Goal: Transaction & Acquisition: Purchase product/service

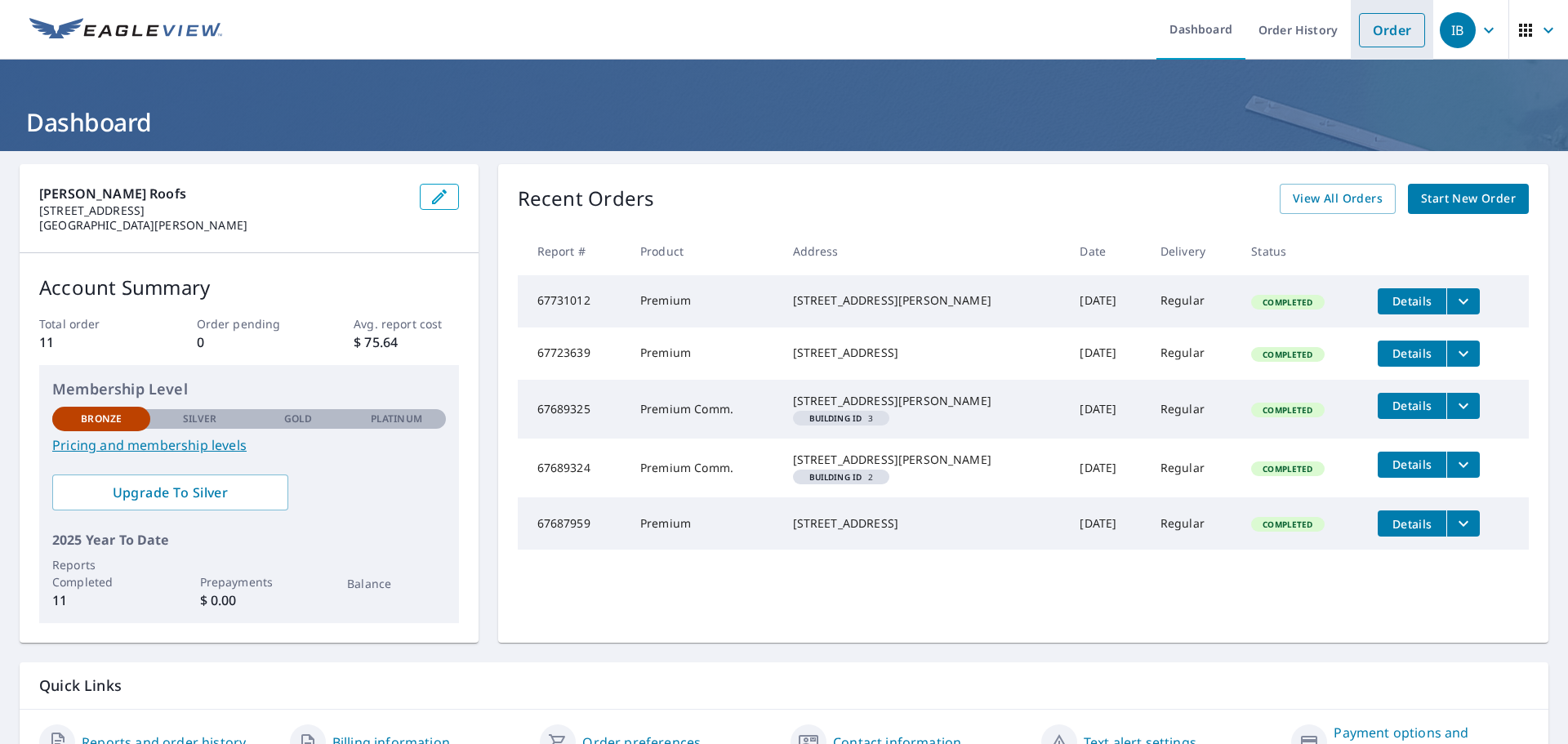
click at [1390, 21] on link "Order" at bounding box center [1391, 30] width 66 height 35
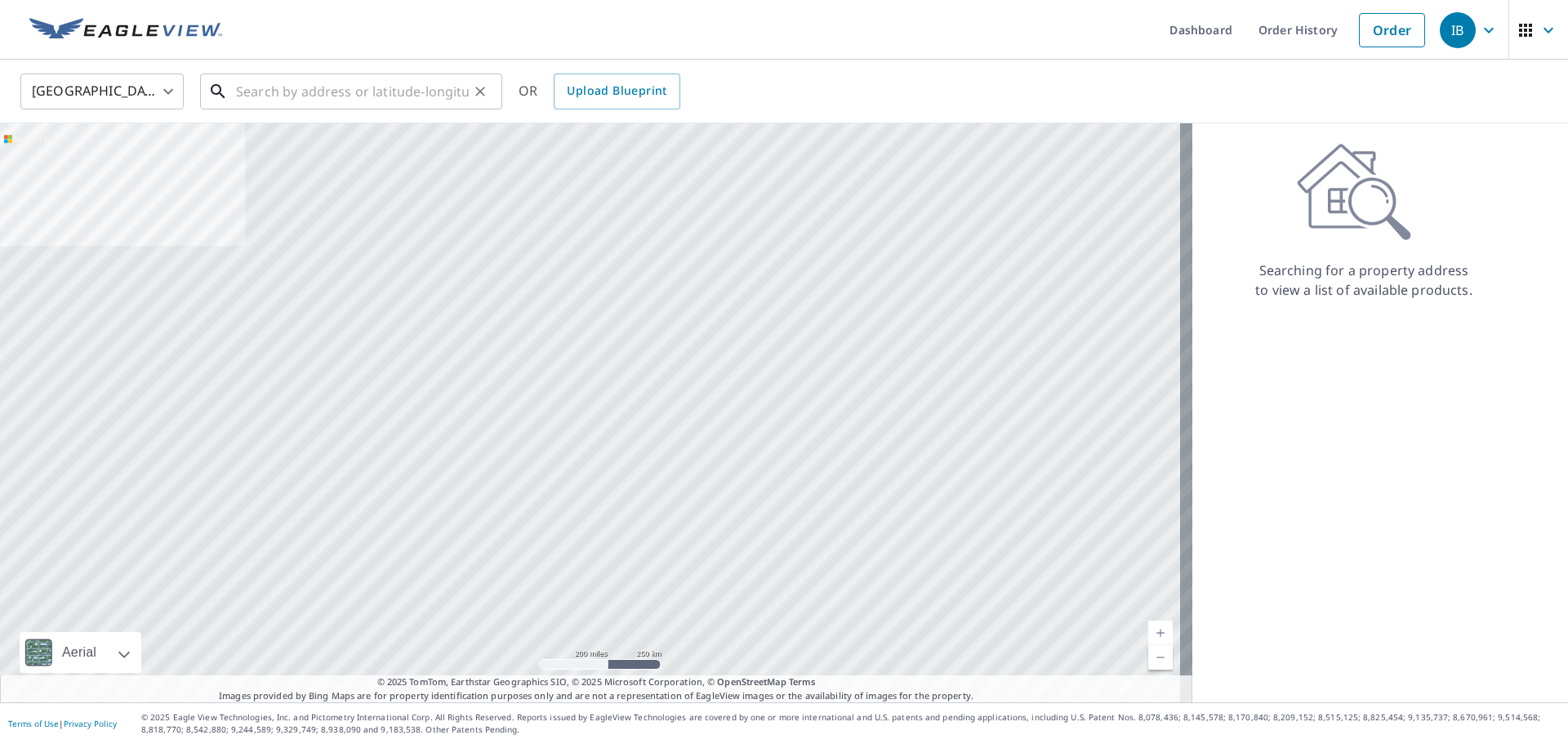
click at [338, 98] on input "text" at bounding box center [352, 91] width 233 height 45
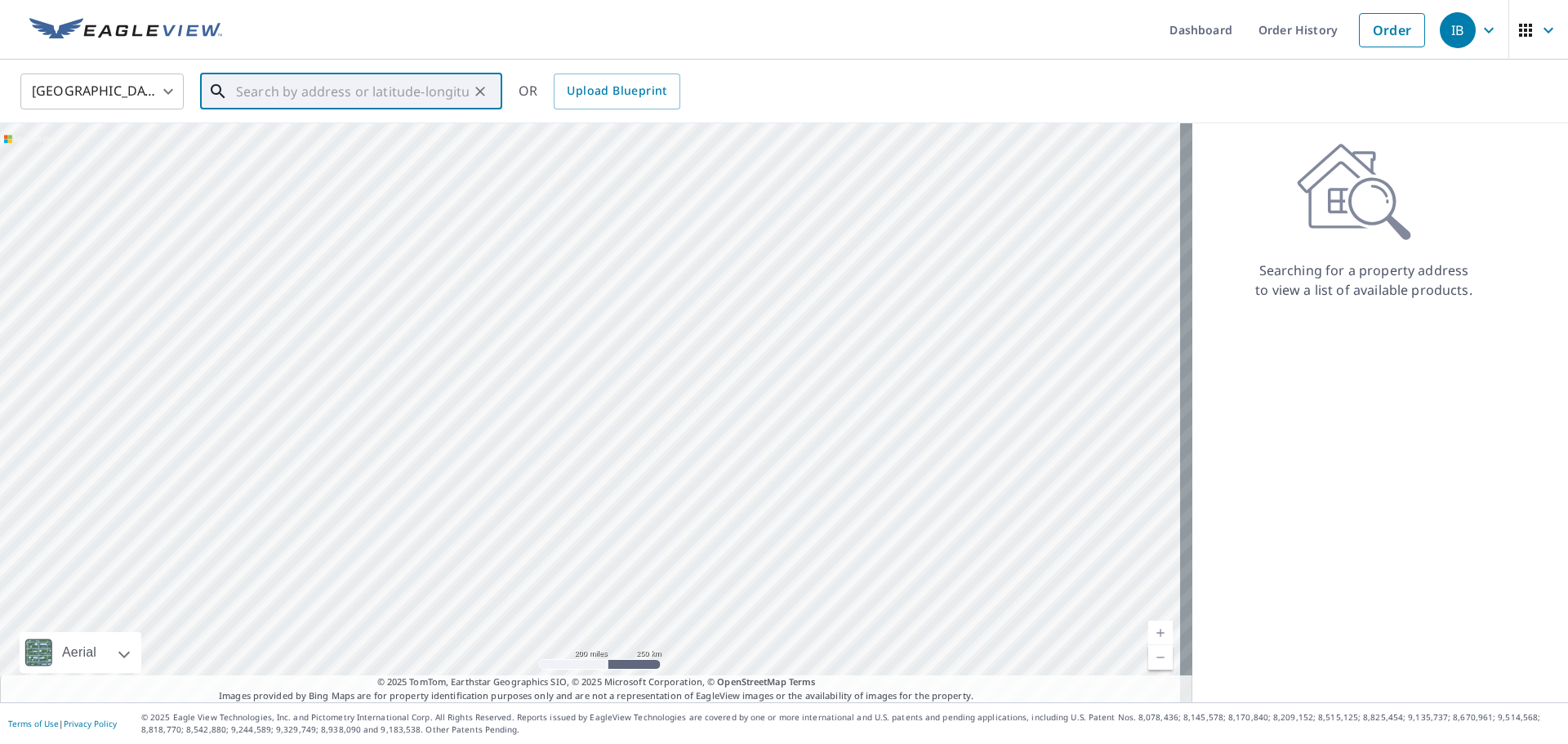
paste input "7696 Forest Green Lane Boynton Beach, FL 33436"
click at [355, 146] on span "7696 Forest Green Ln" at bounding box center [360, 139] width 257 height 20
type input "7696 Forest Green Ln Boynton Beach, FL 33436"
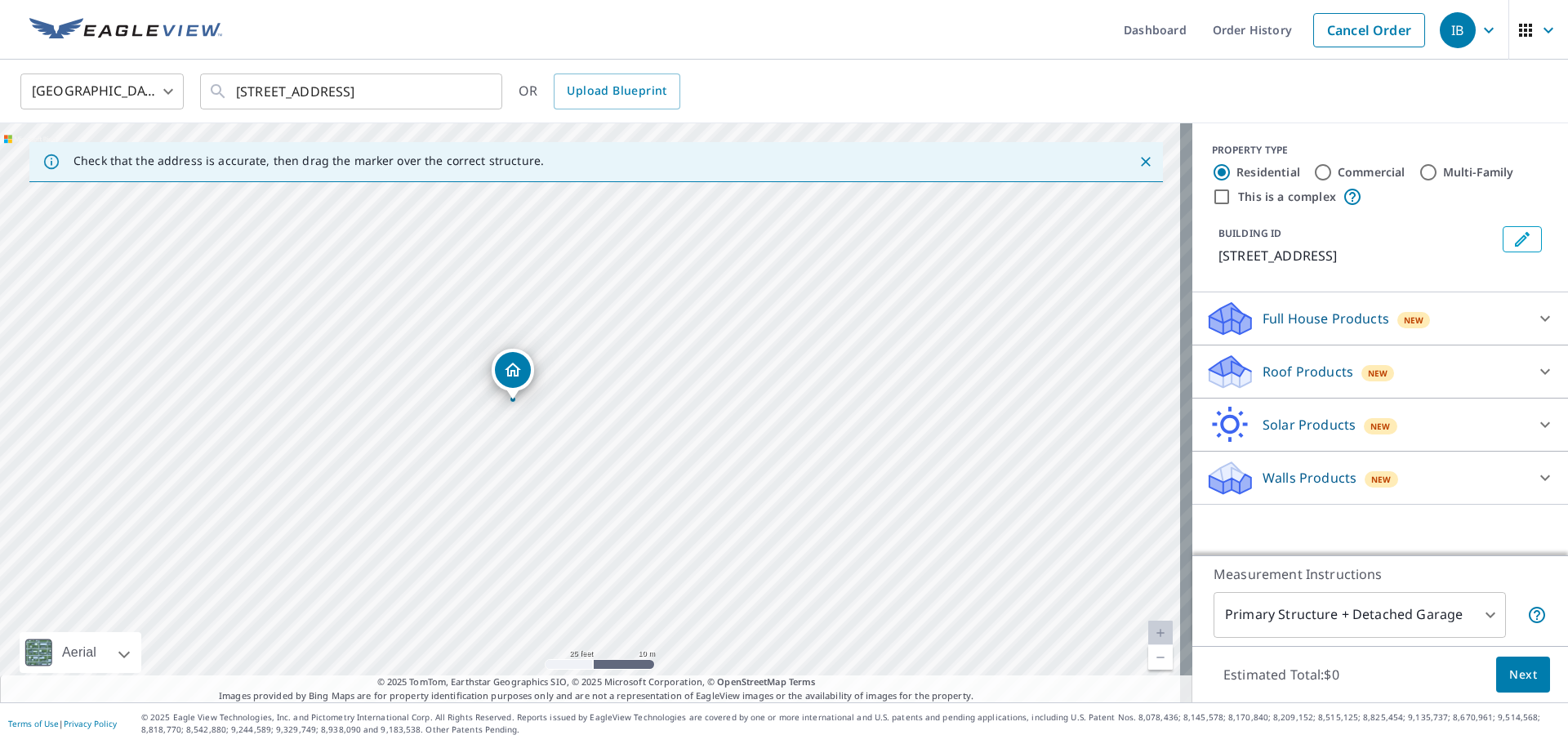
drag, startPoint x: 630, startPoint y: 467, endPoint x: 554, endPoint y: 459, distance: 76.4
click at [554, 459] on div "7696 Forest Green Ln Boynton Beach, FL 33436" at bounding box center [596, 413] width 1192 height 579
click at [1357, 328] on p "Full House Products" at bounding box center [1326, 319] width 127 height 20
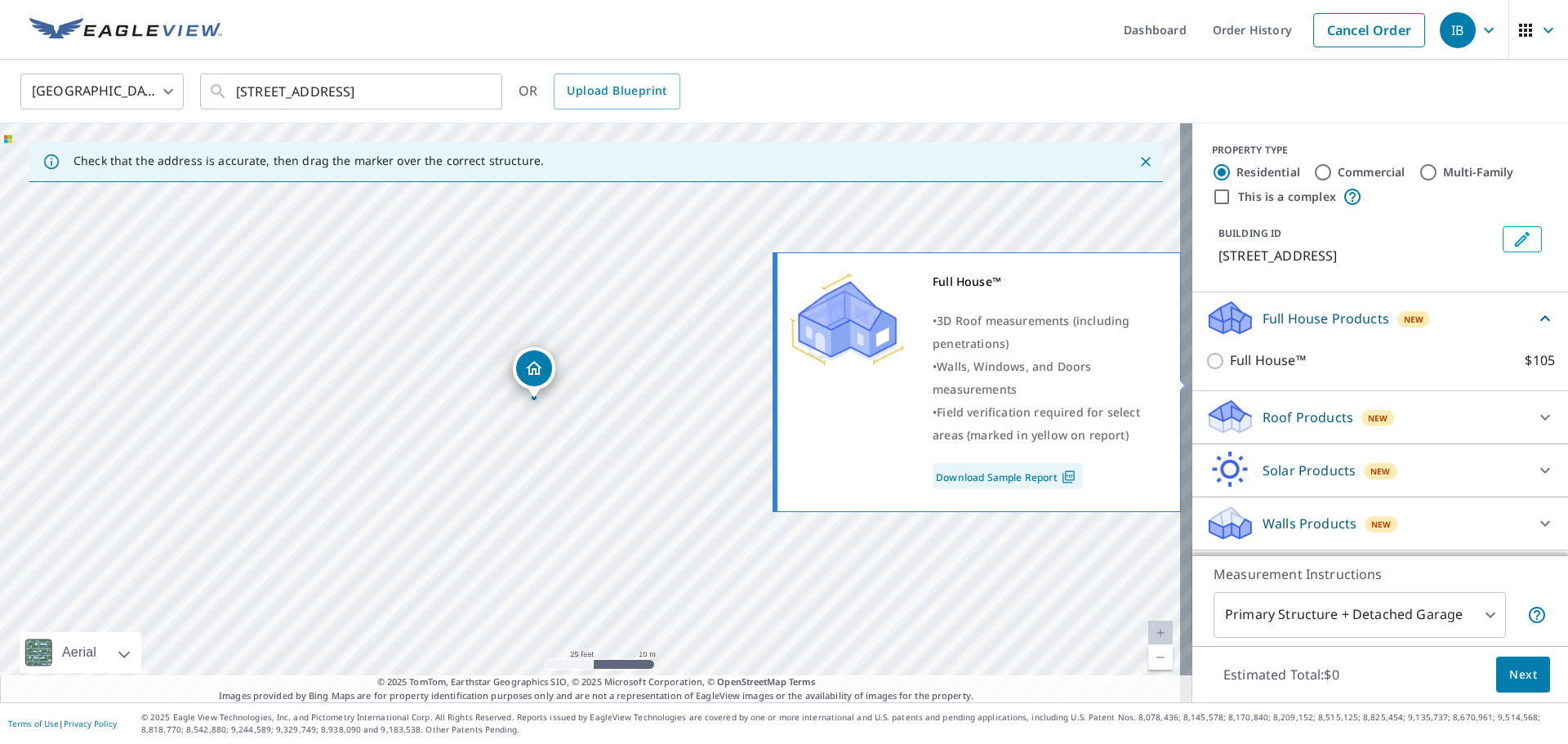
click at [1361, 426] on div "New" at bounding box center [1378, 418] width 34 height 16
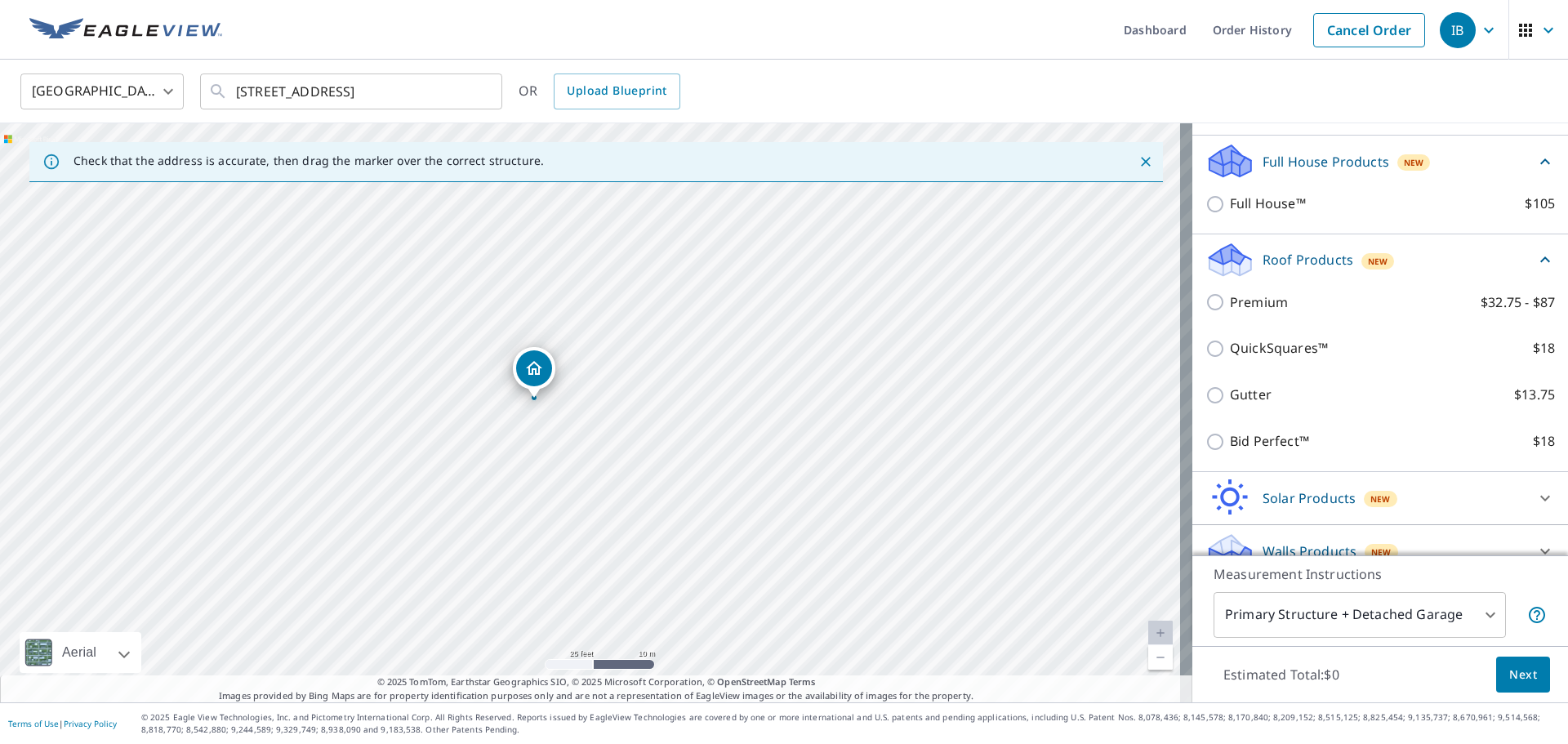
scroll to position [163, 0]
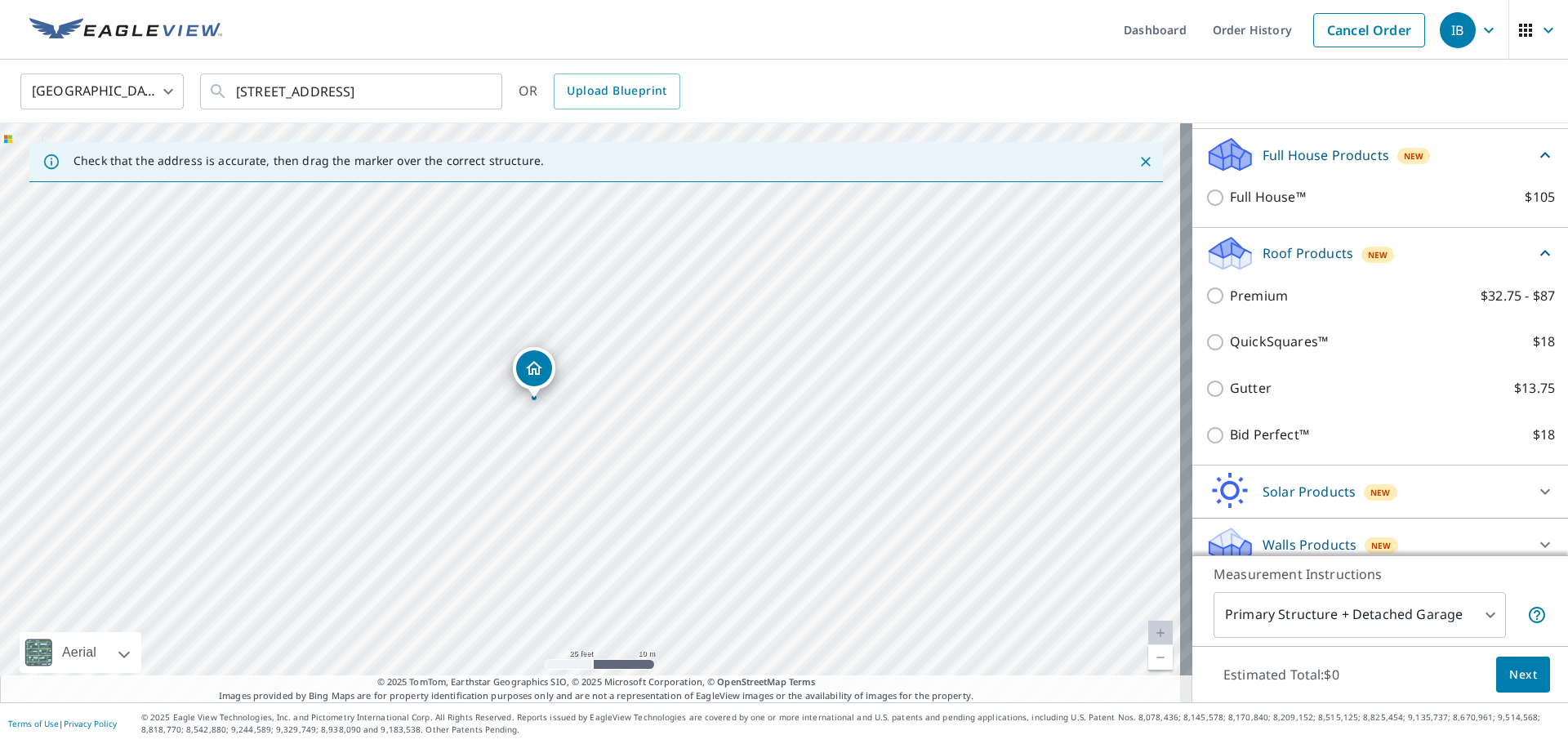
click at [1239, 306] on p "Premium" at bounding box center [1258, 296] width 58 height 20
click at [1230, 305] on input "Premium $32.75 - $87" at bounding box center [1217, 296] width 25 height 20
checkbox input "true"
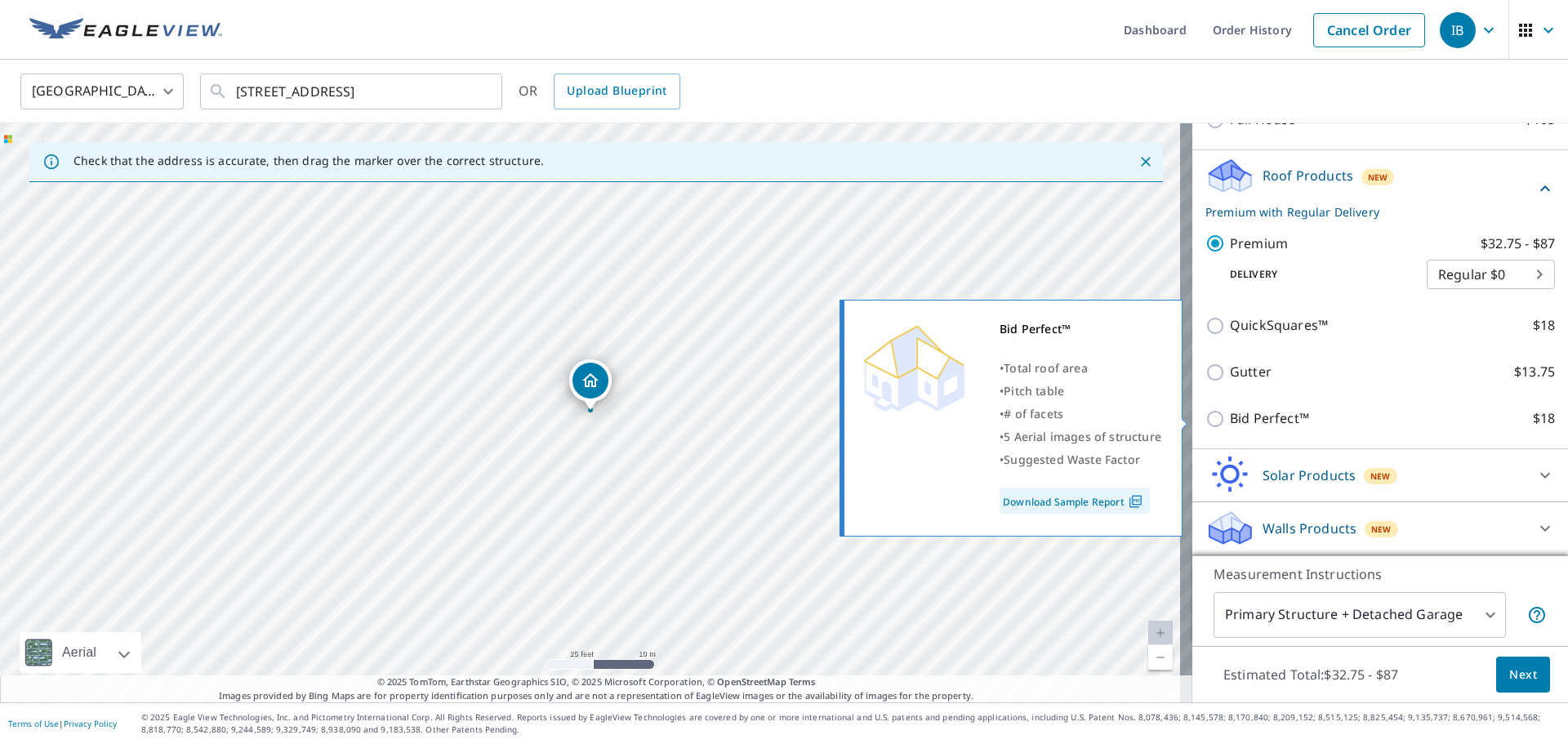
scroll to position [260, 0]
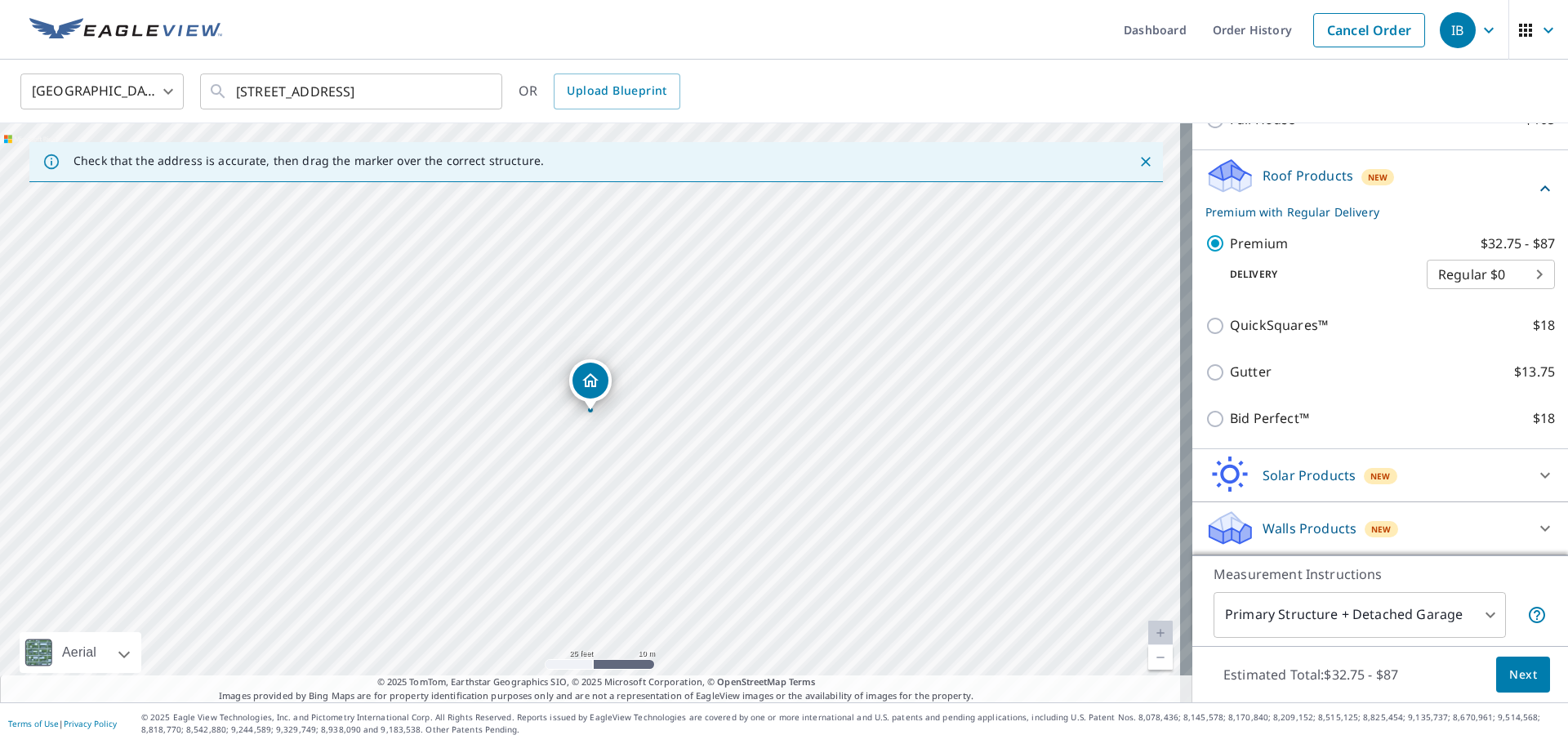
click at [1331, 627] on body "IB IB Dashboard Order History Cancel Order IB United States US ​ 7696 Forest Gr…" at bounding box center [784, 372] width 1568 height 744
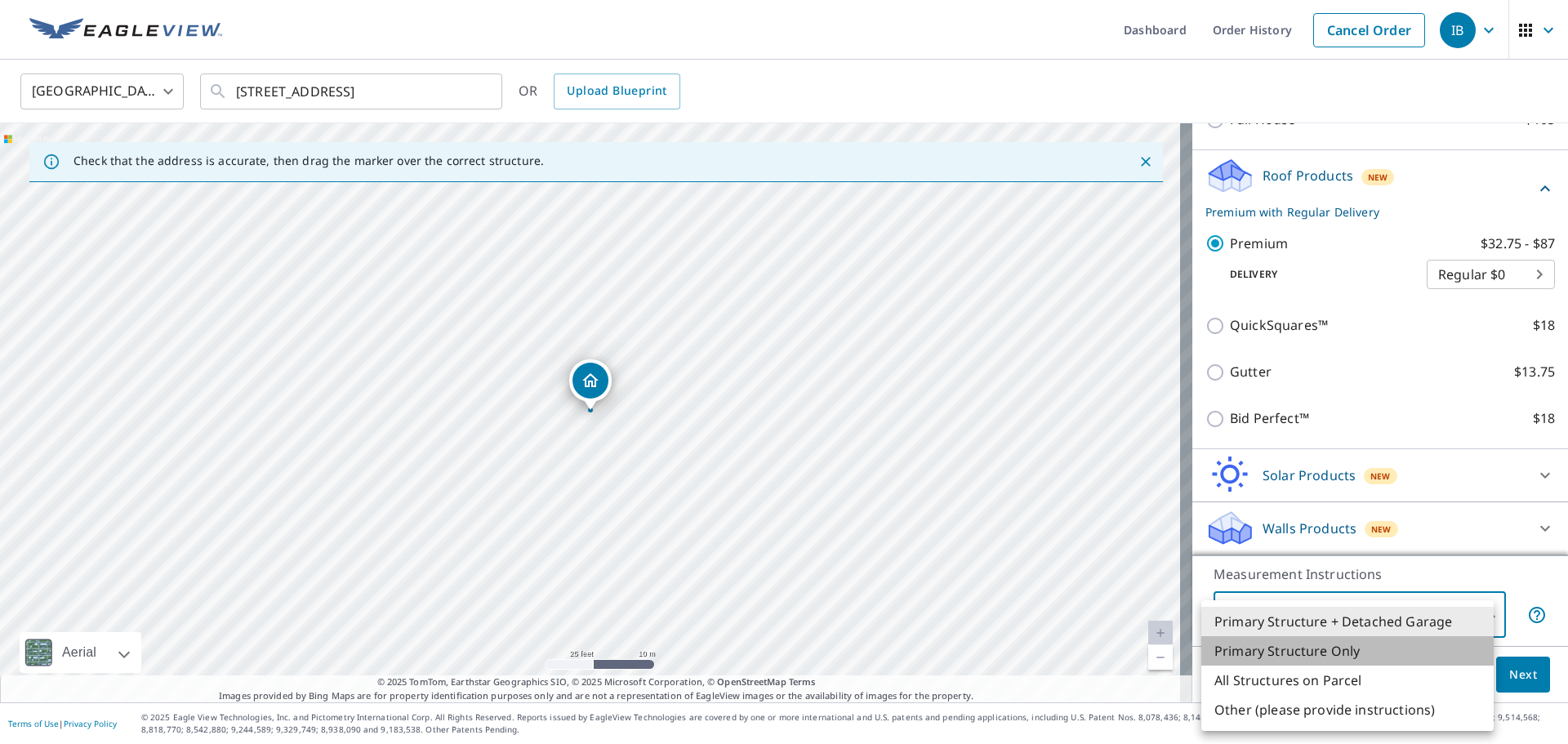
click at [1308, 662] on li "Primary Structure Only" at bounding box center [1347, 650] width 292 height 29
type input "2"
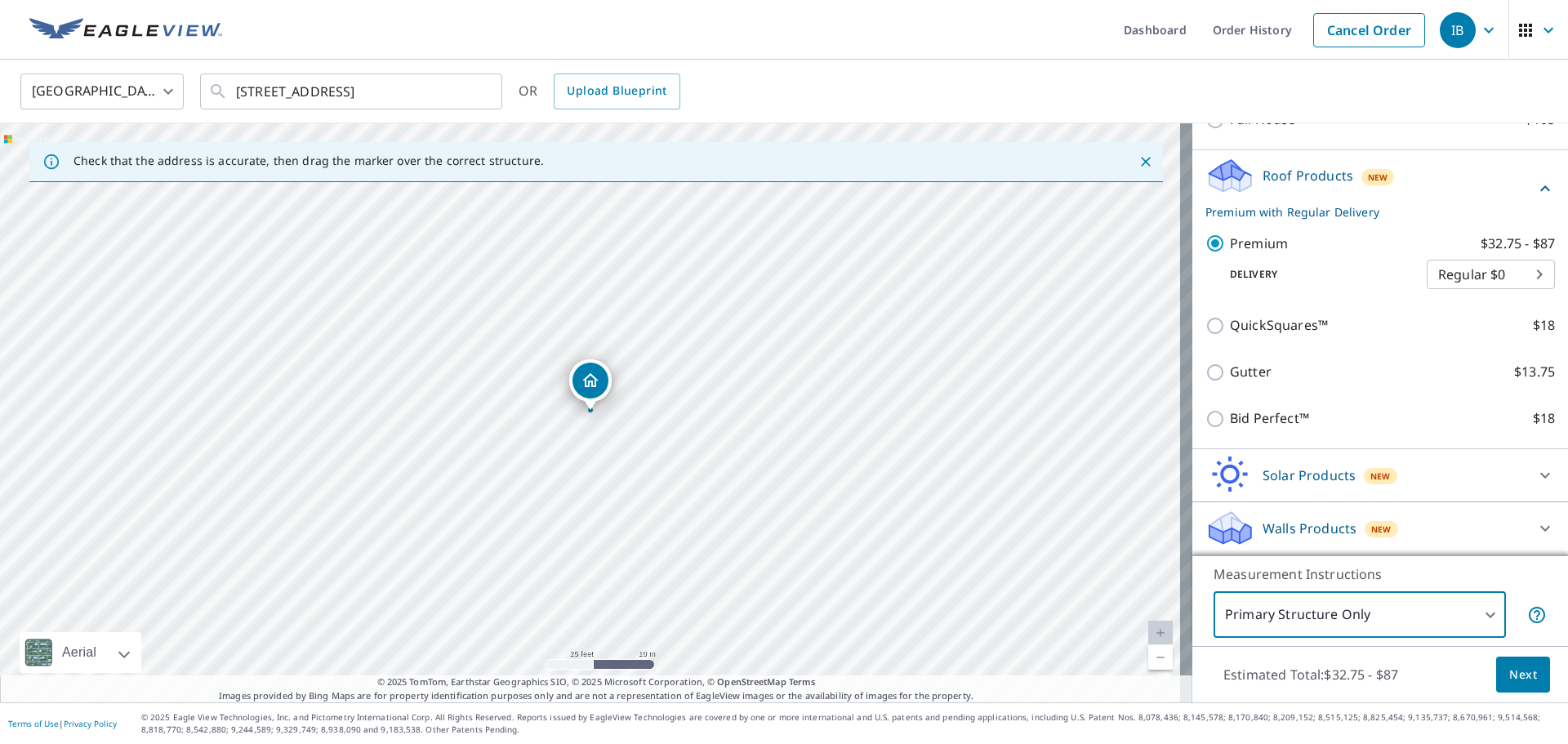
click at [72, 651] on div "Aerial" at bounding box center [79, 653] width 44 height 41
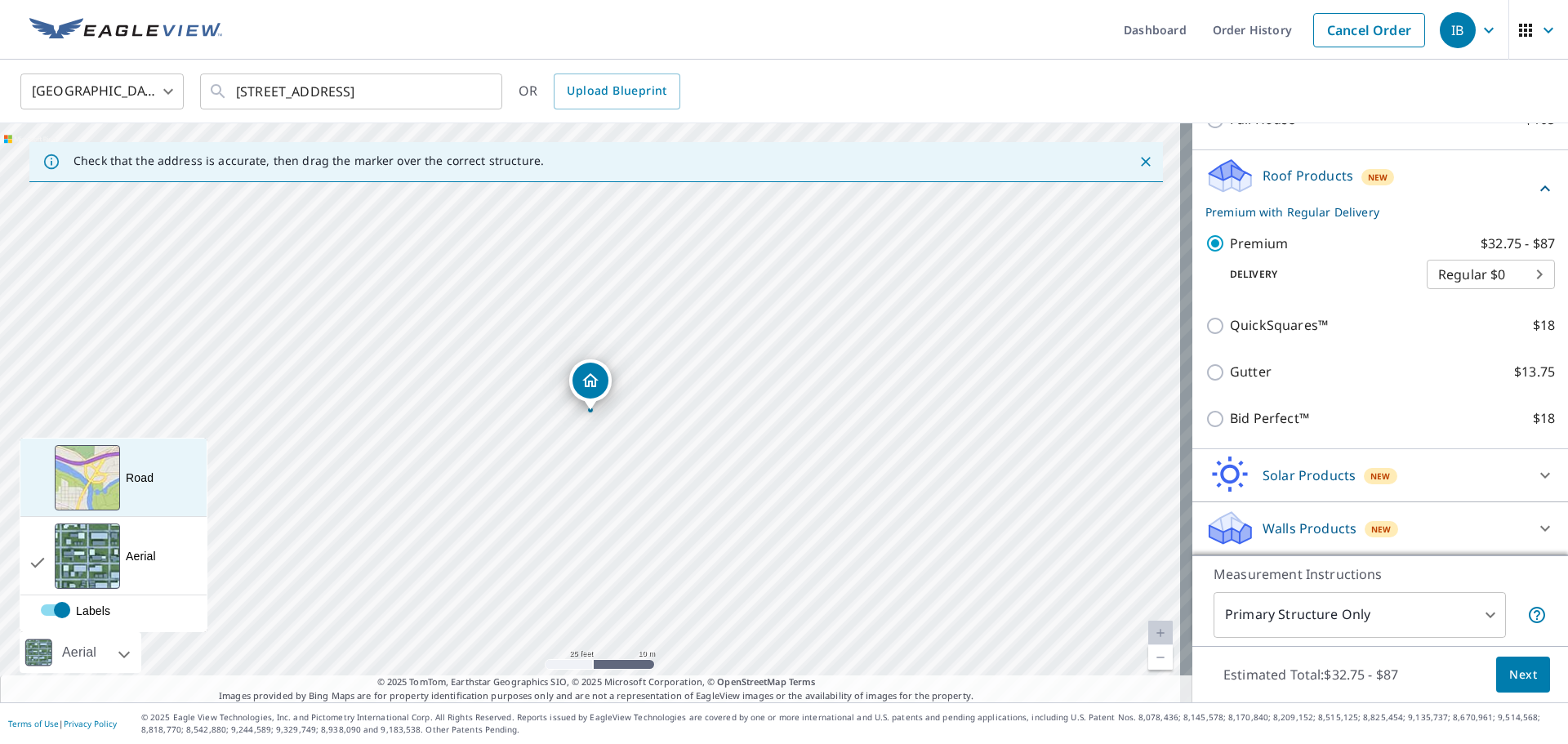
click at [91, 489] on div "View aerial and more..." at bounding box center [88, 478] width 66 height 66
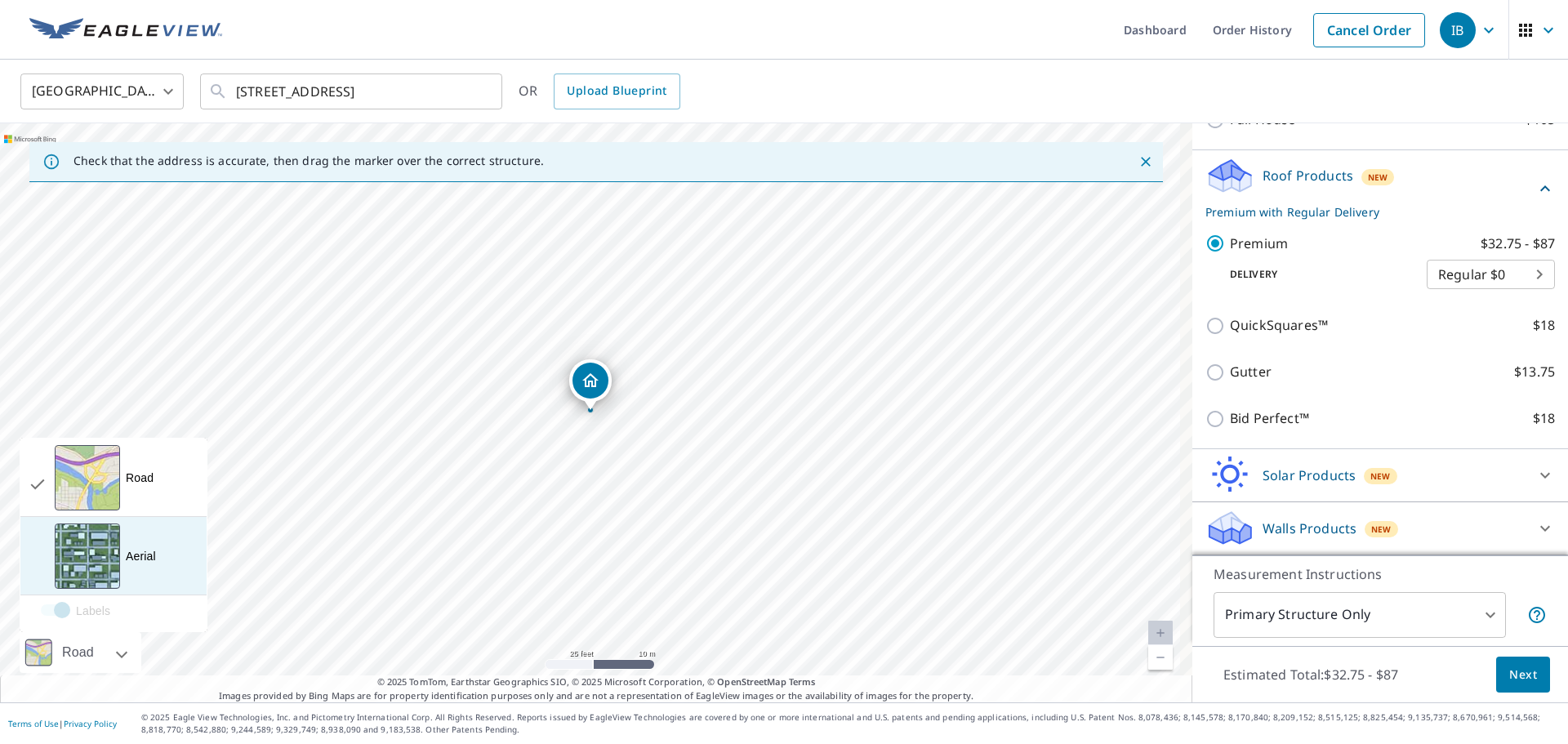
click at [110, 561] on div "View aerial and more..." at bounding box center [88, 556] width 66 height 66
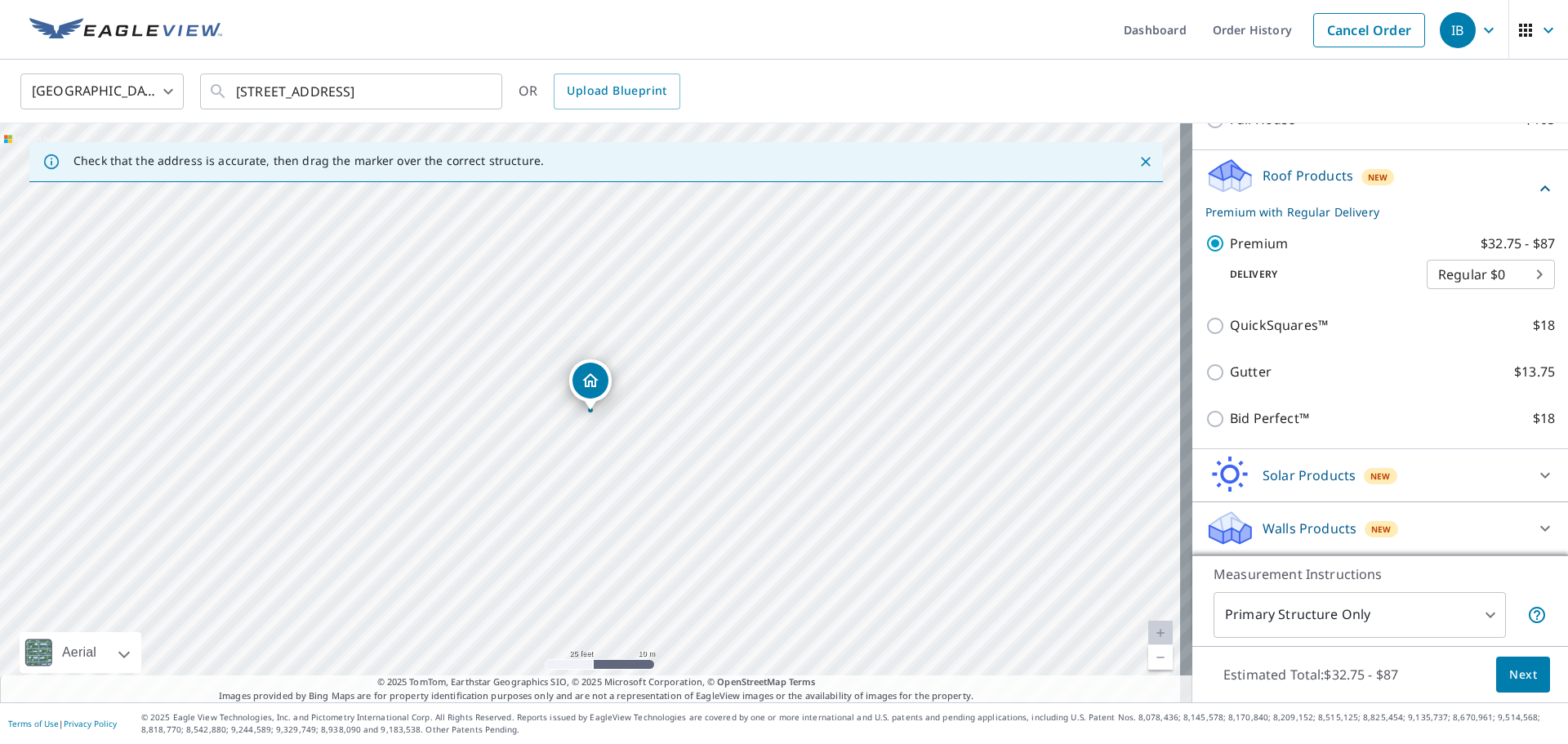
click at [1509, 679] on span "Next" at bounding box center [1522, 675] width 28 height 20
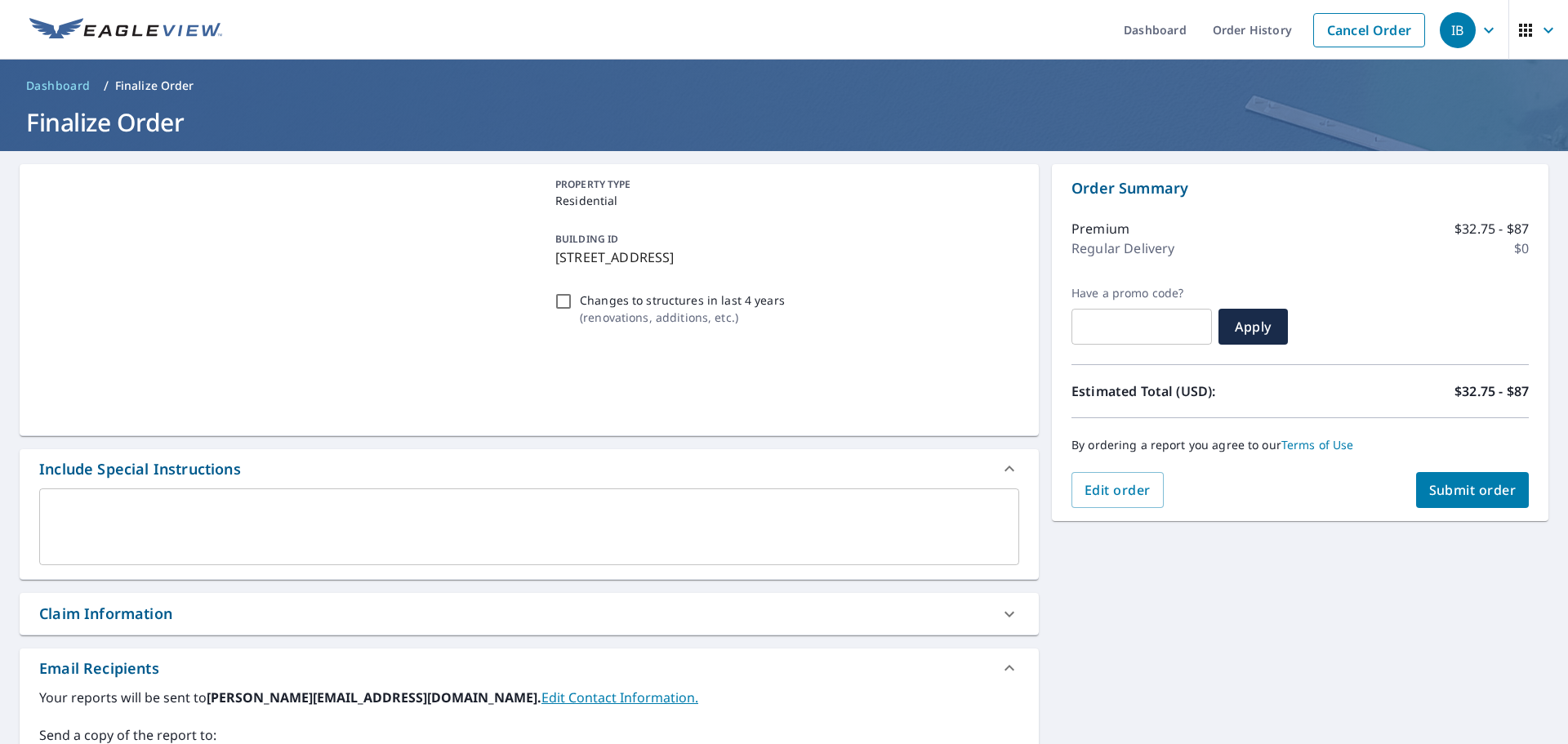
click at [350, 506] on textarea at bounding box center [529, 526] width 957 height 46
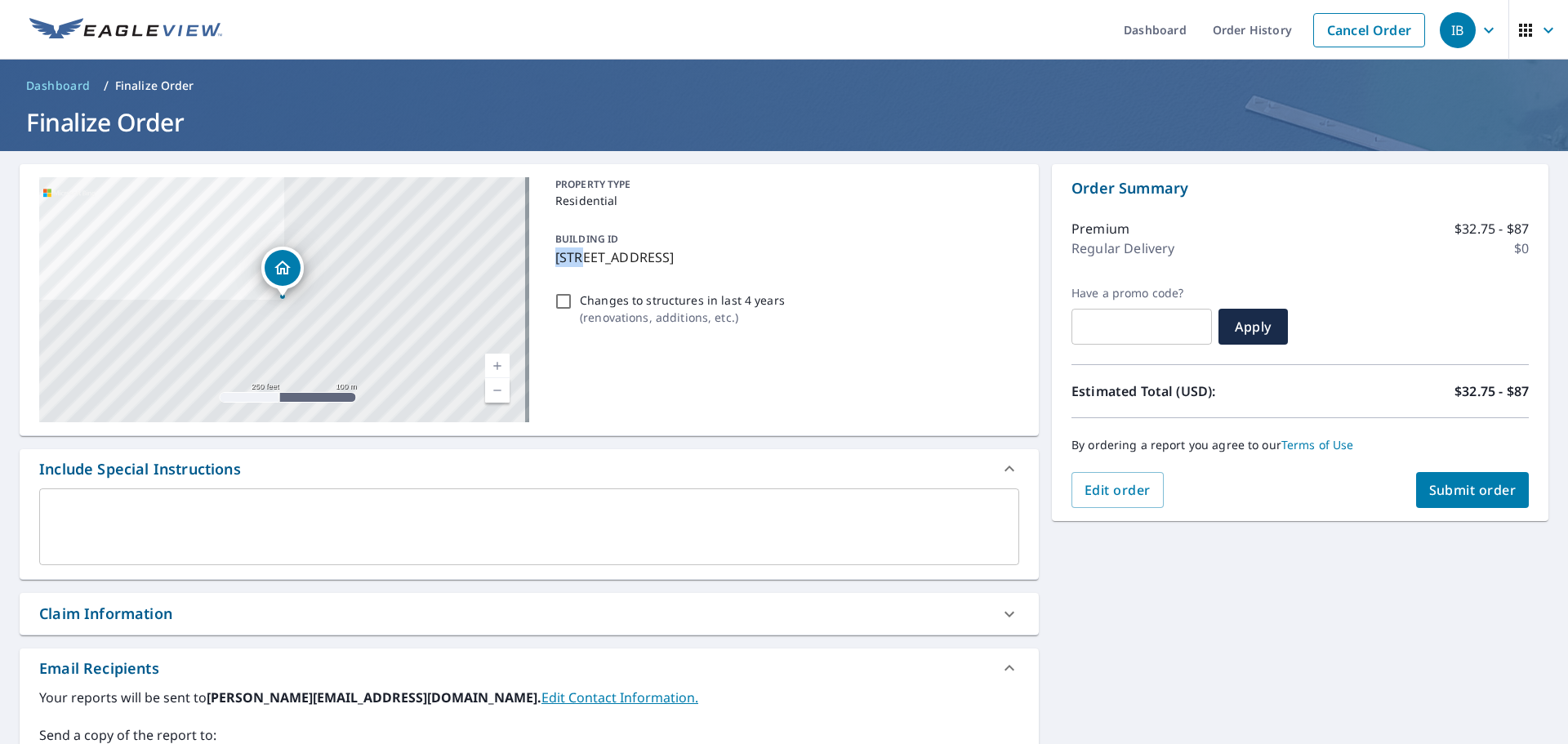
drag, startPoint x: 552, startPoint y: 258, endPoint x: 582, endPoint y: 258, distance: 30.0
click at [582, 258] on p "[STREET_ADDRESS]" at bounding box center [783, 257] width 457 height 20
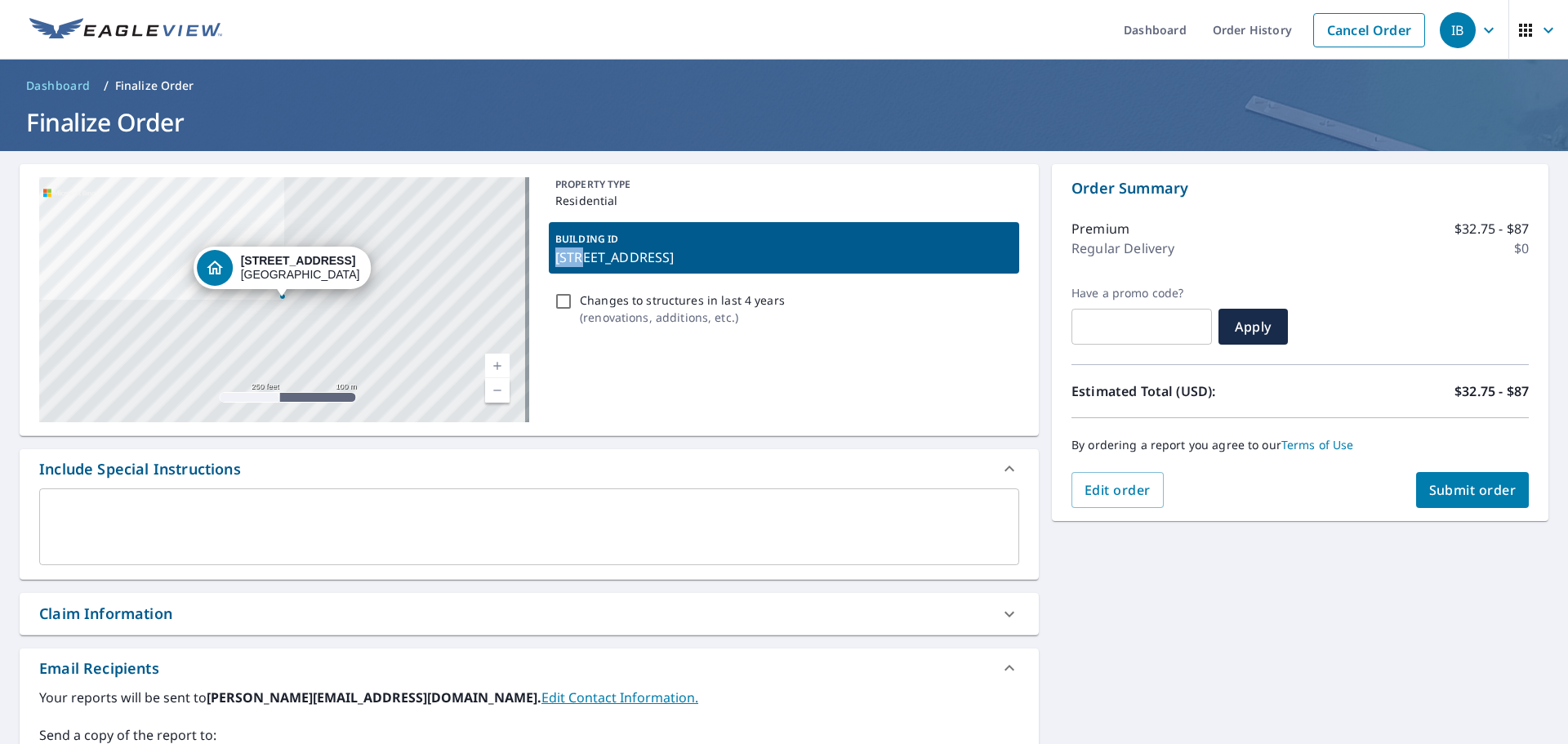
copy p "7696"
drag, startPoint x: 719, startPoint y: 233, endPoint x: 703, endPoint y: 234, distance: 16.0
click at [719, 233] on div "BUILDING ID 7696 Forest Green Ln, Boynton Beach, FL, 33436" at bounding box center [784, 248] width 471 height 51
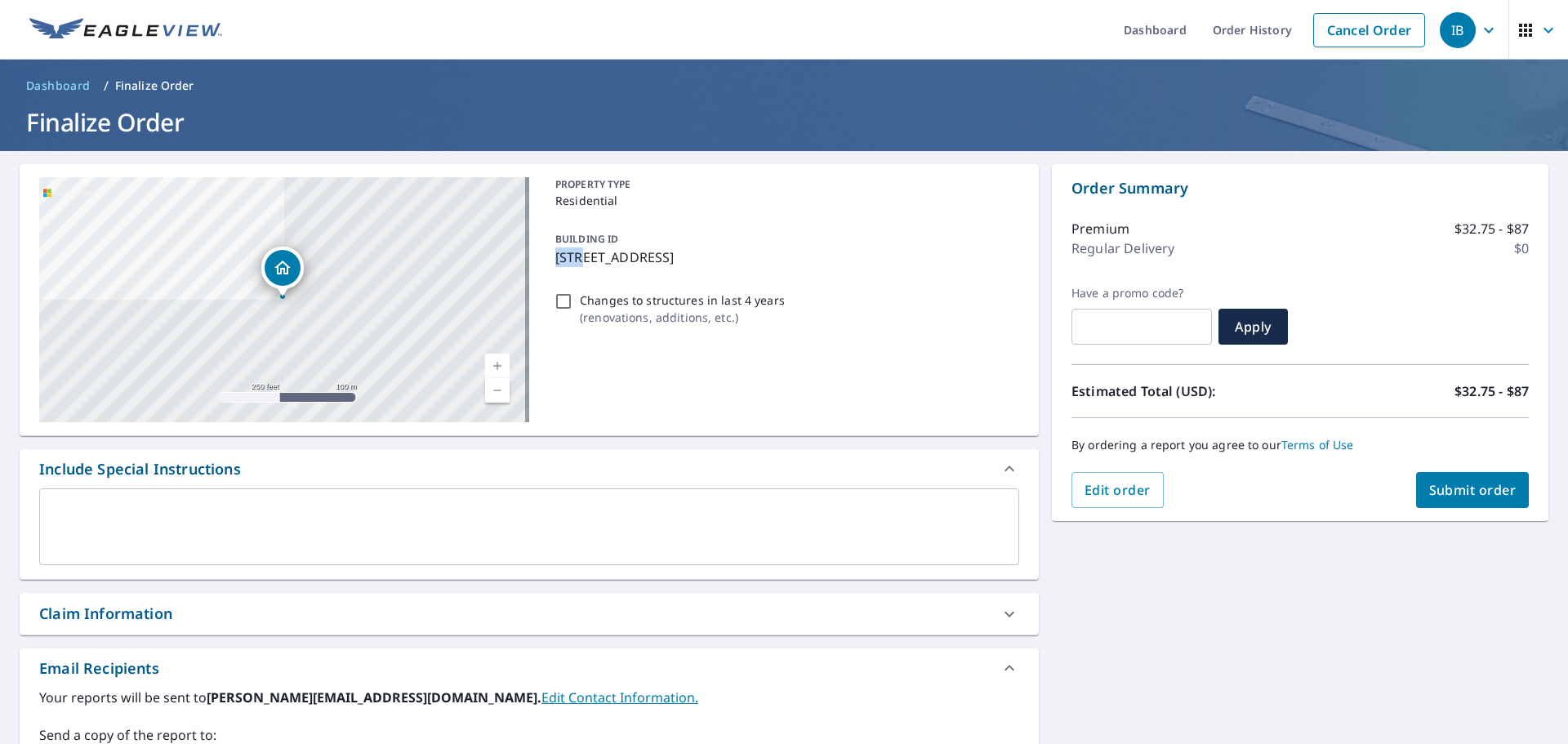
drag, startPoint x: 553, startPoint y: 257, endPoint x: 580, endPoint y: 258, distance: 27.0
click at [580, 258] on p "[STREET_ADDRESS]" at bounding box center [783, 257] width 457 height 20
copy p "7696"
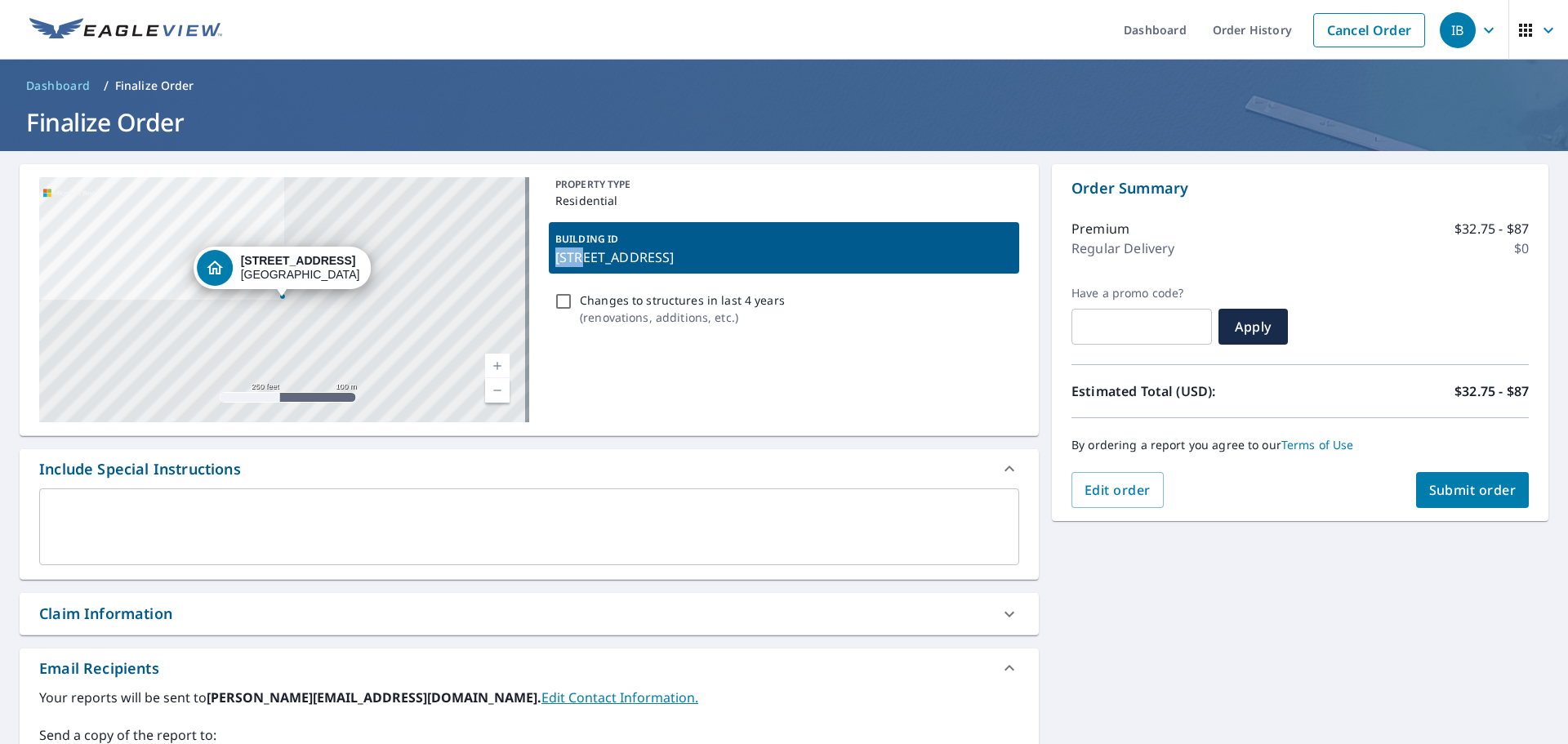
click at [549, 271] on div "BUILDING ID 7696 Forest Green Ln, Boynton Beach, FL, 33436" at bounding box center [784, 248] width 471 height 51
checkbox input "true"
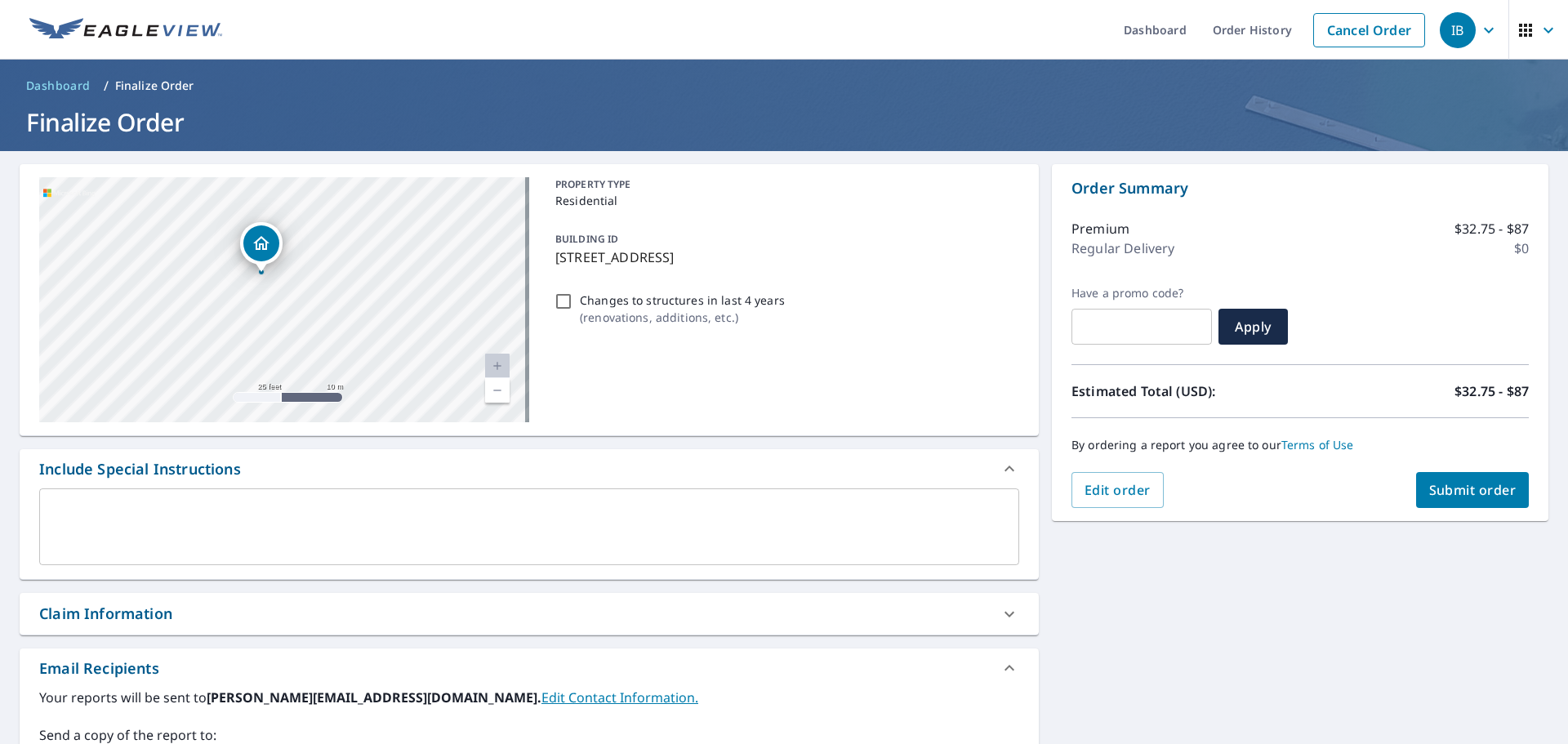
drag, startPoint x: 411, startPoint y: 289, endPoint x: 331, endPoint y: 244, distance: 91.8
click at [336, 240] on div "[STREET_ADDRESS]" at bounding box center [284, 300] width 490 height 245
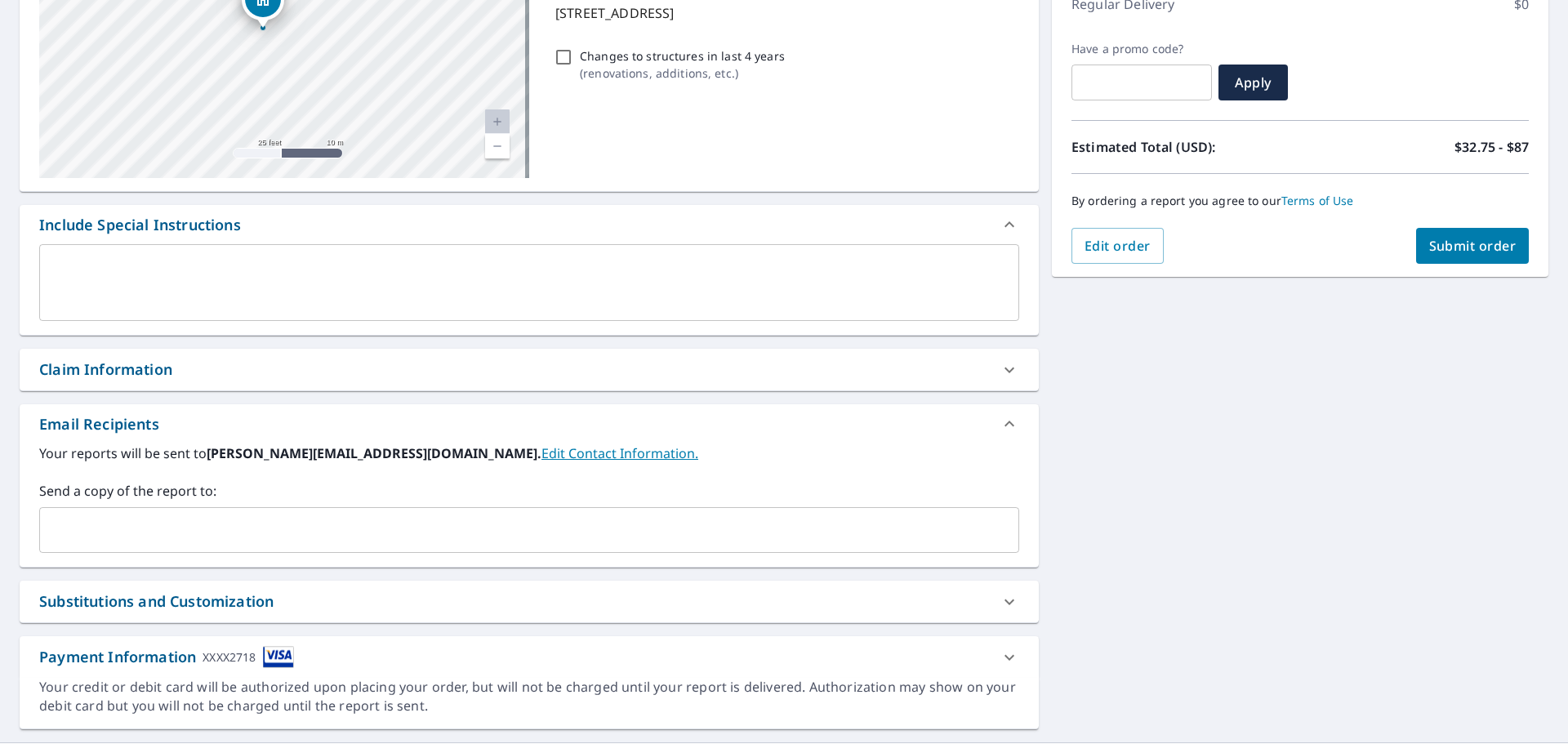
scroll to position [245, 0]
click at [440, 541] on input "text" at bounding box center [516, 528] width 940 height 31
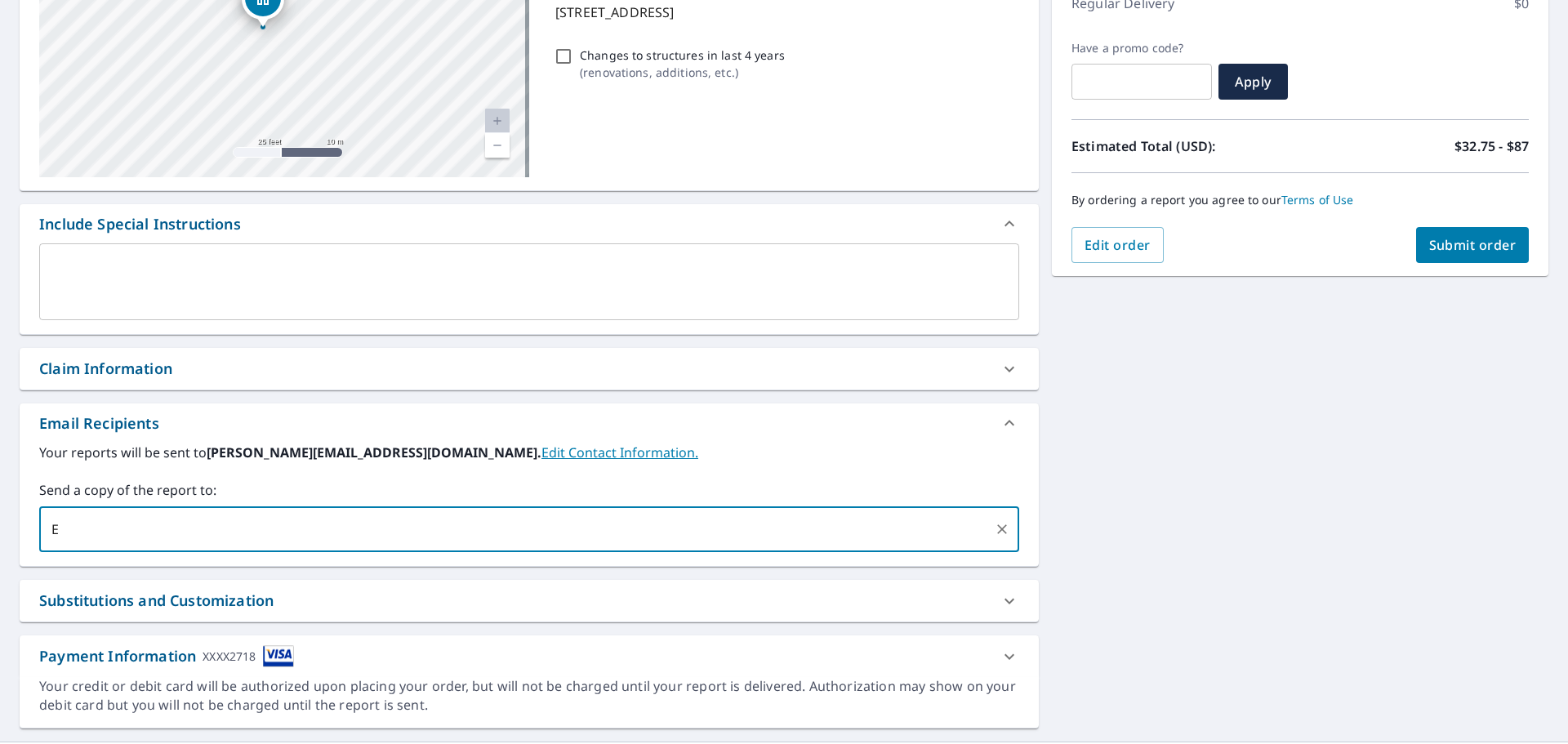
type input "E"
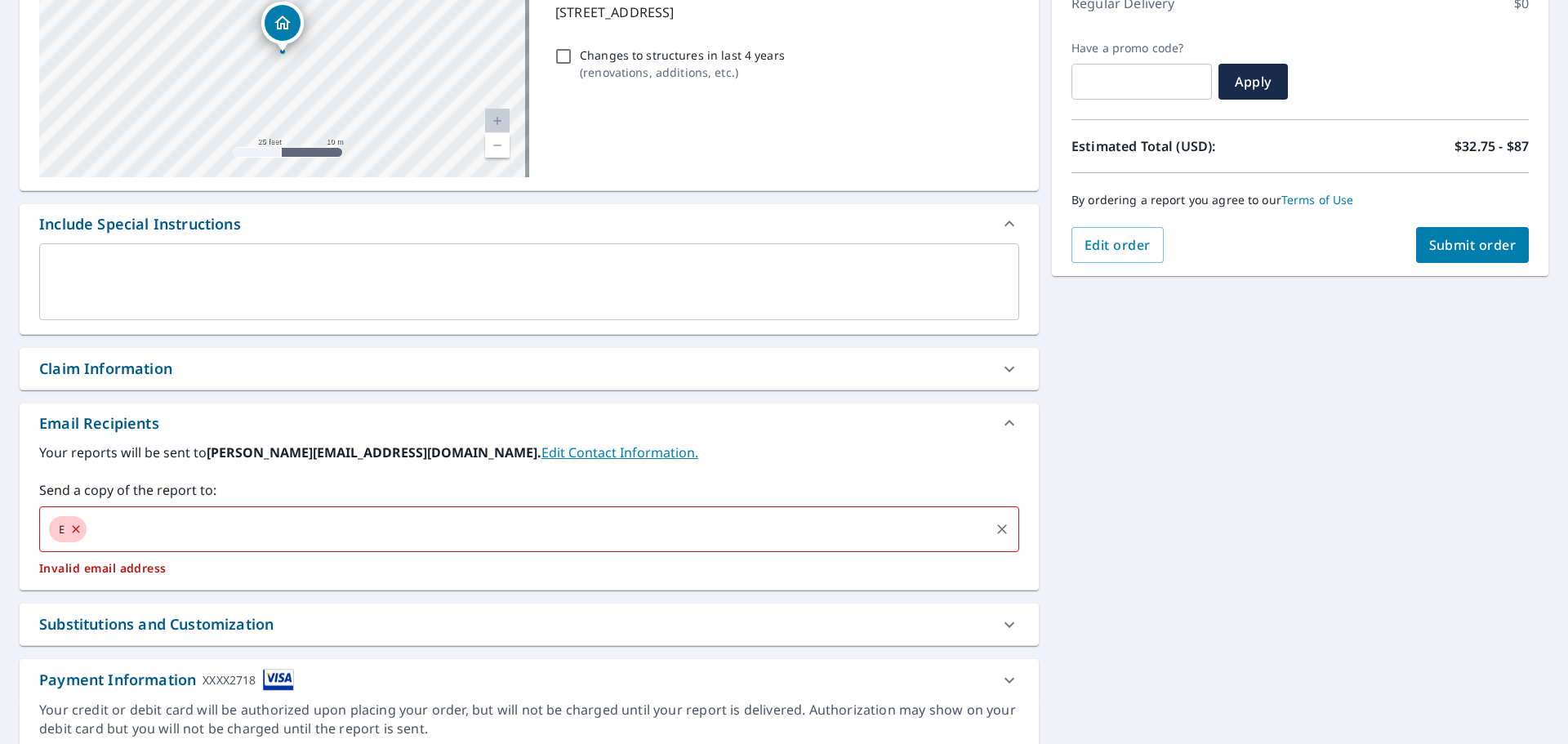
click at [72, 527] on icon at bounding box center [75, 529] width 13 height 18
checkbox input "true"
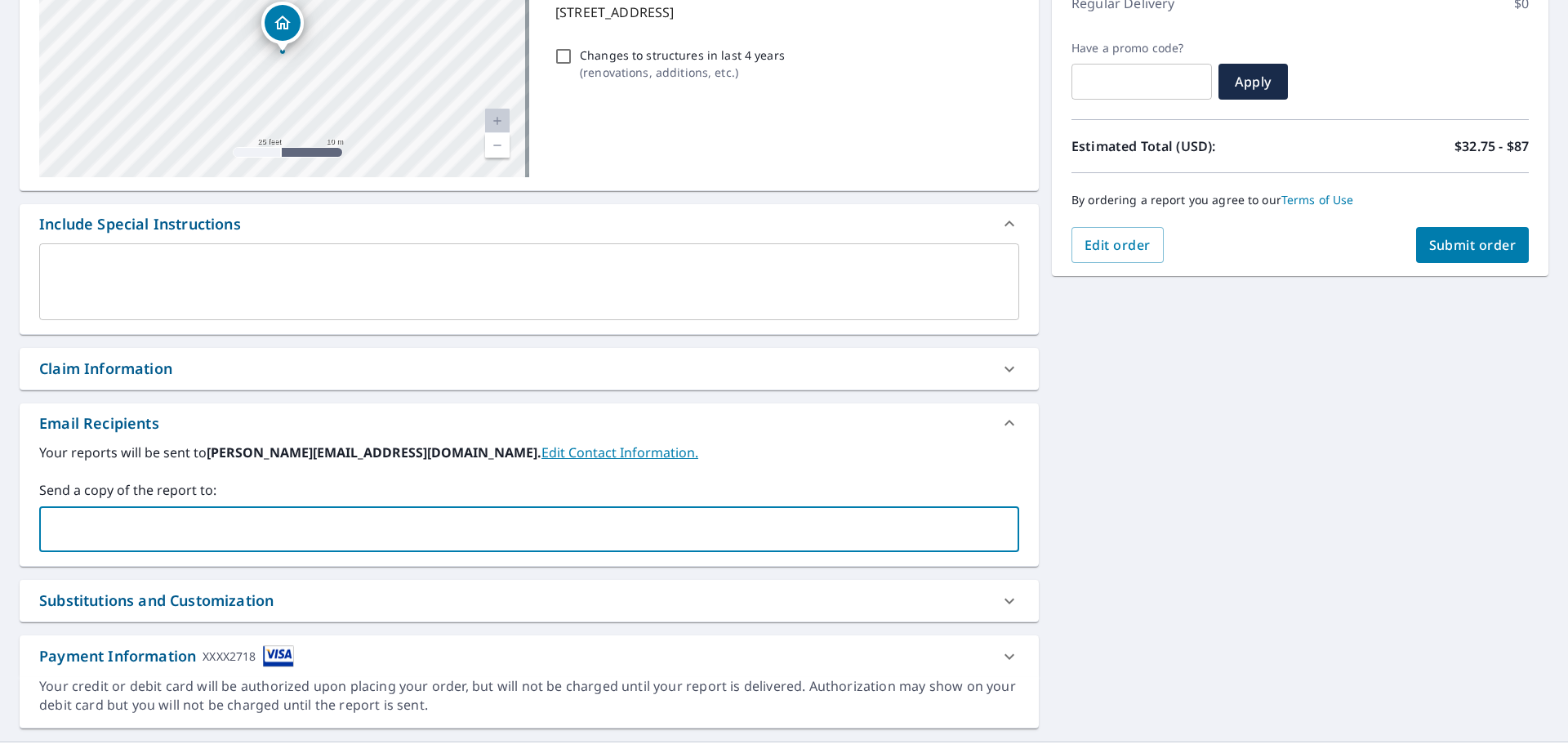
click at [109, 529] on input "text" at bounding box center [516, 528] width 940 height 31
paste input "enoble@knoxroofsfl.com"
type input "enoble@knoxroofsfl.com"
click at [724, 476] on div "Your reports will be sent to ivan@knoxroofsfl.com. Edit Contact Information. Se…" at bounding box center [528, 496] width 979 height 109
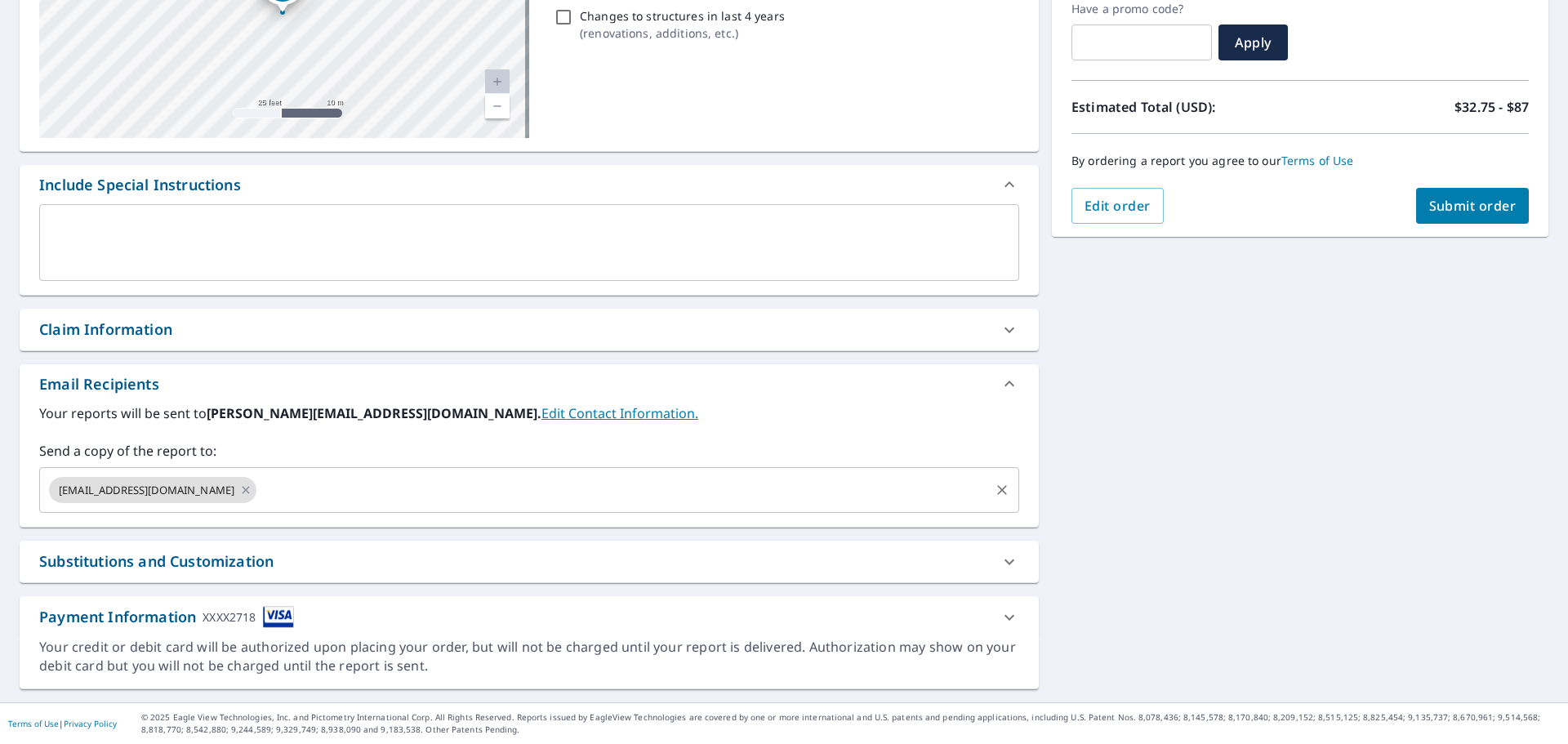
scroll to position [0, 0]
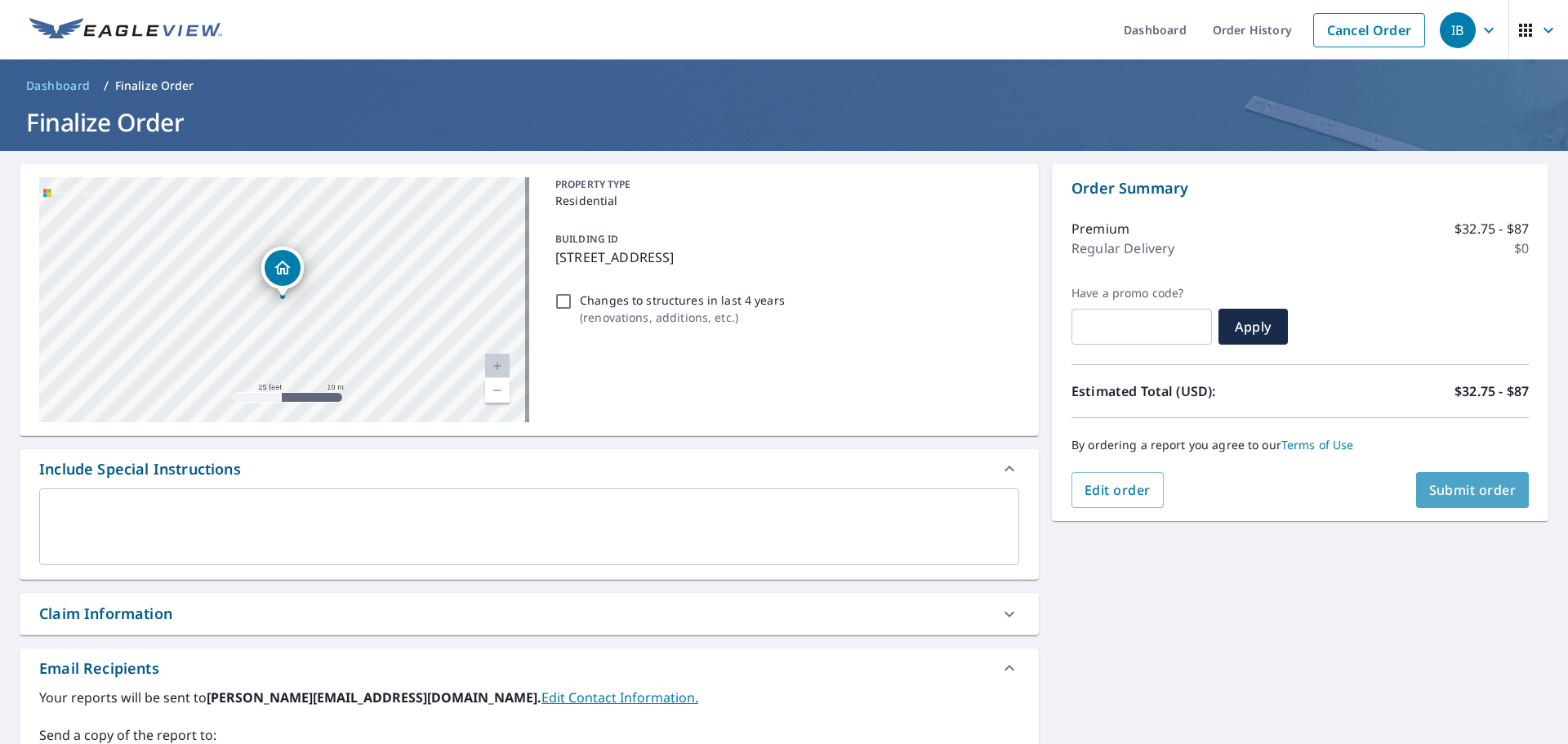
click at [1445, 490] on span "Submit order" at bounding box center [1472, 490] width 87 height 18
checkbox input "true"
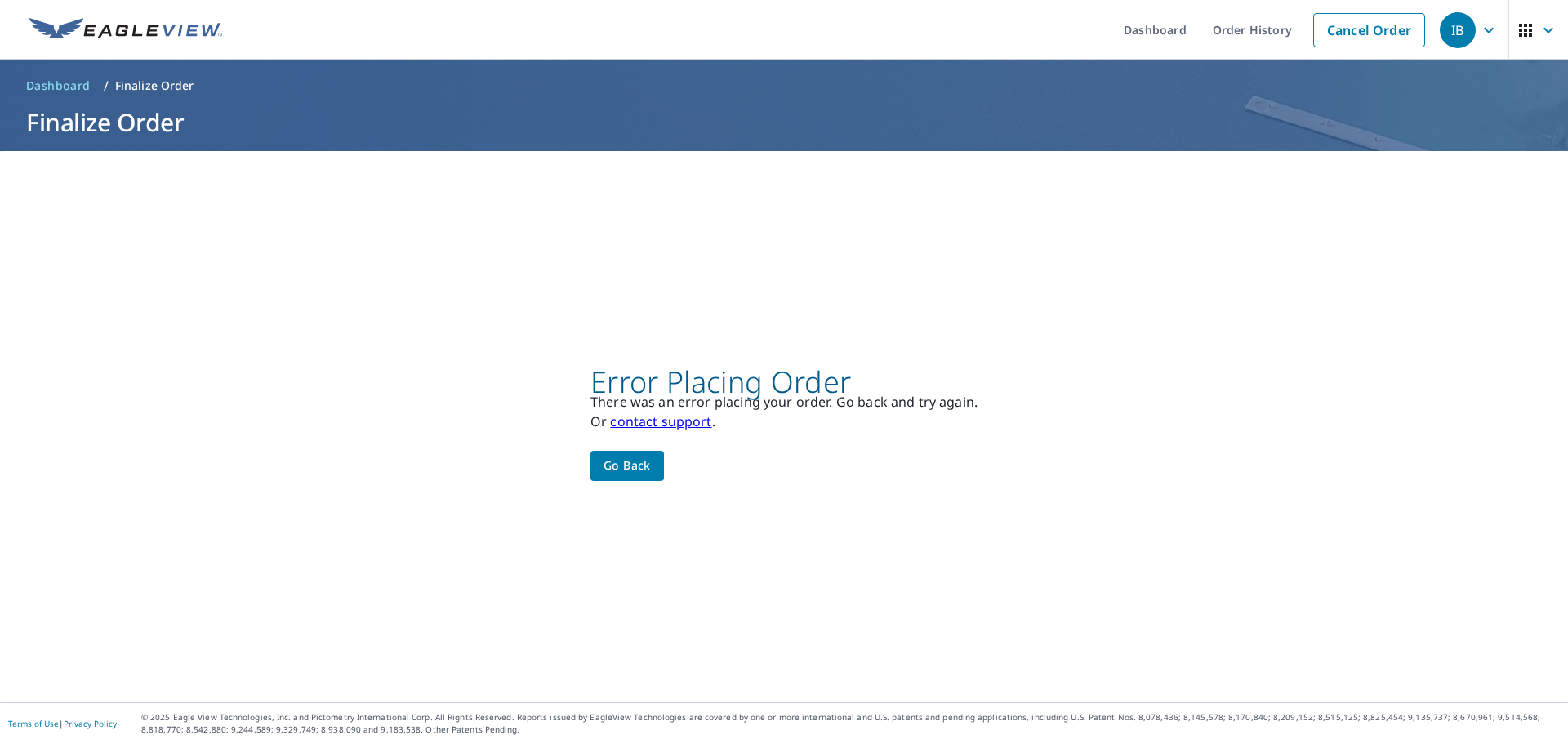
click at [622, 471] on span "Go back" at bounding box center [627, 465] width 47 height 20
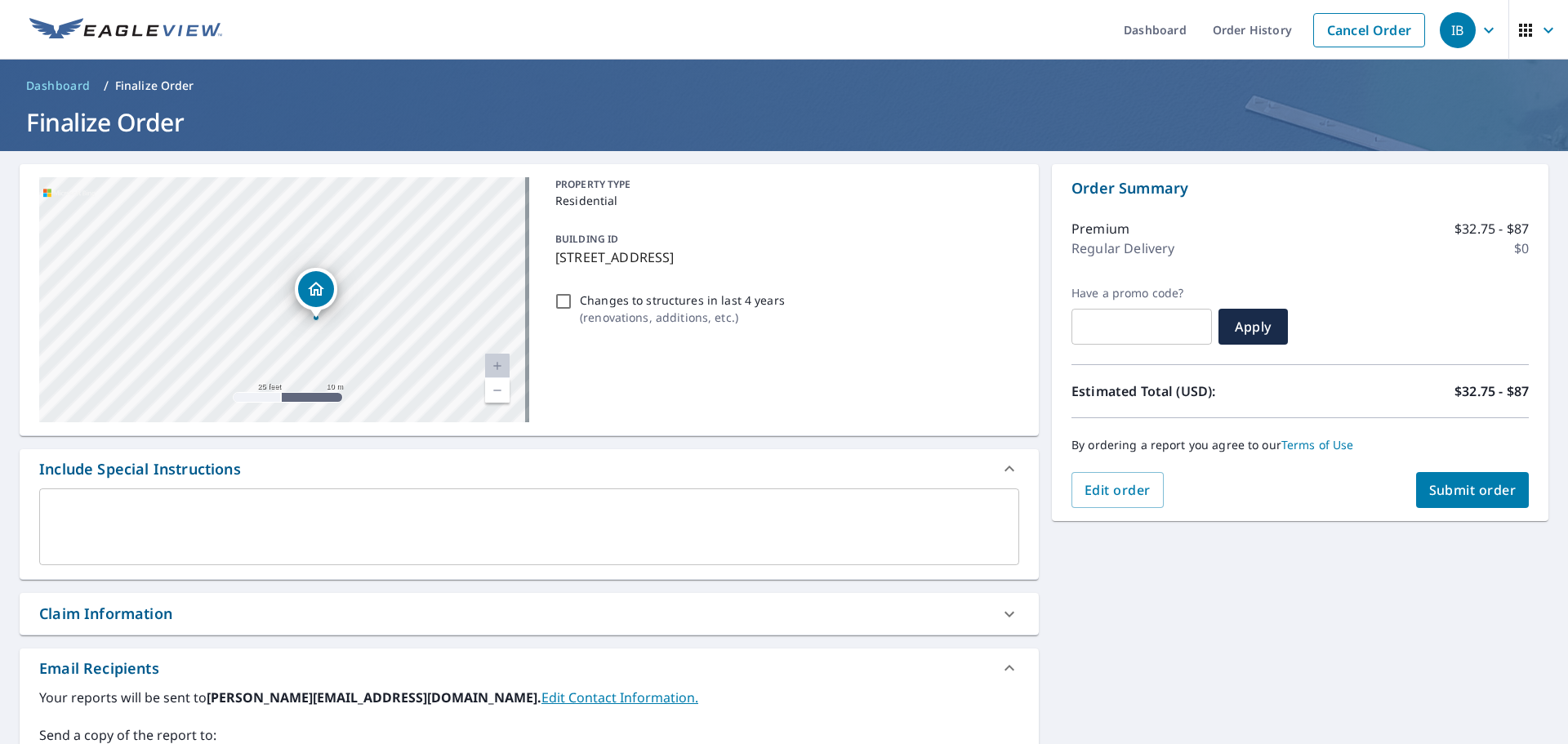
drag, startPoint x: 431, startPoint y: 308, endPoint x: 351, endPoint y: 418, distance: 136.0
click at [351, 418] on div "[STREET_ADDRESS]" at bounding box center [284, 300] width 490 height 245
click at [294, 526] on textarea at bounding box center [529, 526] width 957 height 46
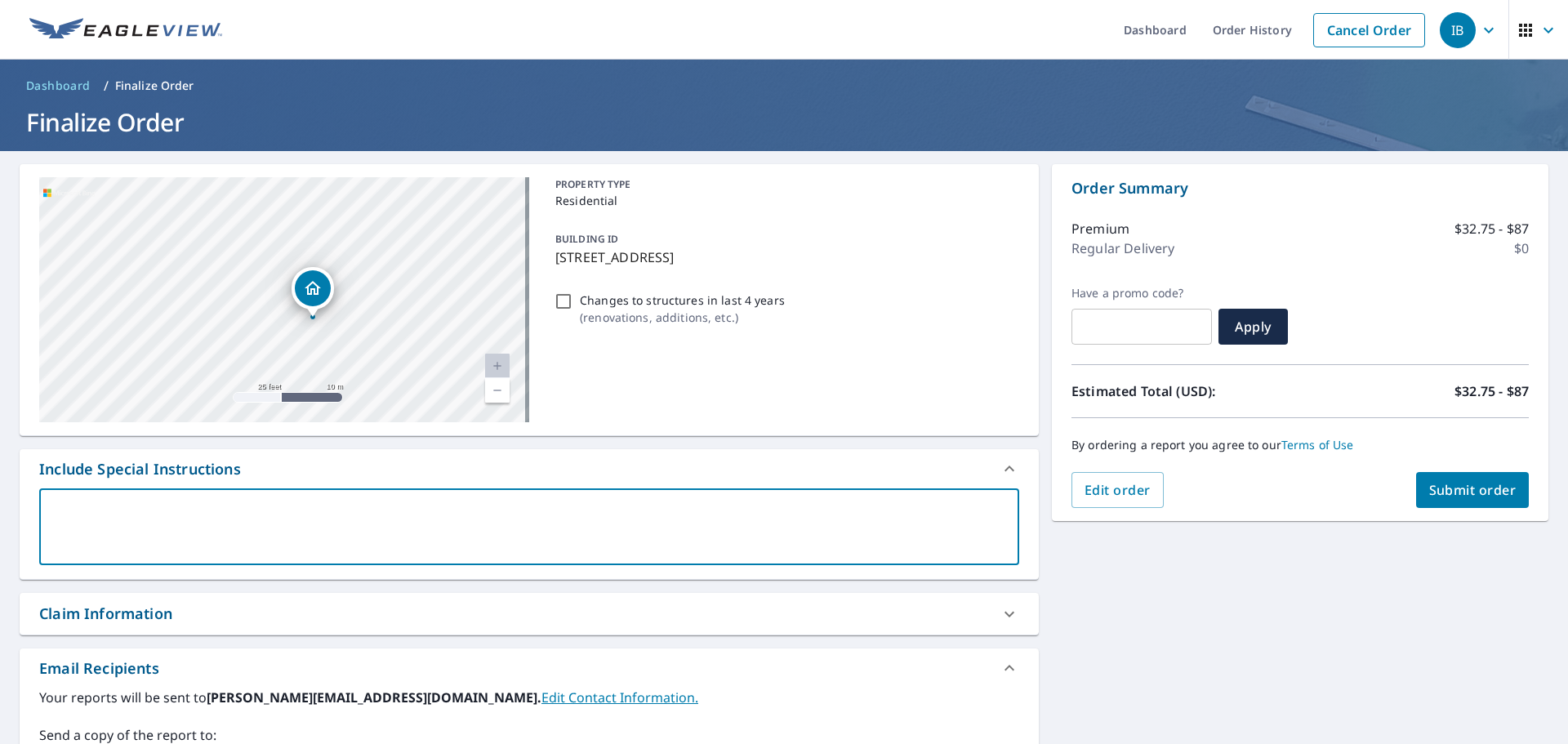
paste textarea "half of the duplex"
type textarea "half of the duplex"
type textarea "x"
checkbox input "true"
type textarea "half of the duplex"
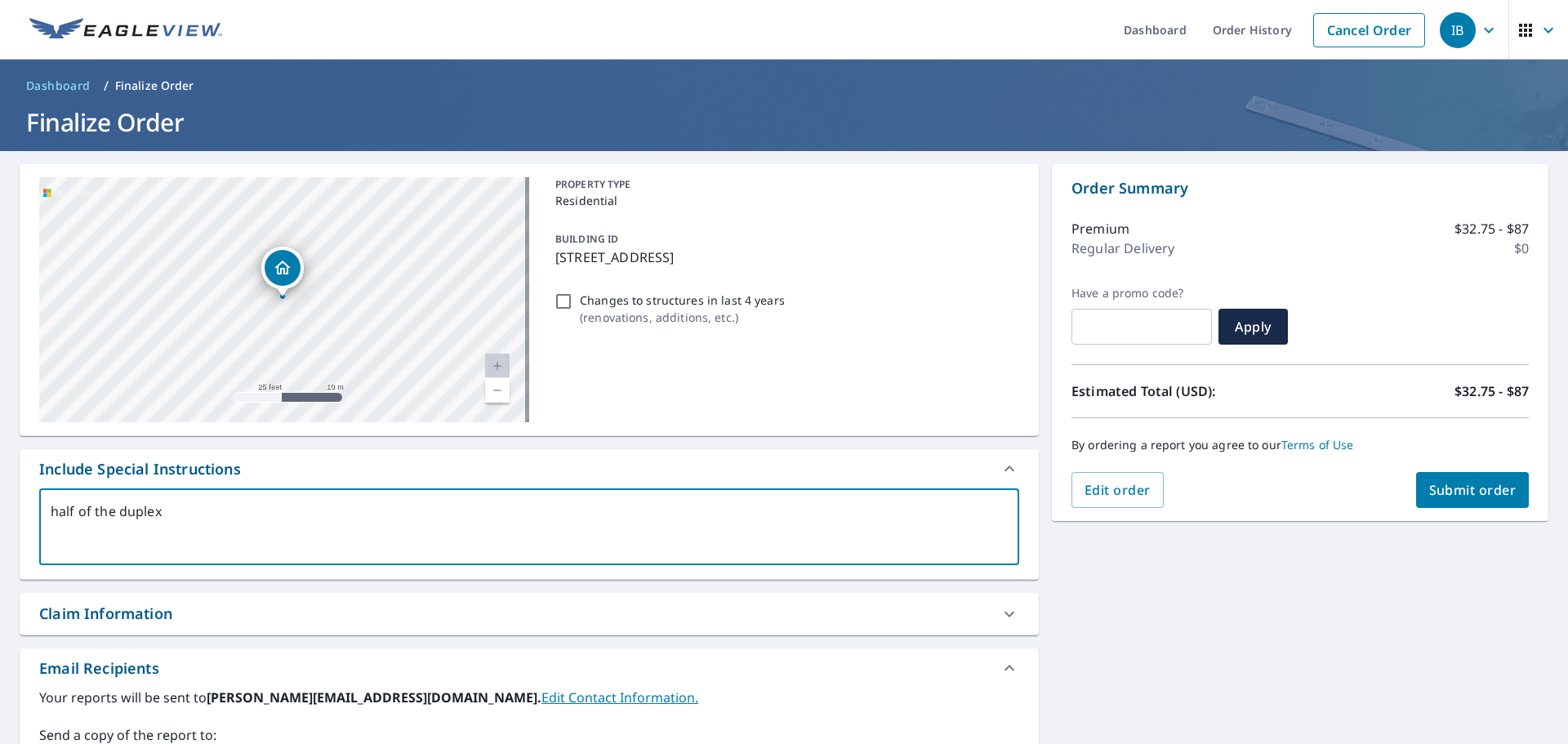
click at [1108, 597] on div "7696 Forest Green Ln Boynton Beach, FL 33436 Aerial Road A standard road map Ae…" at bounding box center [784, 568] width 1568 height 835
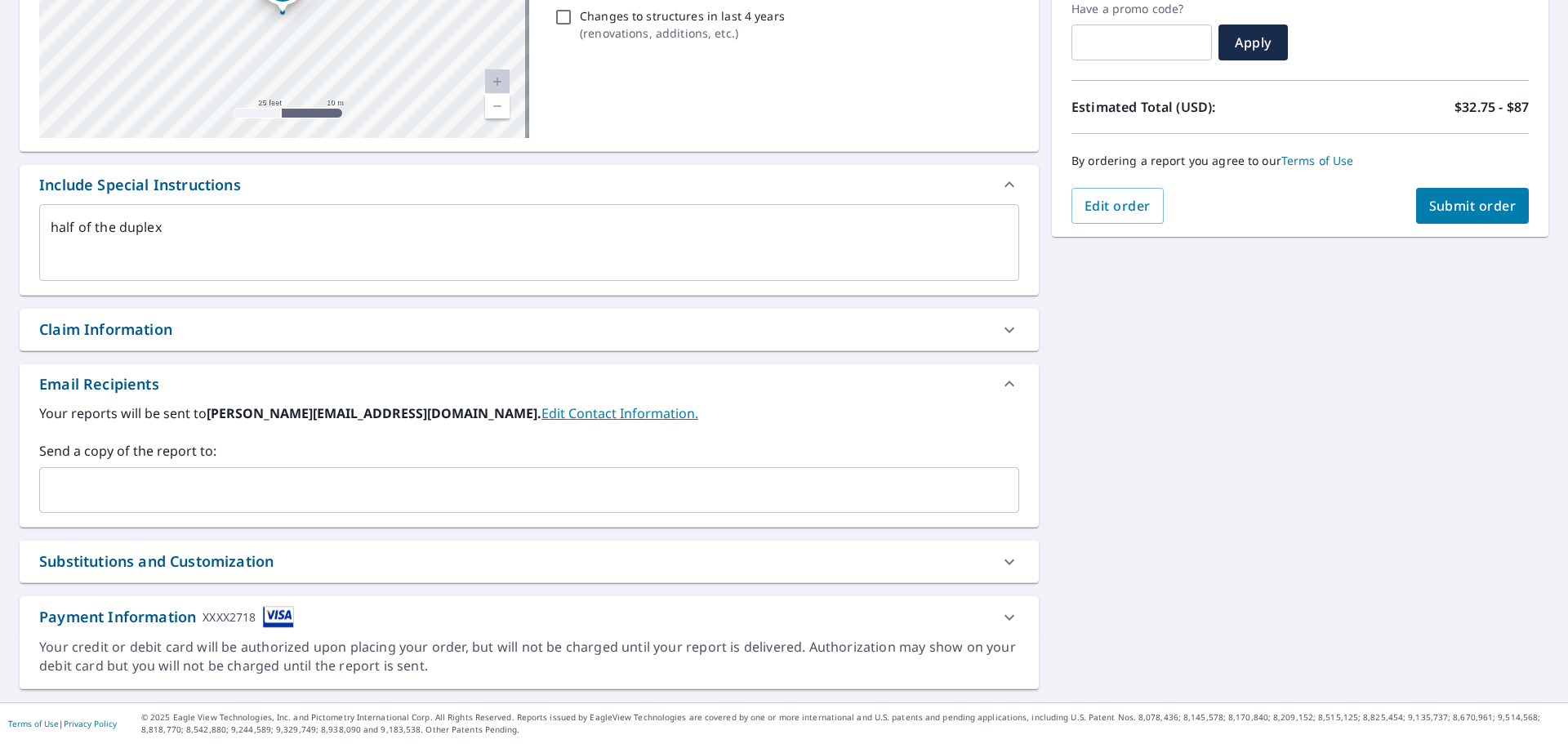
click at [1000, 616] on icon at bounding box center [1010, 617] width 20 height 20
type textarea "x"
checkbox input "true"
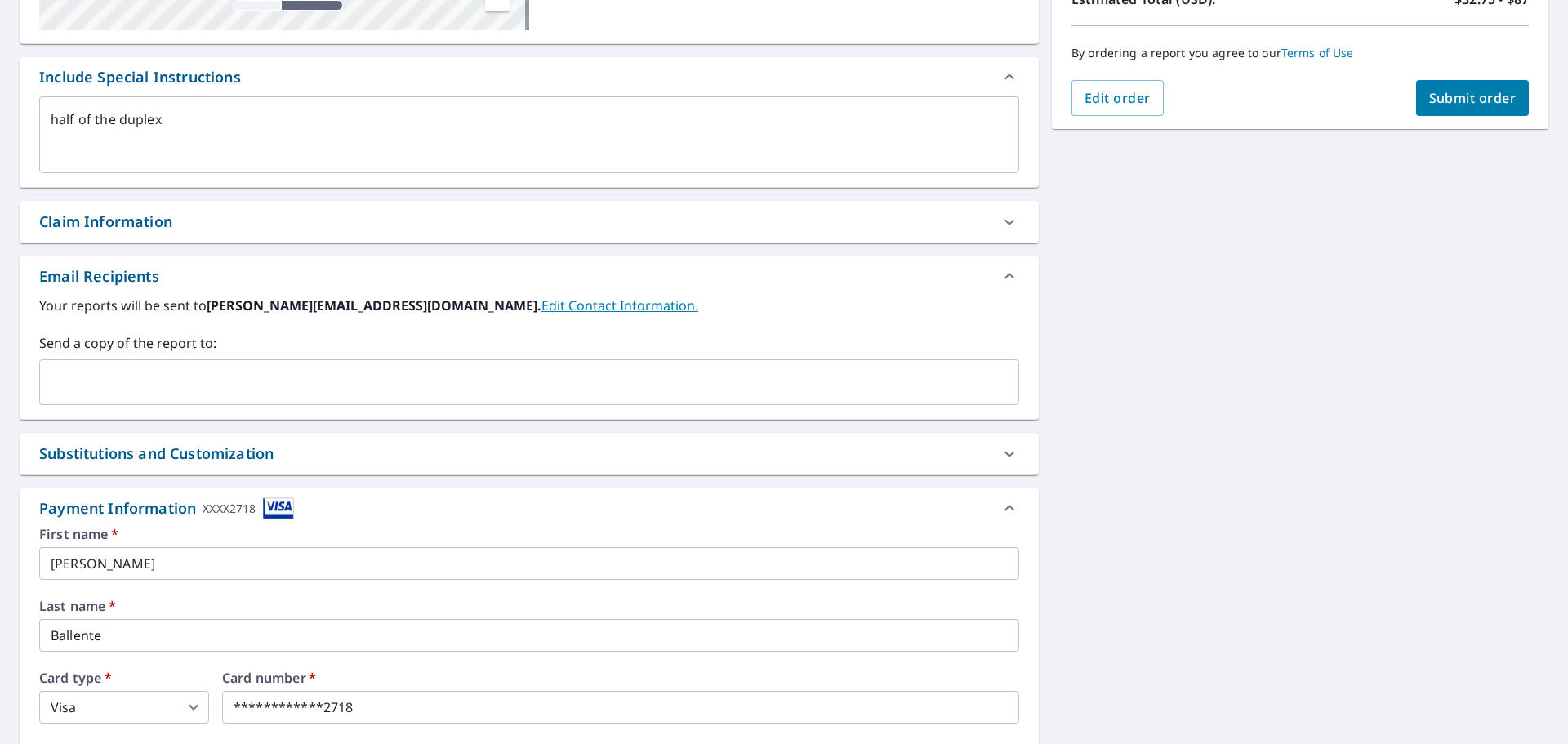
scroll to position [611, 0]
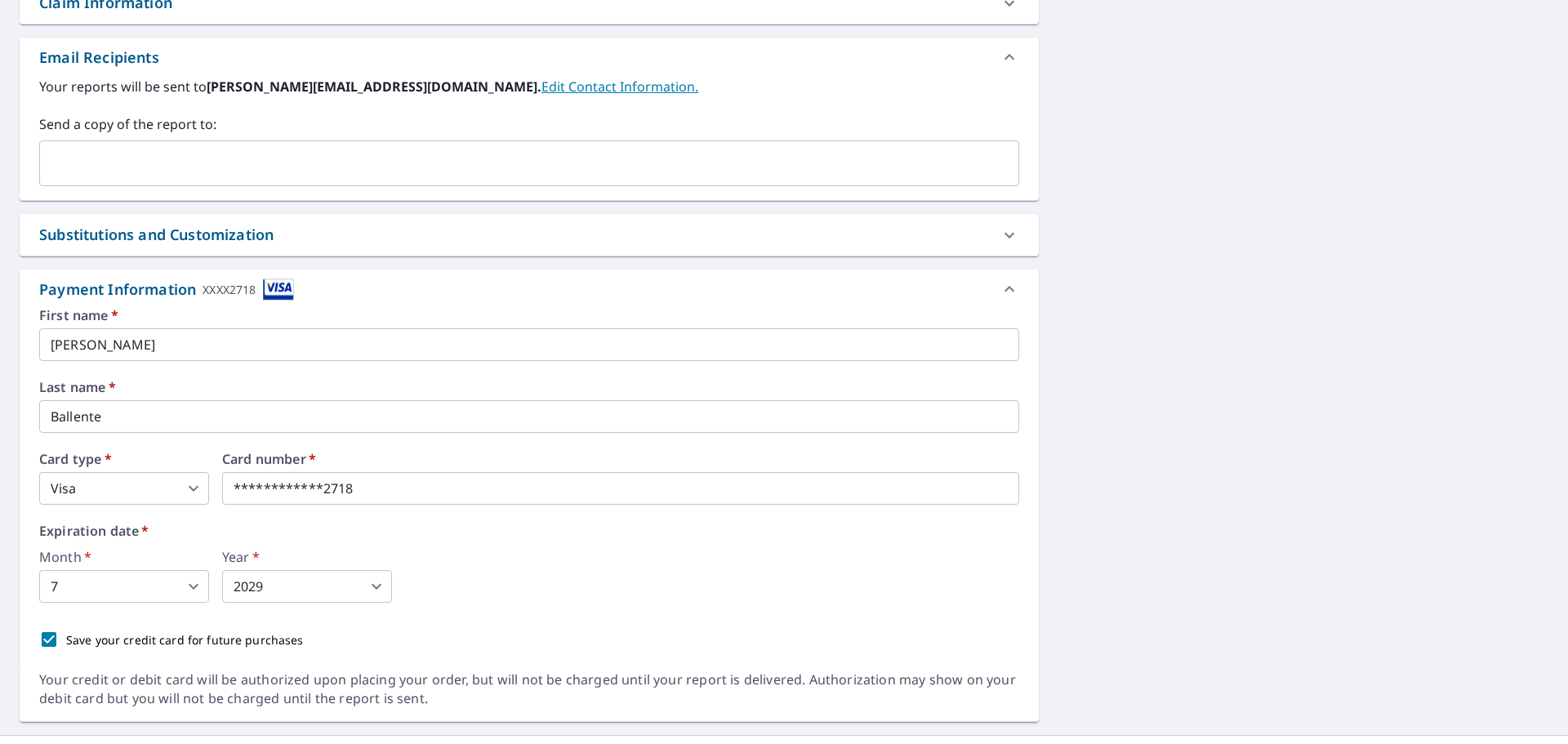
type textarea "x"
checkbox input "true"
click at [320, 478] on iframe at bounding box center [541, 488] width 638 height 33
click at [381, 504] on div at bounding box center [541, 488] width 638 height 33
click at [610, 574] on div "Month   * 7 7 ​ Year   * 2029 2029 ​" at bounding box center [528, 576] width 979 height 52
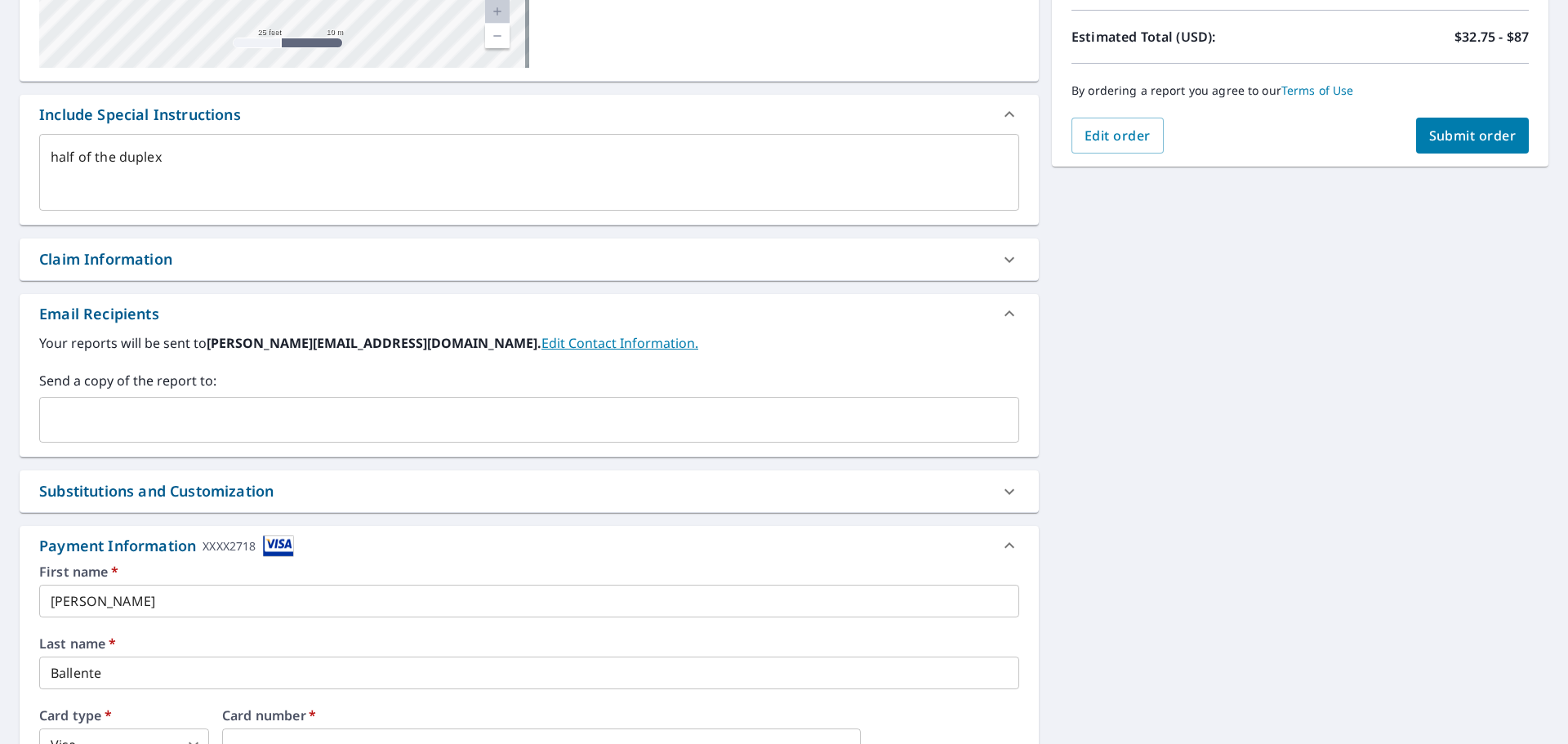
scroll to position [317, 0]
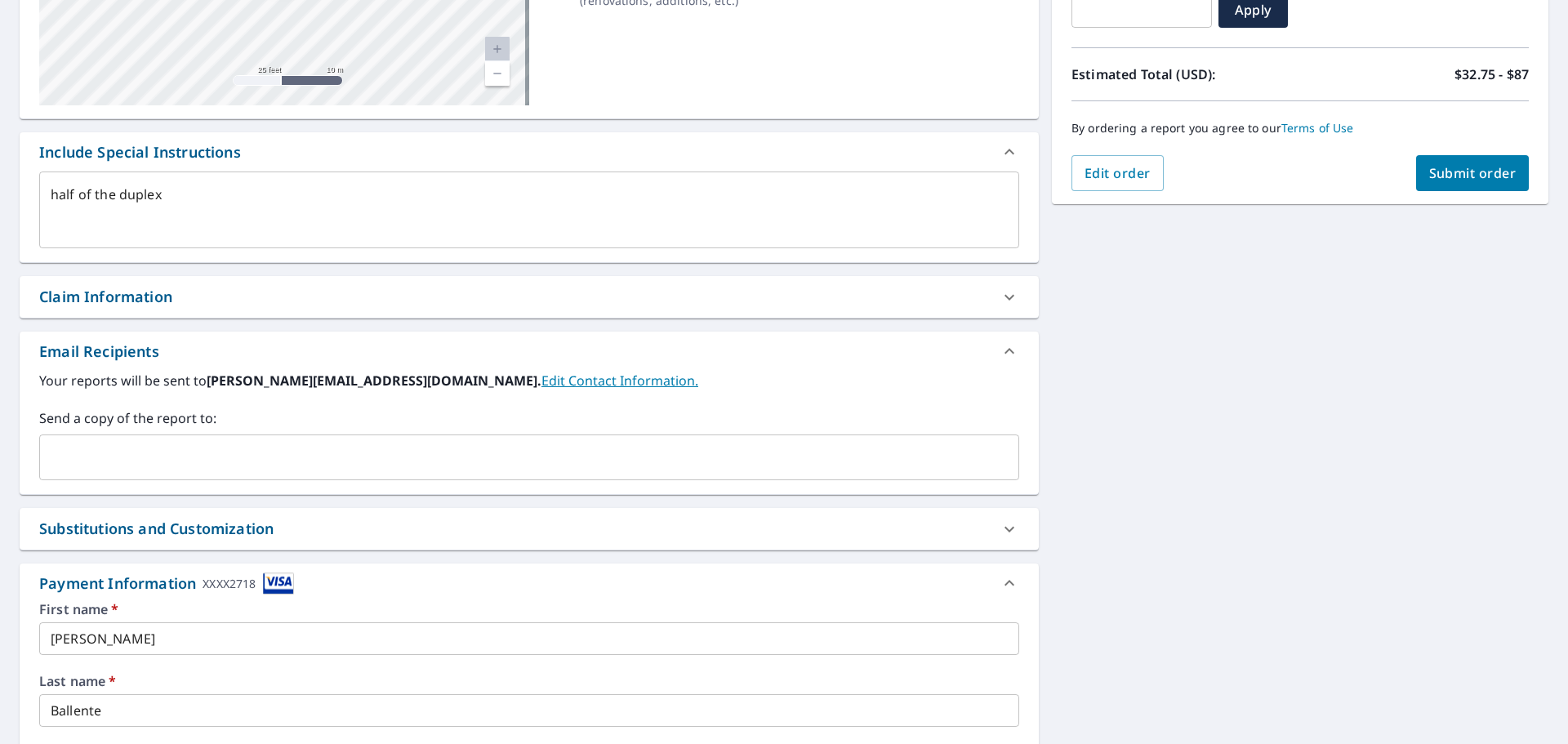
click at [1475, 180] on span "Submit order" at bounding box center [1472, 173] width 87 height 18
type textarea "x"
checkbox input "true"
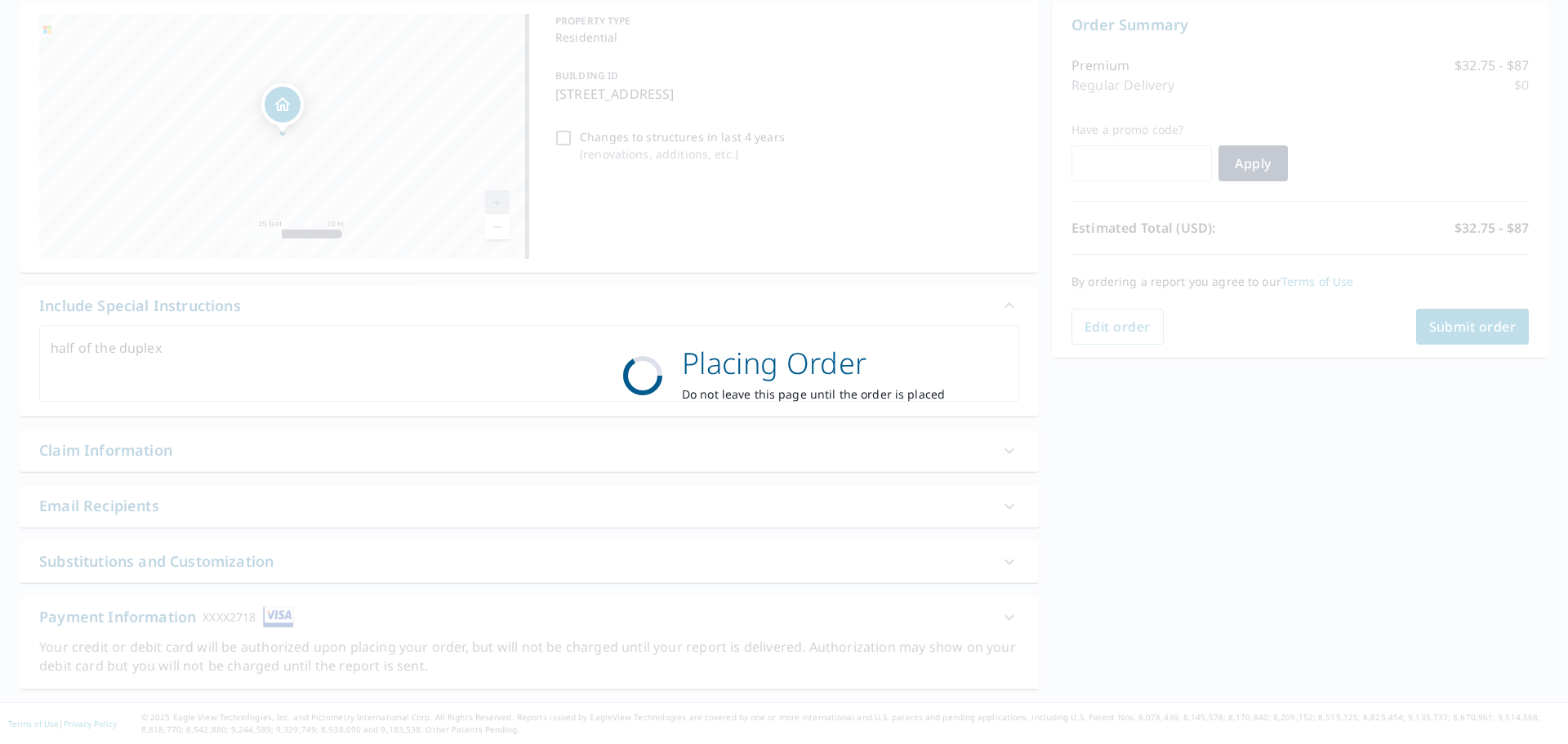
scroll to position [163, 0]
type textarea "x"
checkbox input "true"
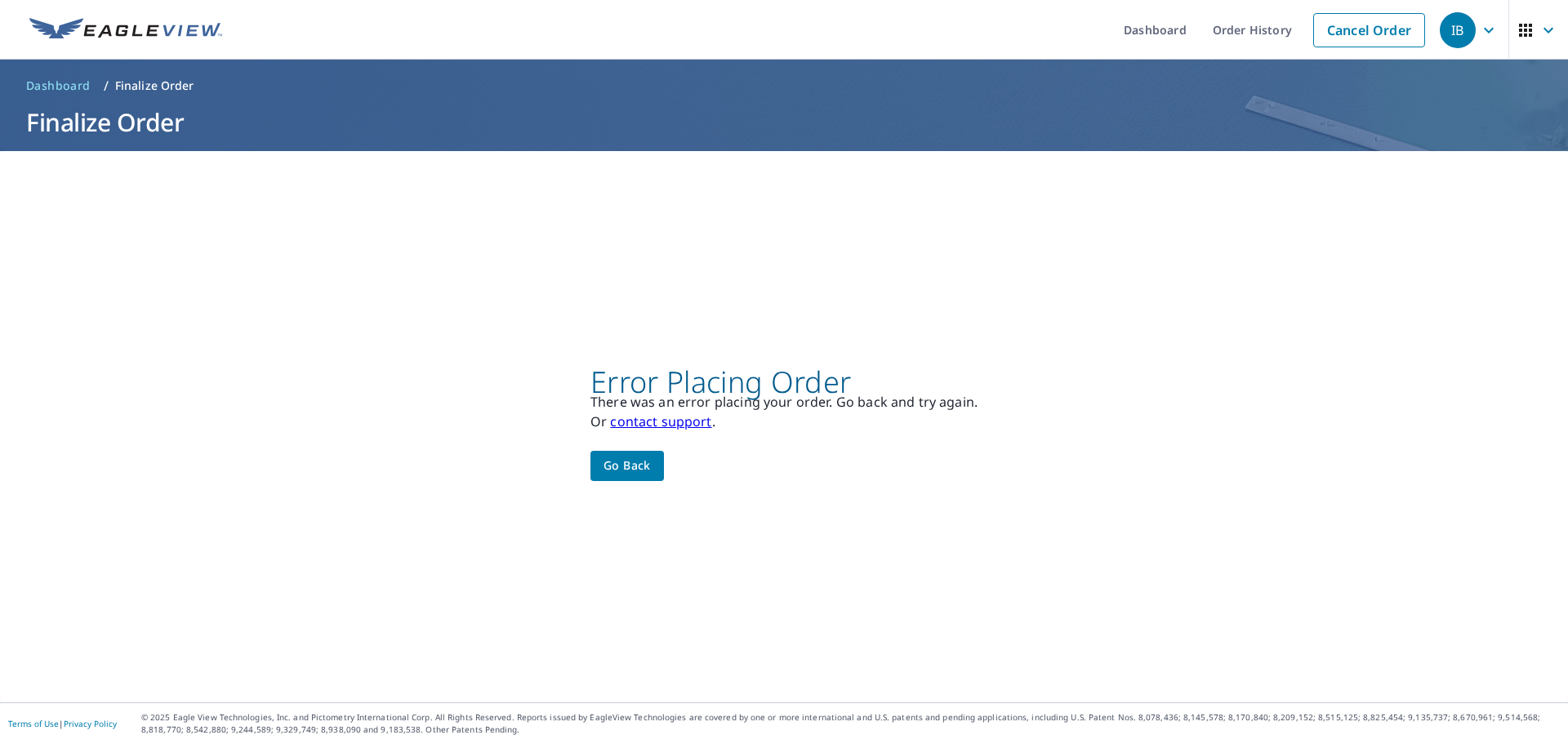
scroll to position [0, 0]
click at [664, 425] on link "contact support" at bounding box center [661, 421] width 101 height 18
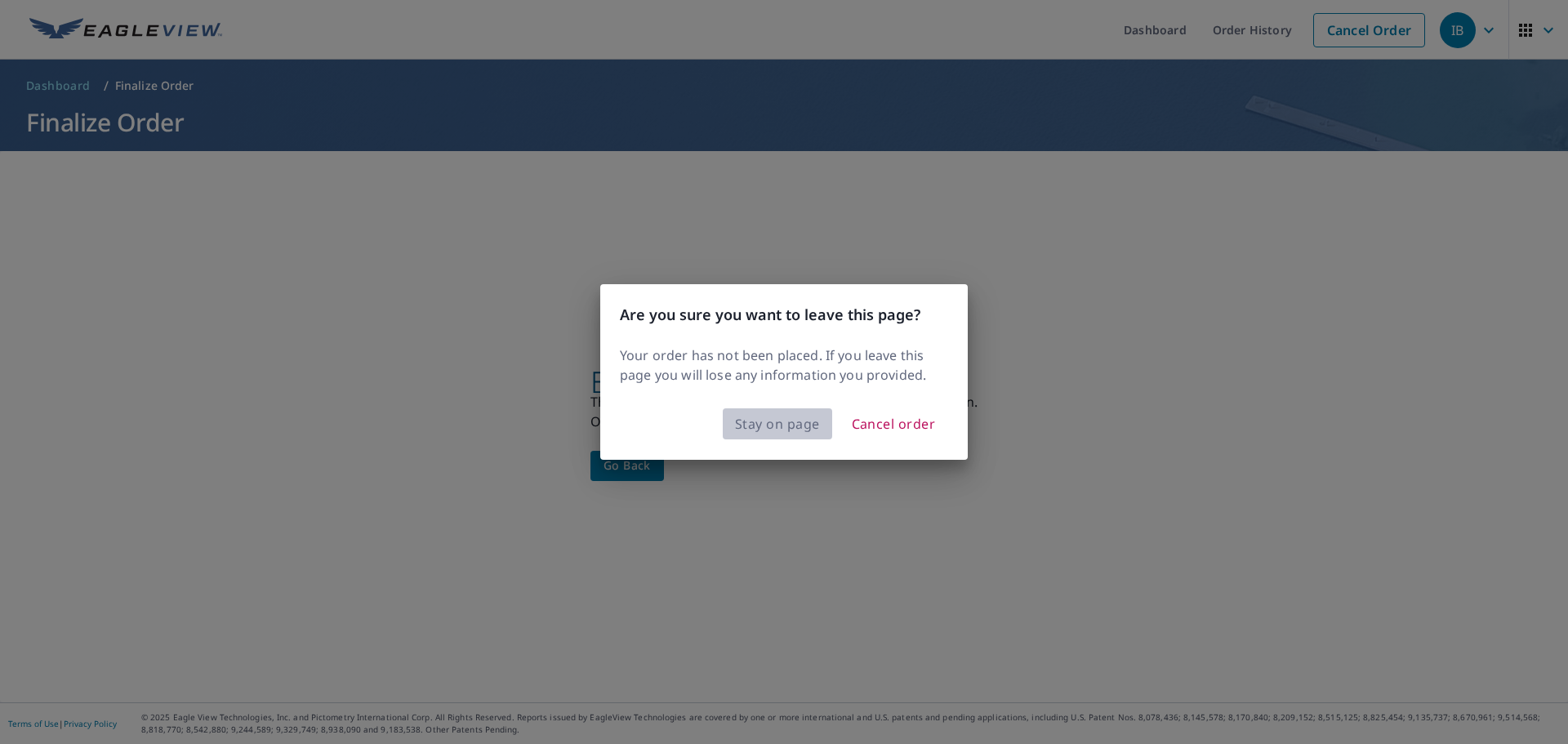
click at [777, 427] on span "Stay on page" at bounding box center [778, 423] width 85 height 23
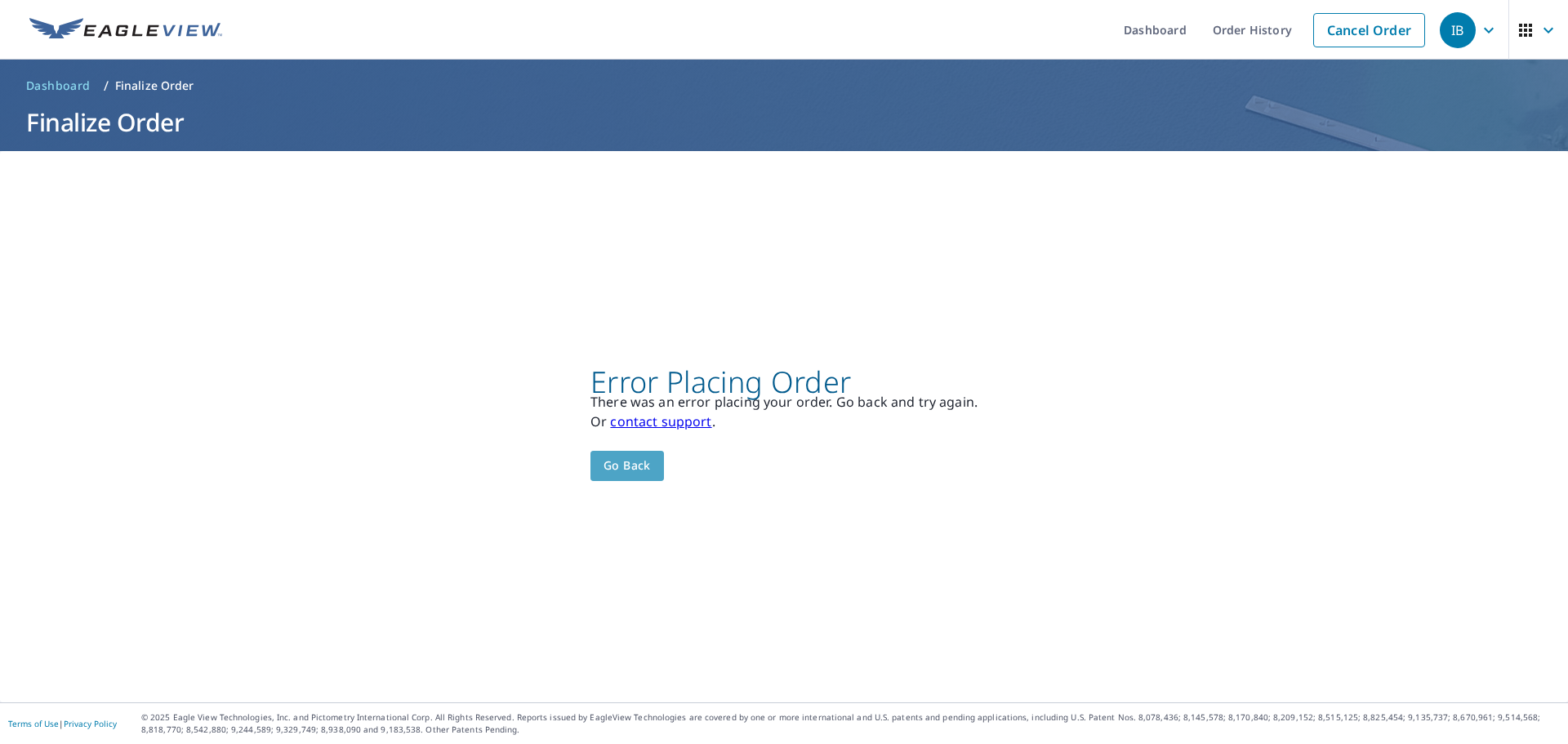
click at [634, 464] on span "Go back" at bounding box center [627, 465] width 47 height 20
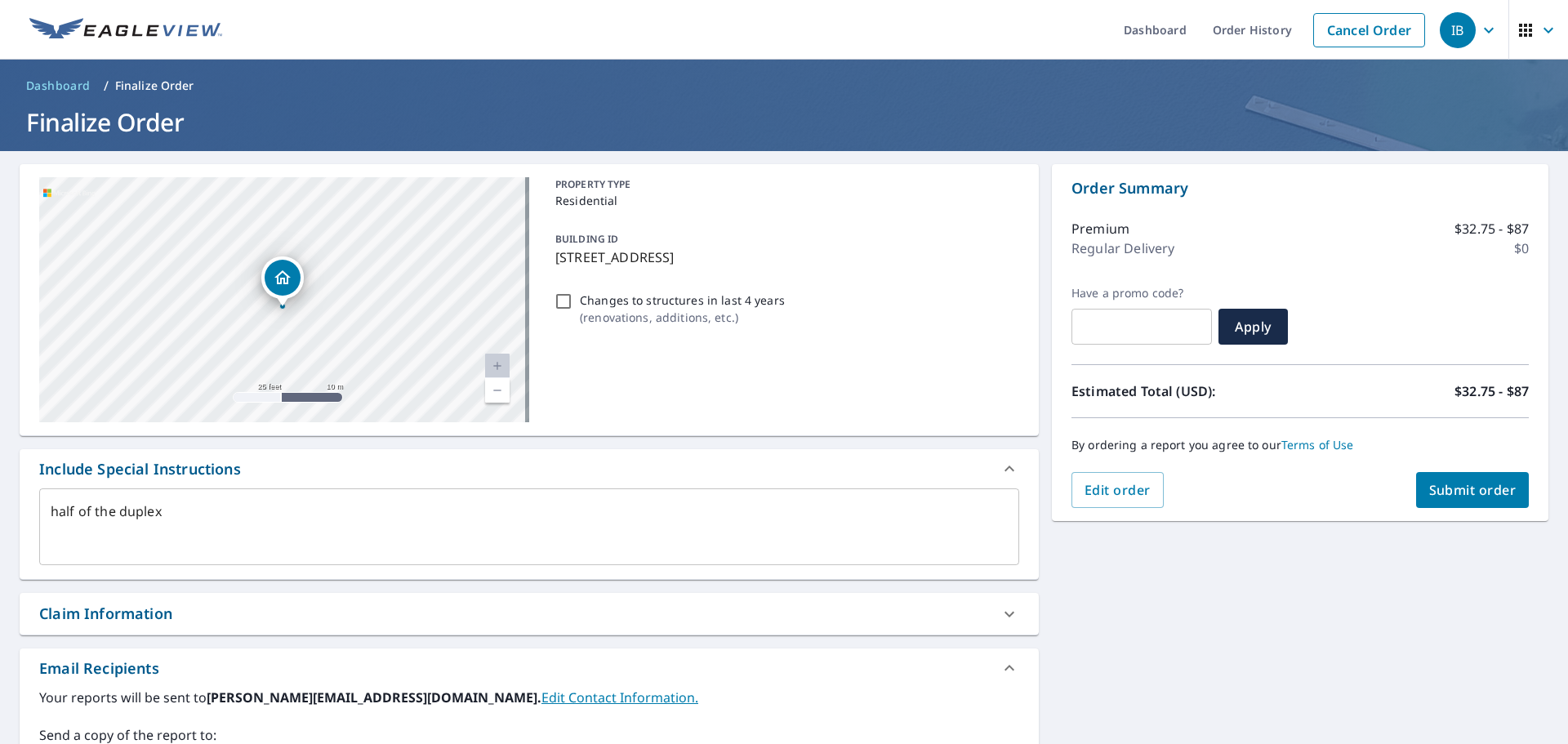
drag, startPoint x: 392, startPoint y: 326, endPoint x: 319, endPoint y: 331, distance: 73.2
click at [319, 331] on div "[STREET_ADDRESS]" at bounding box center [284, 300] width 490 height 245
click at [279, 297] on div "[STREET_ADDRESS]" at bounding box center [281, 278] width 43 height 43
type textarea "x"
checkbox input "true"
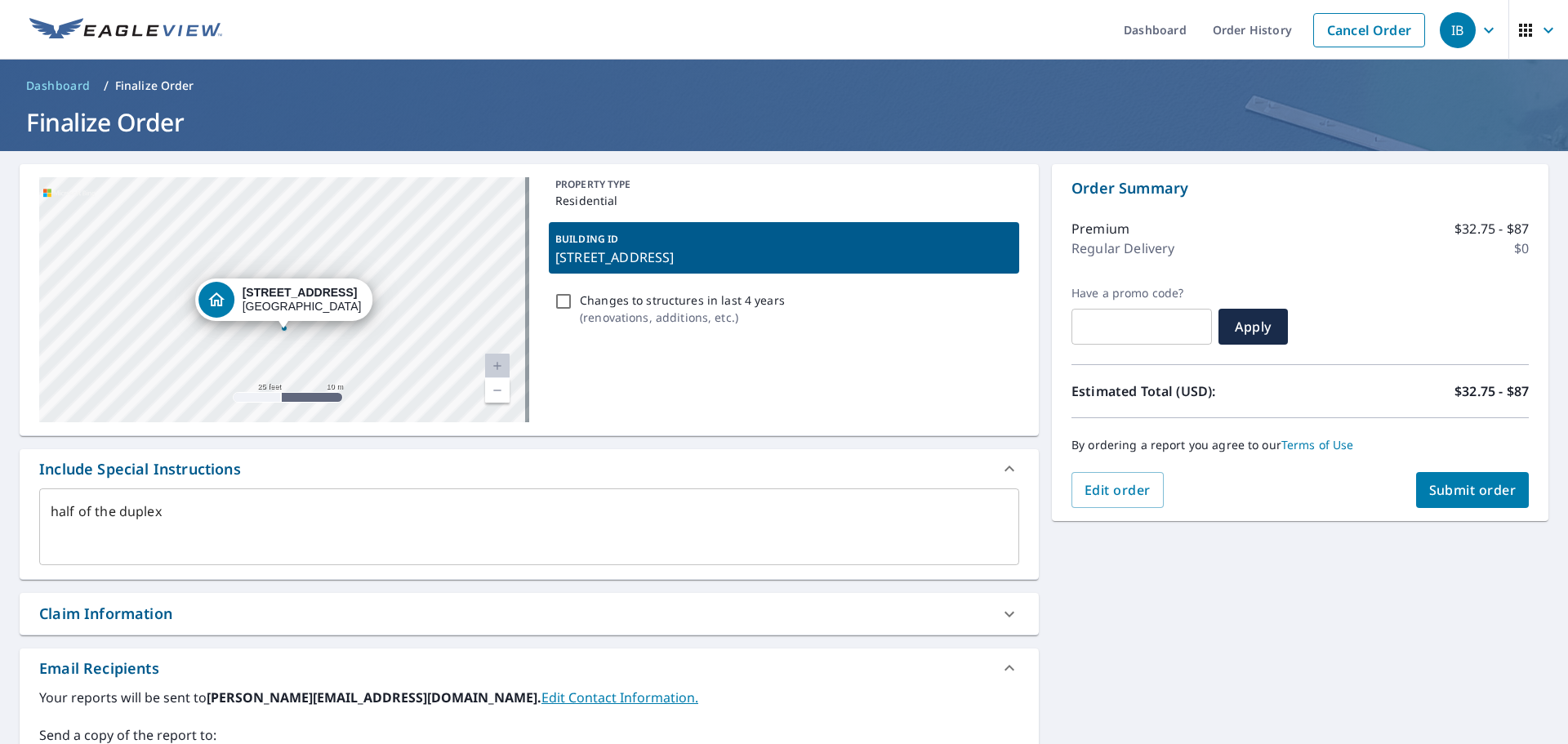
click at [354, 336] on div "[STREET_ADDRESS]" at bounding box center [284, 300] width 490 height 245
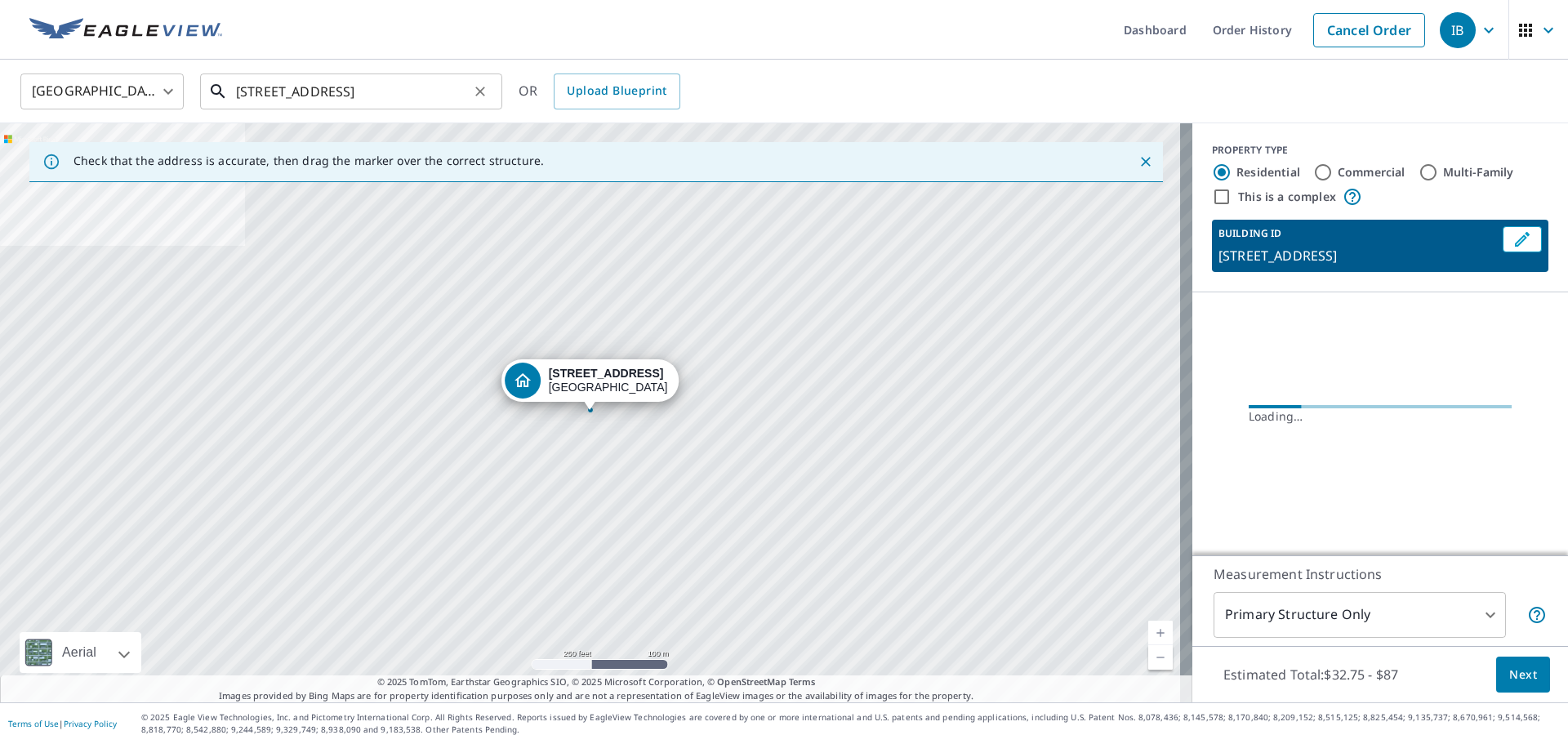
click at [401, 72] on input "[STREET_ADDRESS]" at bounding box center [352, 91] width 233 height 45
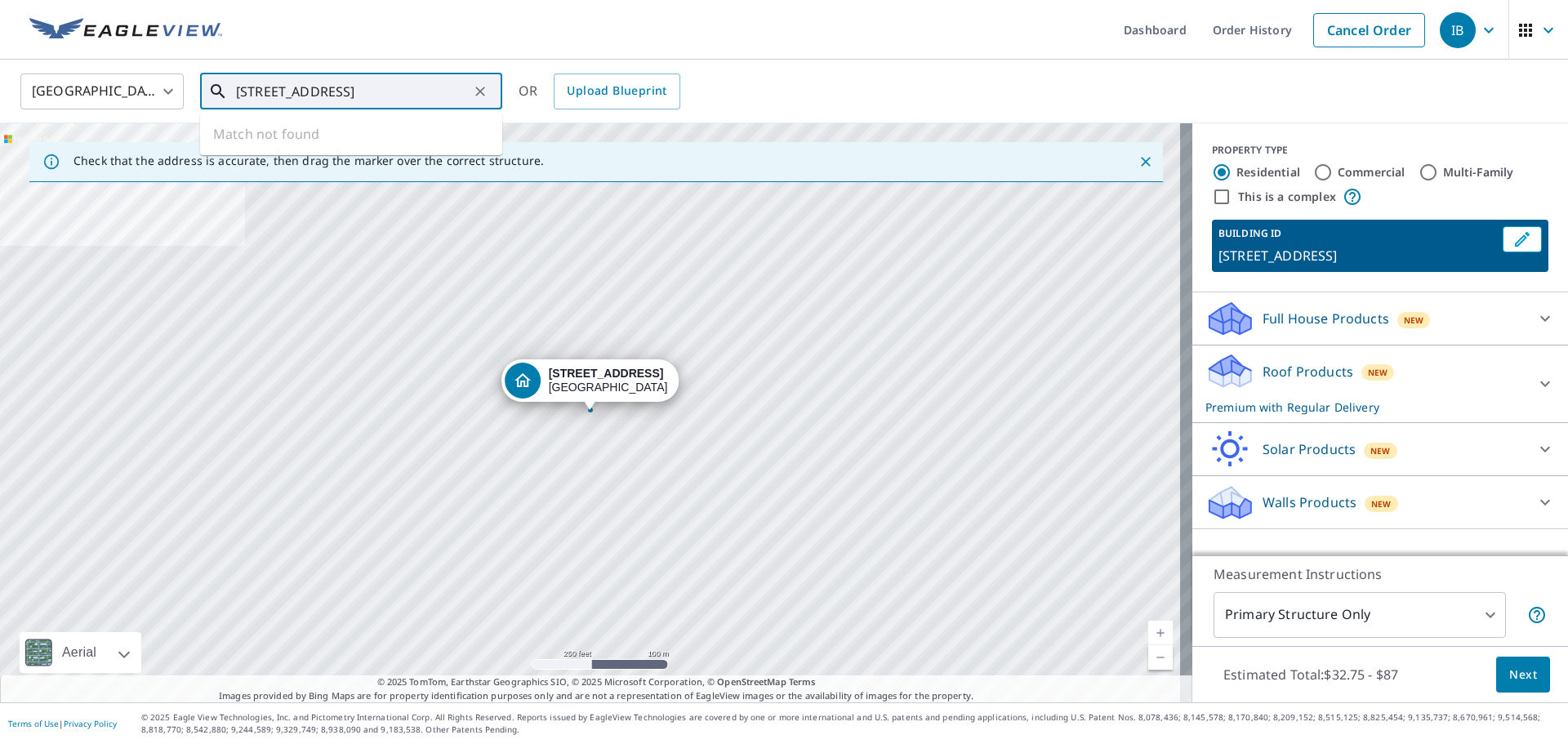
paste input "ane"
click at [340, 152] on p "[GEOGRAPHIC_DATA]" at bounding box center [360, 156] width 257 height 16
type input "[STREET_ADDRESS]"
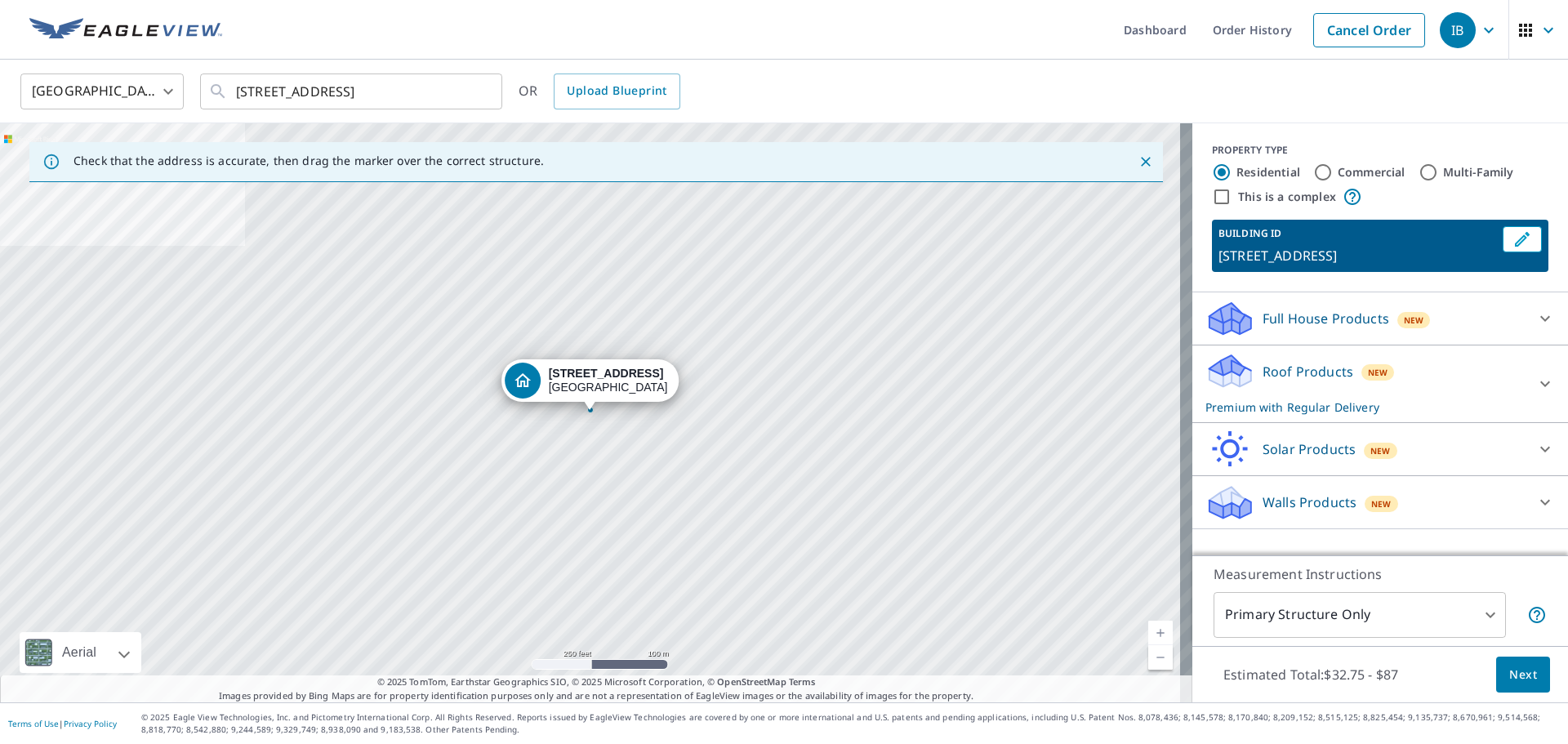
click at [1379, 330] on div "Full House Products New" at bounding box center [1365, 318] width 320 height 38
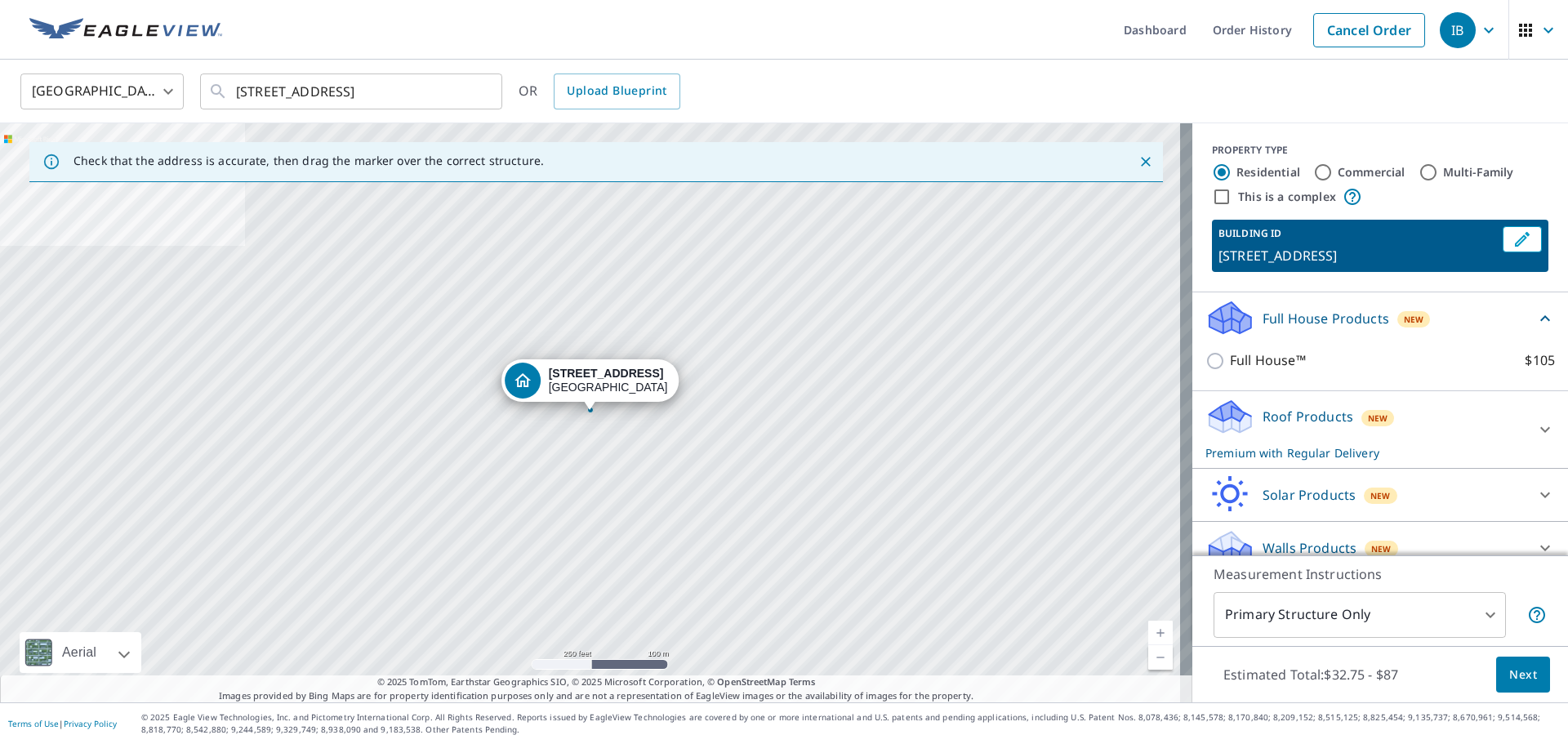
click at [1326, 450] on div "Roof Products New Premium with Regular Delivery" at bounding box center [1365, 430] width 320 height 64
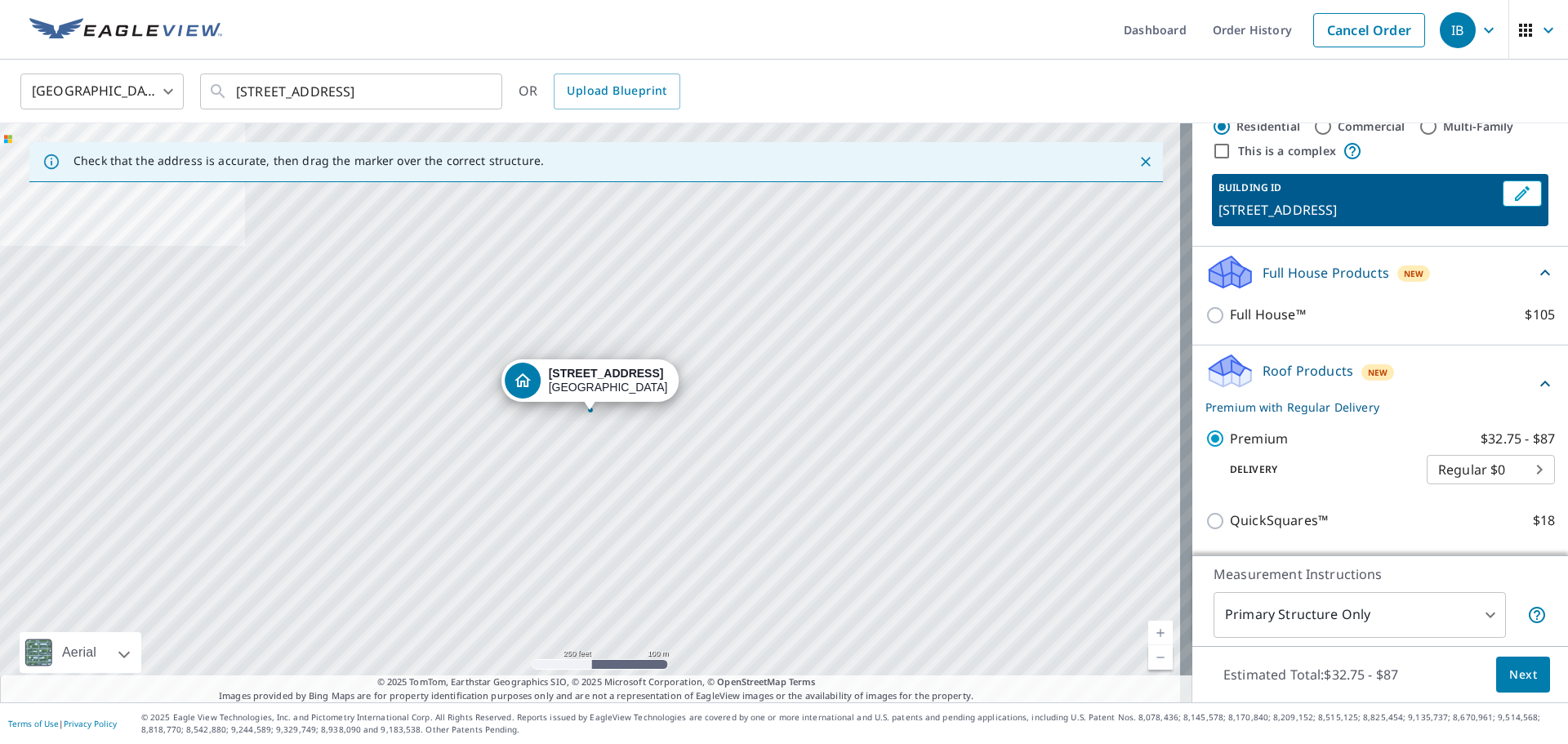
scroll to position [163, 0]
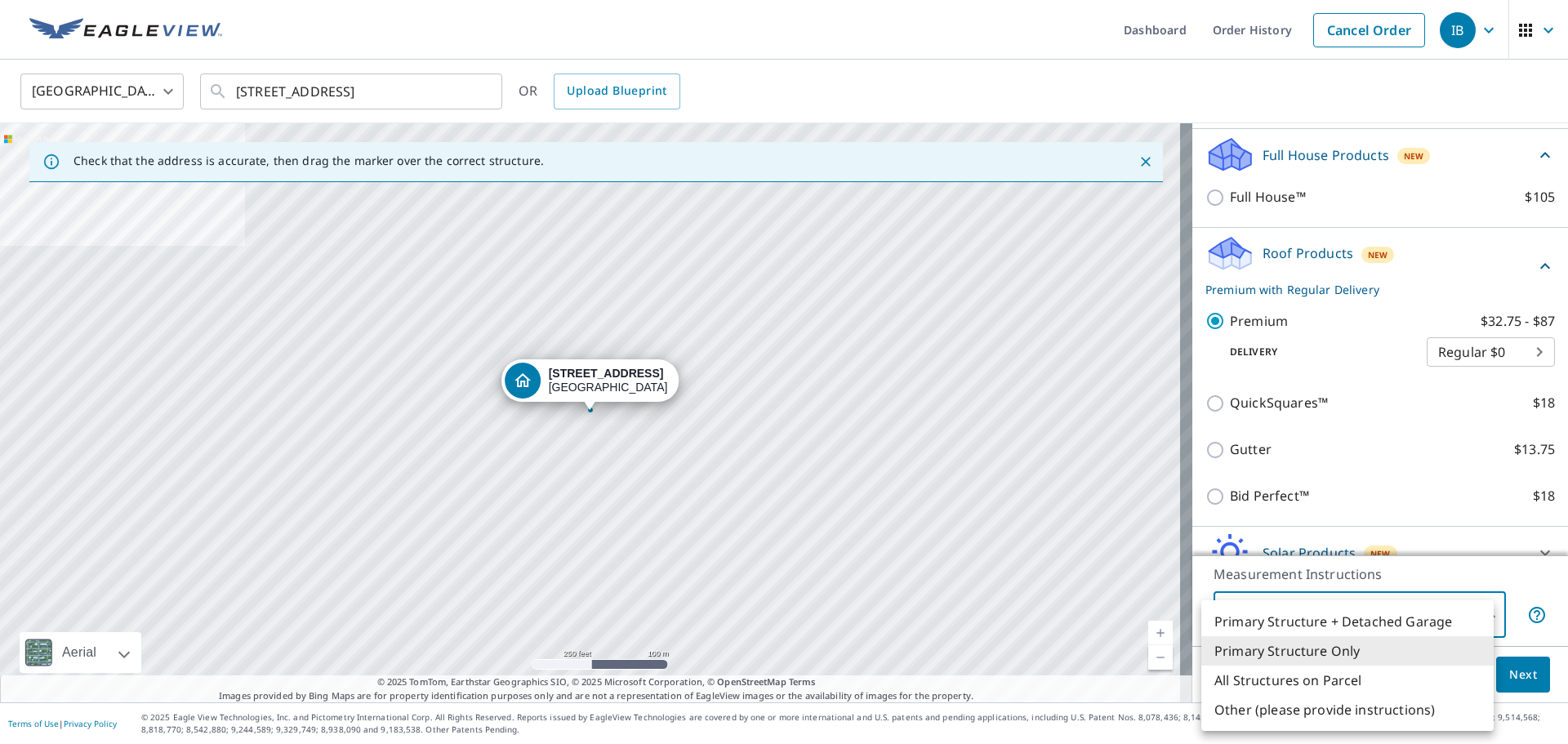
click at [1354, 610] on body "IB IB Dashboard Order History Cancel Order IB United States US ​ 7696 Forest Gr…" at bounding box center [784, 372] width 1568 height 744
click at [1335, 654] on li "Primary Structure Only" at bounding box center [1347, 650] width 292 height 29
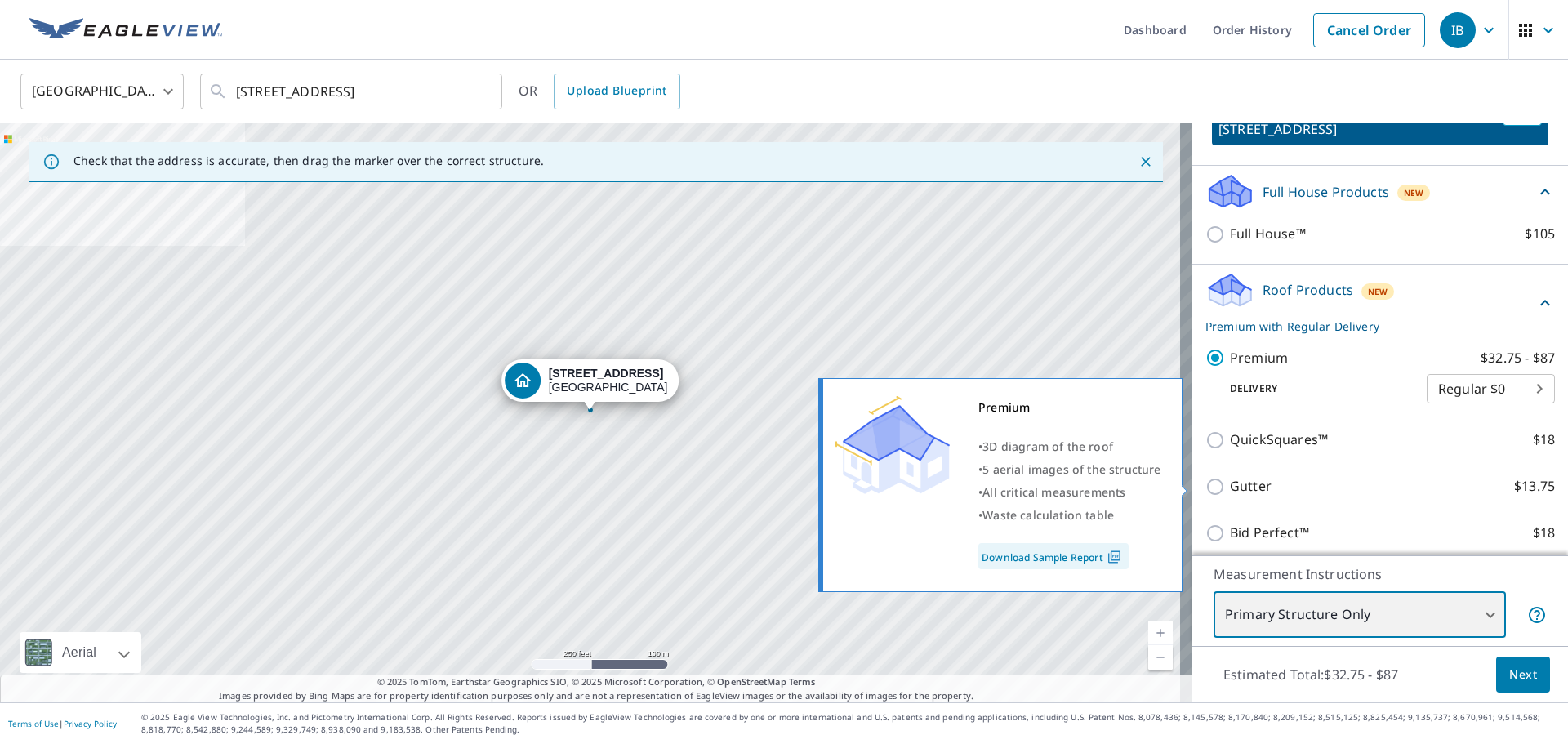
scroll to position [260, 0]
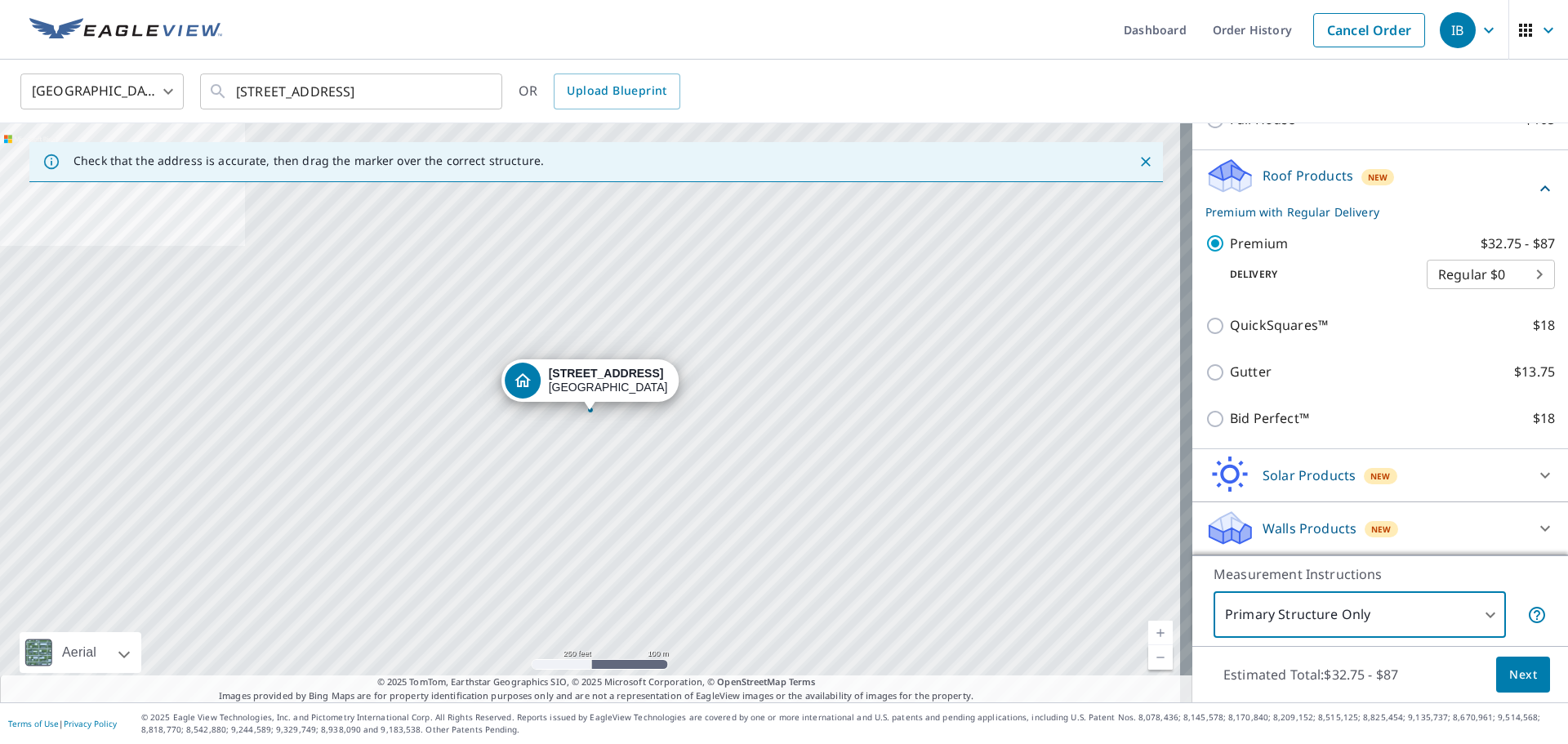
click at [1517, 680] on span "Next" at bounding box center [1522, 675] width 28 height 20
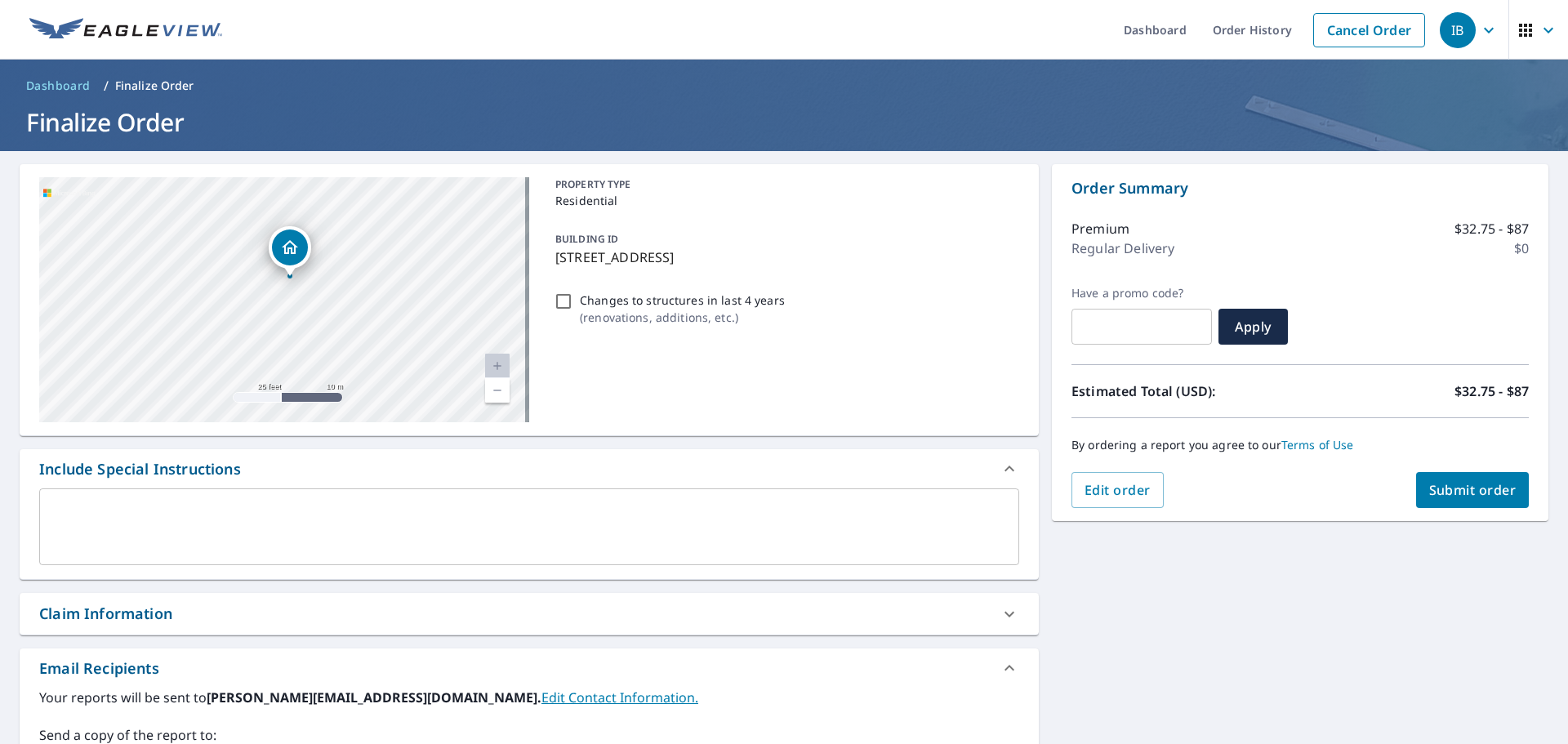
drag, startPoint x: 201, startPoint y: 312, endPoint x: 344, endPoint y: 283, distance: 145.9
click at [344, 283] on div "[STREET_ADDRESS]" at bounding box center [284, 300] width 490 height 245
click at [307, 546] on textarea at bounding box center [529, 526] width 957 height 46
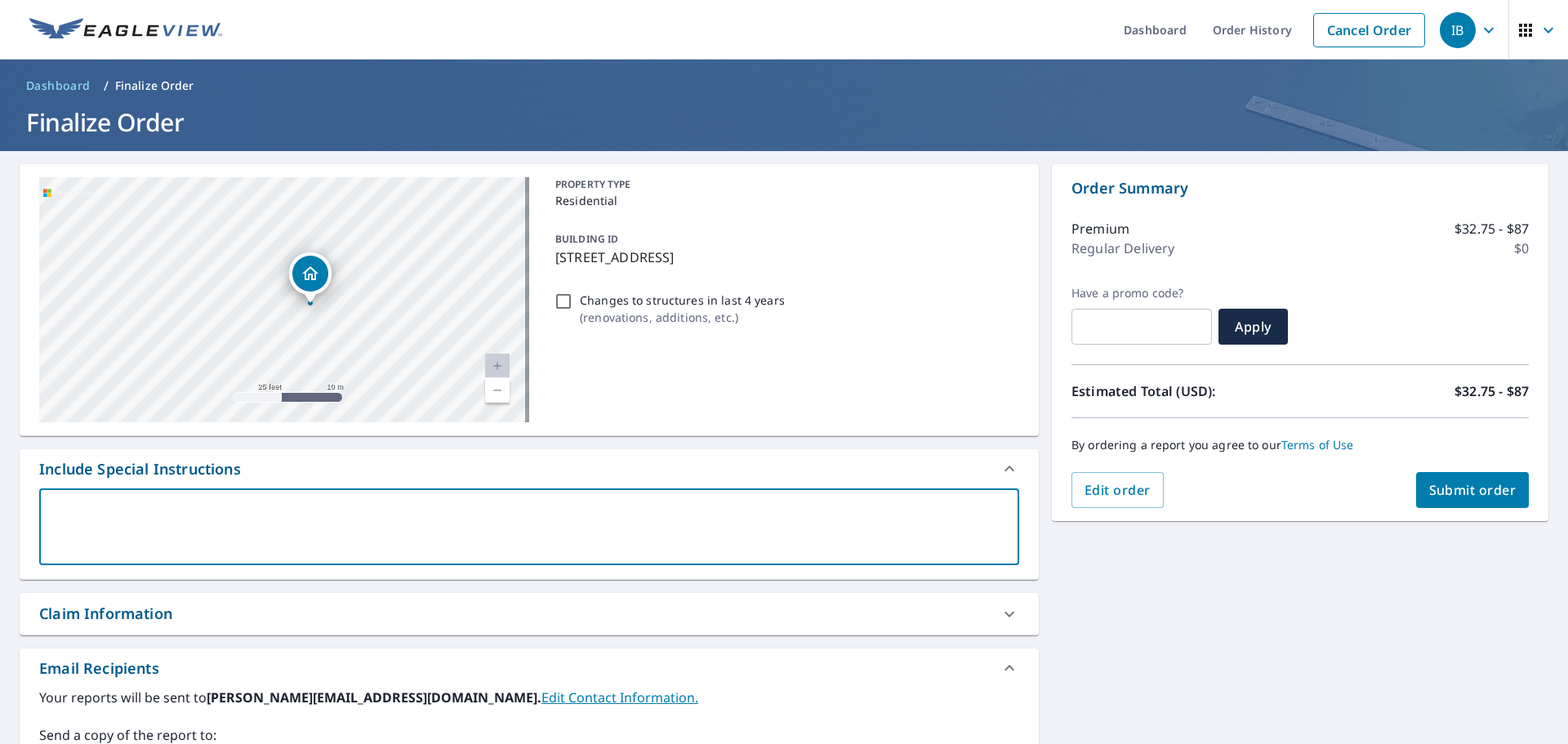
drag, startPoint x: 502, startPoint y: 265, endPoint x: 478, endPoint y: 350, distance: 88.3
click at [478, 350] on div "[STREET_ADDRESS]" at bounding box center [284, 300] width 490 height 245
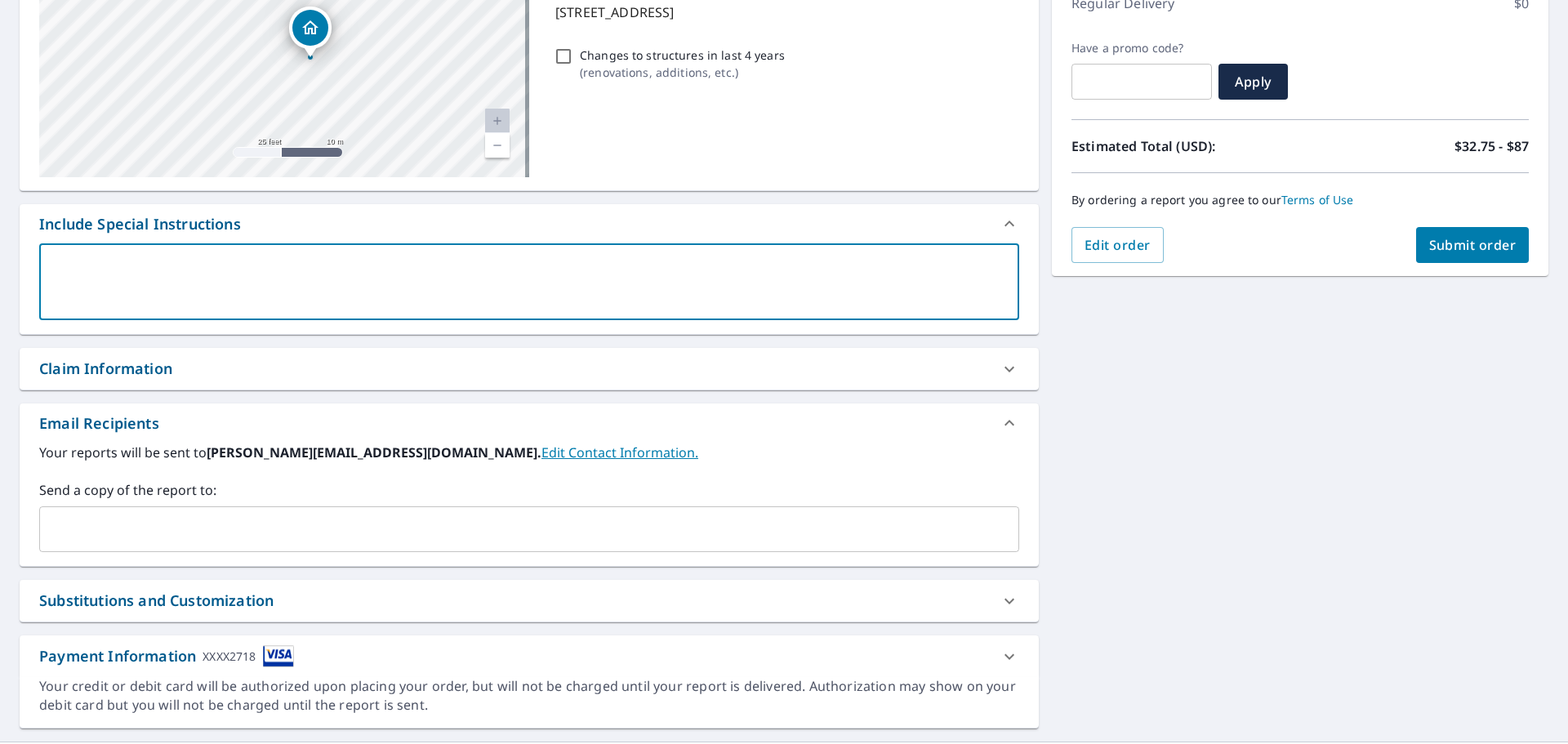
click at [820, 533] on input "text" at bounding box center [516, 528] width 940 height 31
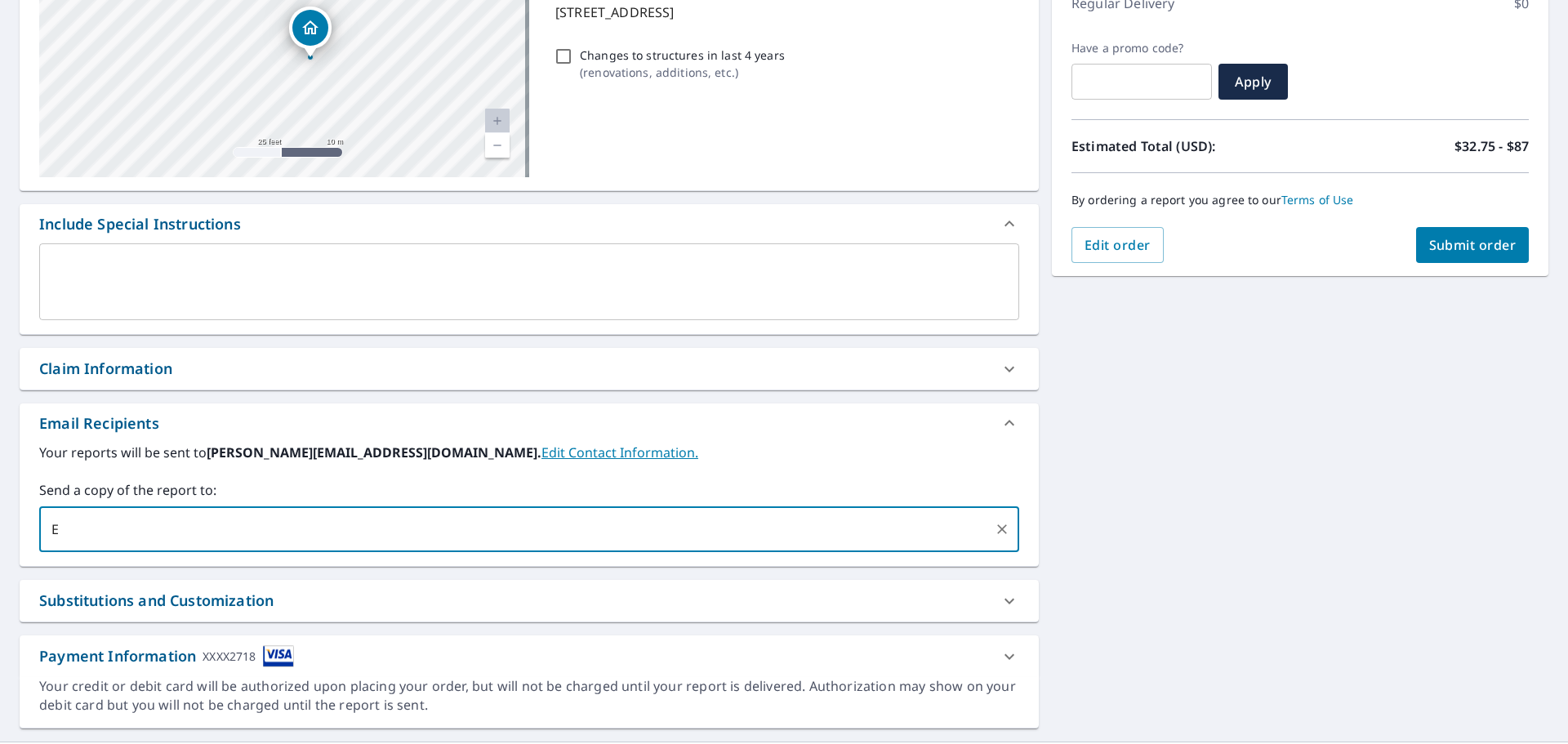
type input "E"
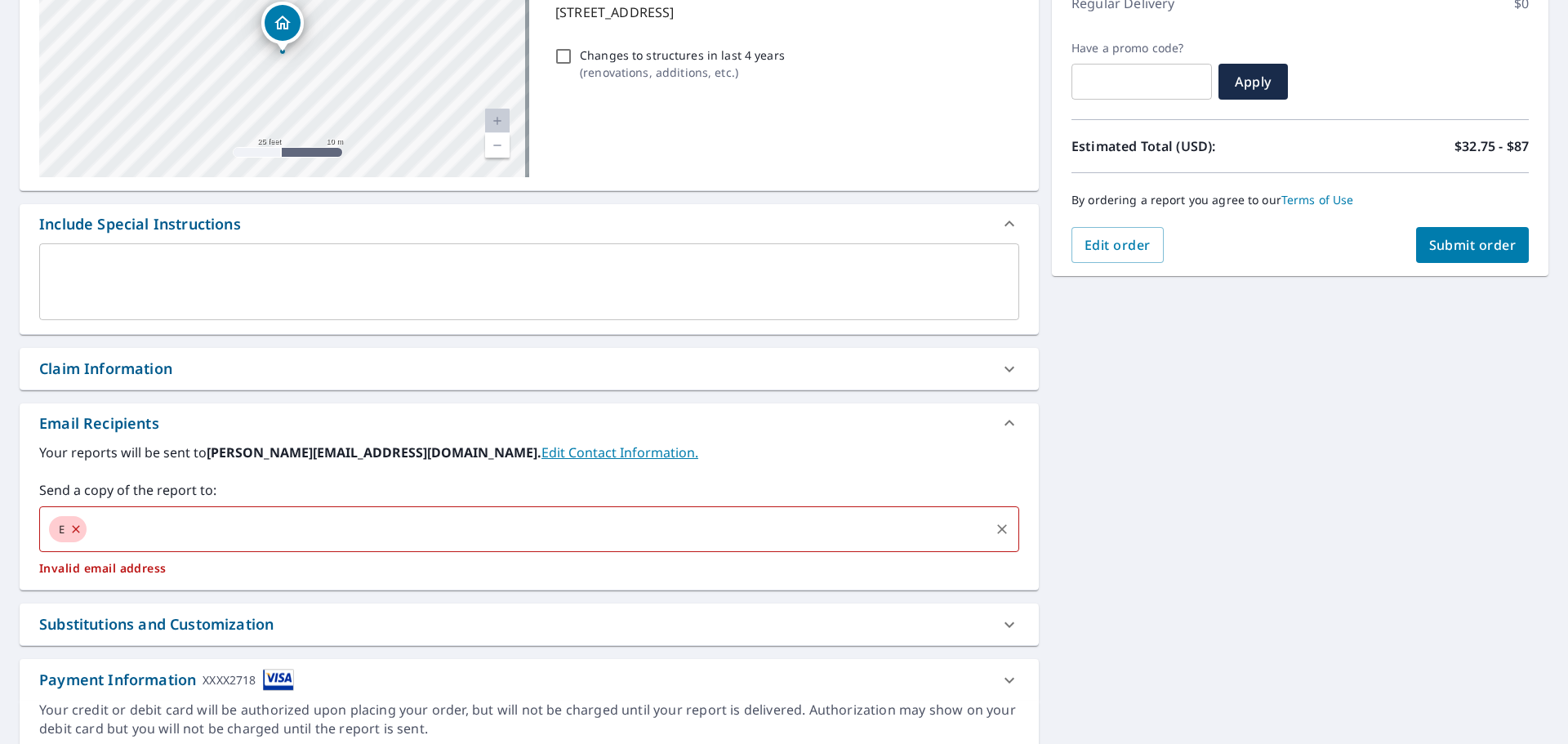
click at [73, 528] on icon at bounding box center [75, 529] width 13 height 18
checkbox input "true"
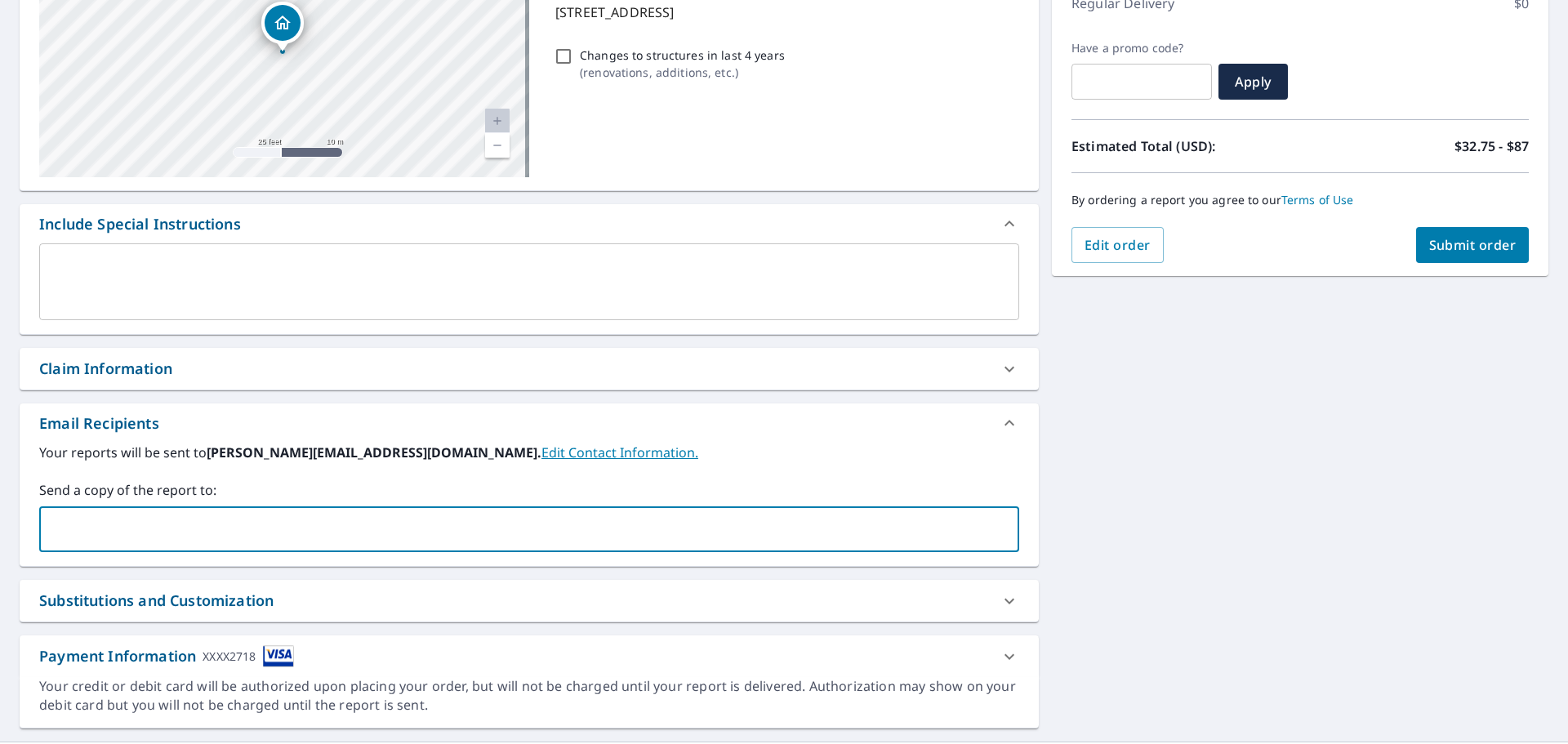
click at [107, 530] on input "text" at bounding box center [516, 528] width 940 height 31
paste input "enoble@knoxroofsfl.com"
type input "enoble@knoxroofsfl.com"
click at [1151, 523] on div "7696 Forest Green Ln Boynton Beach, FL 33436 Aerial Road A standard road map Ae…" at bounding box center [784, 323] width 1568 height 835
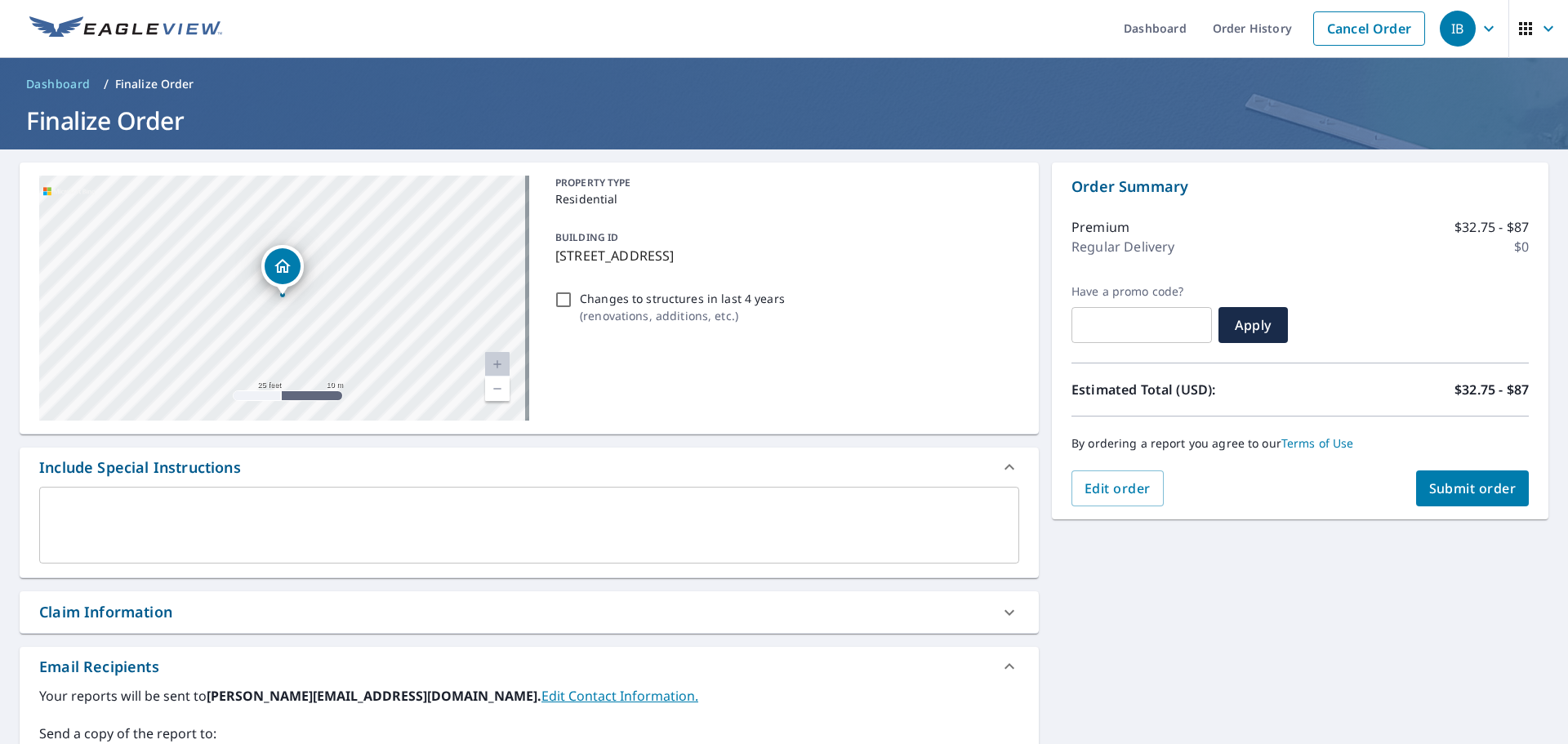
scroll to position [0, 0]
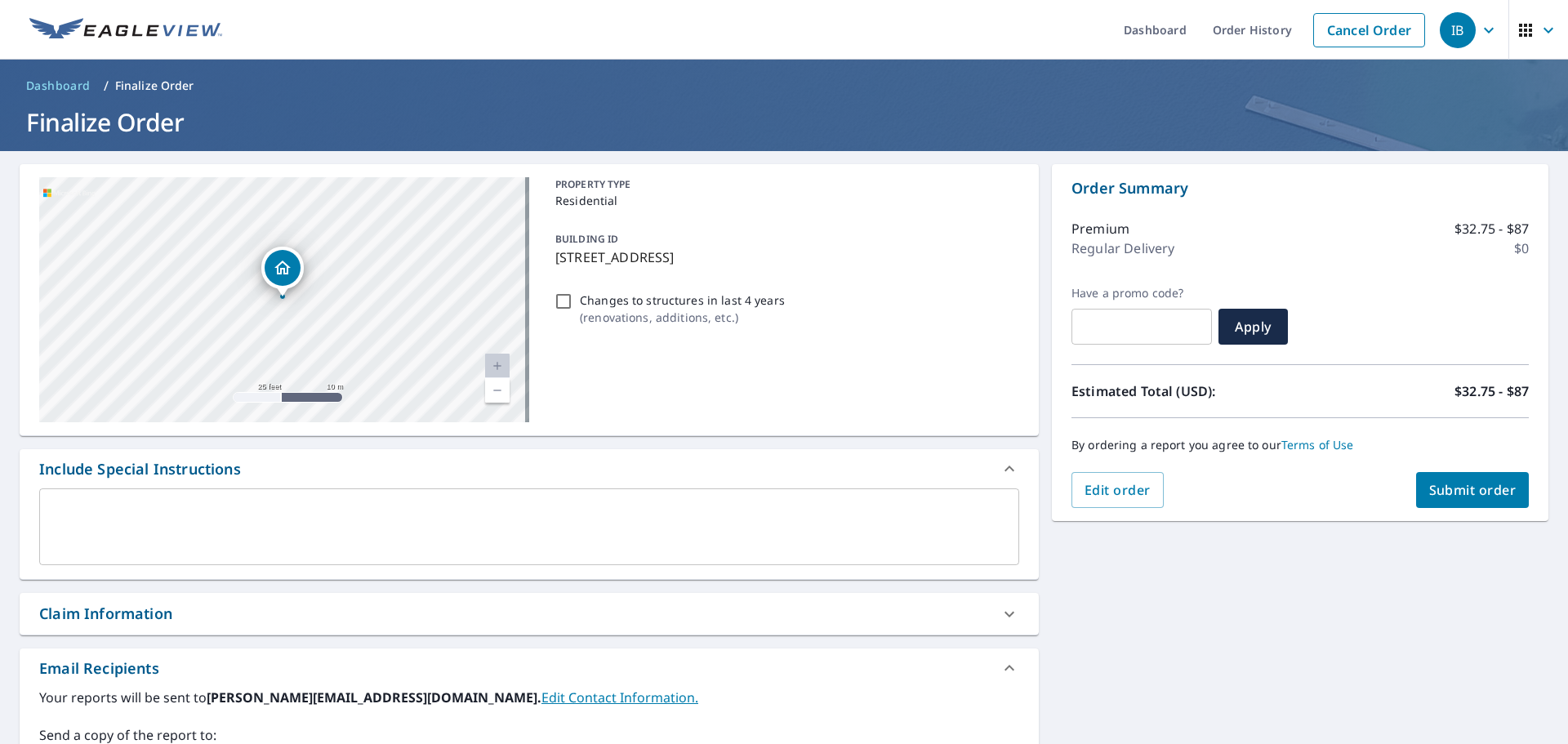
click at [1429, 492] on span "Submit order" at bounding box center [1472, 490] width 87 height 18
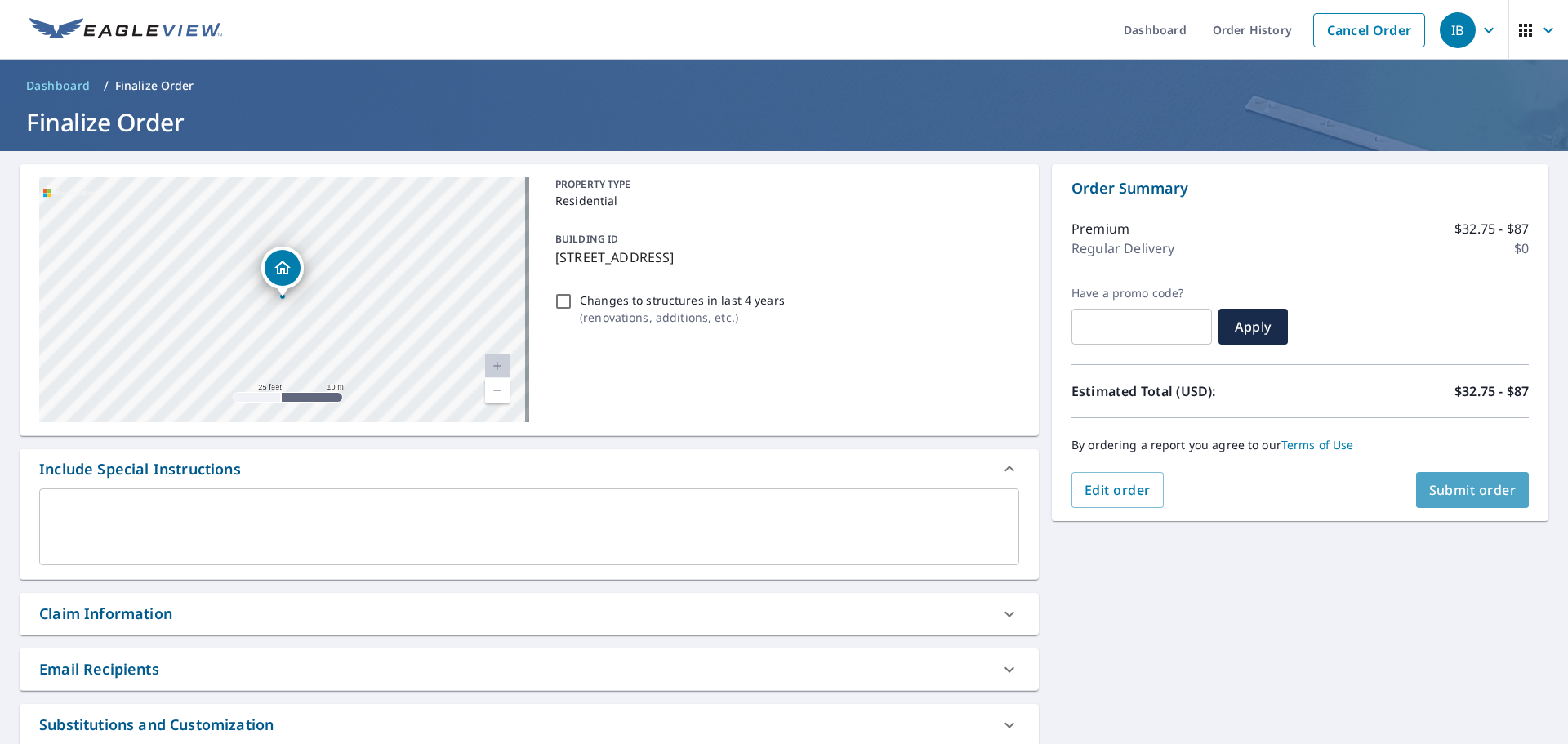
click at [1441, 487] on span "Submit order" at bounding box center [1472, 490] width 87 height 18
click at [1481, 497] on span "Submit order" at bounding box center [1472, 490] width 87 height 18
checkbox input "true"
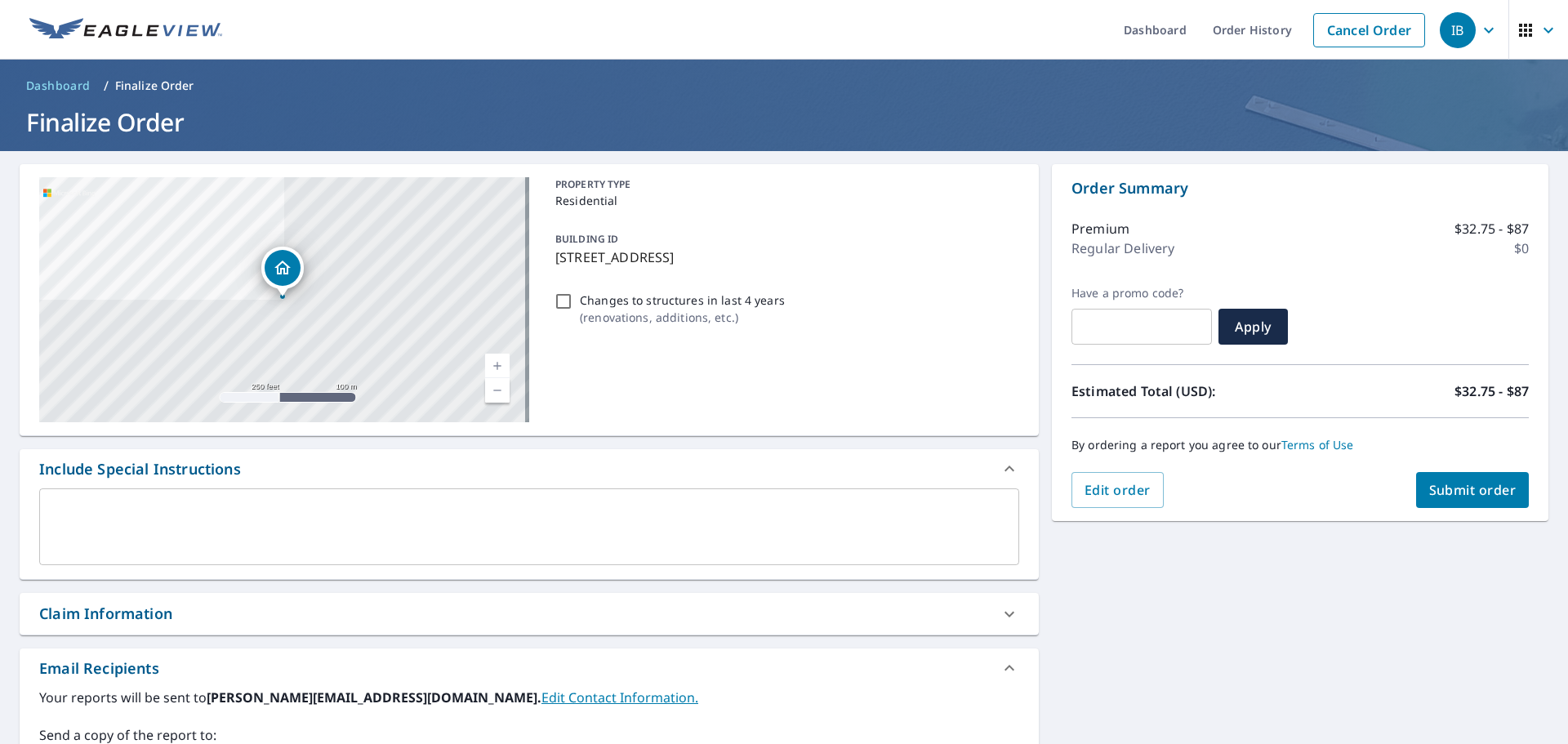
click at [264, 539] on textarea at bounding box center [529, 526] width 957 height 46
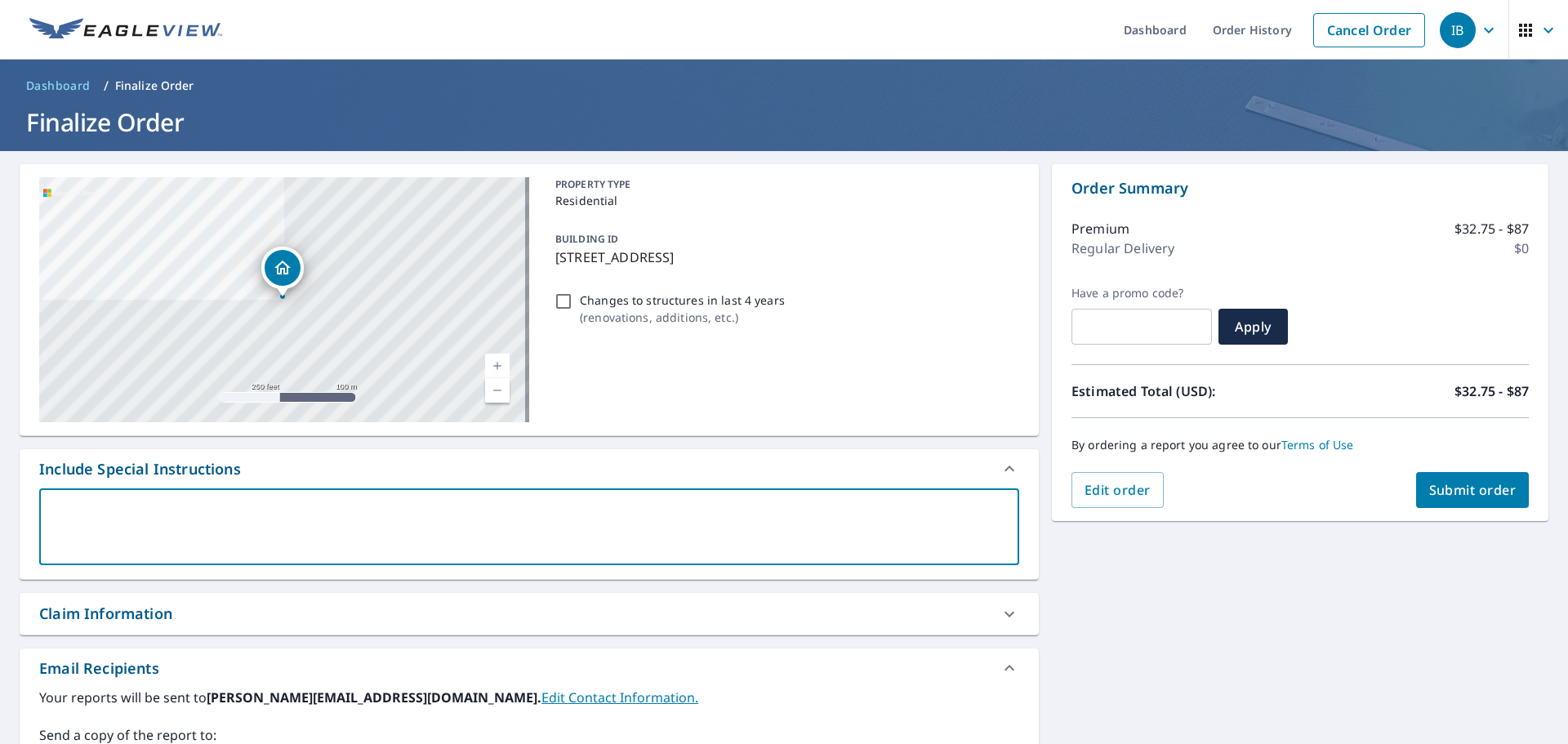
paste textarea "enoble@knoxroofsfl.com"
type textarea "enoble@knoxroofsfl.com"
type textarea "x"
checkbox input "true"
type textarea "enoble@knoxroofsfl.com"
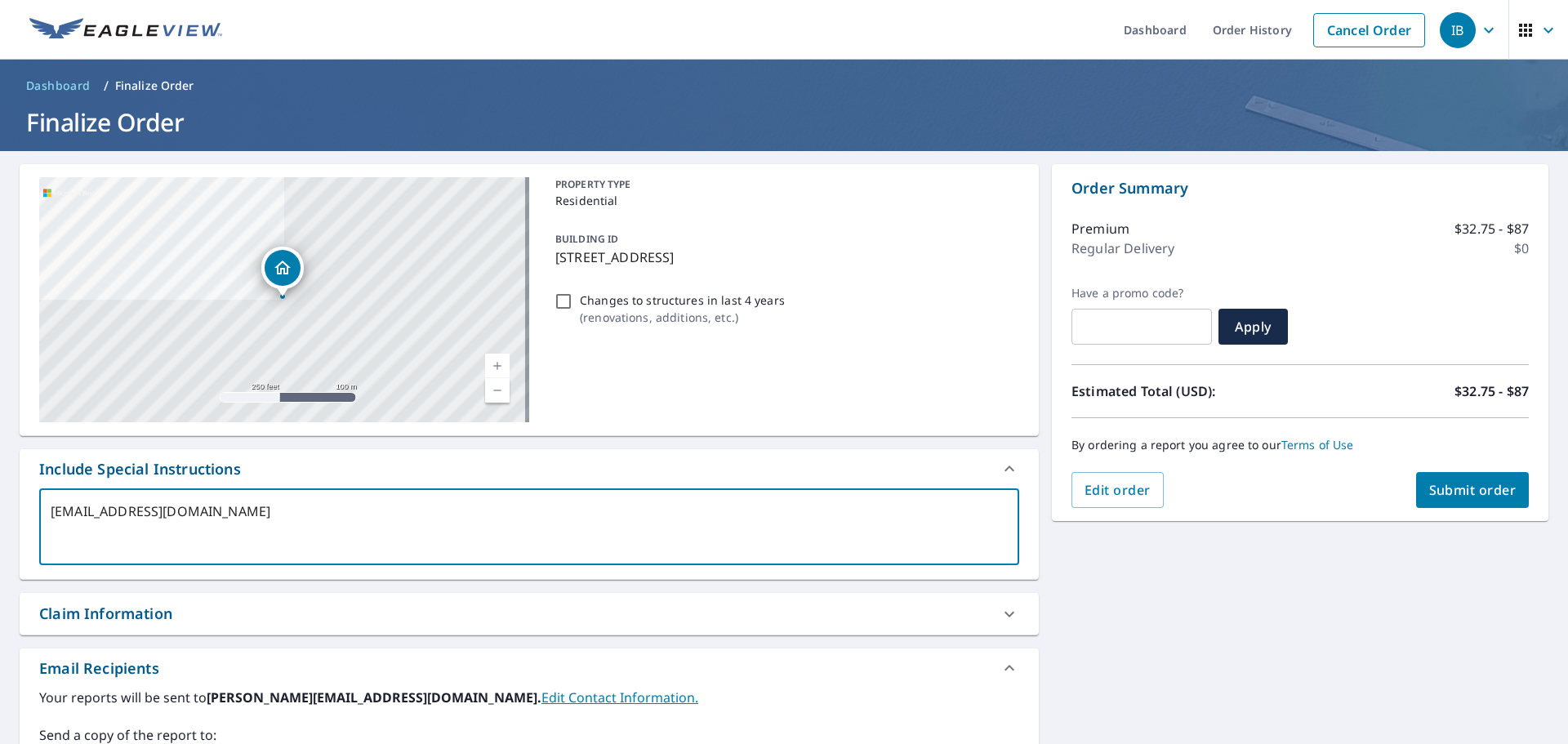
click at [1161, 632] on div "7696 Forest Green Ln Boynton Beach, FL 33436 Aerial Road A standard road map Ae…" at bounding box center [784, 568] width 1568 height 835
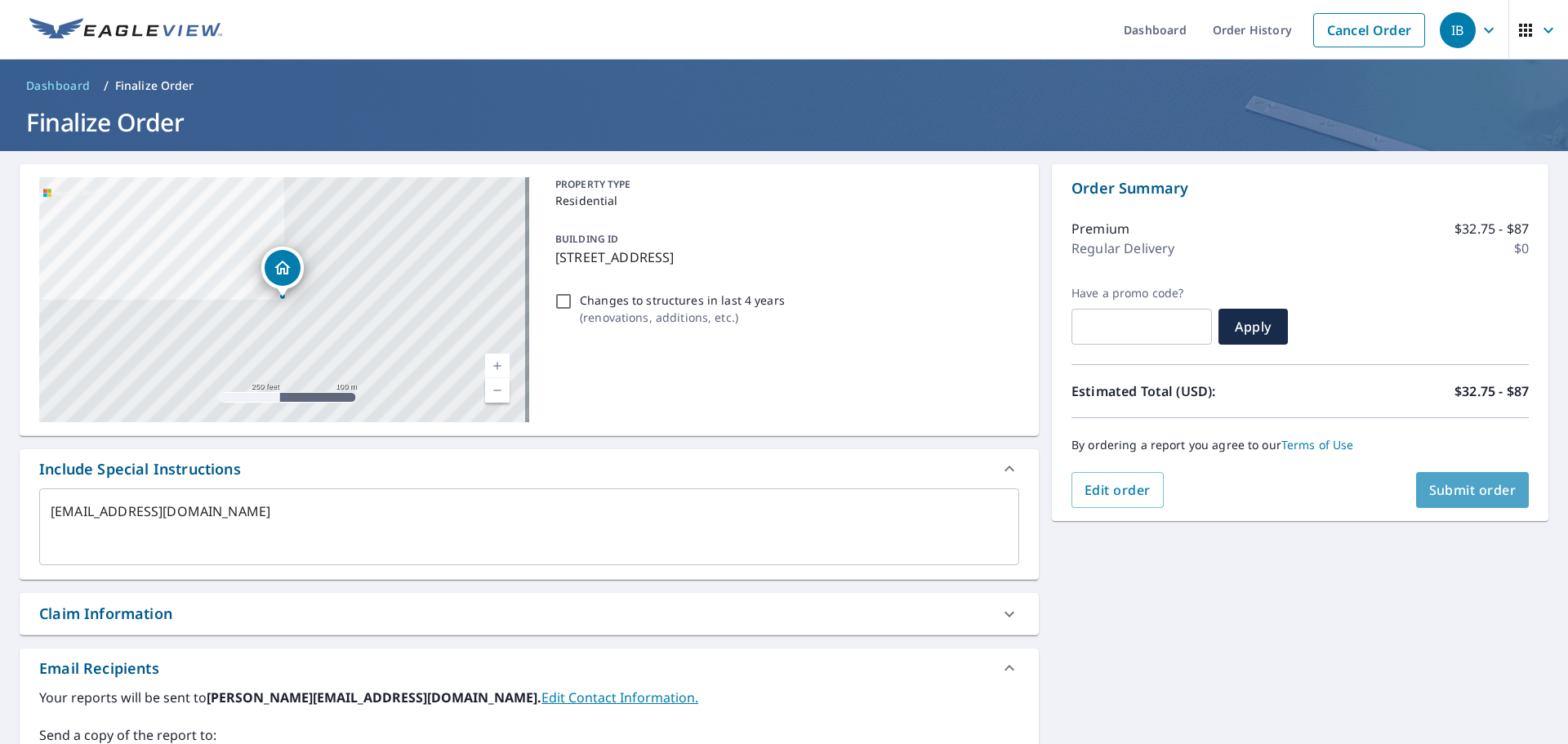
click at [1447, 487] on span "Submit order" at bounding box center [1472, 490] width 87 height 18
type textarea "x"
checkbox input "true"
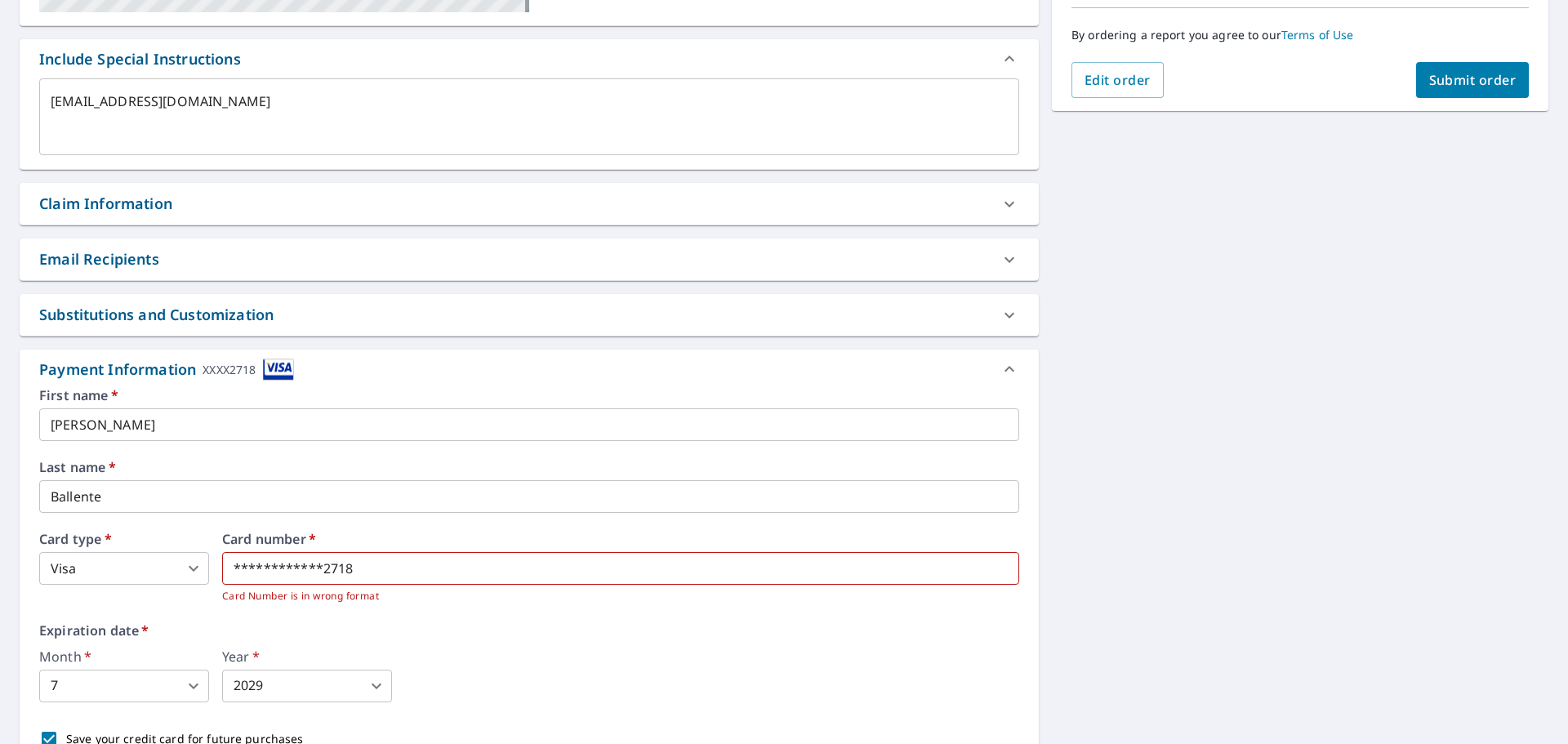
scroll to position [490, 0]
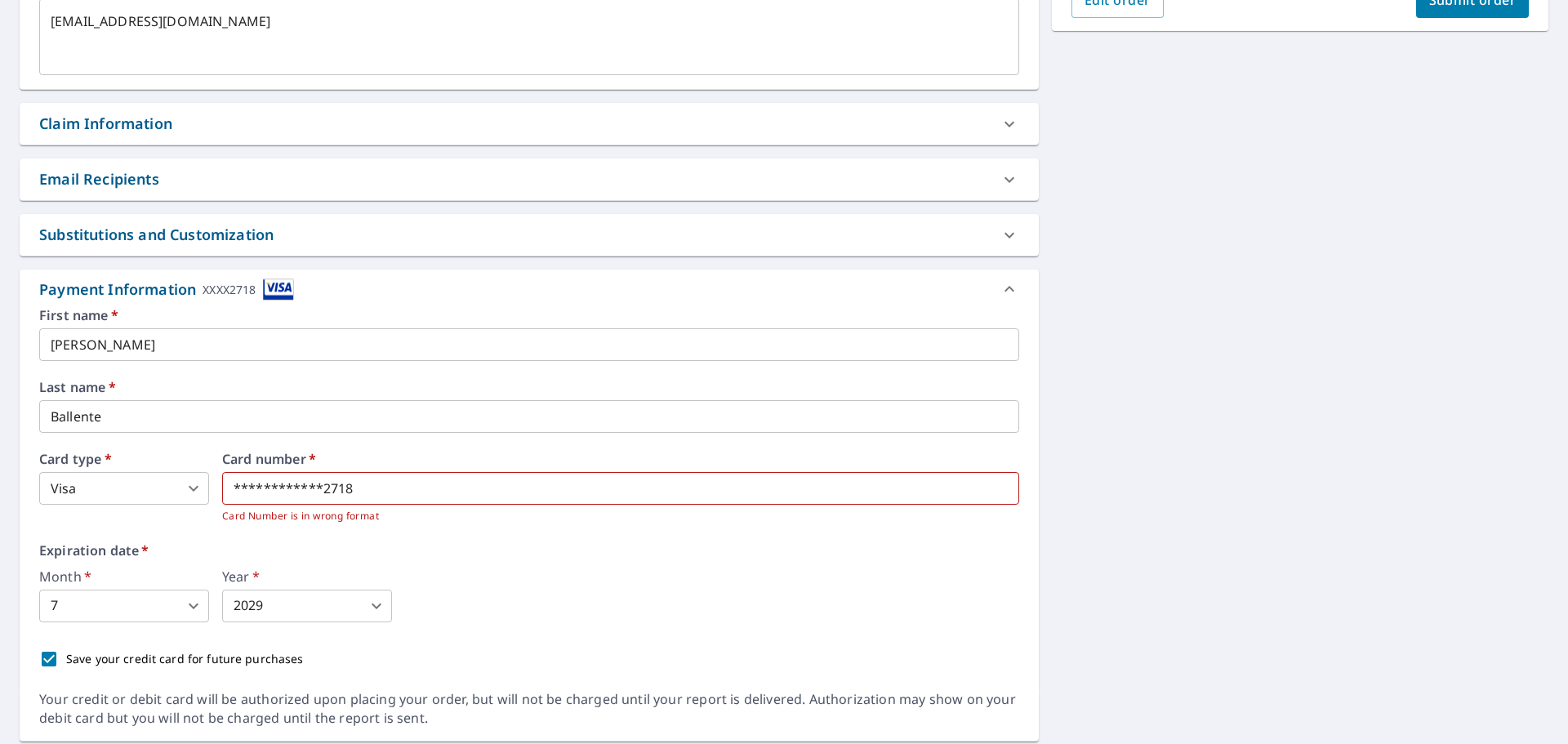
click at [501, 465] on div "**********" at bounding box center [620, 487] width 796 height 72
click at [425, 472] on iframe at bounding box center [541, 488] width 638 height 33
click at [328, 514] on p "Card Number is in wrong format" at bounding box center [620, 515] width 796 height 16
click at [814, 566] on div "Expiration date   * Month   * 7 7 ​ Year   * 2029 2029 ​" at bounding box center [528, 582] width 979 height 78
drag, startPoint x: 440, startPoint y: 478, endPoint x: 136, endPoint y: 486, distance: 304.1
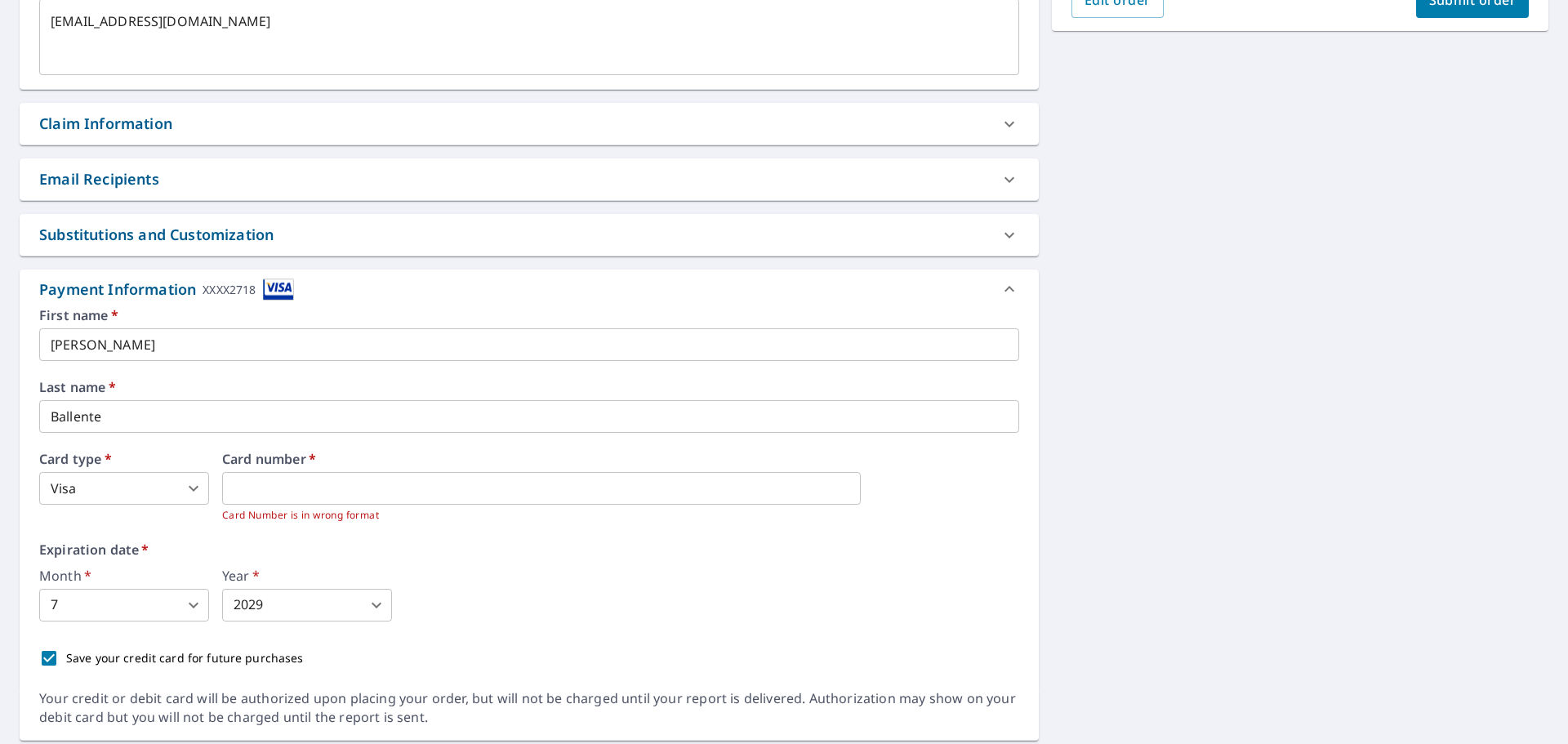
click at [136, 486] on div "Card type   * Visa 2 ​ Card number   * Card Number is in wrong format" at bounding box center [528, 487] width 979 height 71
click at [579, 544] on label "Expiration date   *" at bounding box center [528, 550] width 979 height 13
click at [479, 539] on div "First name   * Ivan ​ Last name   * Ballente ​ Card type   * Visa 2 ​ Card numb…" at bounding box center [528, 492] width 979 height 367
drag, startPoint x: 388, startPoint y: 479, endPoint x: 156, endPoint y: 489, distance: 232.2
click at [156, 489] on div "Card type   * Visa 2 ​ Card number   * Card Number is in wrong format" at bounding box center [528, 487] width 979 height 71
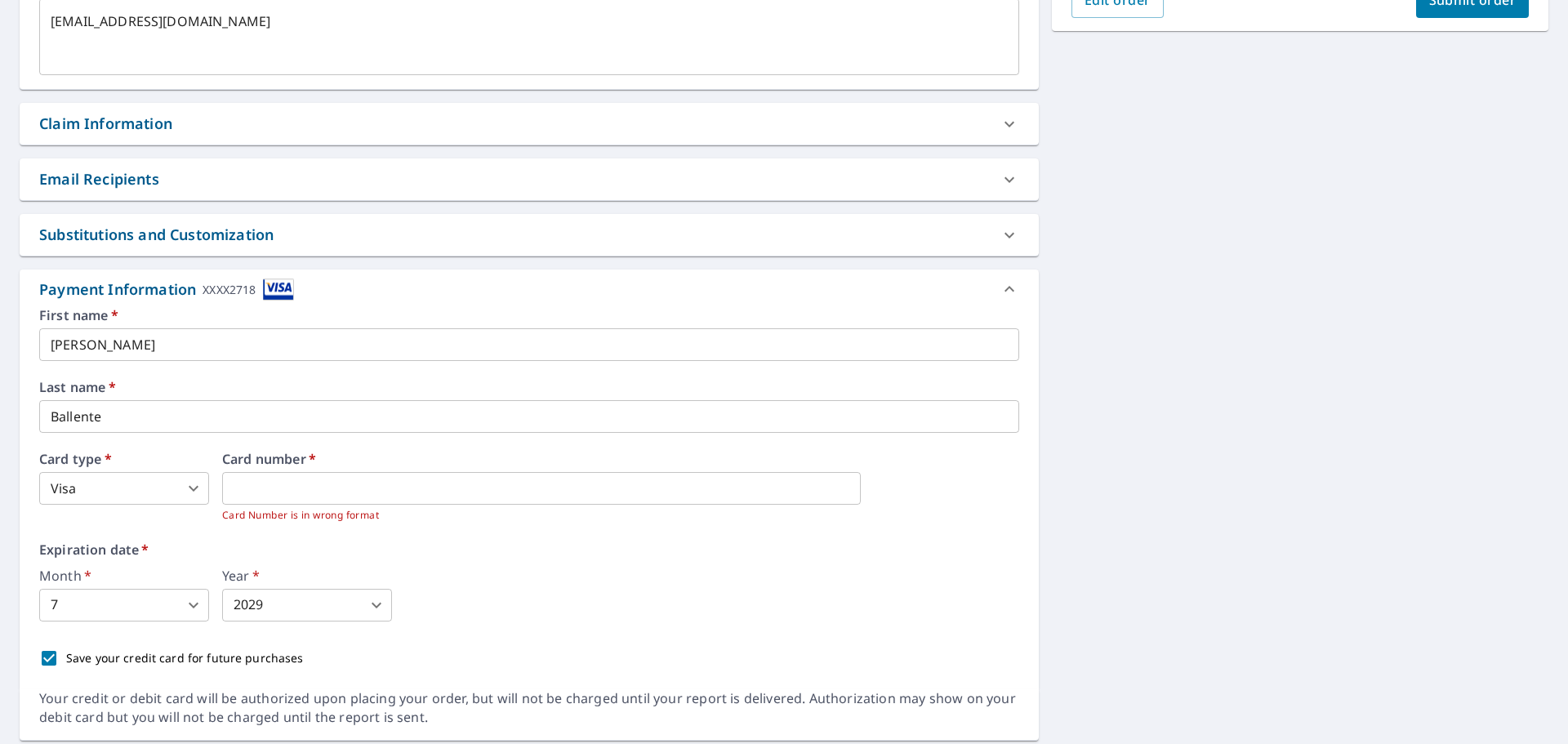
click at [491, 571] on div "Month   * 7 7 ​ Year   * 2029 2029 ​" at bounding box center [528, 595] width 979 height 52
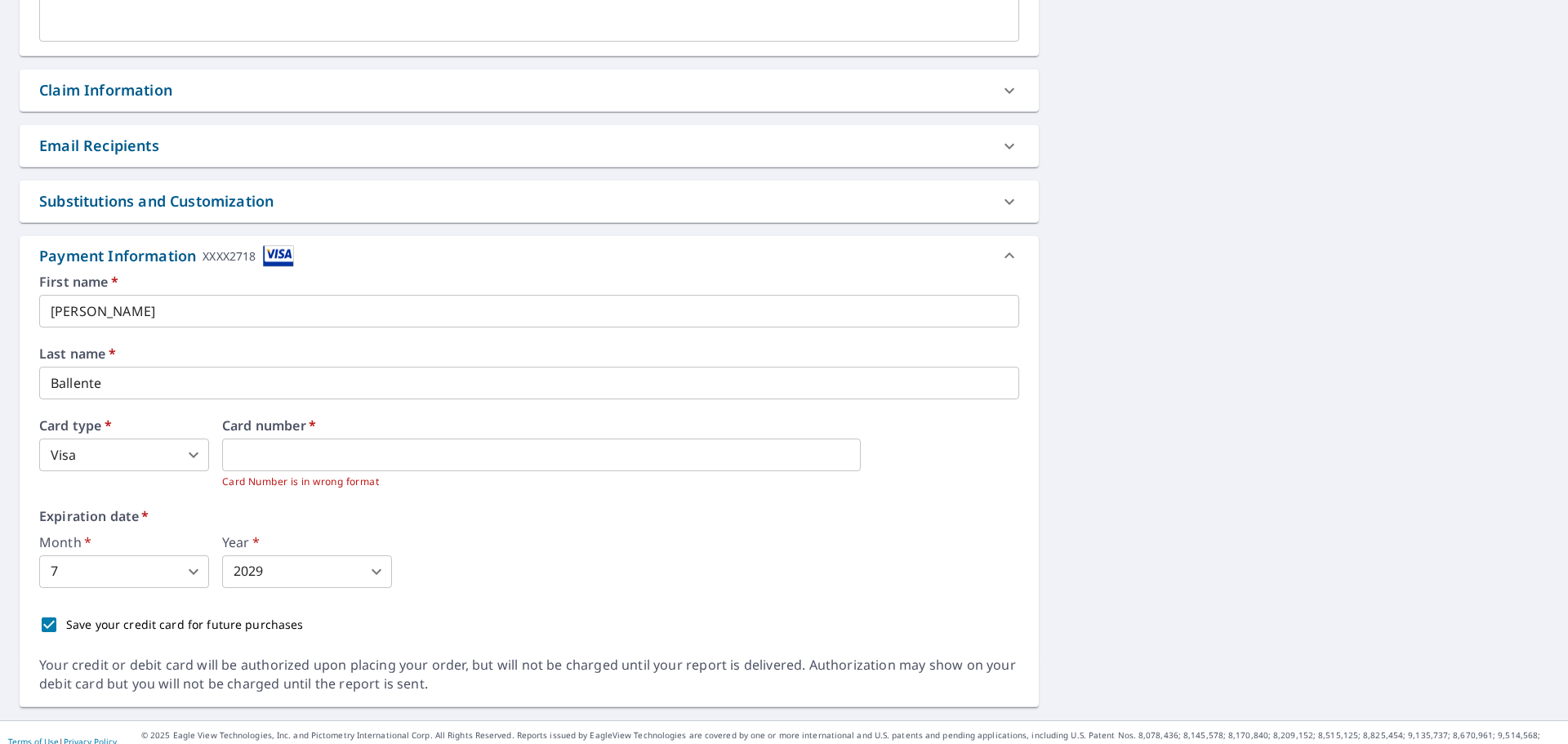
scroll to position [542, 0]
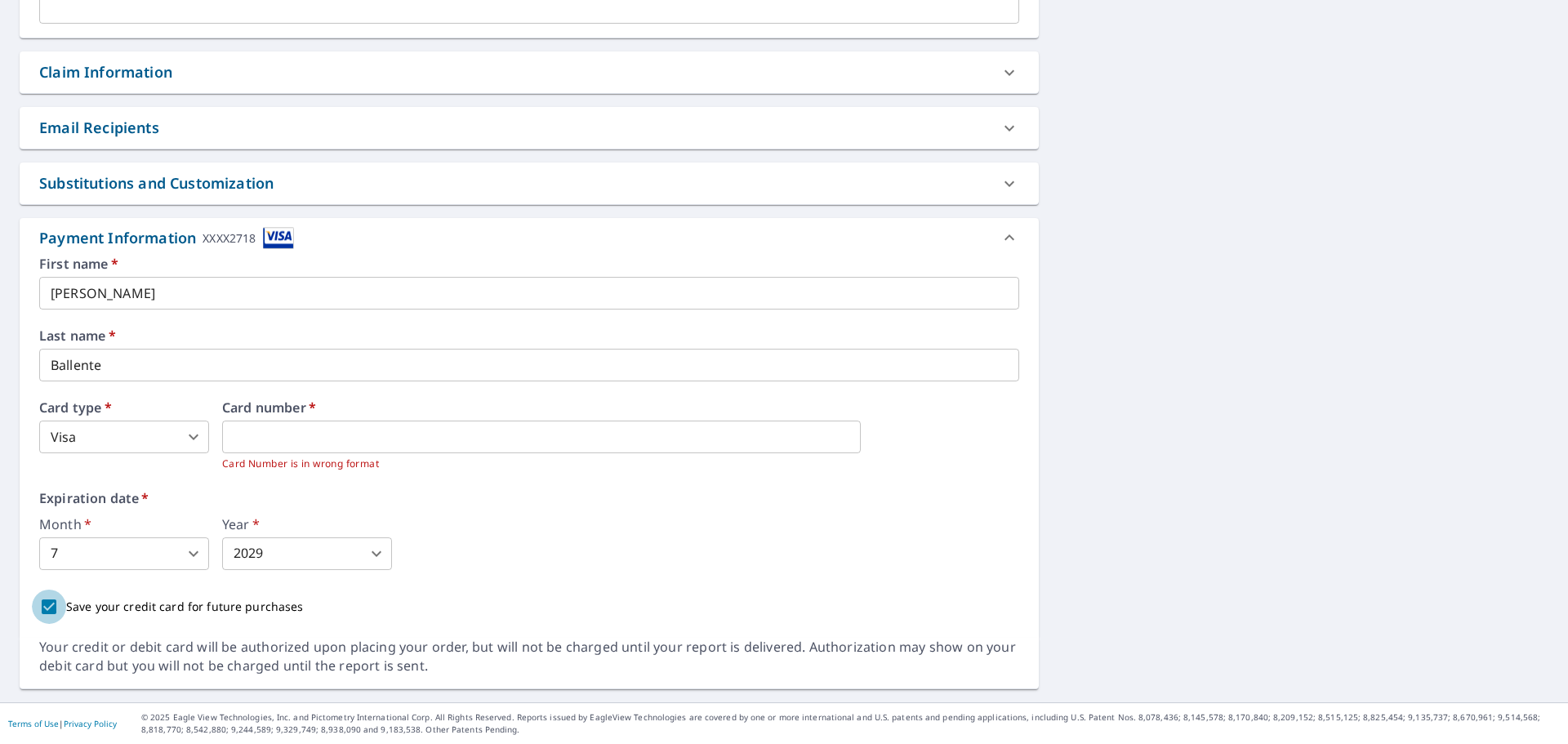
click at [49, 605] on input "Save your credit card for future purchases" at bounding box center [49, 606] width 35 height 35
checkbox input "false"
type textarea "x"
checkbox input "true"
click at [50, 608] on input "Save your credit card for future purchases" at bounding box center [49, 606] width 35 height 35
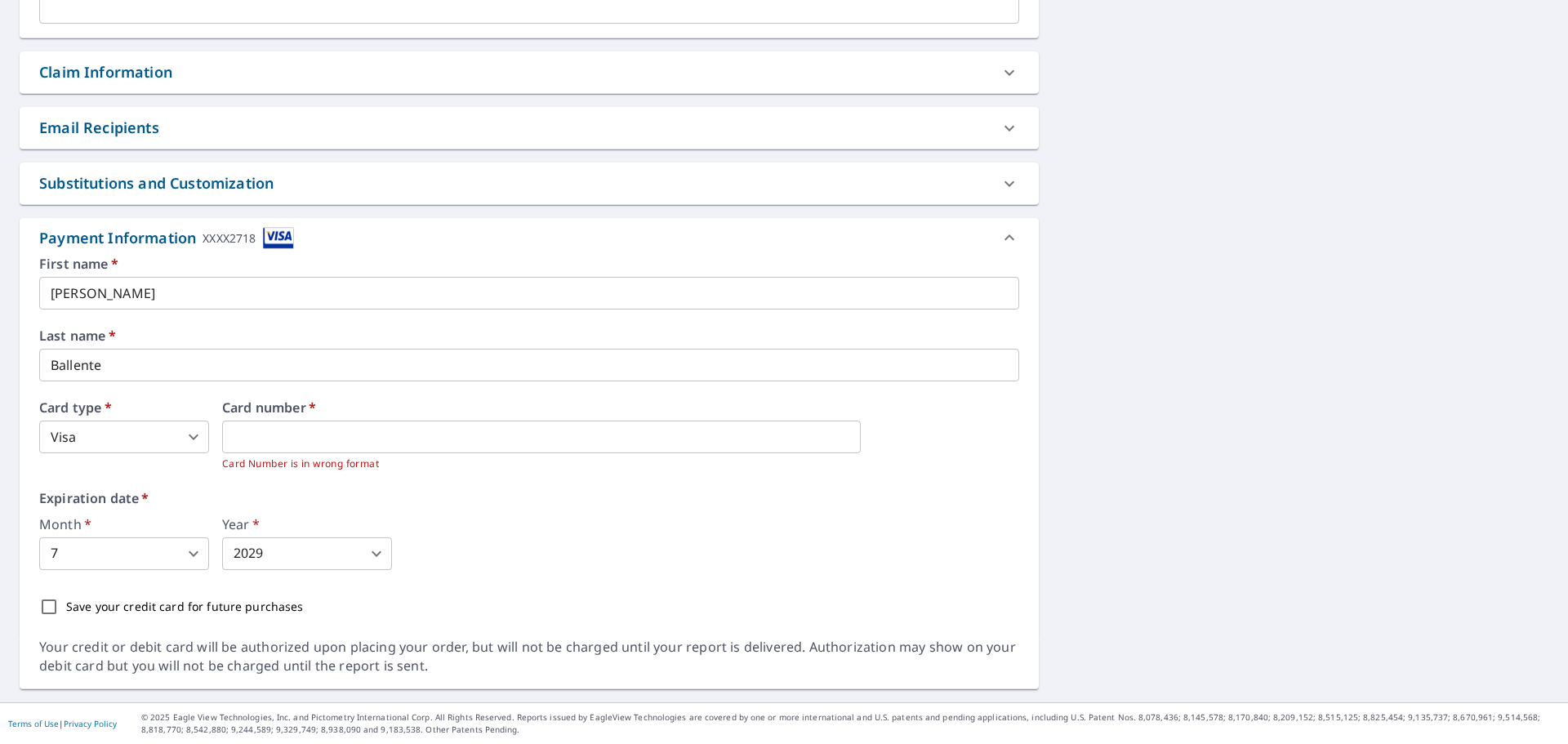
checkbox input "true"
type textarea "x"
checkbox input "true"
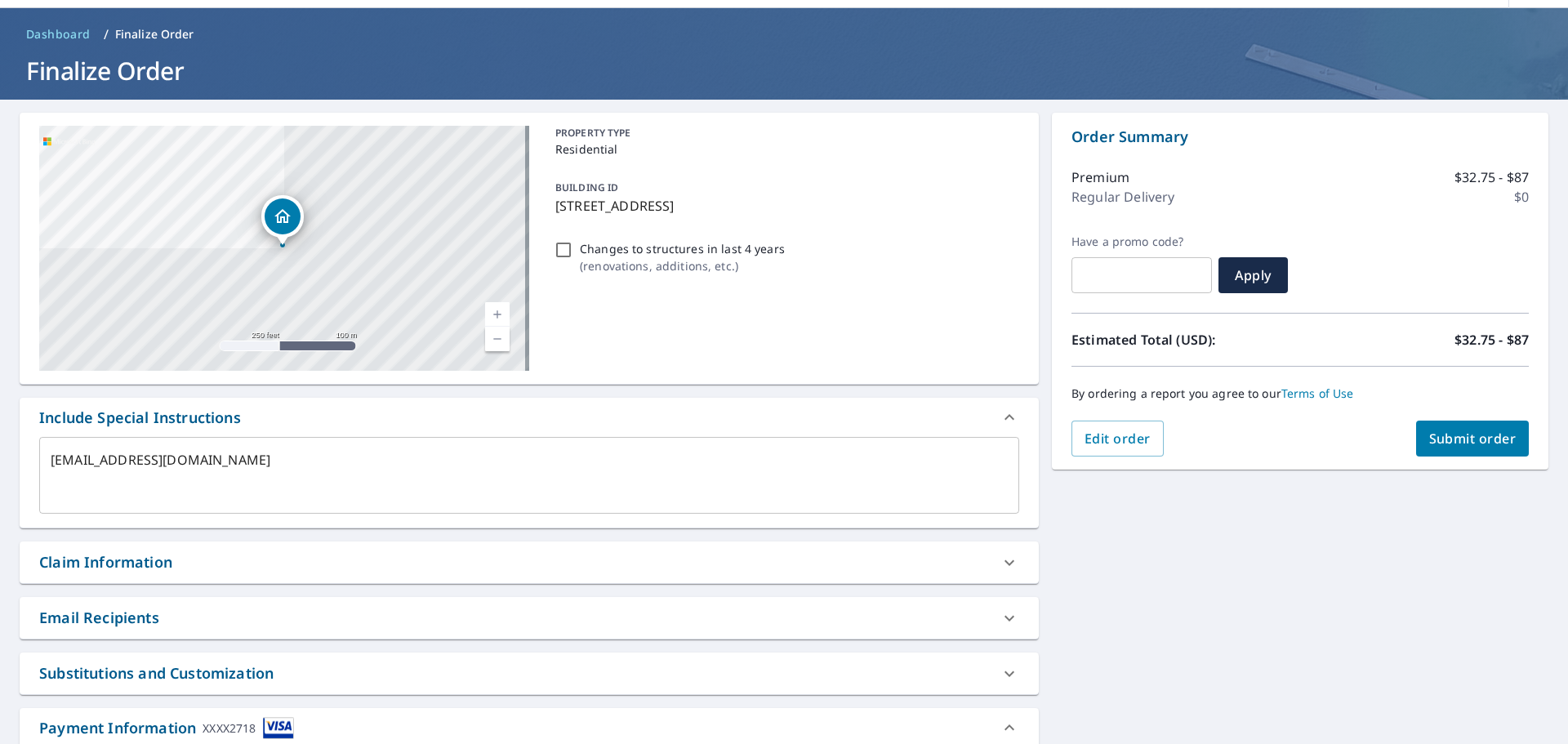
click at [1429, 432] on span "Submit order" at bounding box center [1472, 439] width 87 height 18
type textarea "x"
checkbox input "true"
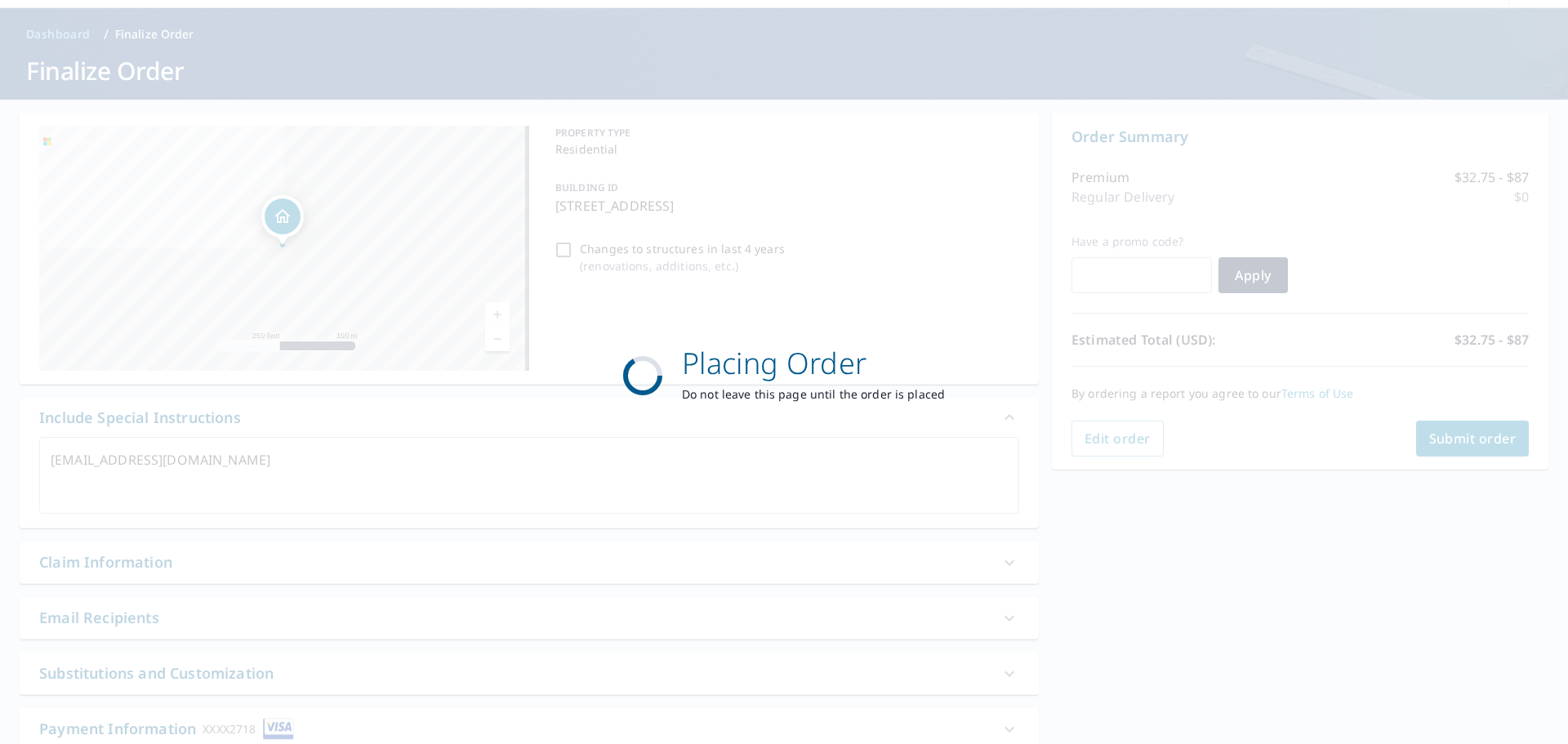
type textarea "x"
checkbox input "true"
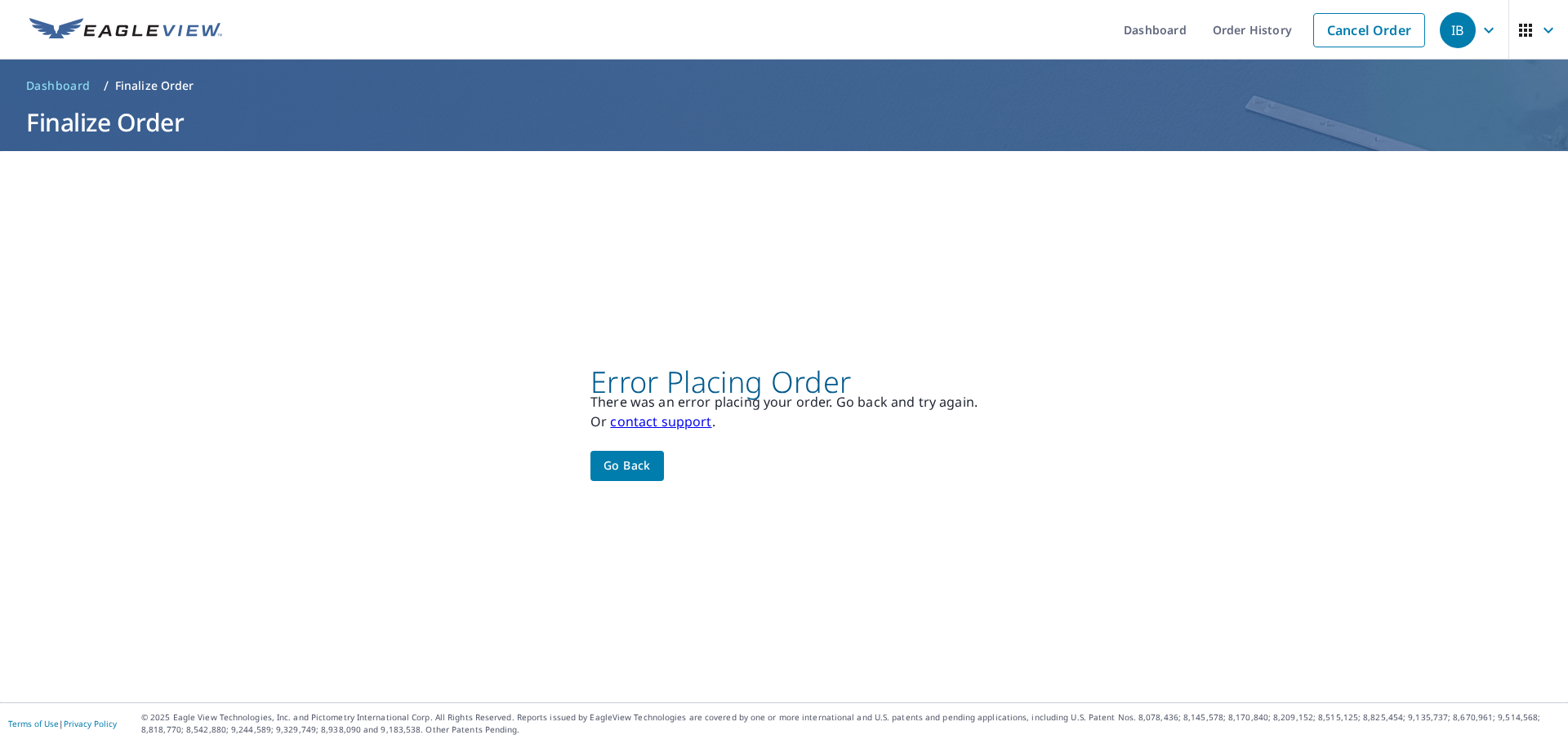
scroll to position [0, 0]
click at [638, 466] on span "Go back" at bounding box center [627, 465] width 47 height 20
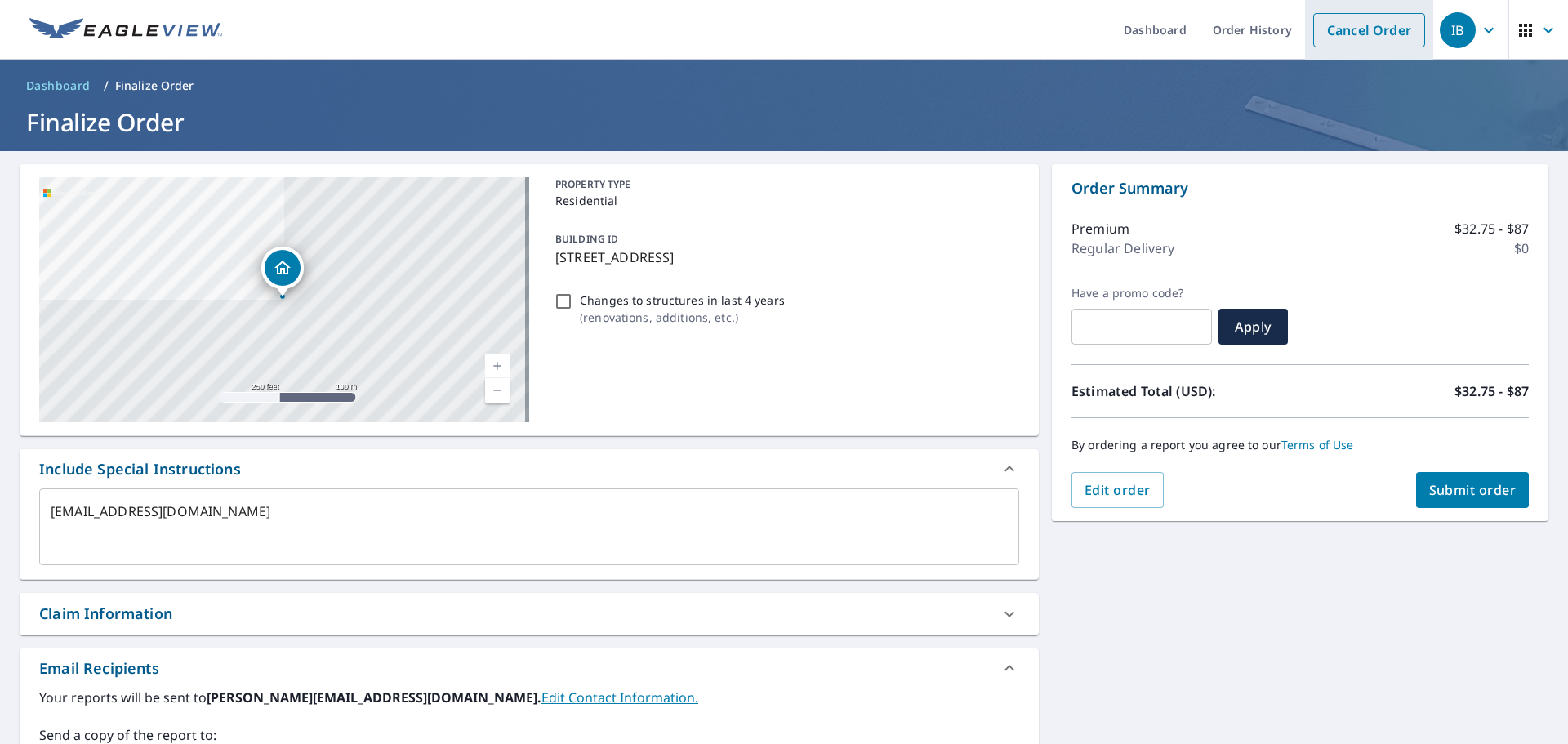
click at [1335, 37] on link "Cancel Order" at bounding box center [1369, 30] width 112 height 35
type textarea "x"
checkbox input "true"
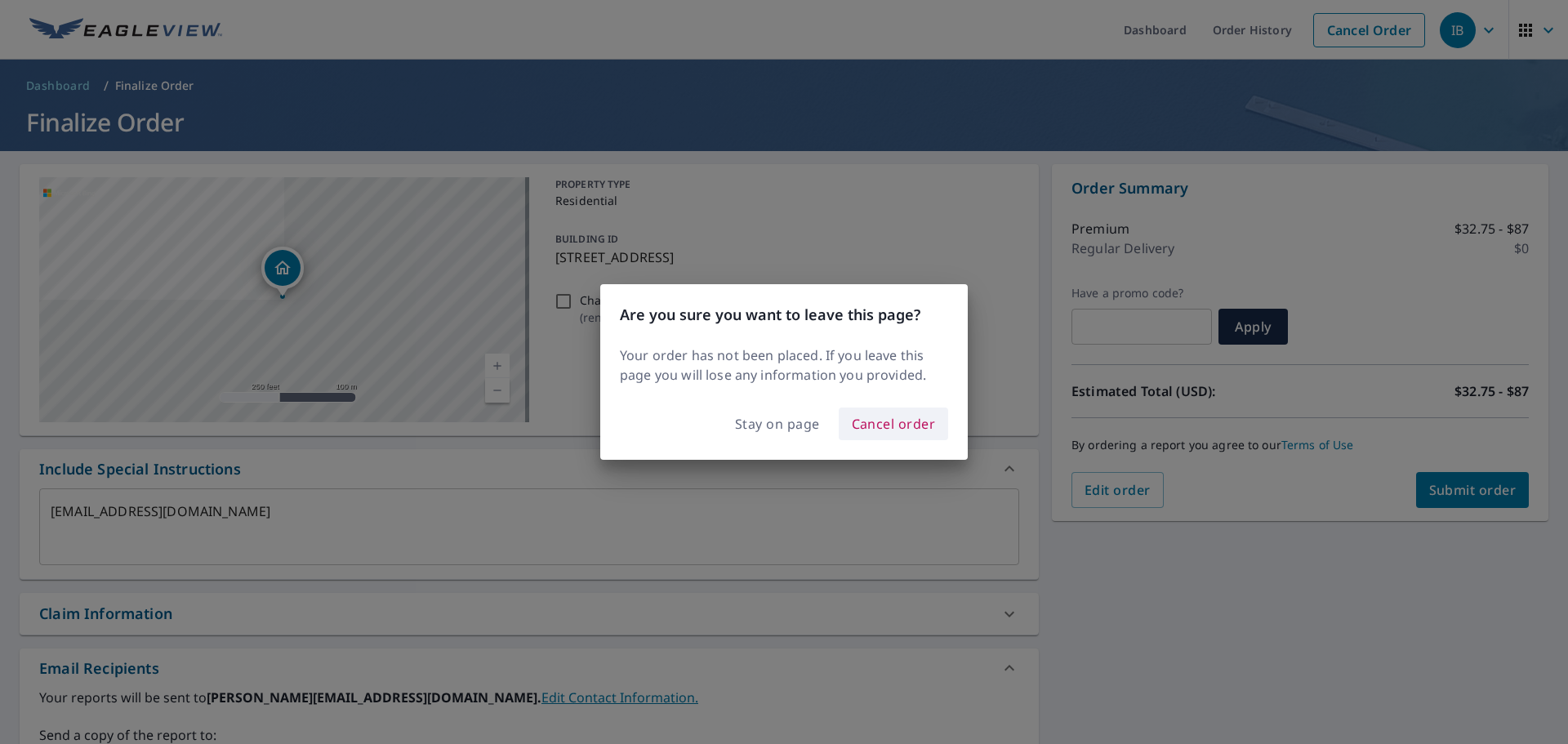
click at [900, 422] on span "Cancel order" at bounding box center [893, 423] width 84 height 23
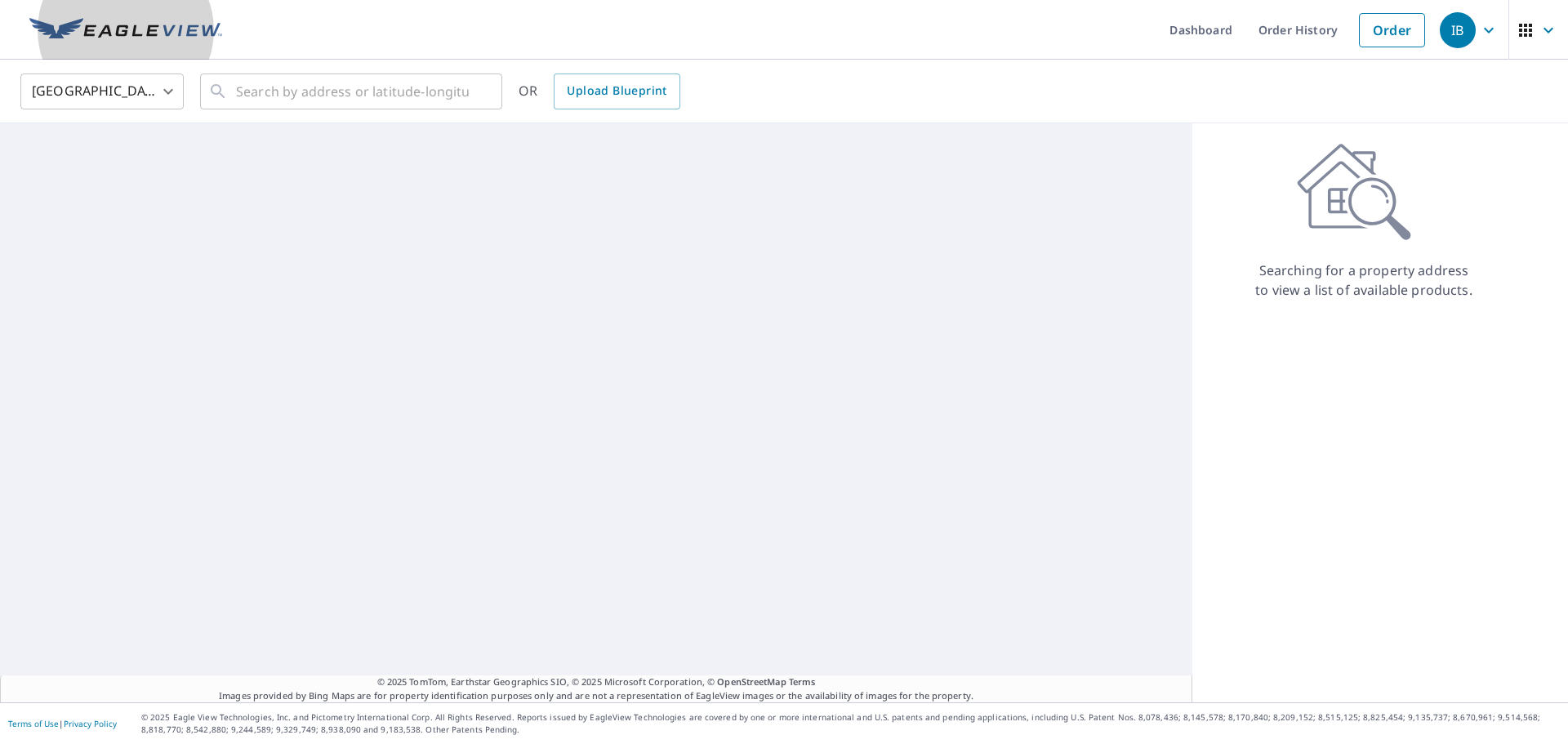
click at [110, 51] on link at bounding box center [125, 29] width 212 height 59
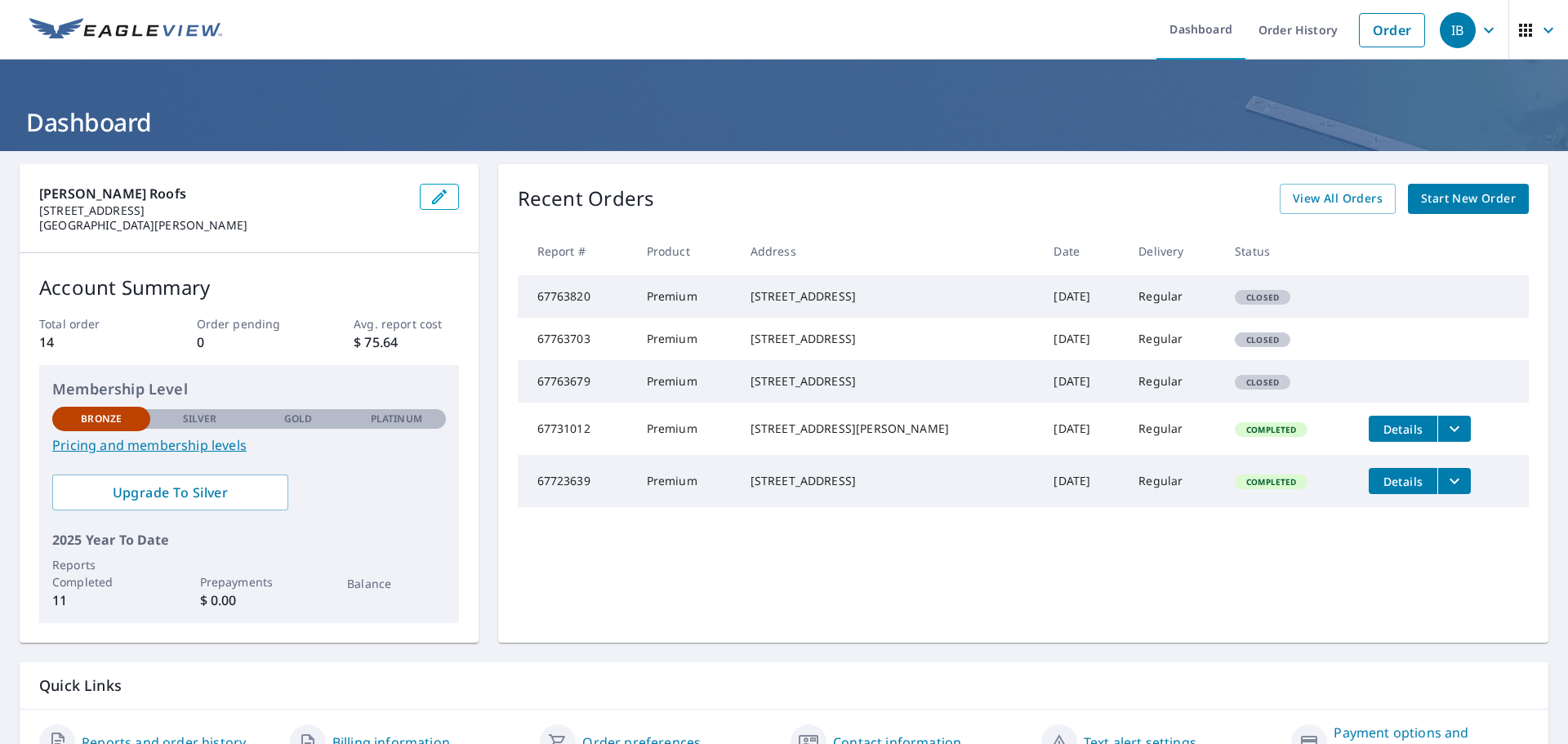
click at [1473, 189] on span "Start New Order" at bounding box center [1468, 198] width 95 height 20
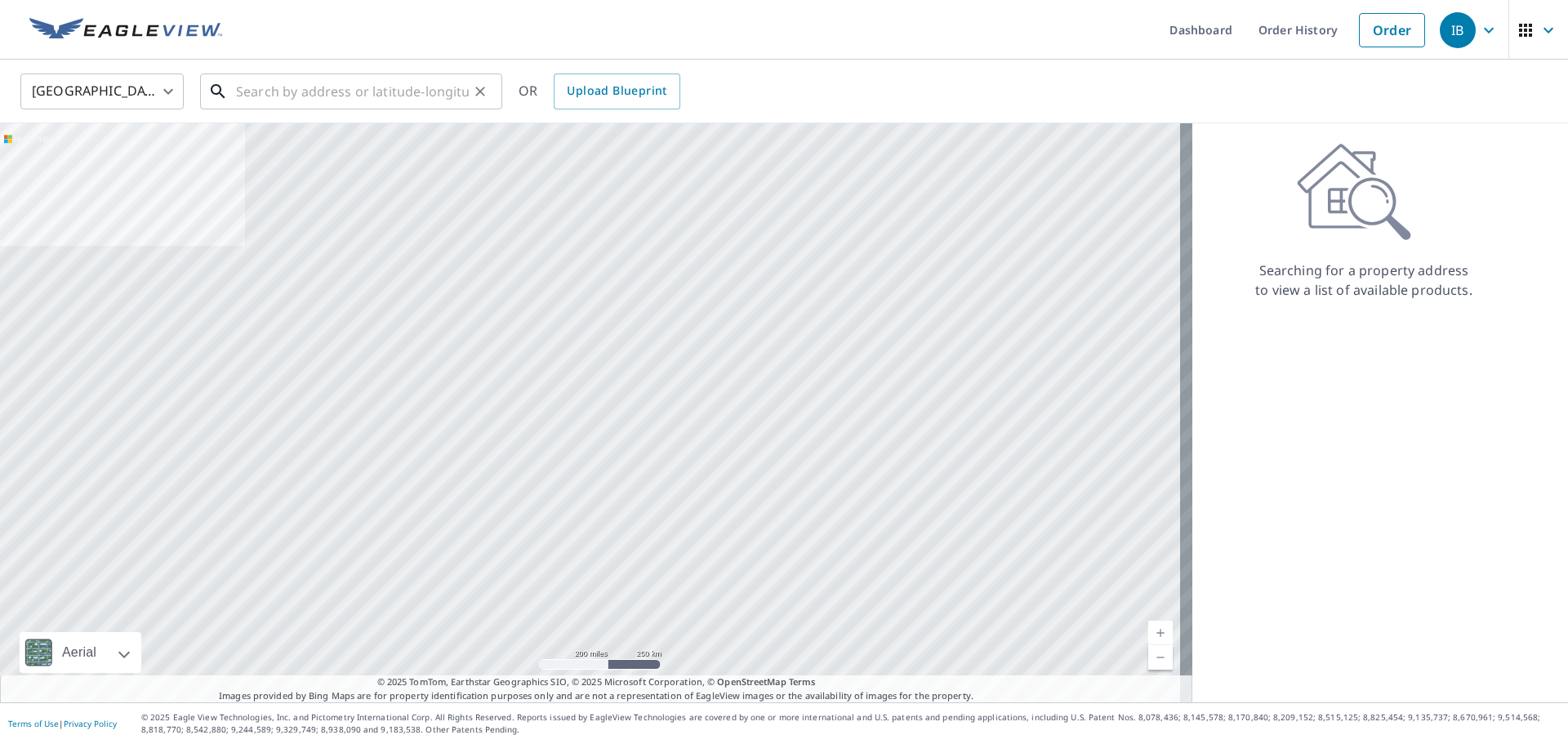
click at [405, 100] on input "text" at bounding box center [352, 91] width 233 height 45
paste input "7696 Forest Green Lane Boynton Beach, FL 33436"
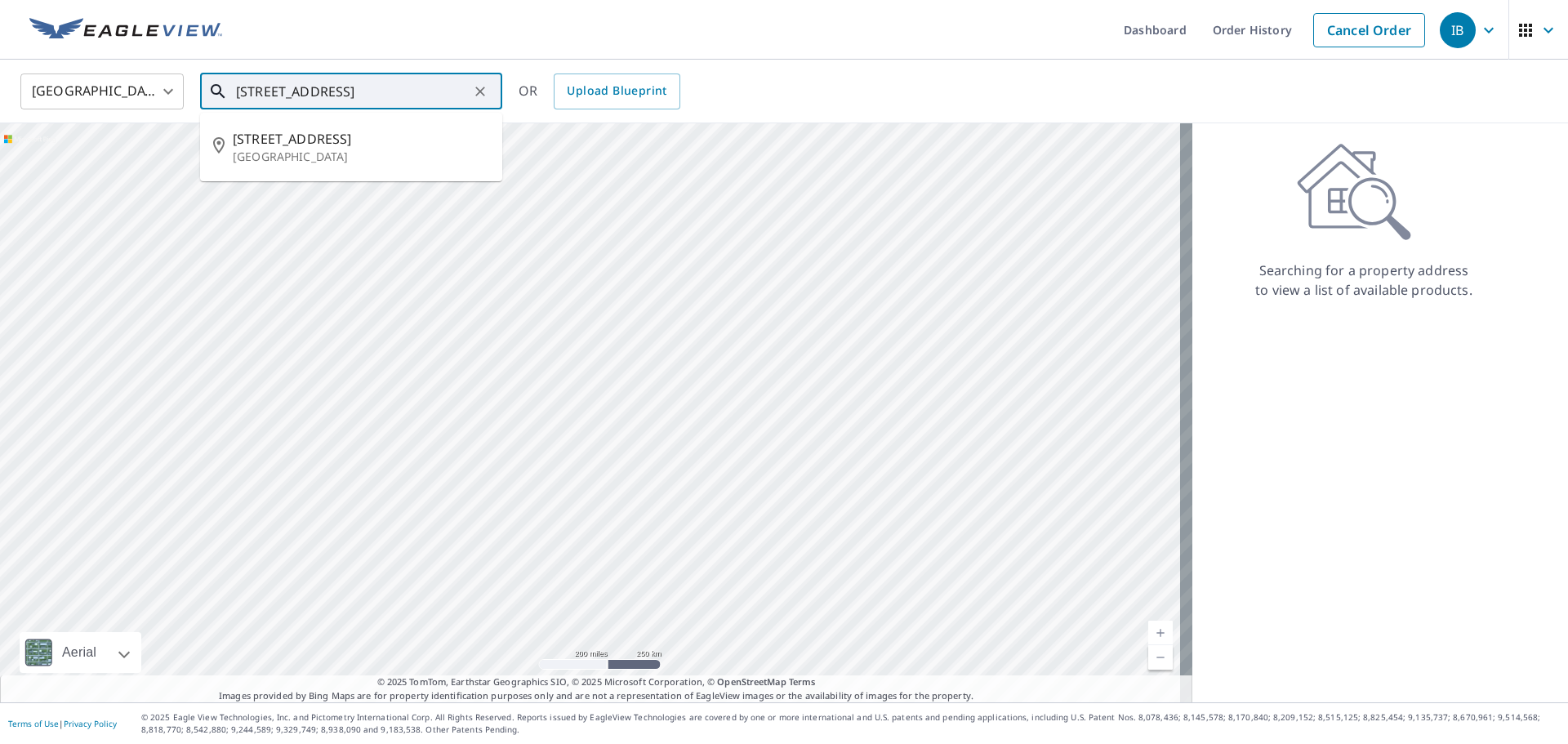
click at [375, 148] on p "Boynton Beach, FL 33436" at bounding box center [360, 156] width 257 height 16
type input "7696 Forest Green Ln Boynton Beach, FL 33436"
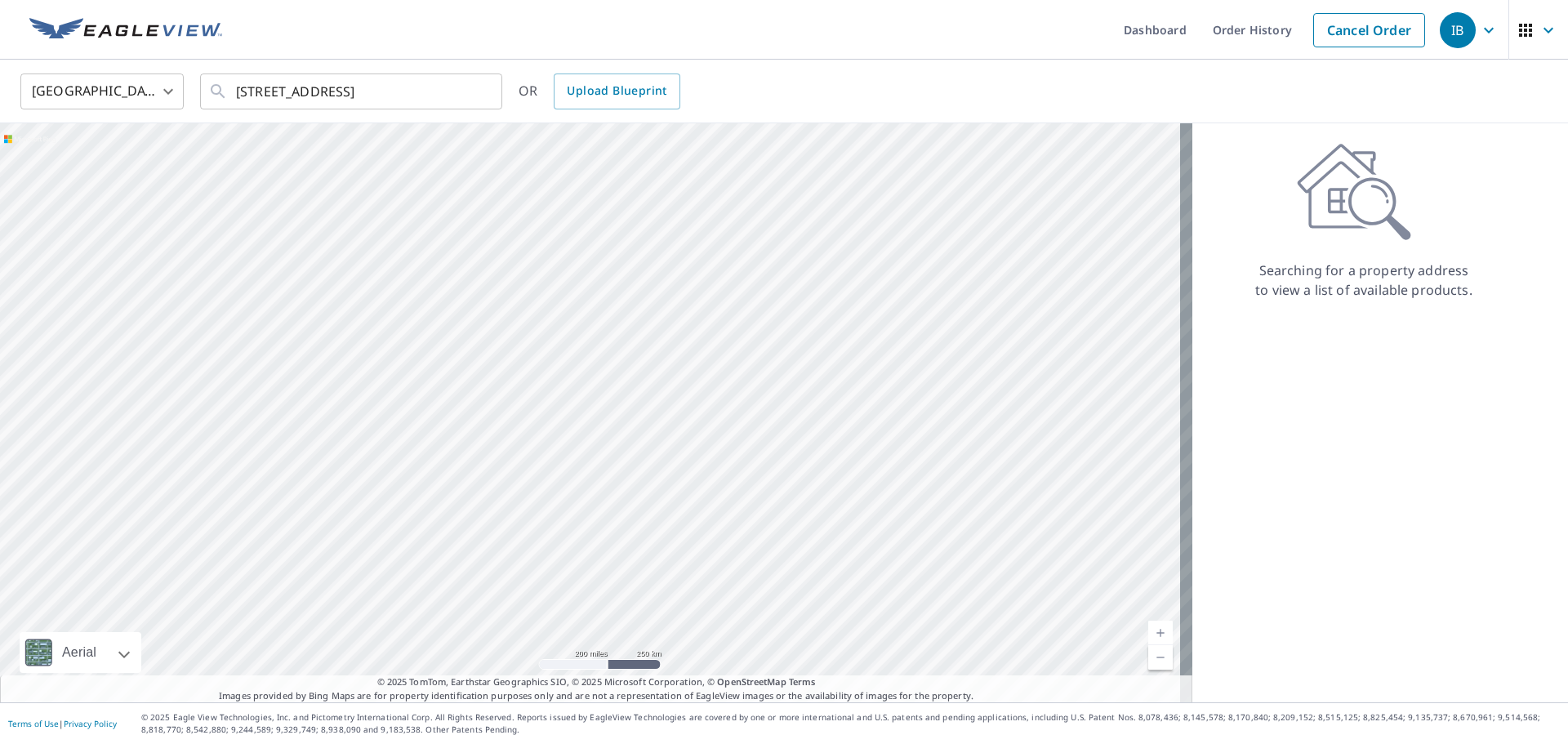
scroll to position [0, 0]
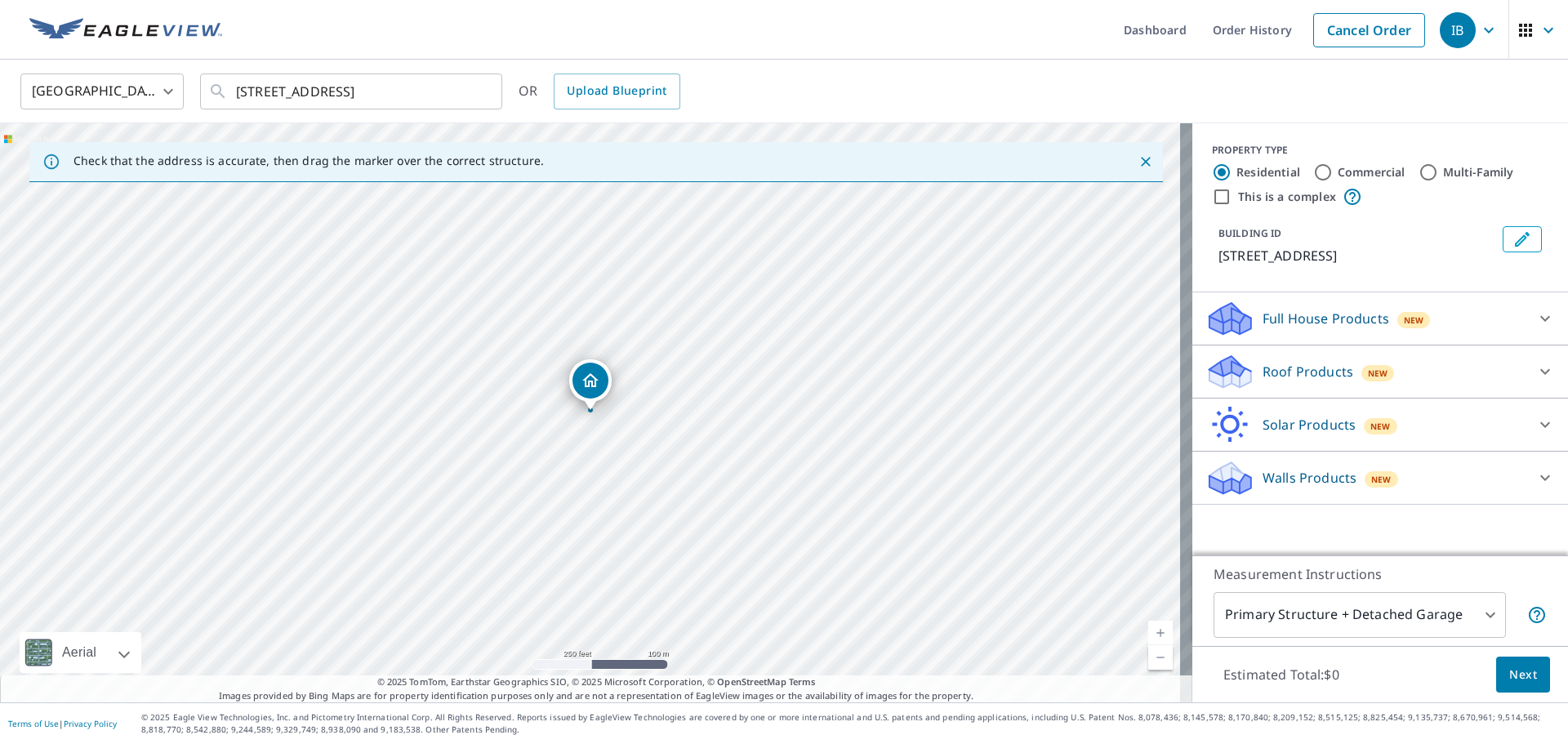
click at [1367, 380] on span "New" at bounding box center [1377, 373] width 20 height 13
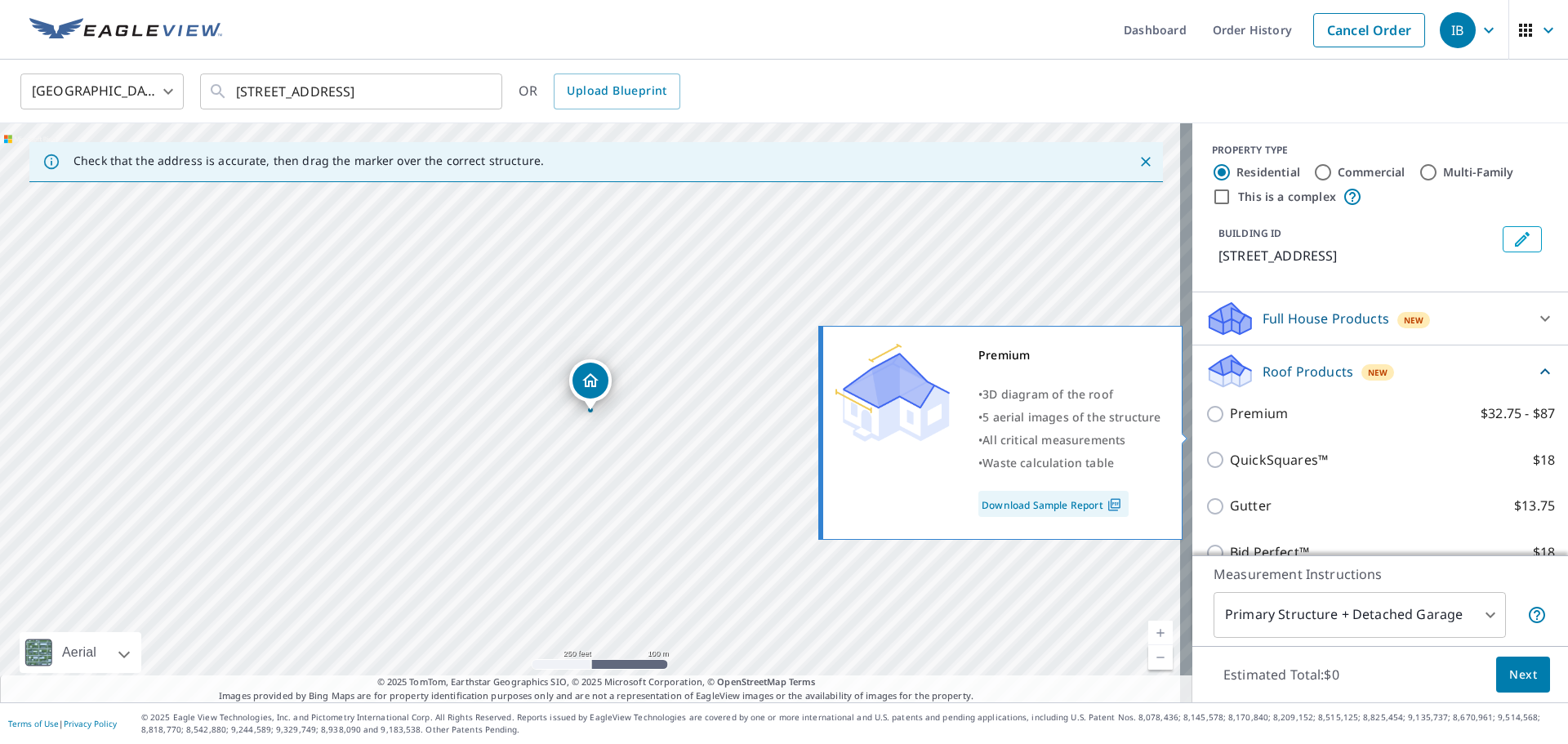
click at [1247, 423] on p "Premium" at bounding box center [1258, 413] width 58 height 20
click at [1230, 423] on input "Premium $32.75 - $87" at bounding box center [1217, 414] width 25 height 20
checkbox input "true"
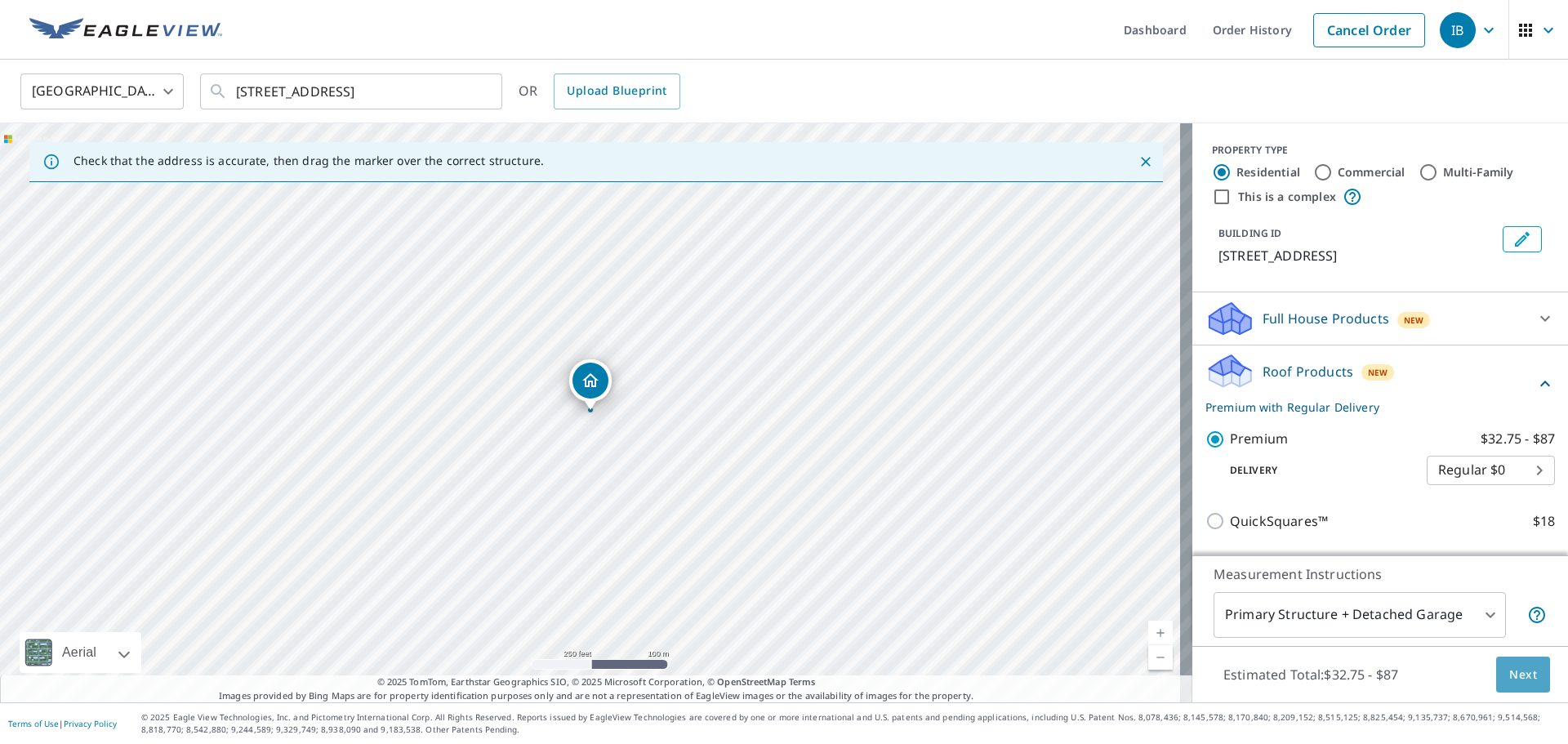
click at [1522, 673] on span "Next" at bounding box center [1522, 675] width 28 height 20
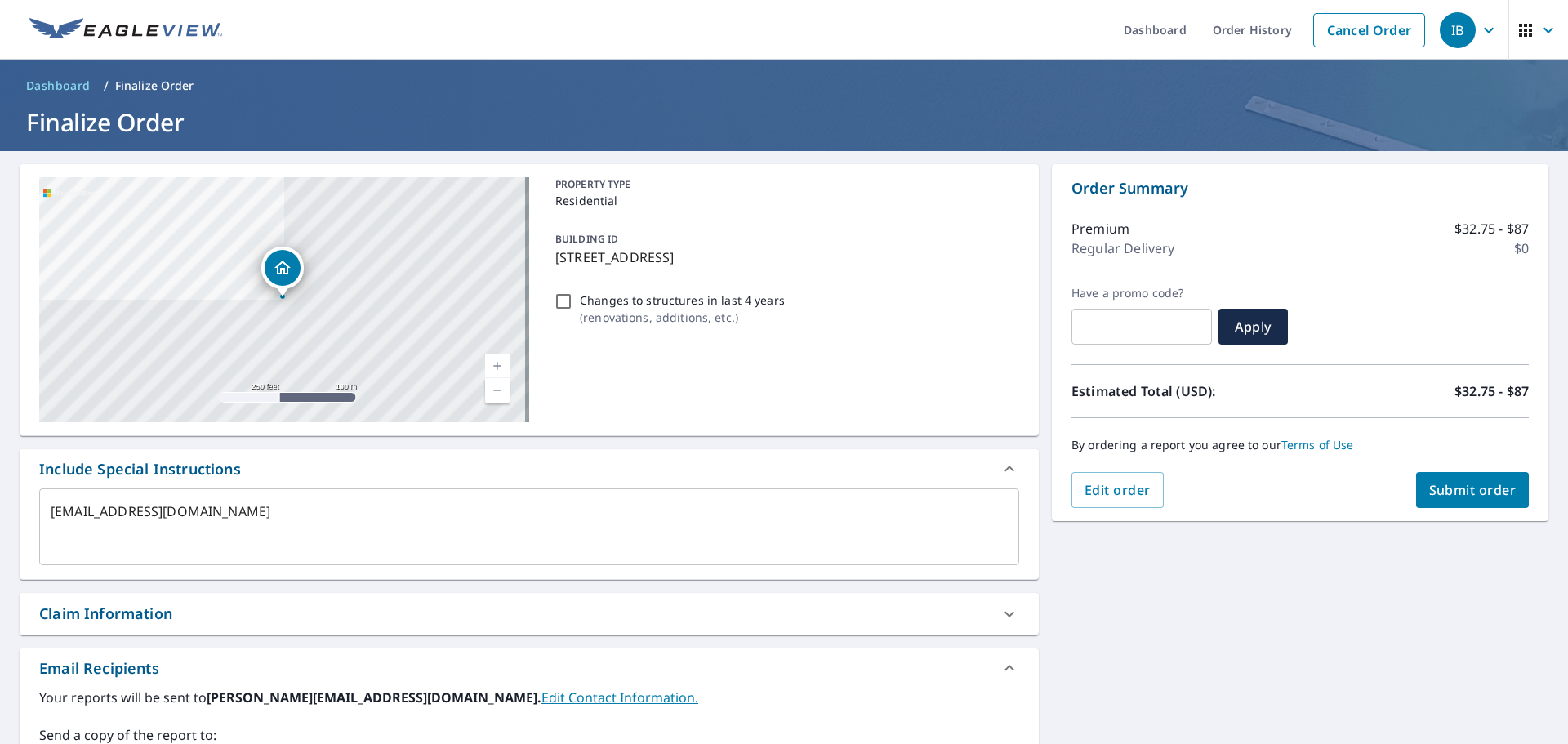
type textarea "x"
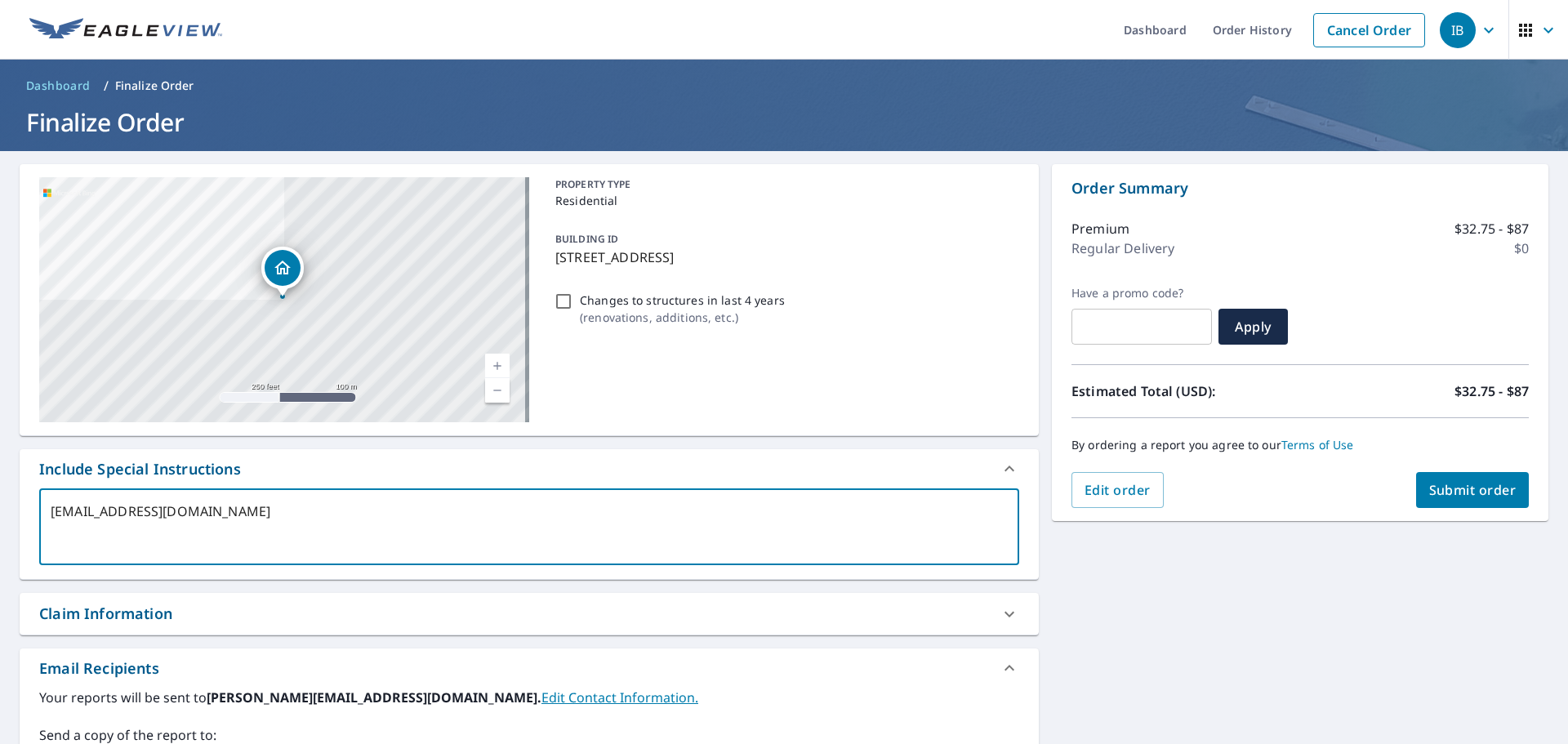
drag, startPoint x: 279, startPoint y: 519, endPoint x: 17, endPoint y: 512, distance: 262.1
click at [17, 512] on div "7696 Forest Green Ln Boynton Beach, FL 33436 Aerial Road A standard road map Ae…" at bounding box center [784, 568] width 1568 height 835
checkbox input "true"
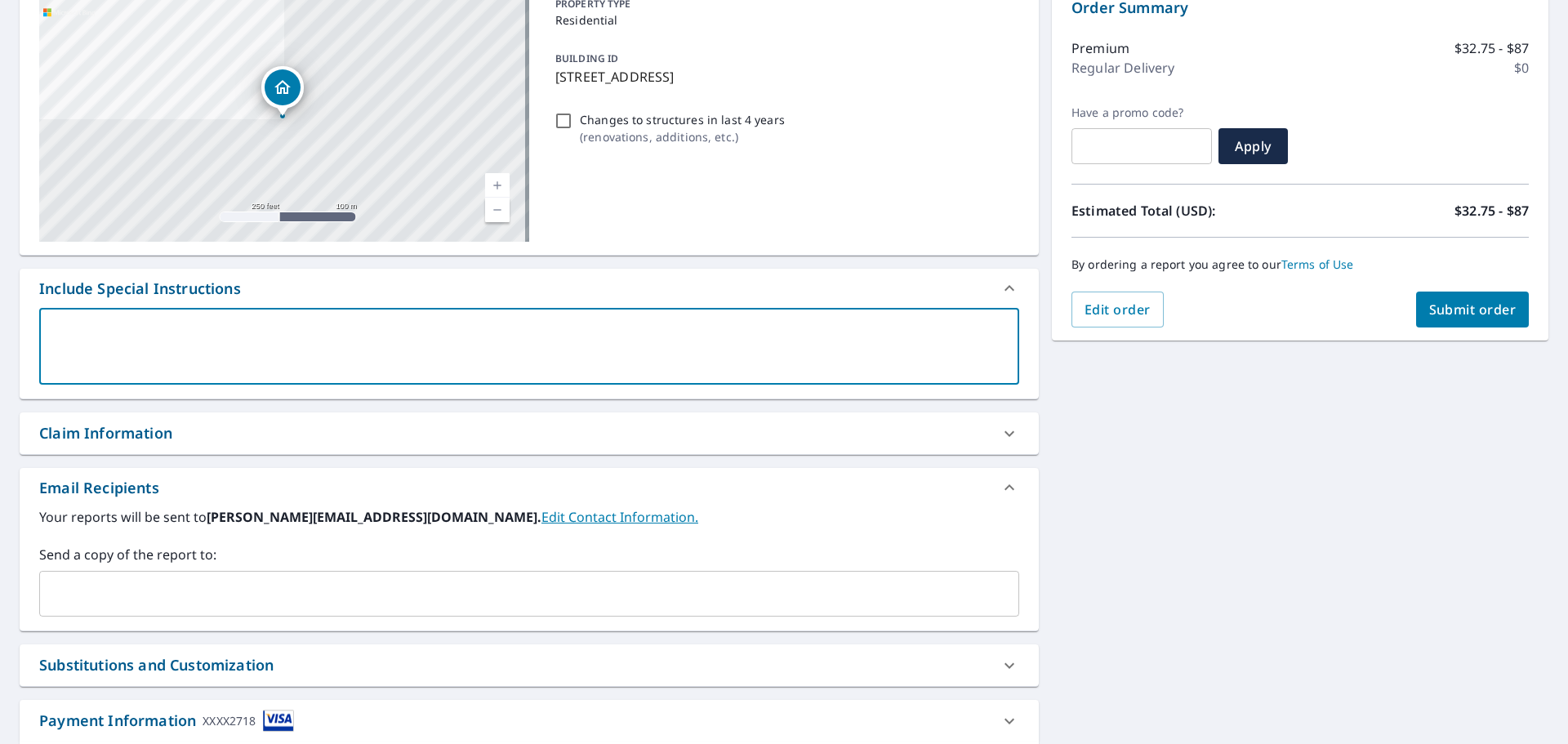
scroll to position [284, 0]
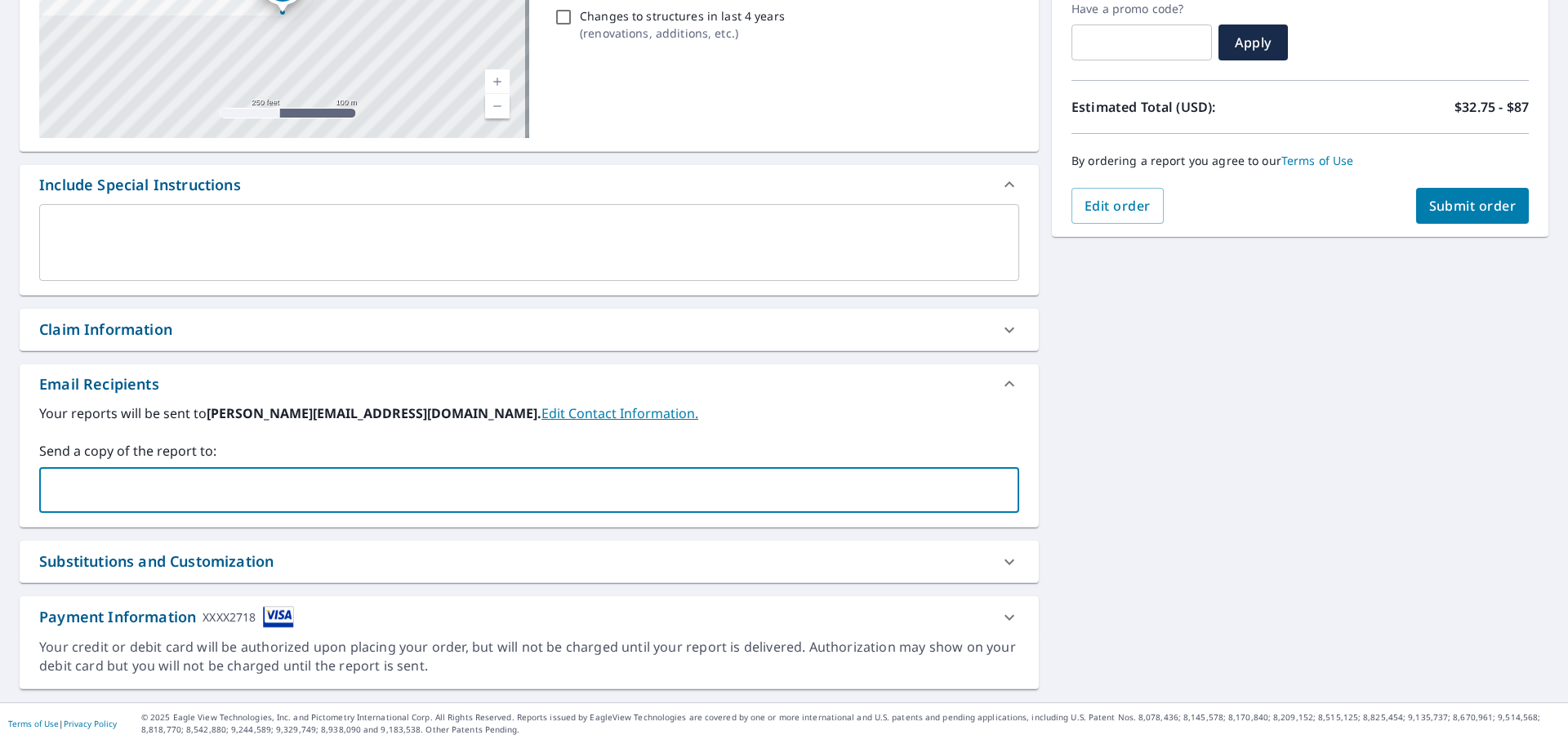
click at [224, 493] on input "text" at bounding box center [516, 489] width 940 height 31
paste input "enoble@knoxroofsfl.com"
type input "enoble@knoxroofsfl.com"
click at [780, 396] on div "Email Recipients" at bounding box center [529, 384] width 1019 height 39
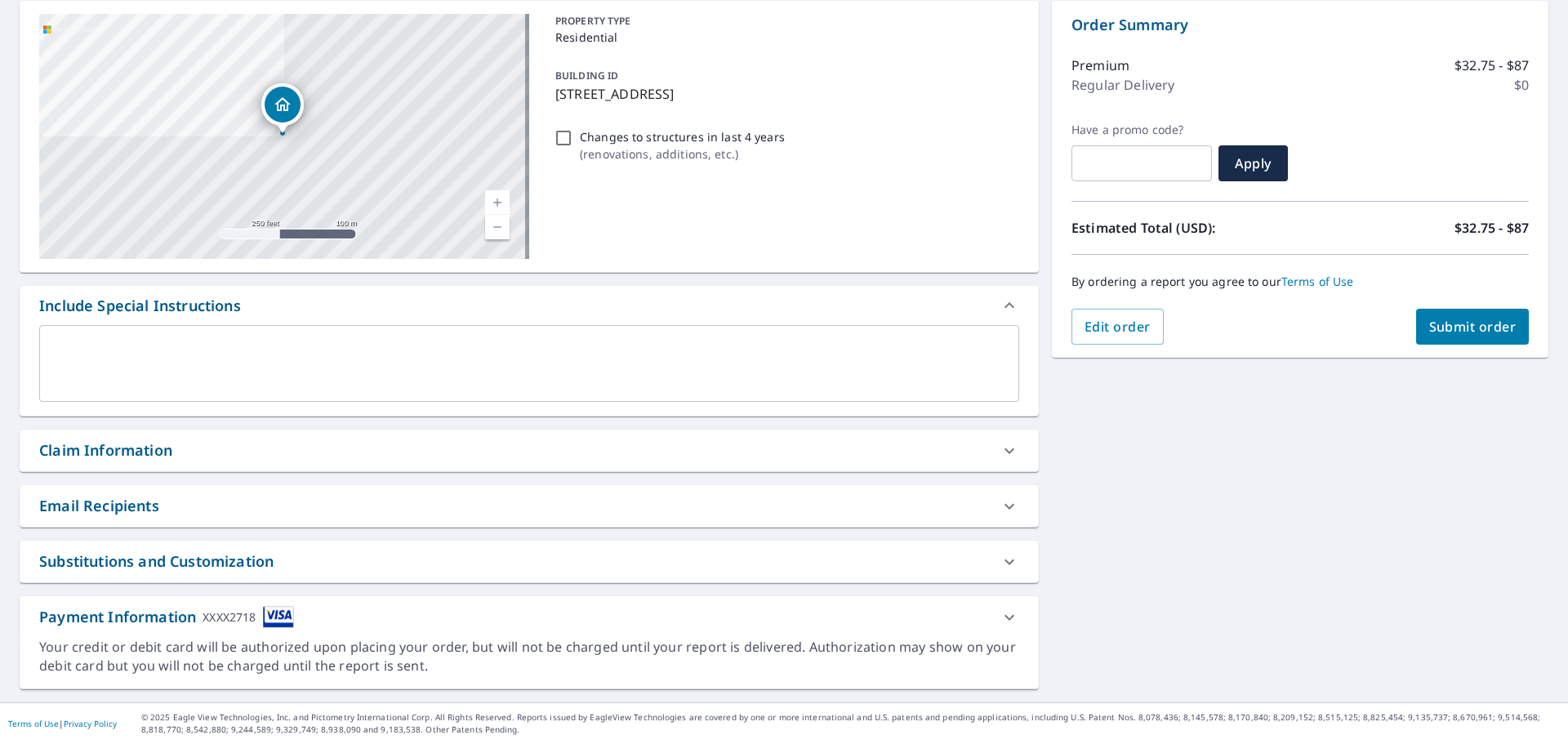
scroll to position [163, 0]
click at [1002, 615] on icon at bounding box center [1010, 617] width 20 height 20
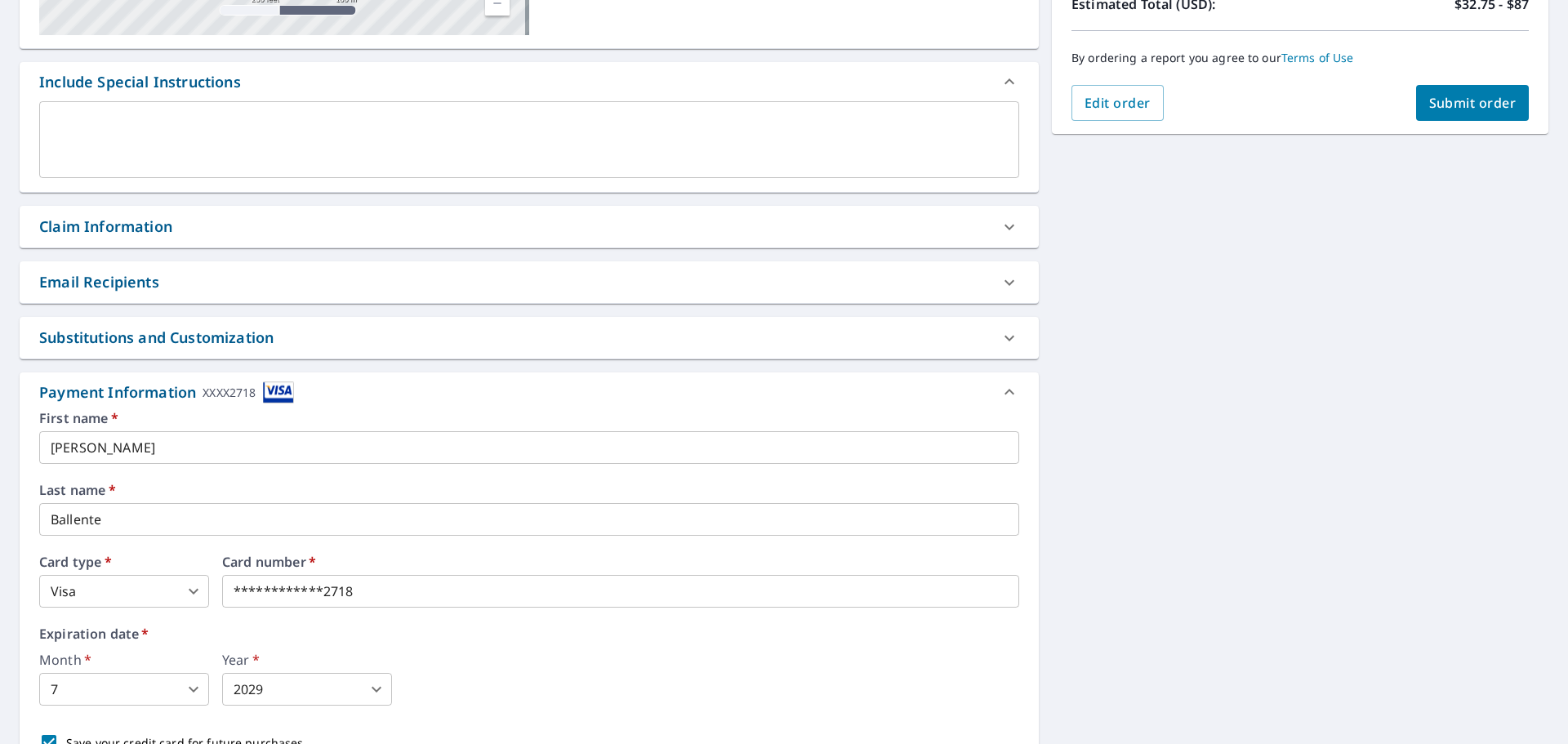
scroll to position [490, 0]
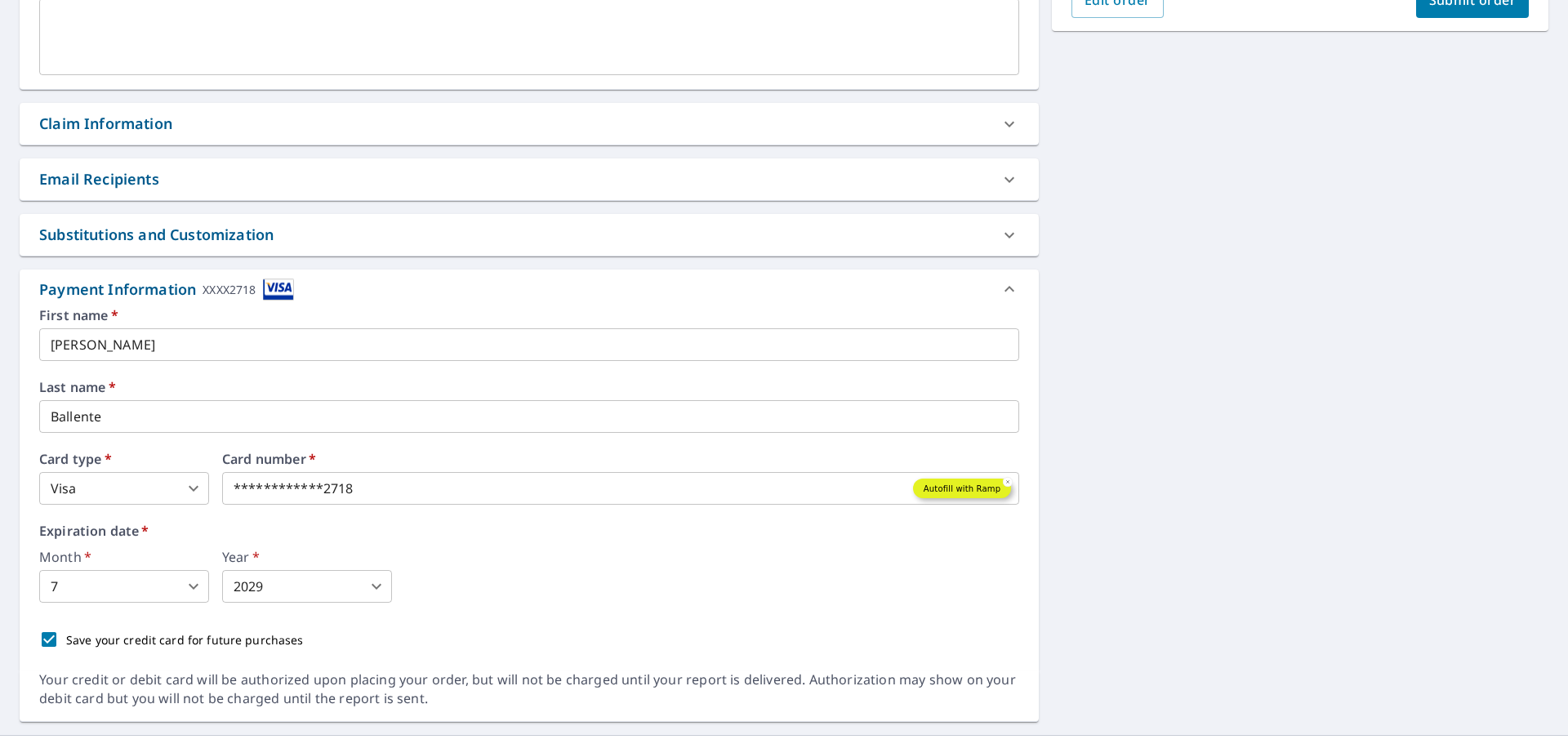
click at [952, 491] on div at bounding box center [962, 487] width 70 height 28
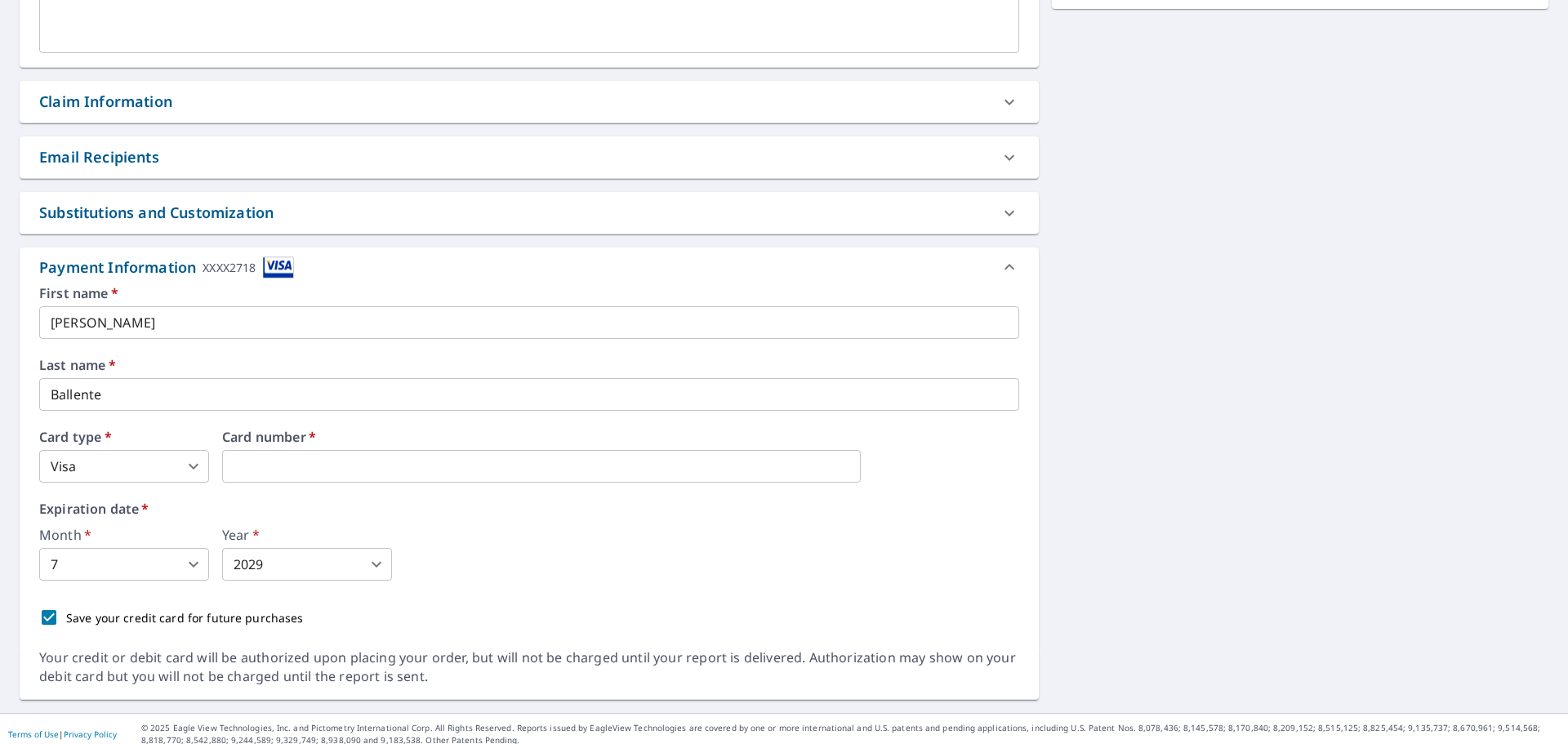
scroll to position [523, 0]
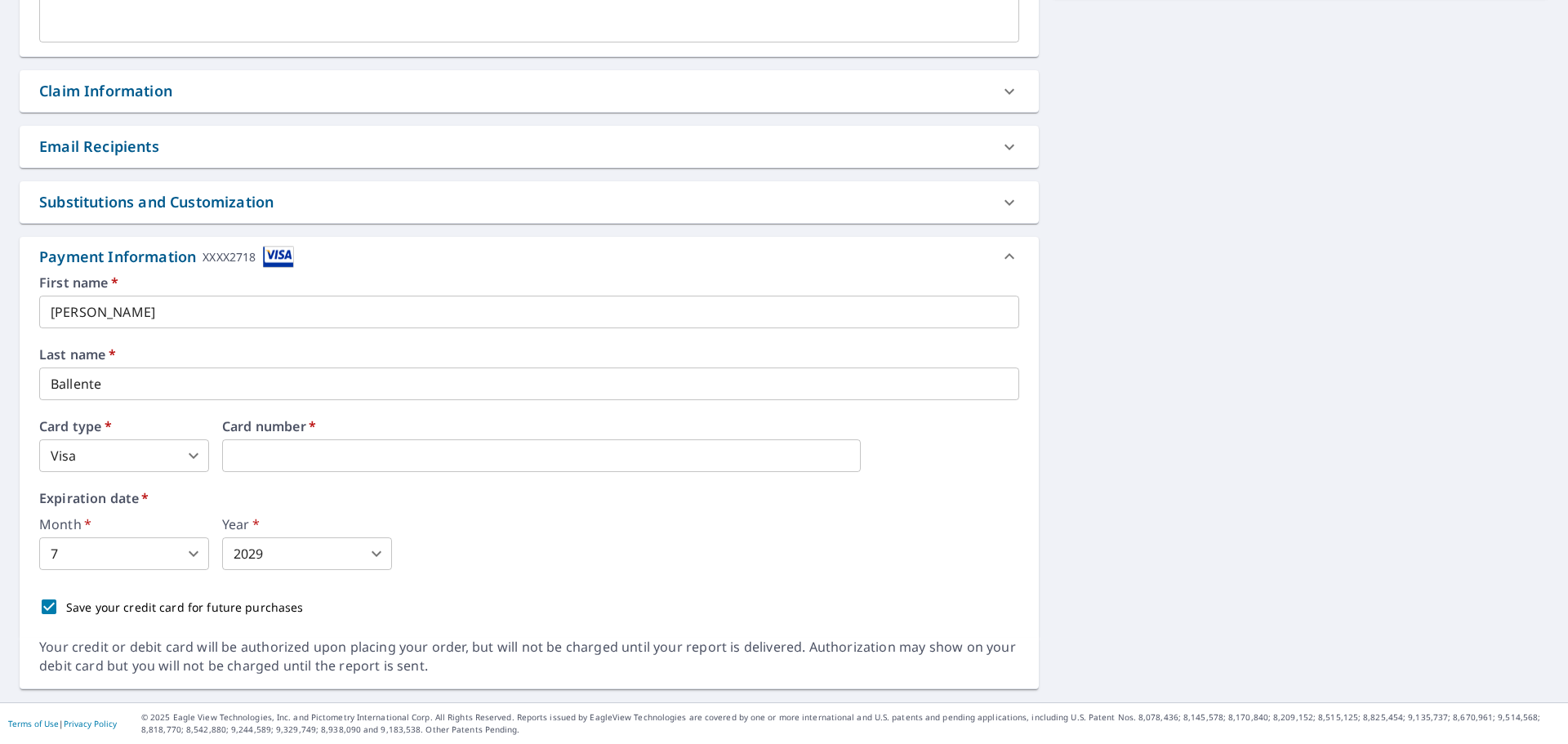
click at [885, 455] on div "Card number   *" at bounding box center [620, 446] width 796 height 52
click at [395, 443] on iframe at bounding box center [541, 455] width 638 height 33
click at [402, 467] on iframe at bounding box center [541, 455] width 638 height 33
click at [489, 467] on iframe at bounding box center [541, 455] width 638 height 33
click at [523, 510] on div "Expiration date   * Month   * 7 7 ​ Year   * 2029 2029 ​" at bounding box center [528, 531] width 979 height 78
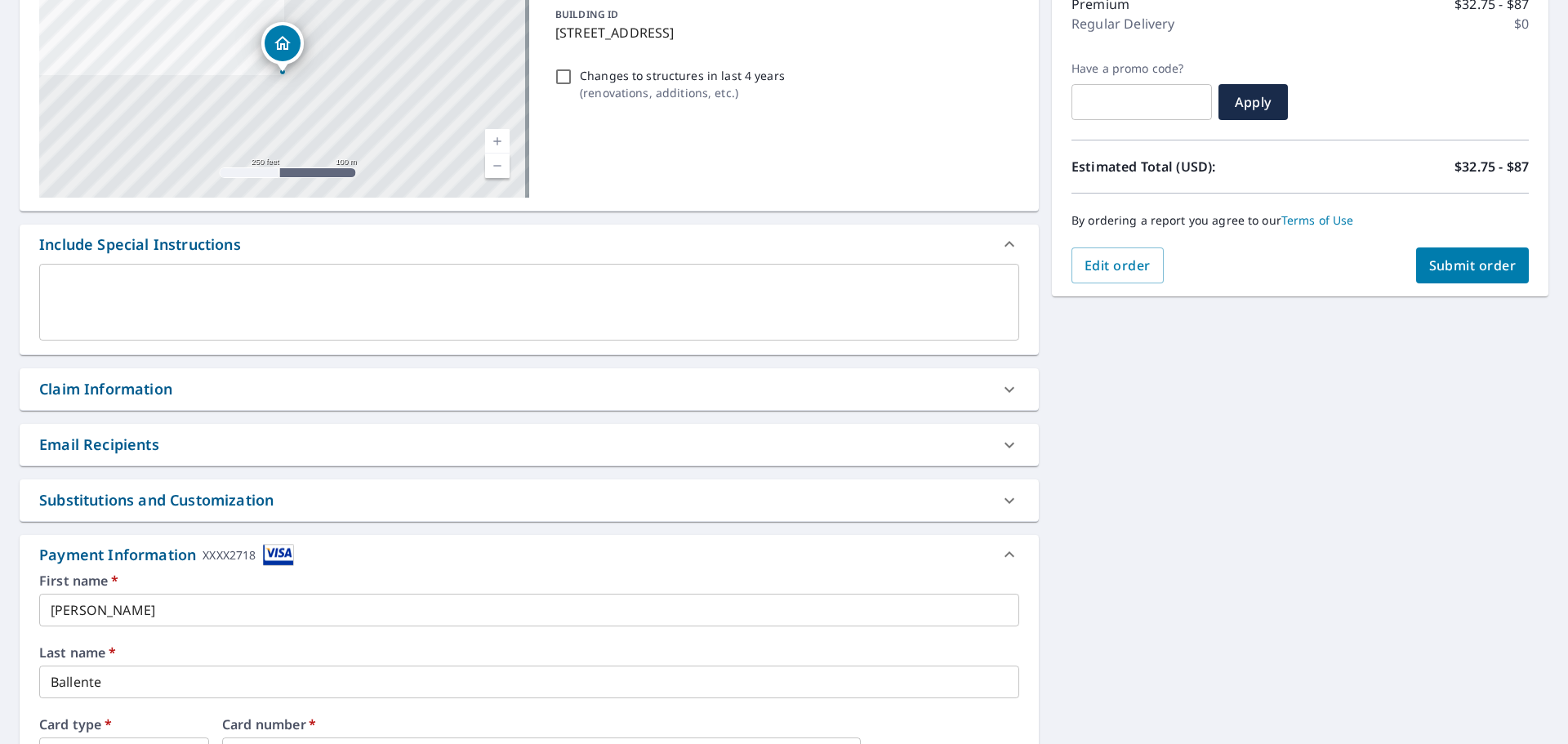
scroll to position [196, 0]
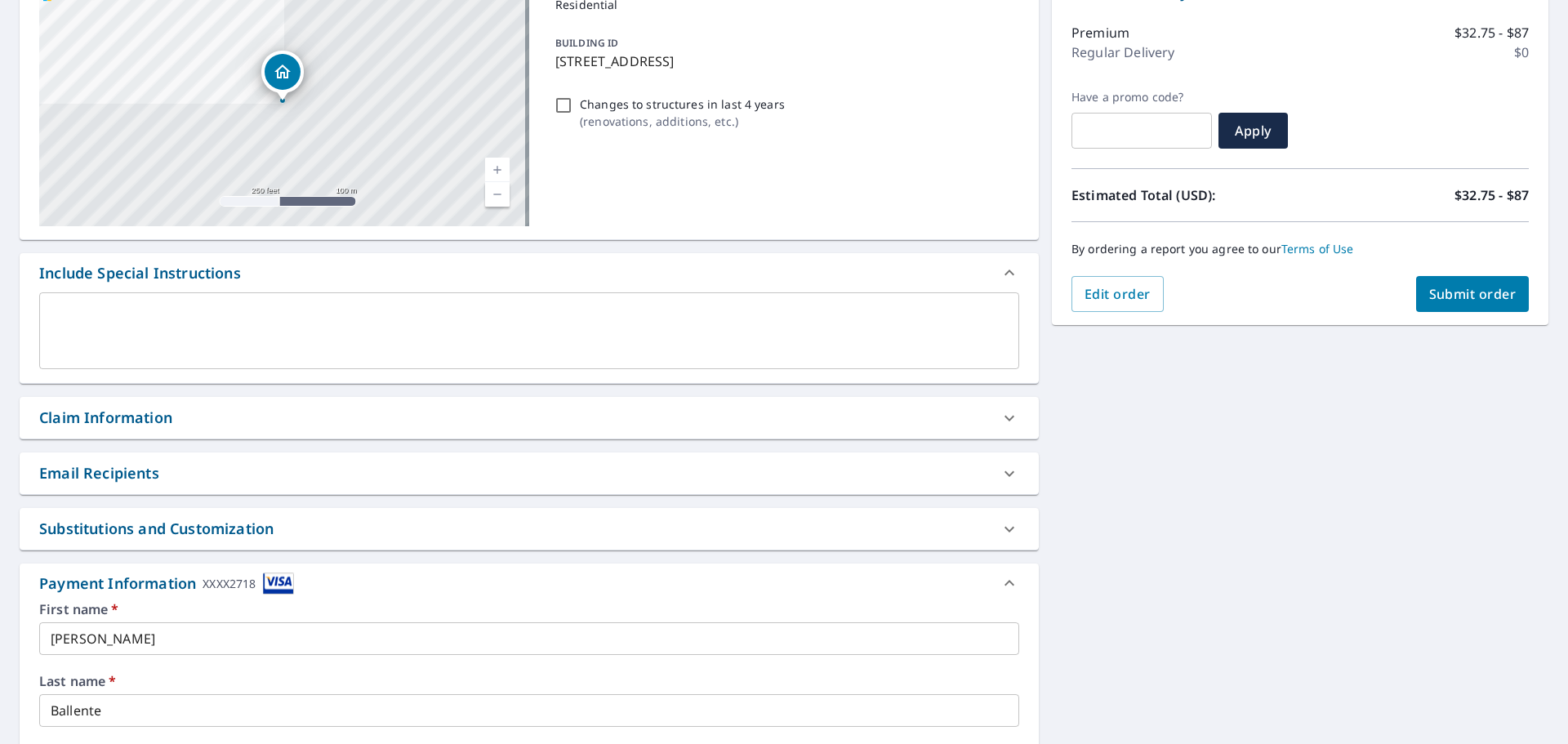
click at [1455, 289] on span "Submit order" at bounding box center [1472, 294] width 87 height 18
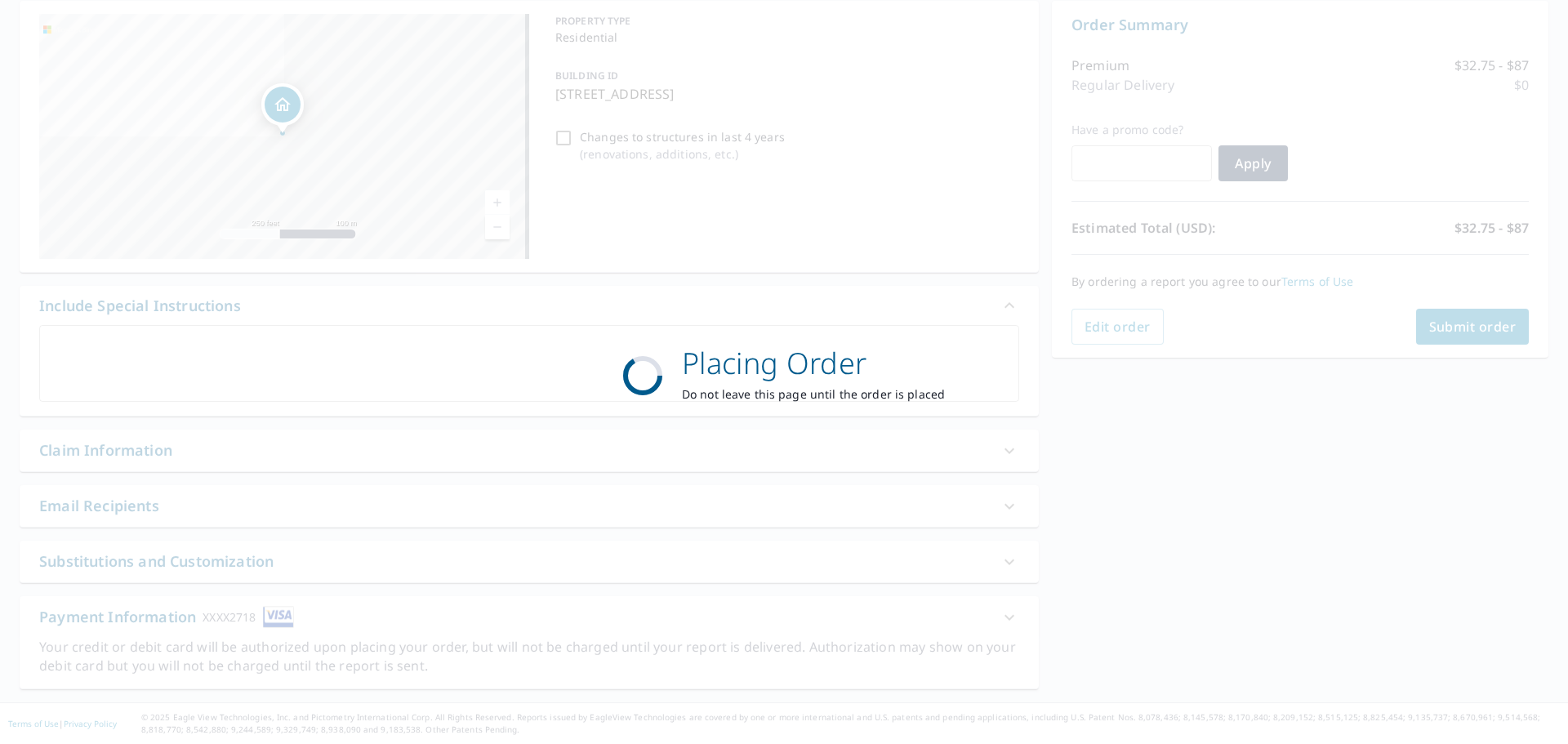
scroll to position [163, 0]
checkbox input "true"
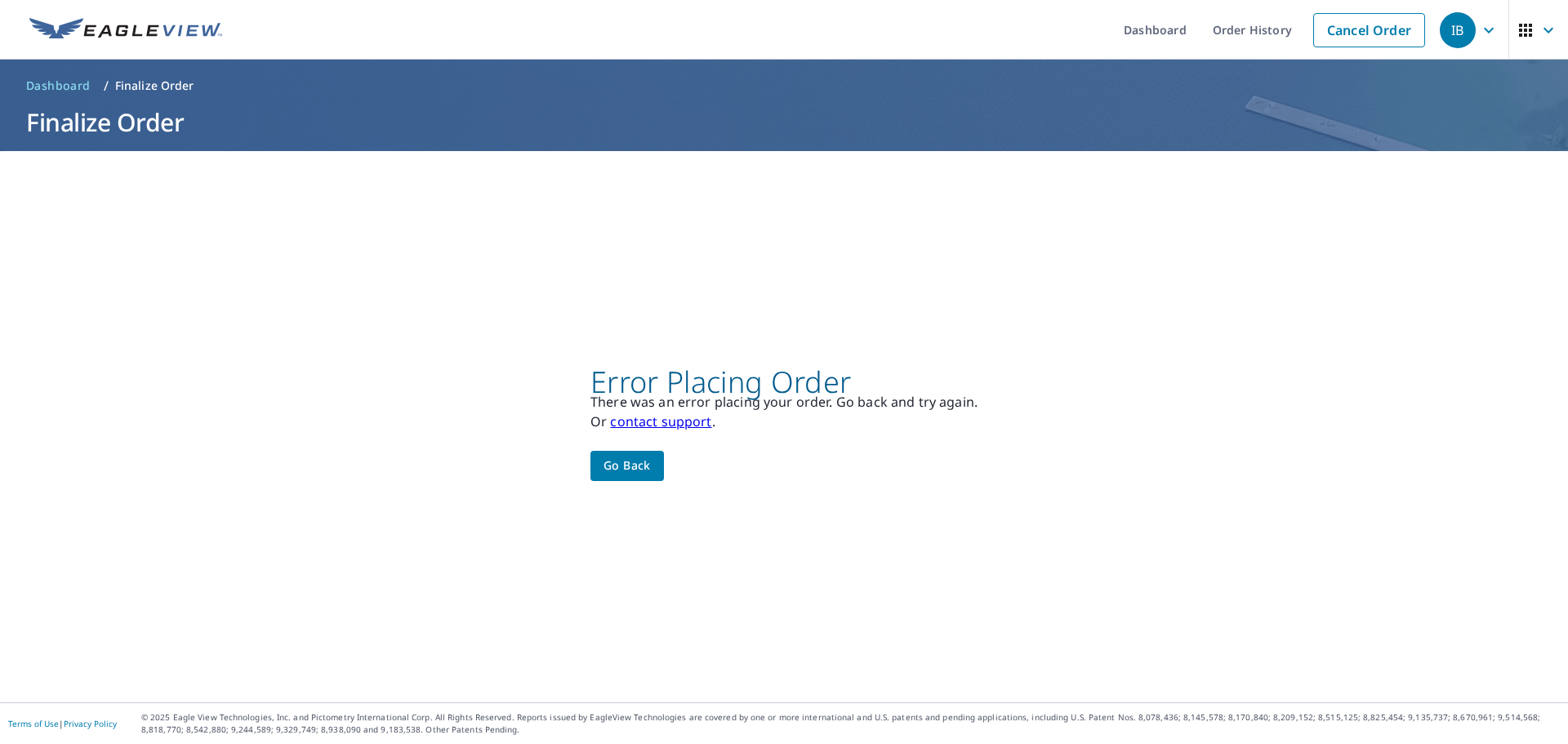
scroll to position [0, 0]
click at [1448, 30] on div "IB" at bounding box center [1457, 30] width 36 height 36
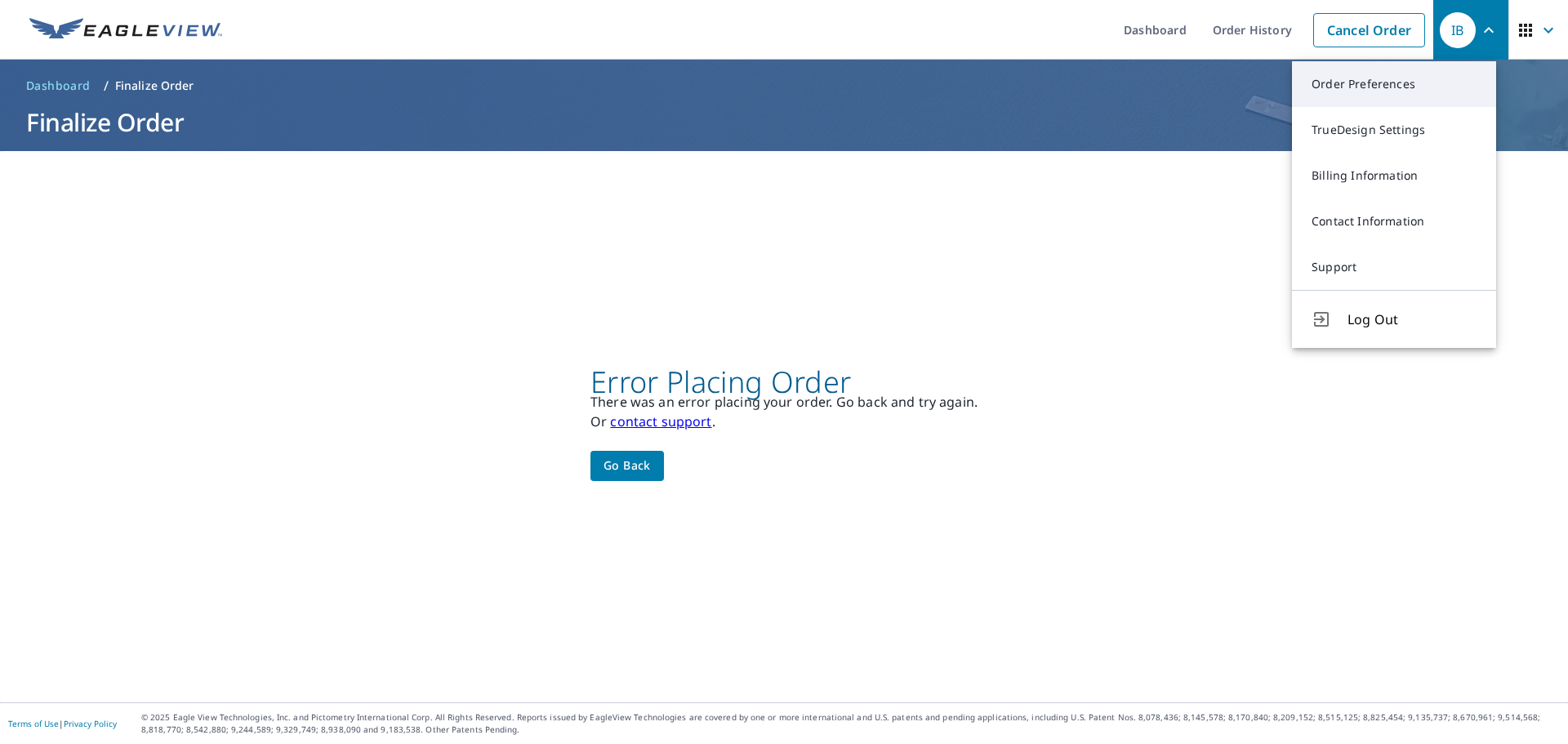
click at [1362, 77] on link "Order Preferences" at bounding box center [1394, 83] width 204 height 45
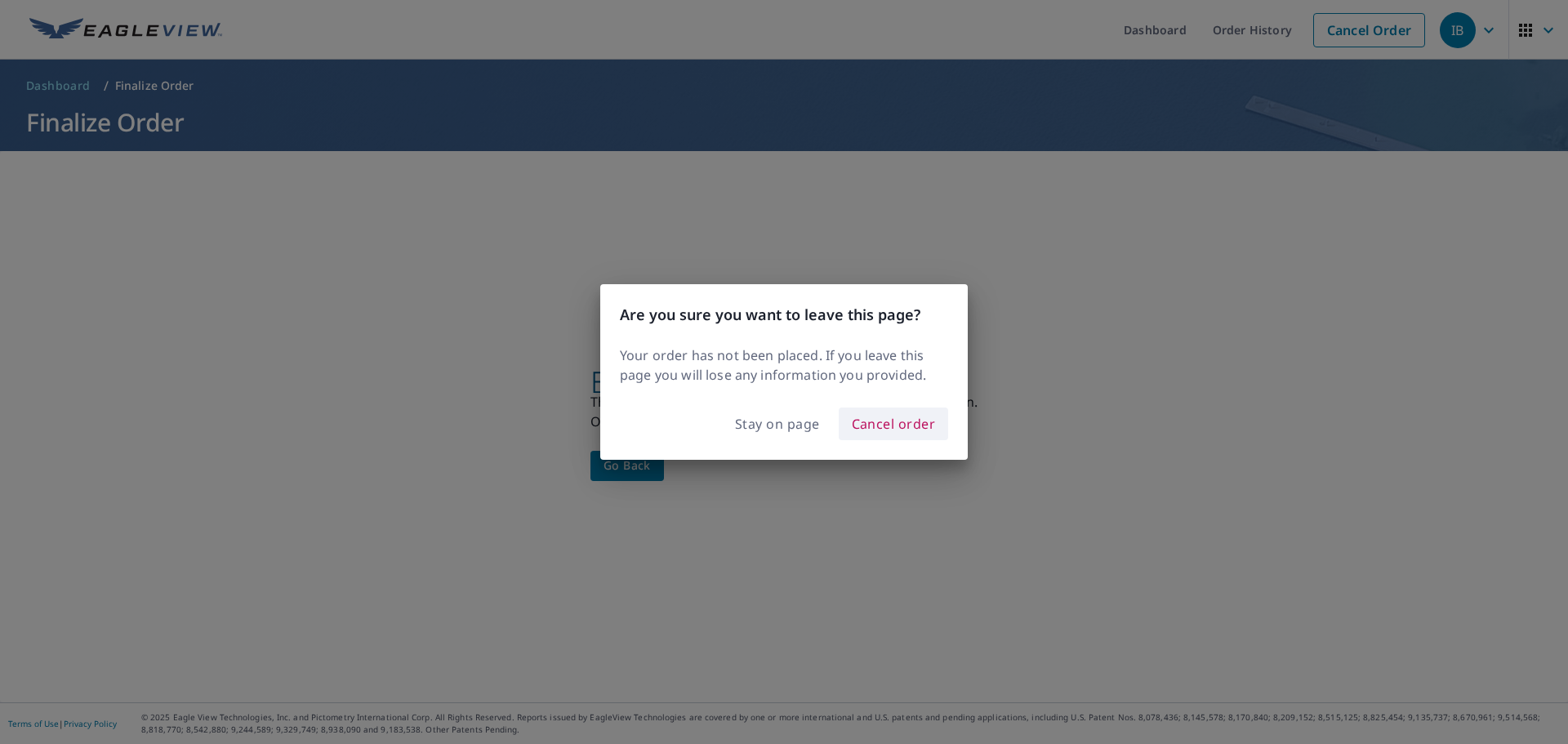
click at [887, 423] on span "Cancel order" at bounding box center [893, 423] width 84 height 23
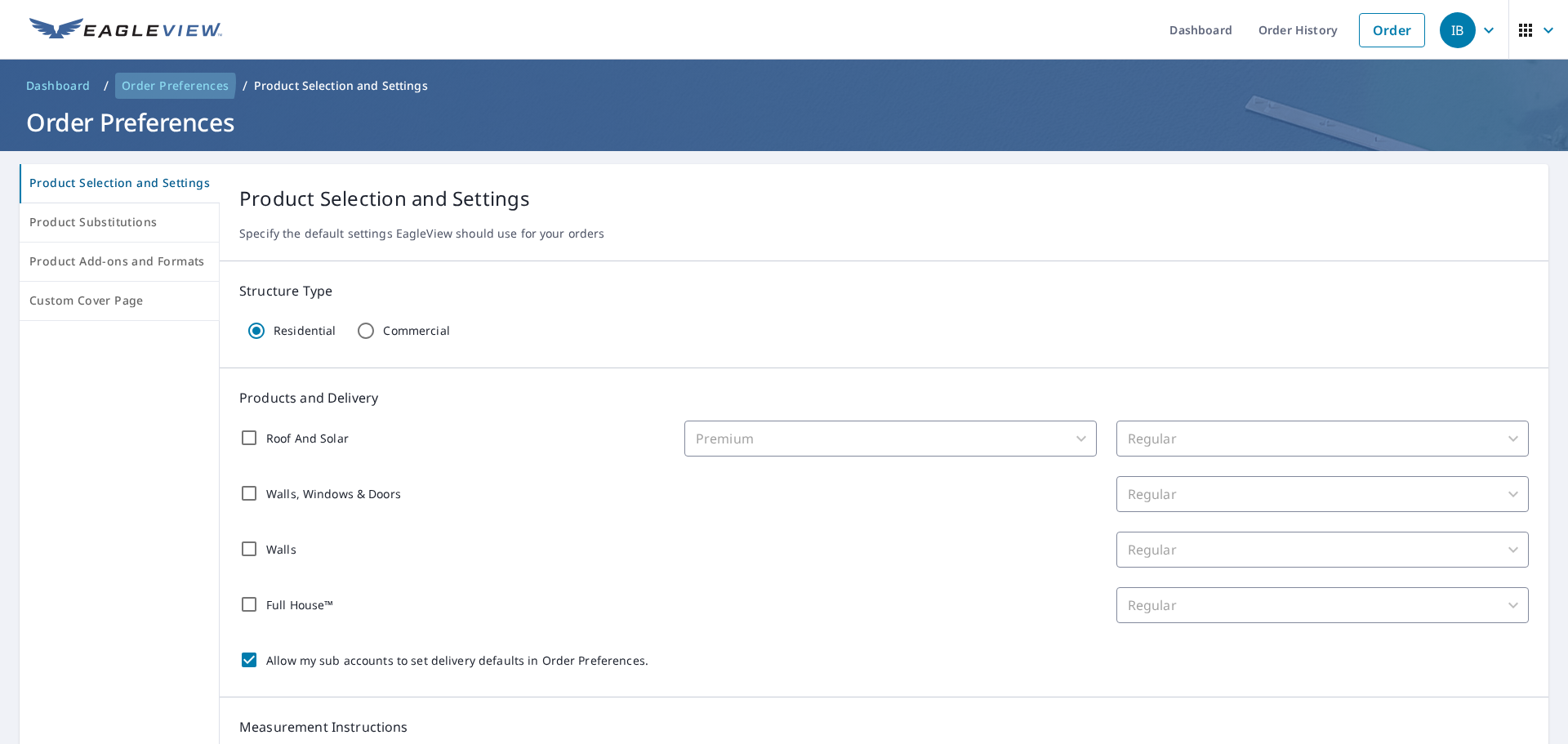
click at [168, 82] on span "Order Preferences" at bounding box center [175, 85] width 107 height 16
click at [56, 91] on span "Dashboard" at bounding box center [58, 85] width 65 height 16
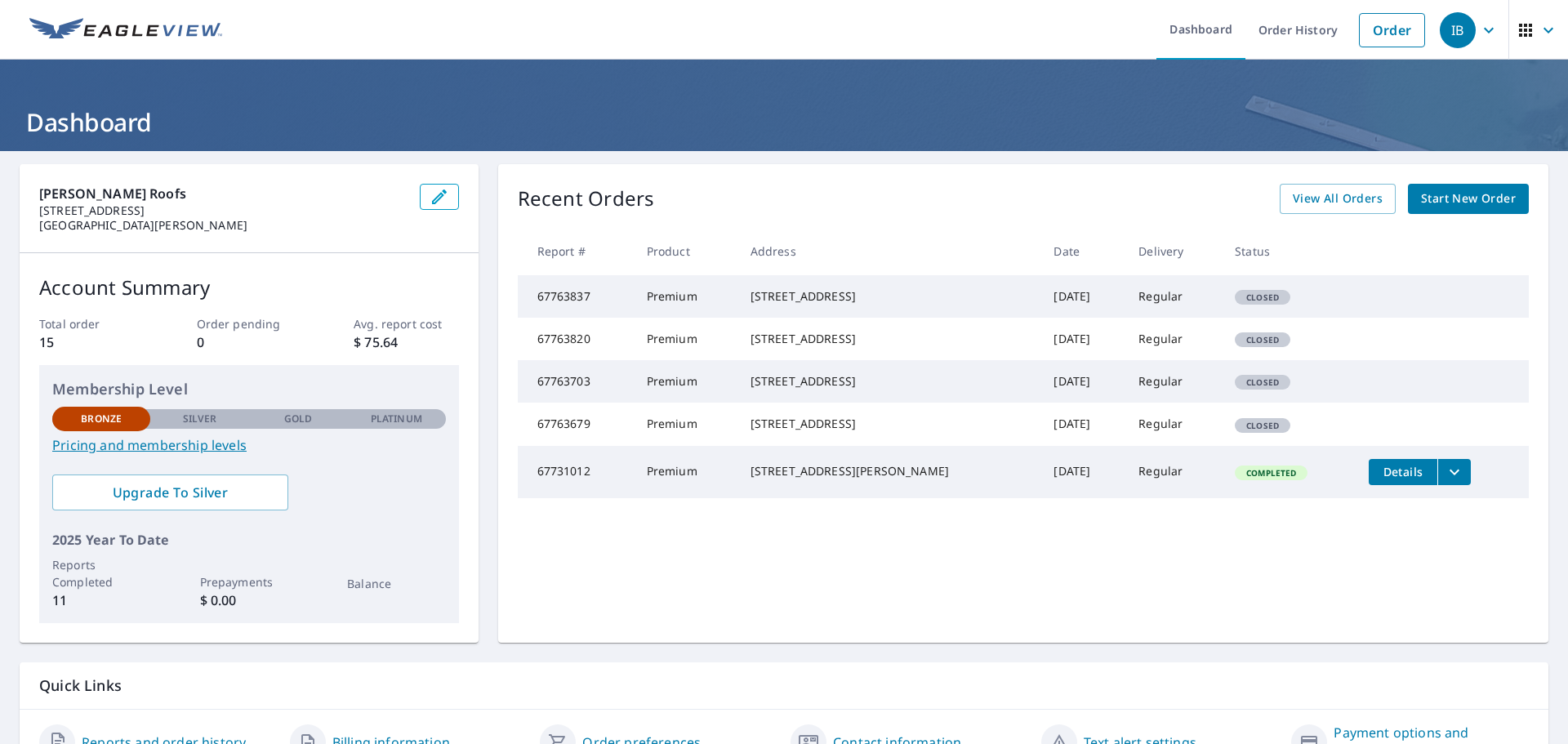
click at [1062, 306] on td "[DATE]" at bounding box center [1083, 297] width 85 height 43
click at [807, 305] on div "[STREET_ADDRESS]" at bounding box center [889, 297] width 278 height 16
click at [709, 297] on td "Premium" at bounding box center [685, 297] width 104 height 43
drag, startPoint x: 654, startPoint y: 303, endPoint x: 645, endPoint y: 309, distance: 10.8
click at [654, 303] on td "Premium" at bounding box center [685, 297] width 104 height 43
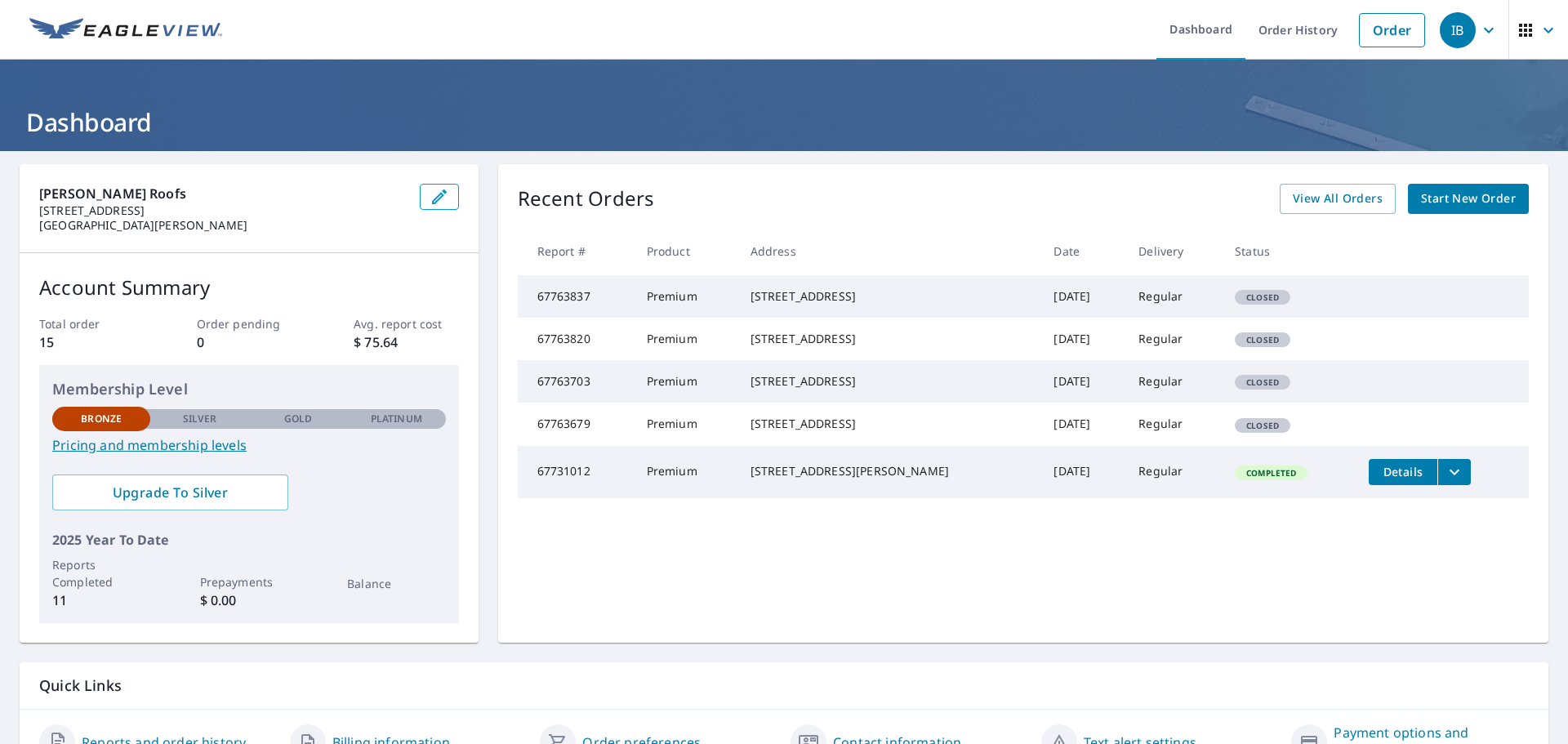
click at [154, 34] on img at bounding box center [125, 30] width 193 height 25
click at [120, 34] on img at bounding box center [125, 30] width 193 height 25
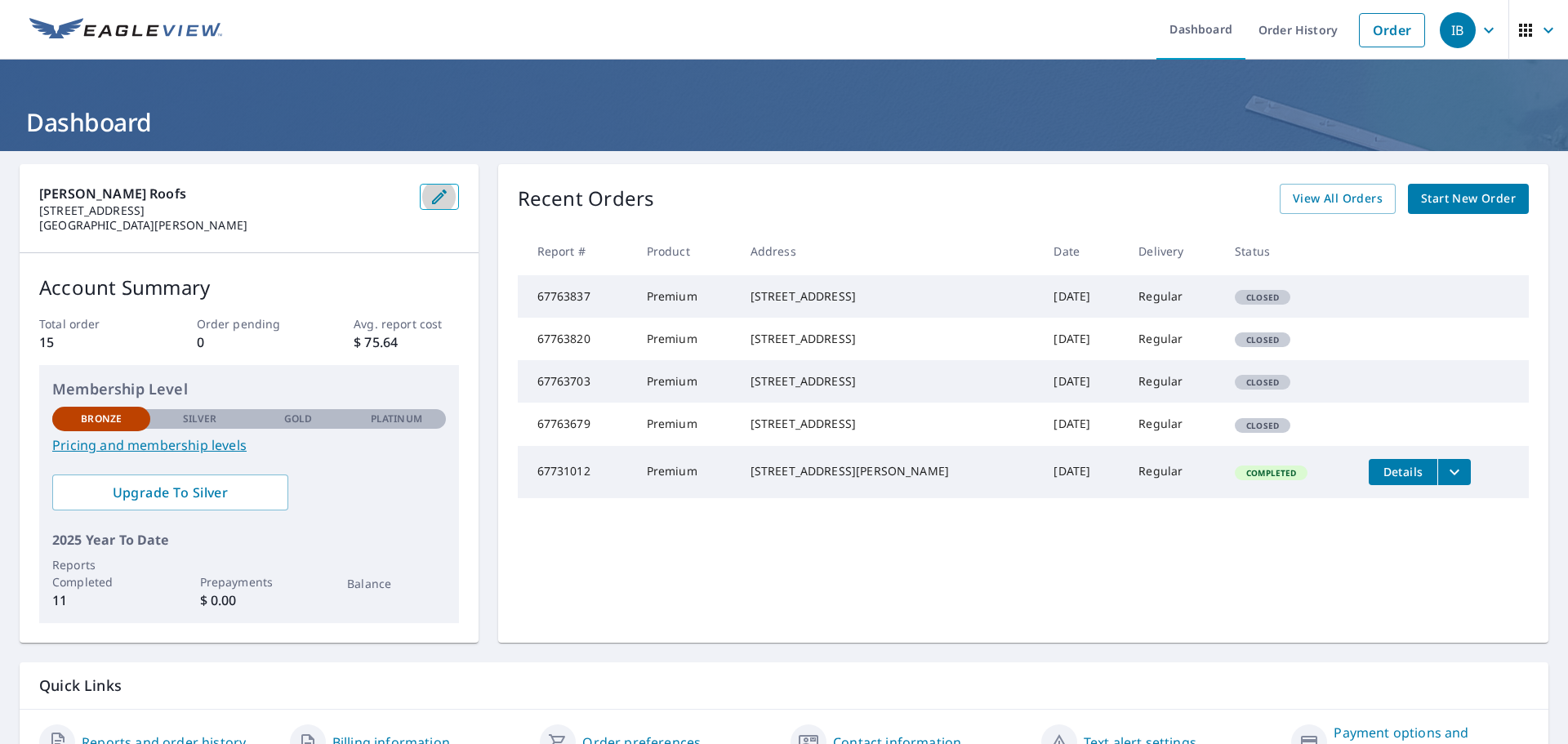
click at [433, 202] on icon "button" at bounding box center [440, 197] width 20 height 20
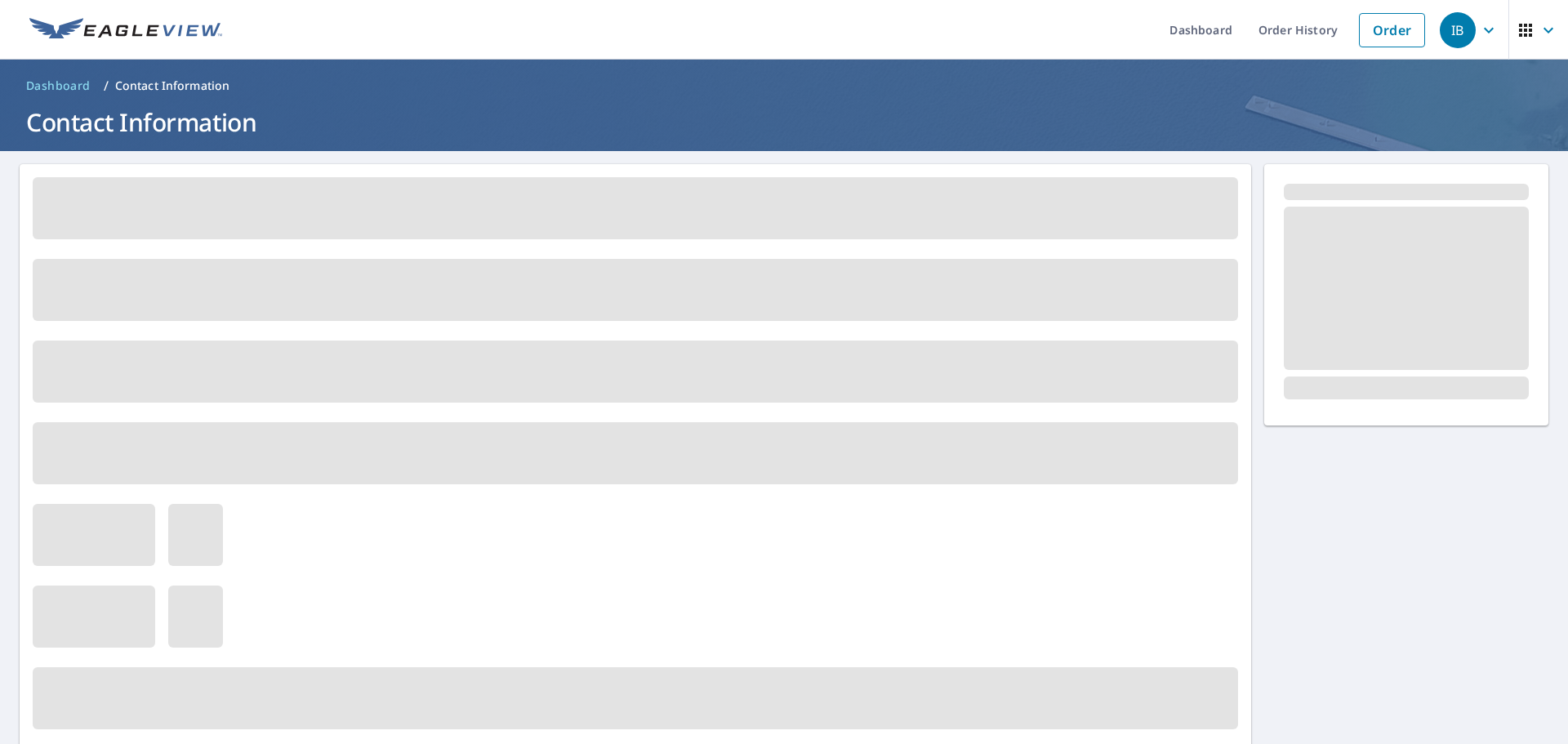
click at [1461, 25] on div "IB" at bounding box center [1457, 30] width 36 height 36
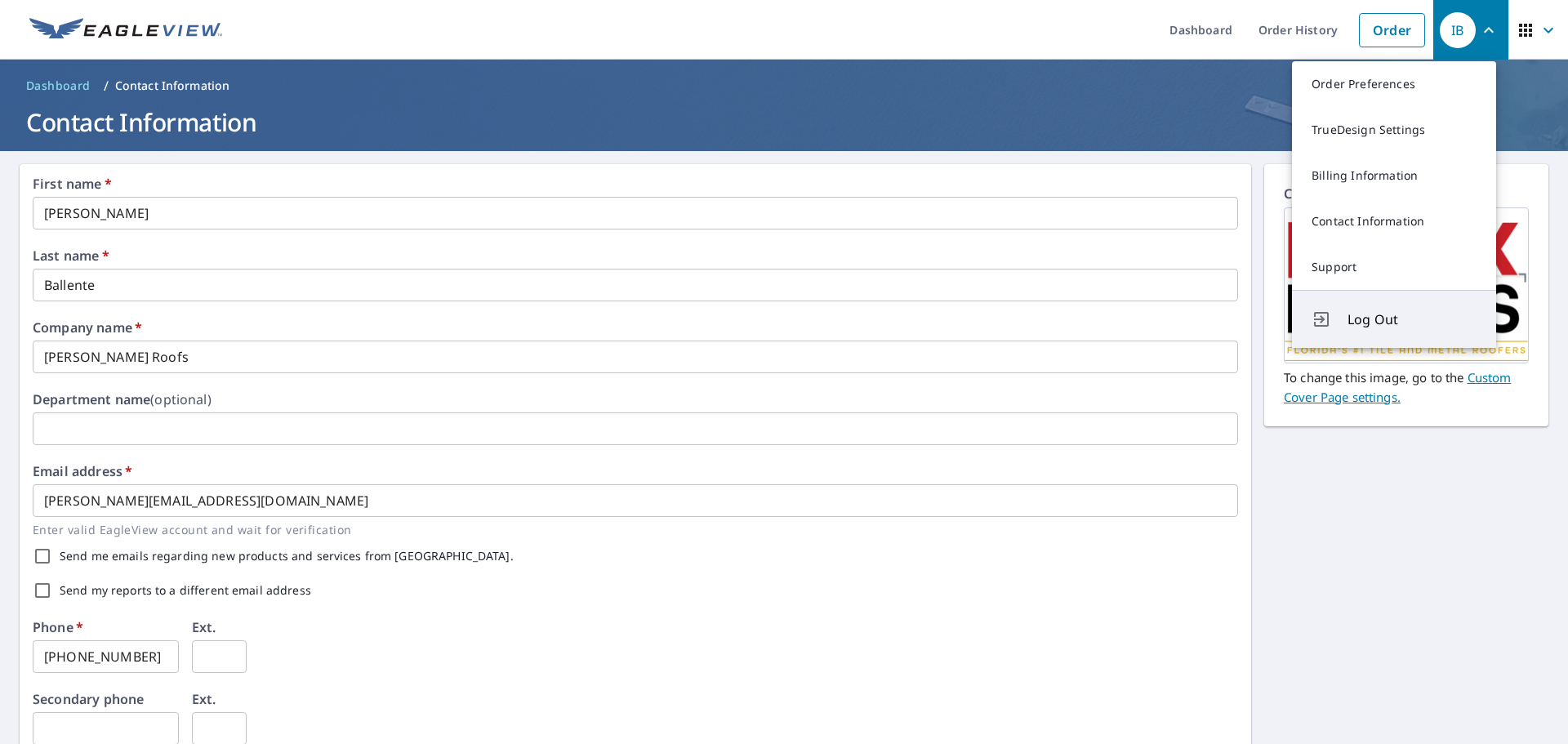
click at [1379, 323] on span "Log Out" at bounding box center [1411, 320] width 129 height 20
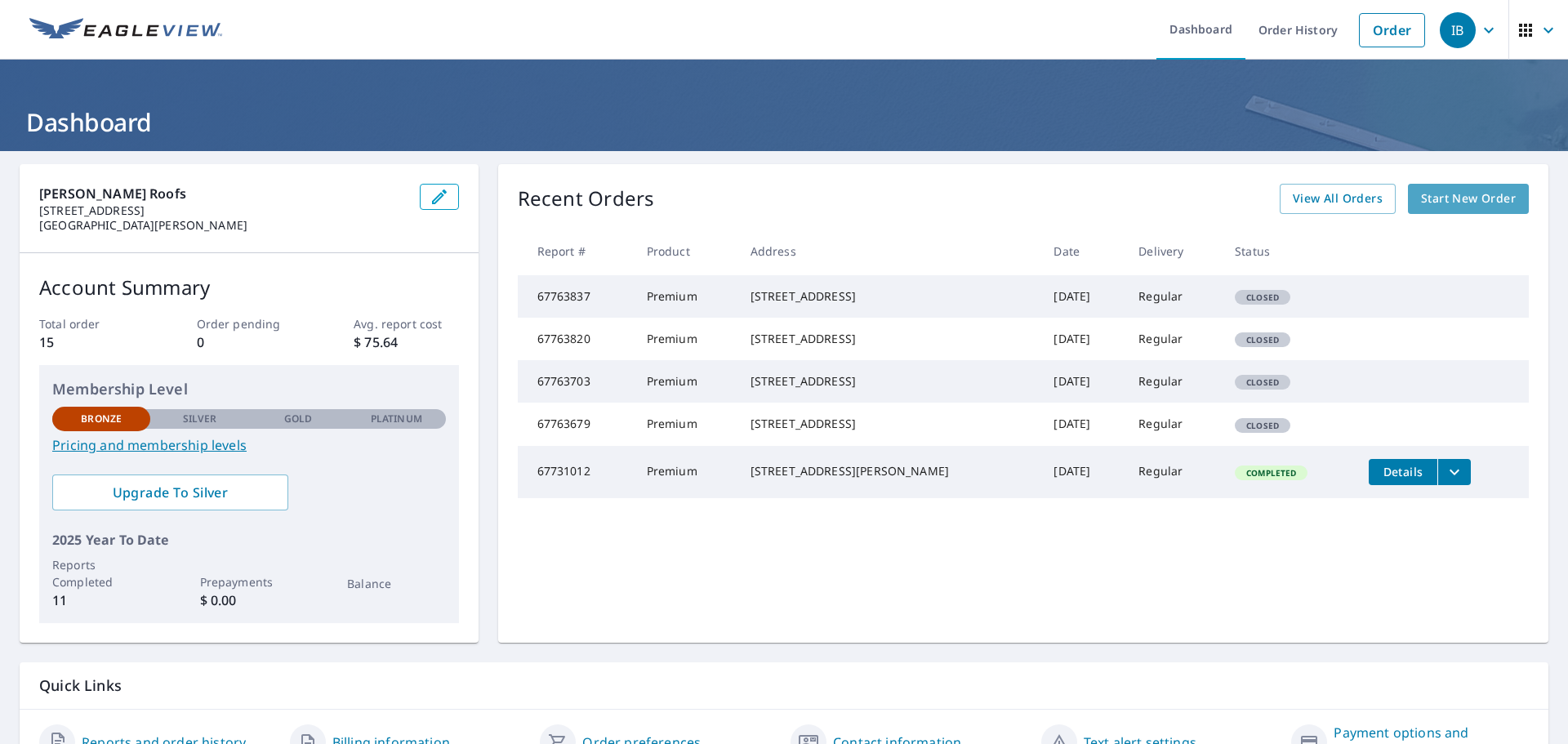
click at [1445, 202] on span "Start New Order" at bounding box center [1468, 198] width 95 height 20
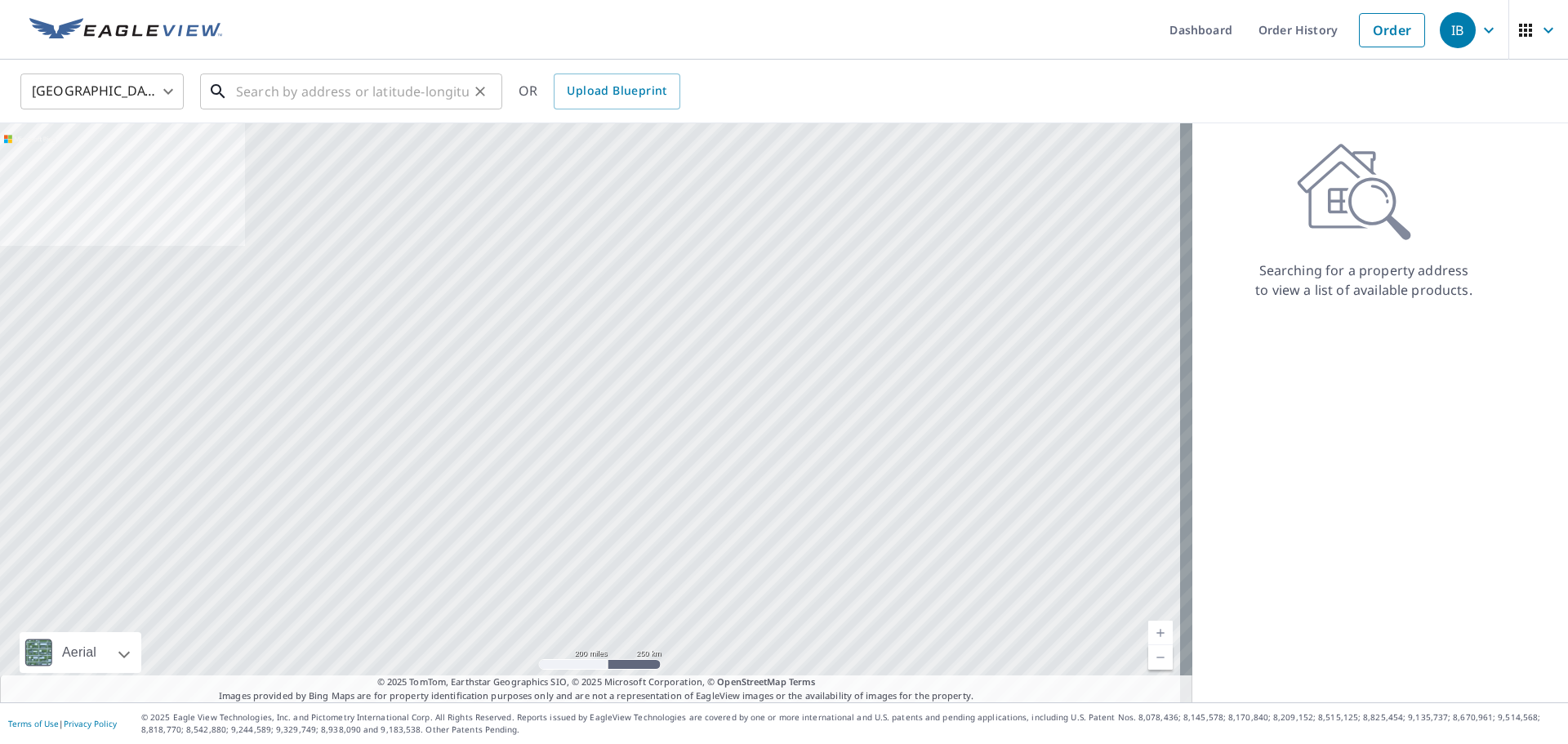
click at [377, 95] on input "text" at bounding box center [352, 91] width 233 height 45
paste input "7696 Forest Green Lane Boynton Beach, FL 33436"
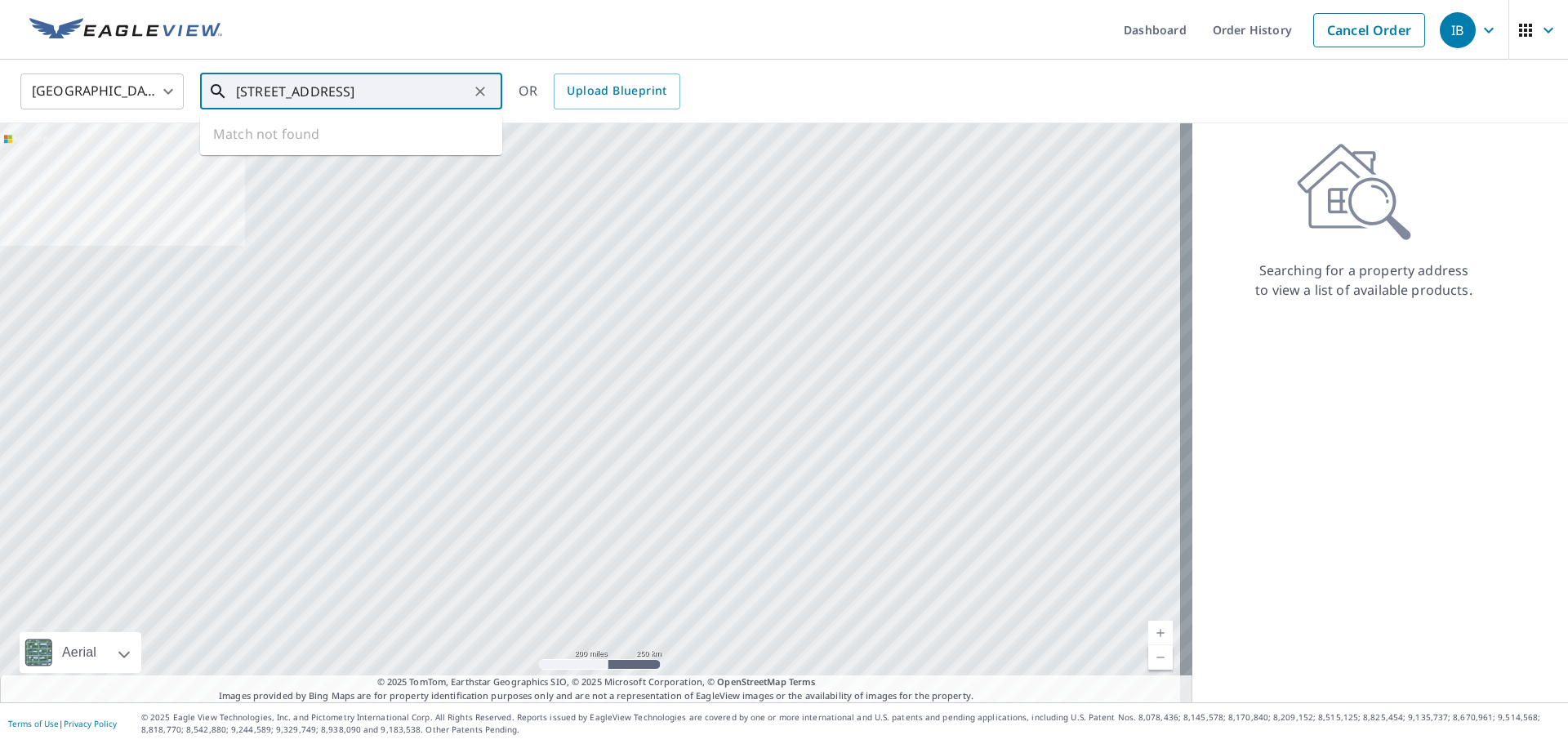
scroll to position [0, 75]
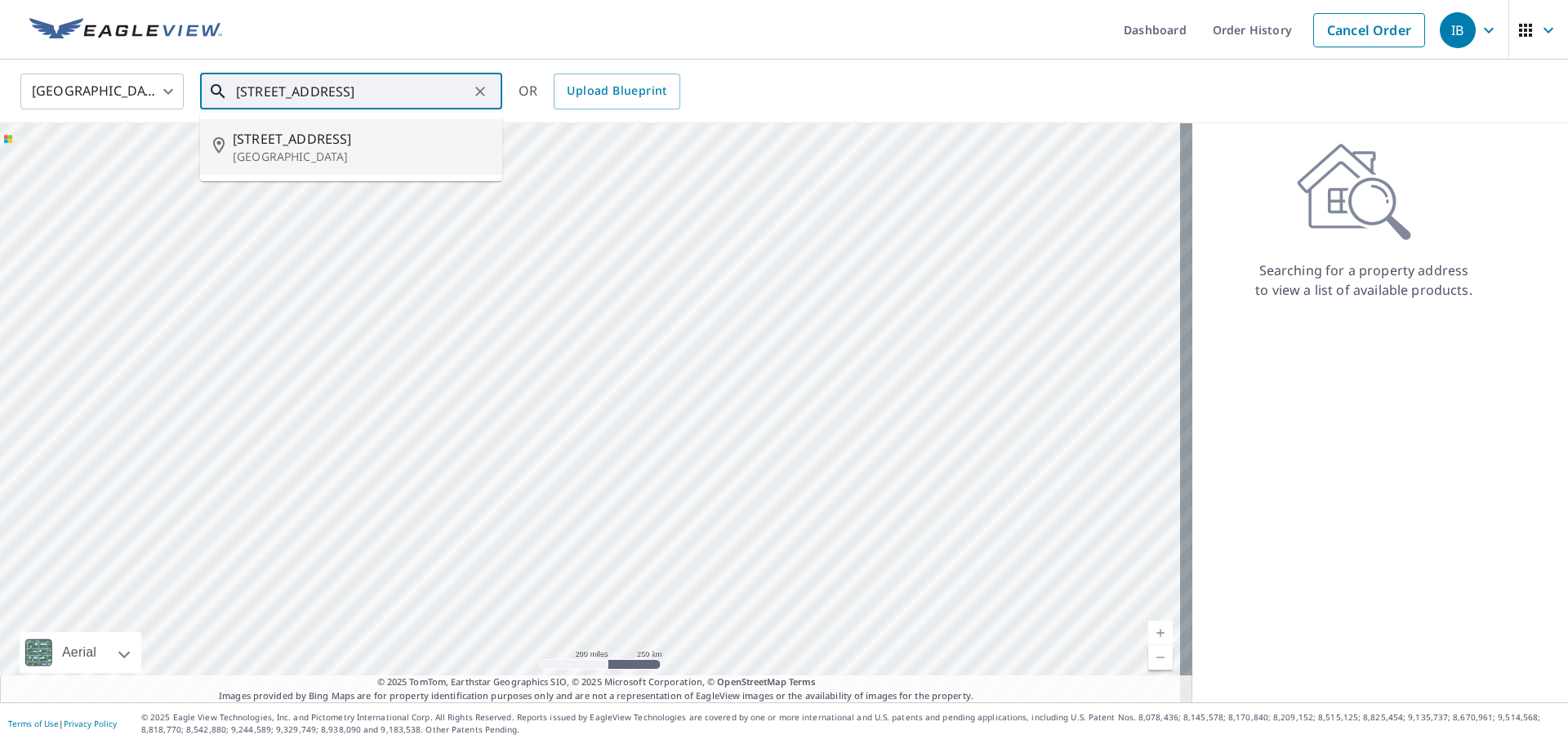
click at [359, 139] on span "7696 Forest Green Ln" at bounding box center [360, 139] width 257 height 20
type input "7696 Forest Green Ln Boynton Beach, FL 33436"
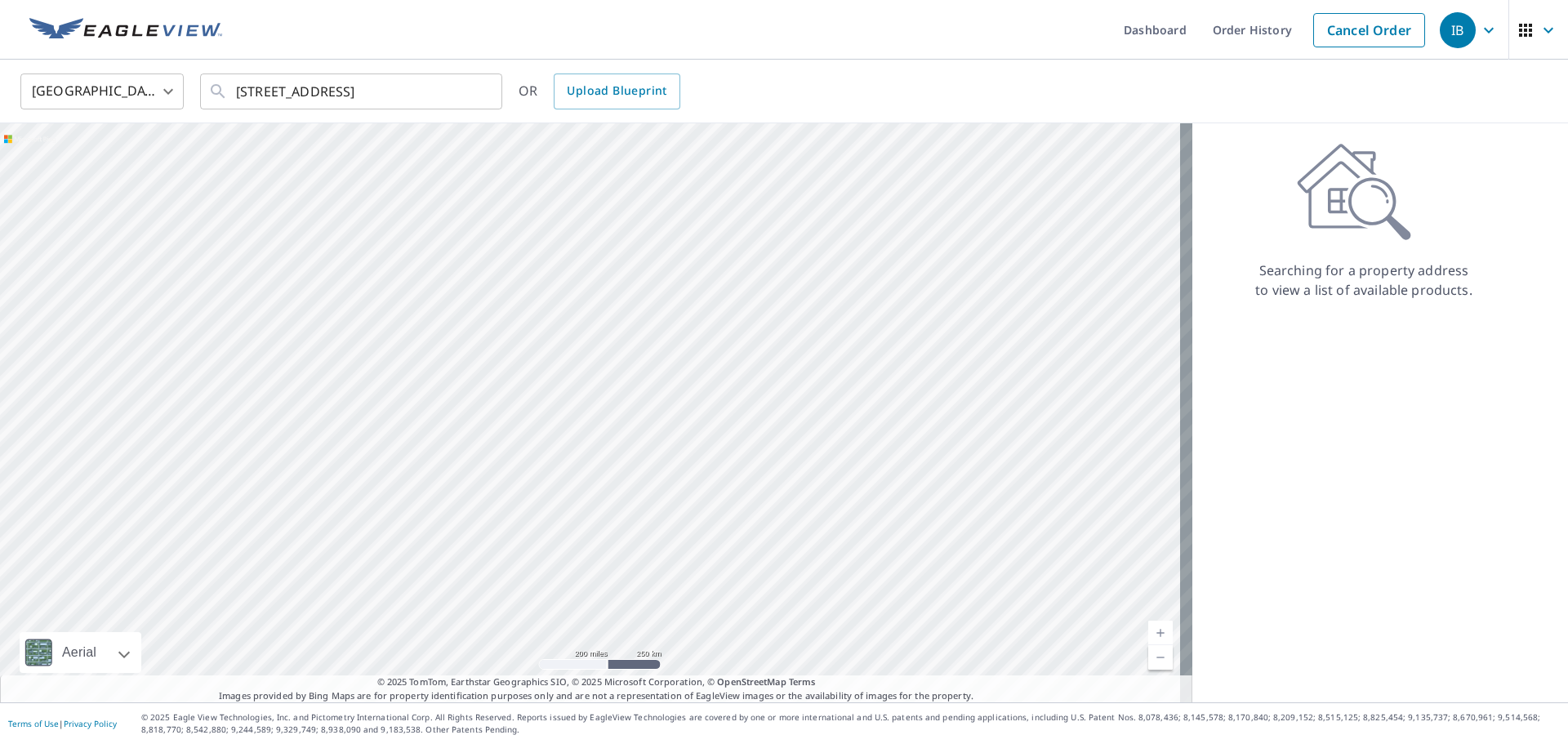
scroll to position [0, 0]
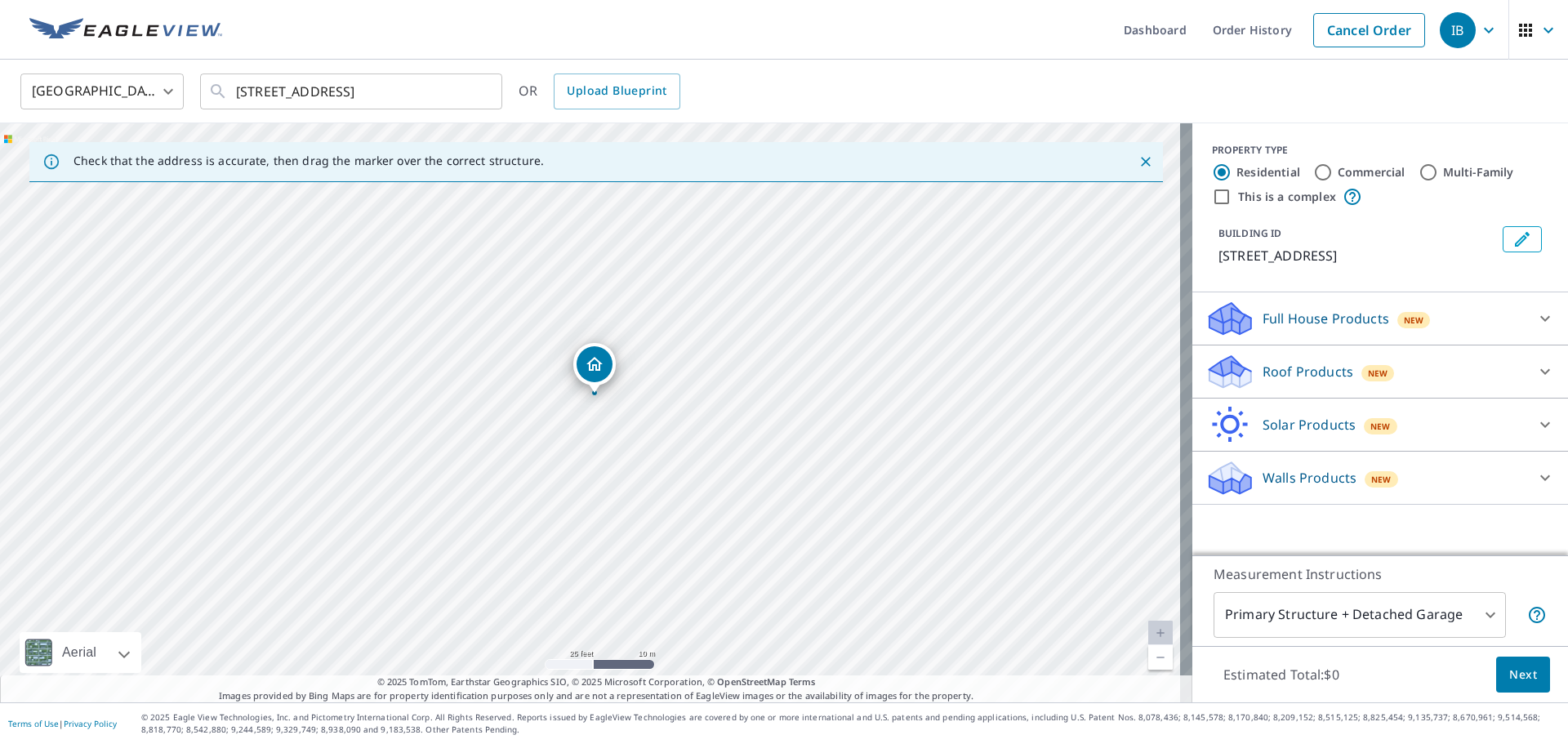
click at [1397, 328] on div "New" at bounding box center [1414, 319] width 34 height 20
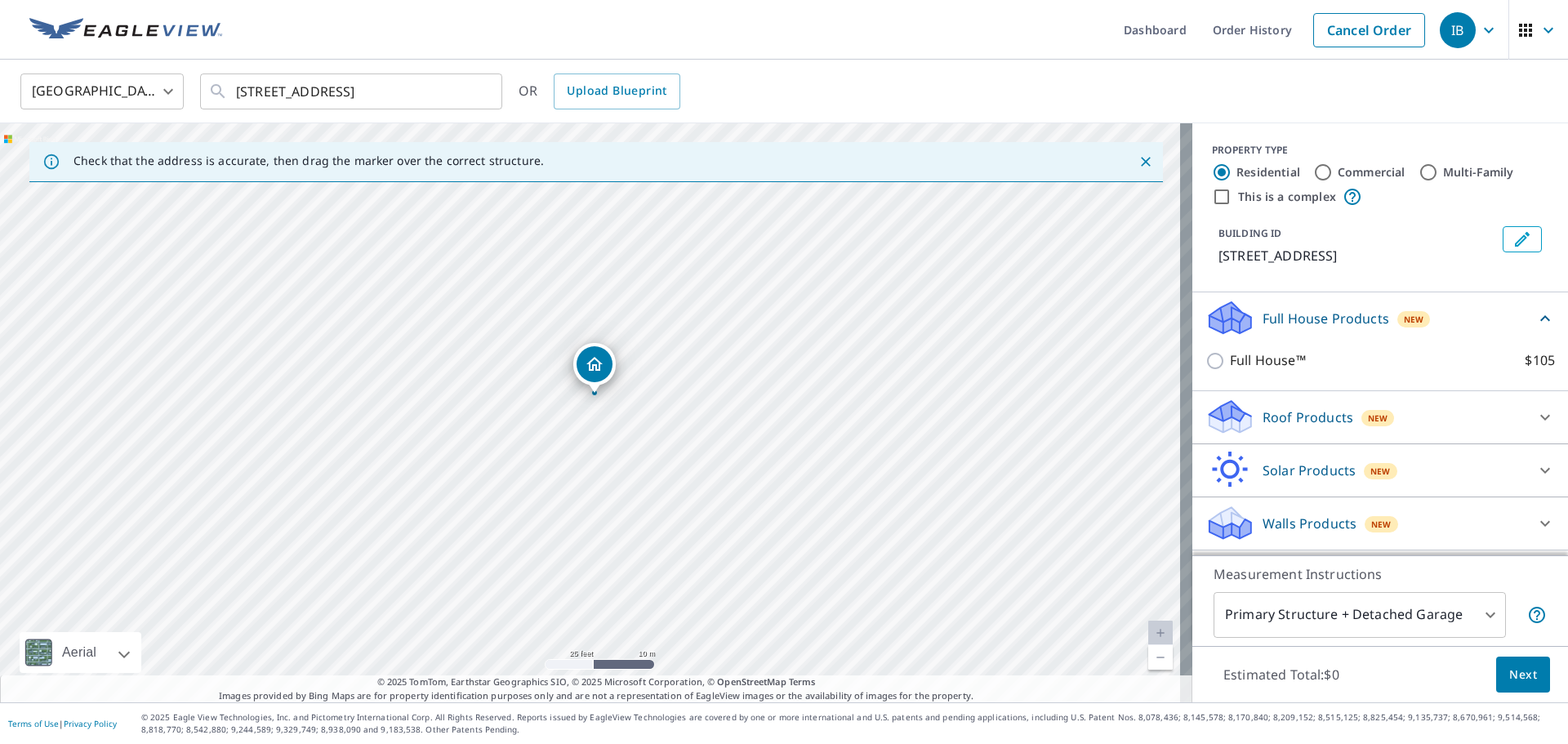
click at [1437, 337] on div "Full House Products New" at bounding box center [1370, 318] width 330 height 38
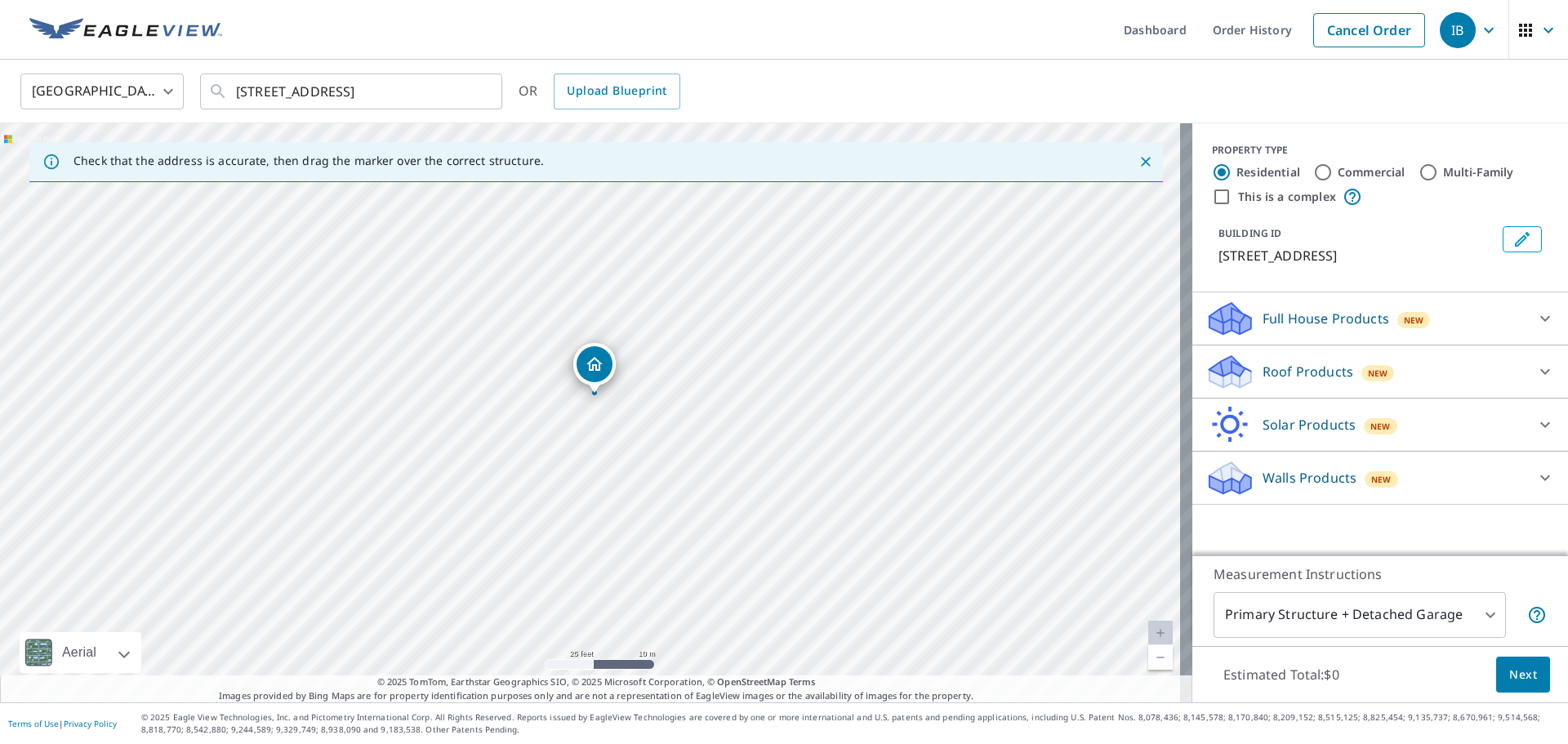
click at [1411, 390] on div "Roof Products New" at bounding box center [1365, 371] width 320 height 38
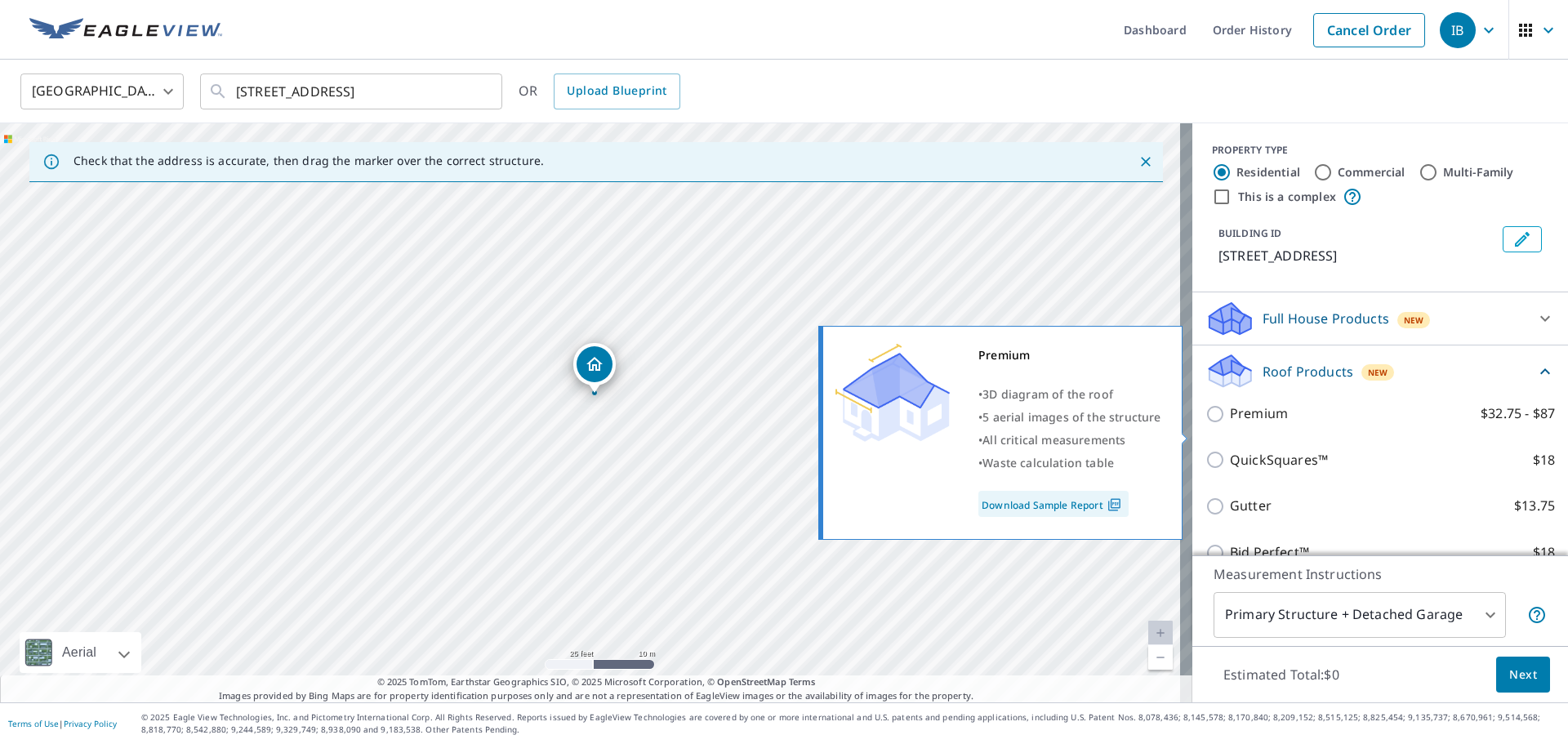
click at [1271, 423] on p "Premium" at bounding box center [1258, 413] width 58 height 20
click at [1230, 423] on input "Premium $32.75 - $87" at bounding box center [1217, 414] width 25 height 20
checkbox input "true"
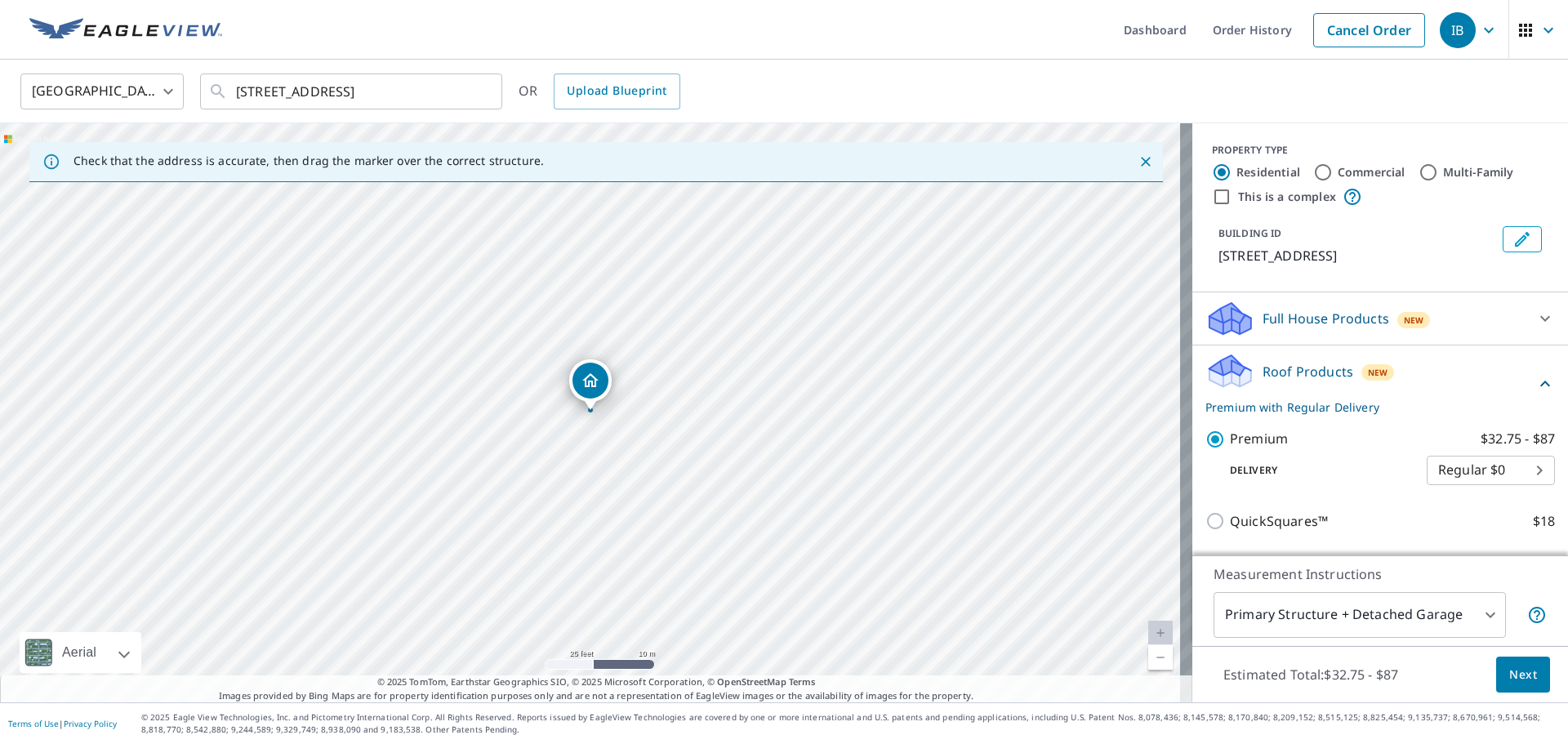
click at [1510, 680] on span "Next" at bounding box center [1522, 675] width 28 height 20
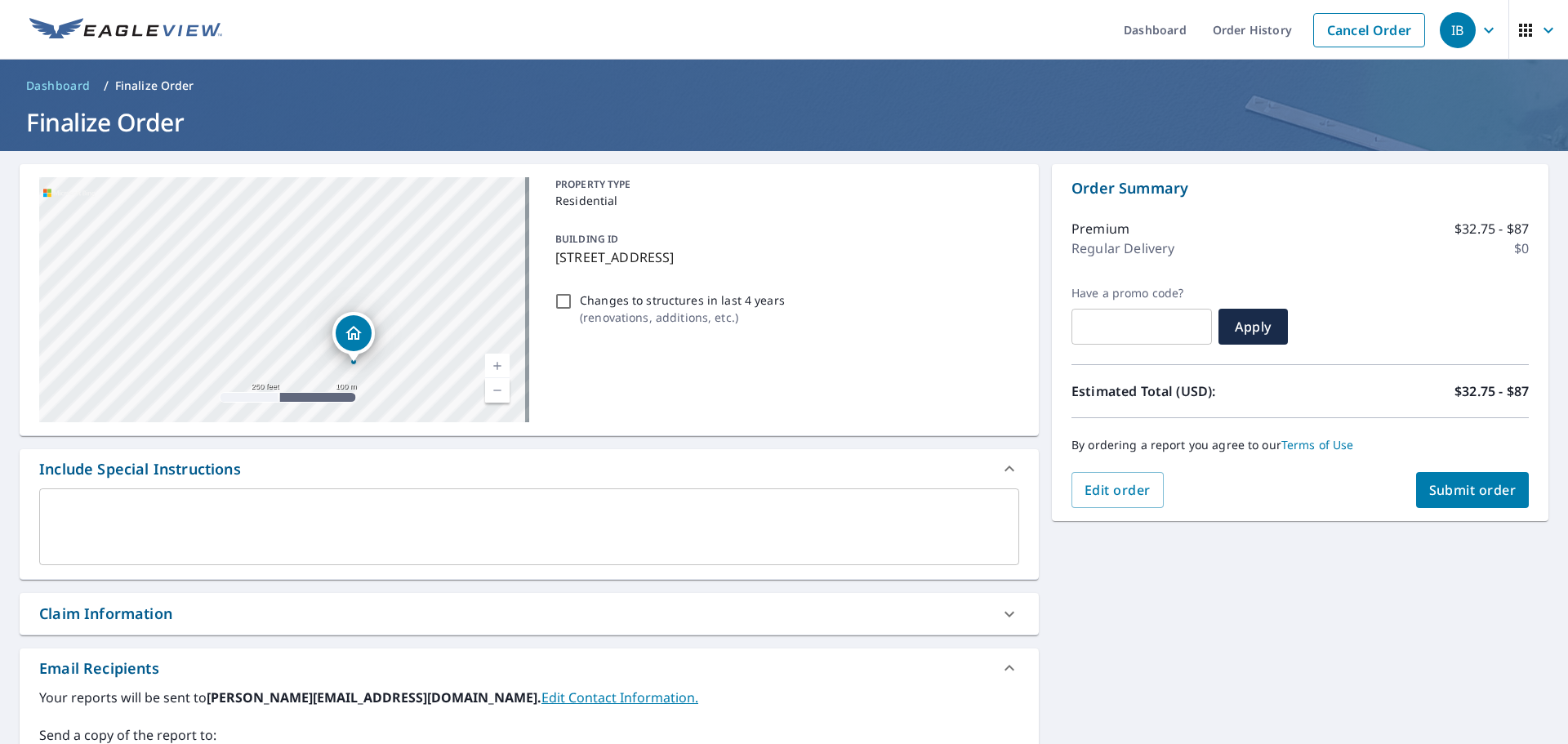
drag, startPoint x: 420, startPoint y: 338, endPoint x: 421, endPoint y: 247, distance: 91.0
click at [421, 247] on div "[STREET_ADDRESS]" at bounding box center [284, 300] width 490 height 245
drag, startPoint x: 384, startPoint y: 319, endPoint x: 445, endPoint y: 235, distance: 103.8
click at [445, 235] on div "[STREET_ADDRESS]" at bounding box center [284, 300] width 490 height 245
drag, startPoint x: 368, startPoint y: 252, endPoint x: 370, endPoint y: 330, distance: 78.0
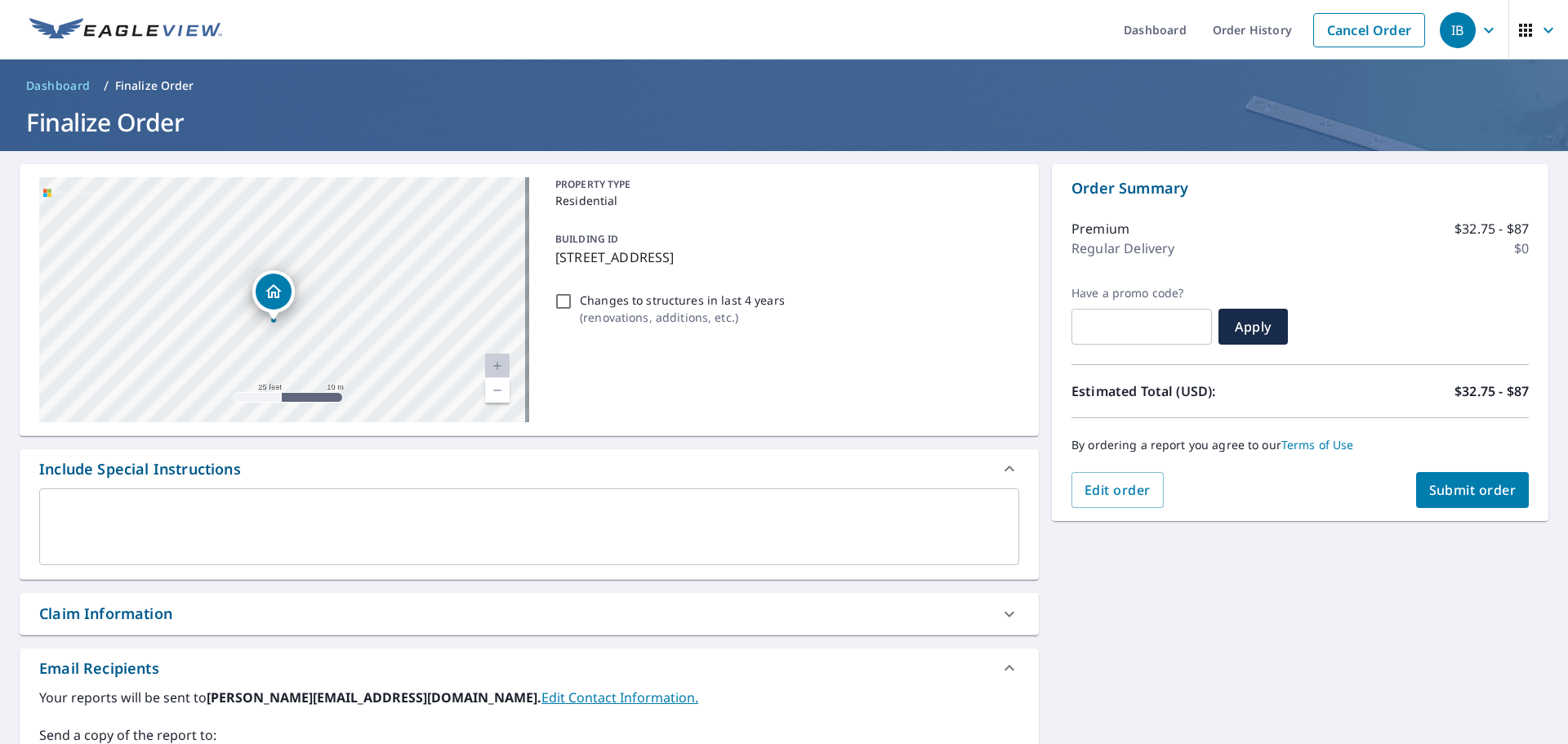
click at [370, 333] on div "[STREET_ADDRESS]" at bounding box center [284, 300] width 490 height 245
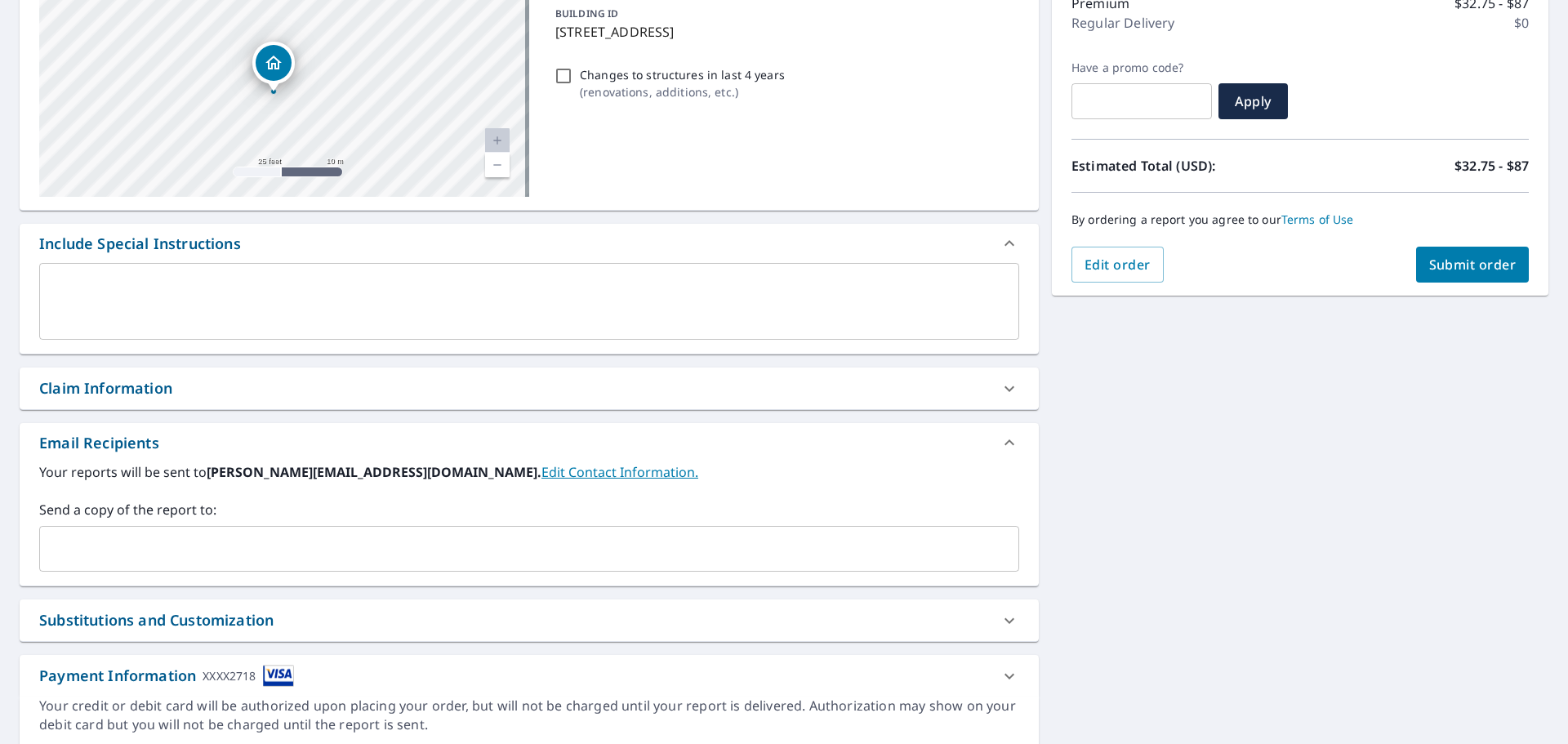
scroll to position [245, 0]
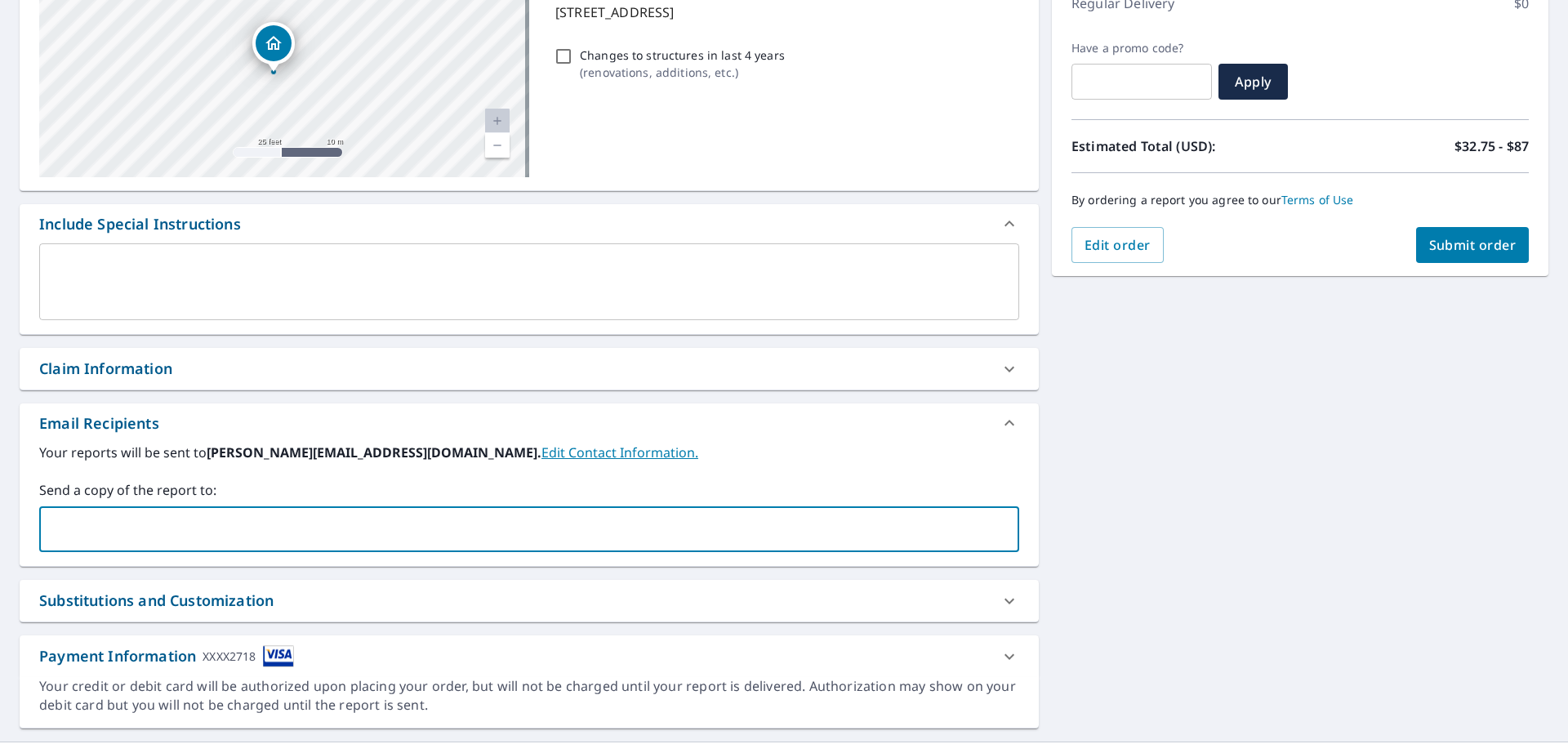
click at [350, 532] on input "text" at bounding box center [516, 528] width 940 height 31
paste input "[EMAIL_ADDRESS][DOMAIN_NAME]"
type input "[EMAIL_ADDRESS][DOMAIN_NAME]"
click at [973, 557] on div "Your reports will be sent to [PERSON_NAME][EMAIL_ADDRESS][DOMAIN_NAME]. Edit Co…" at bounding box center [529, 503] width 1019 height 123
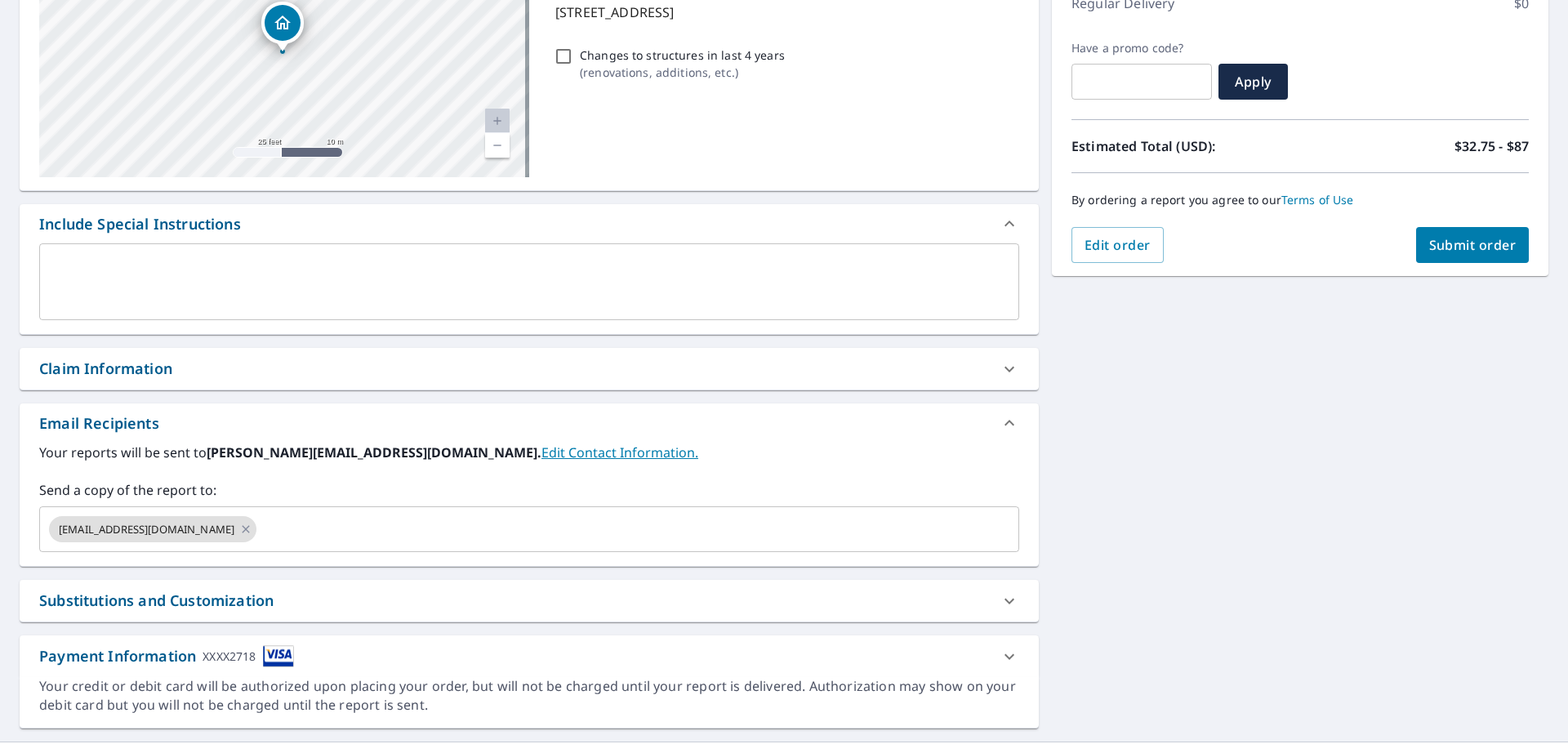
click at [1140, 543] on div "7696 Forest Green Ln Boynton Beach, FL 33436 Aerial Road A standard road map Ae…" at bounding box center [784, 323] width 1568 height 835
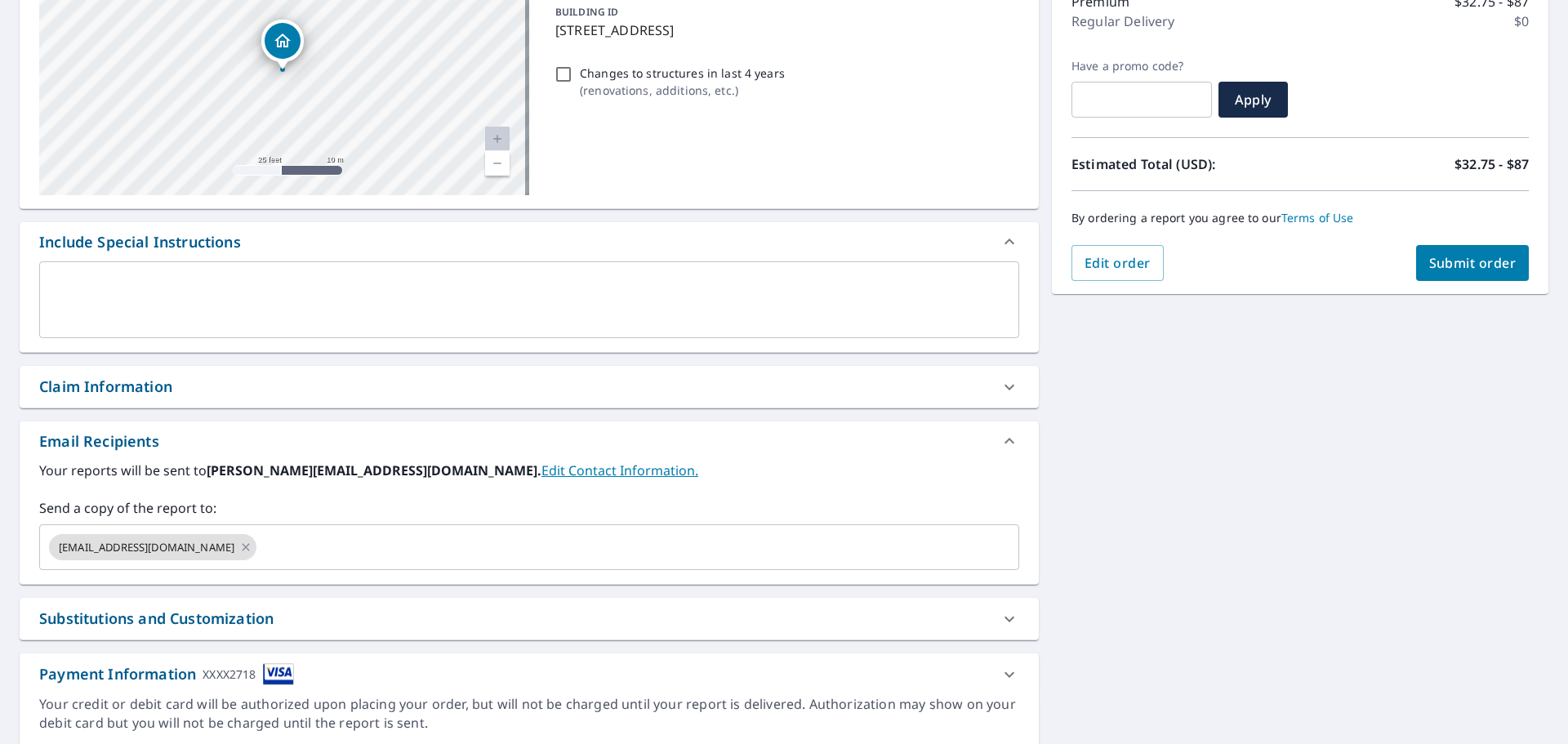
scroll to position [284, 0]
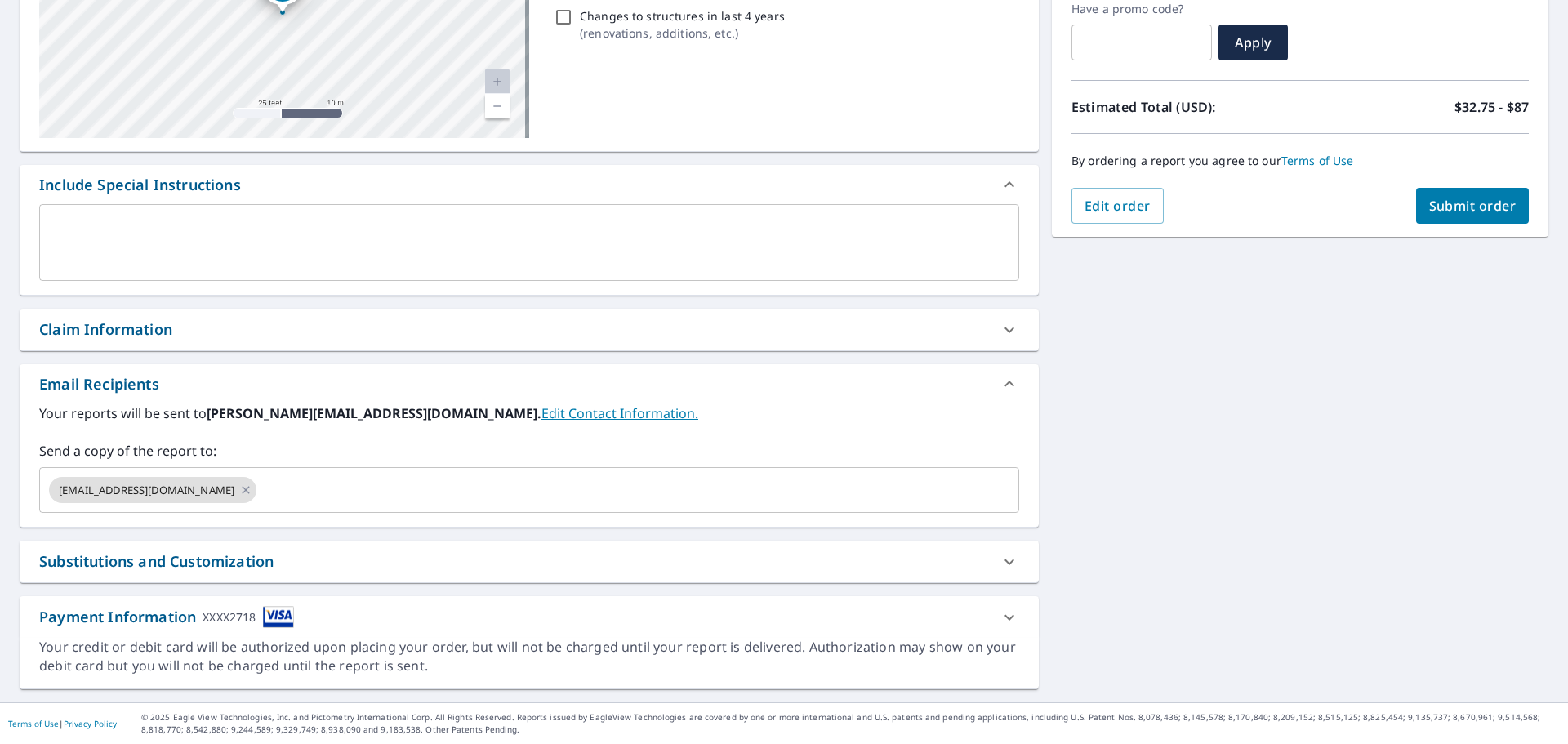
click at [1439, 217] on button "Submit order" at bounding box center [1473, 205] width 114 height 36
checkbox input "true"
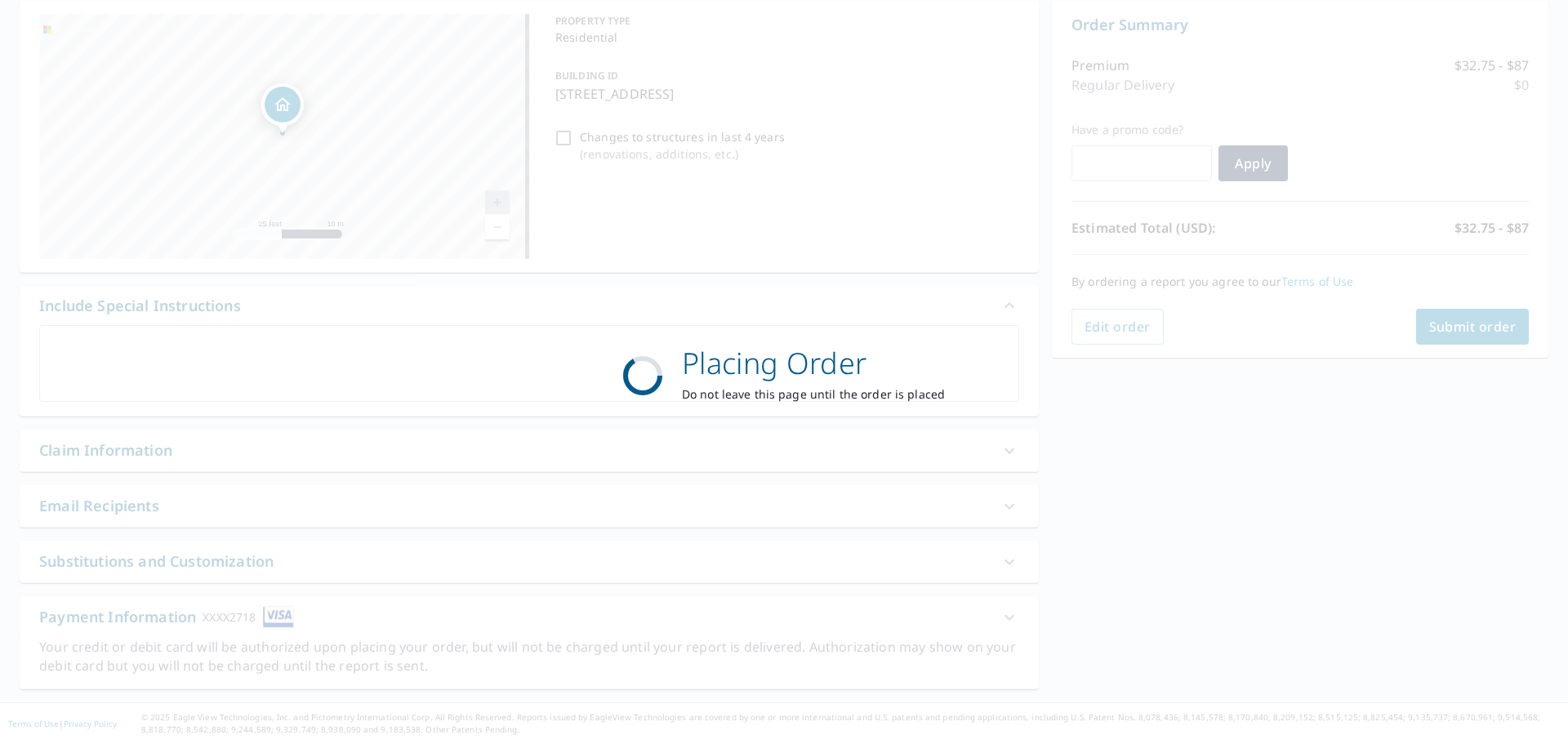
scroll to position [0, 0]
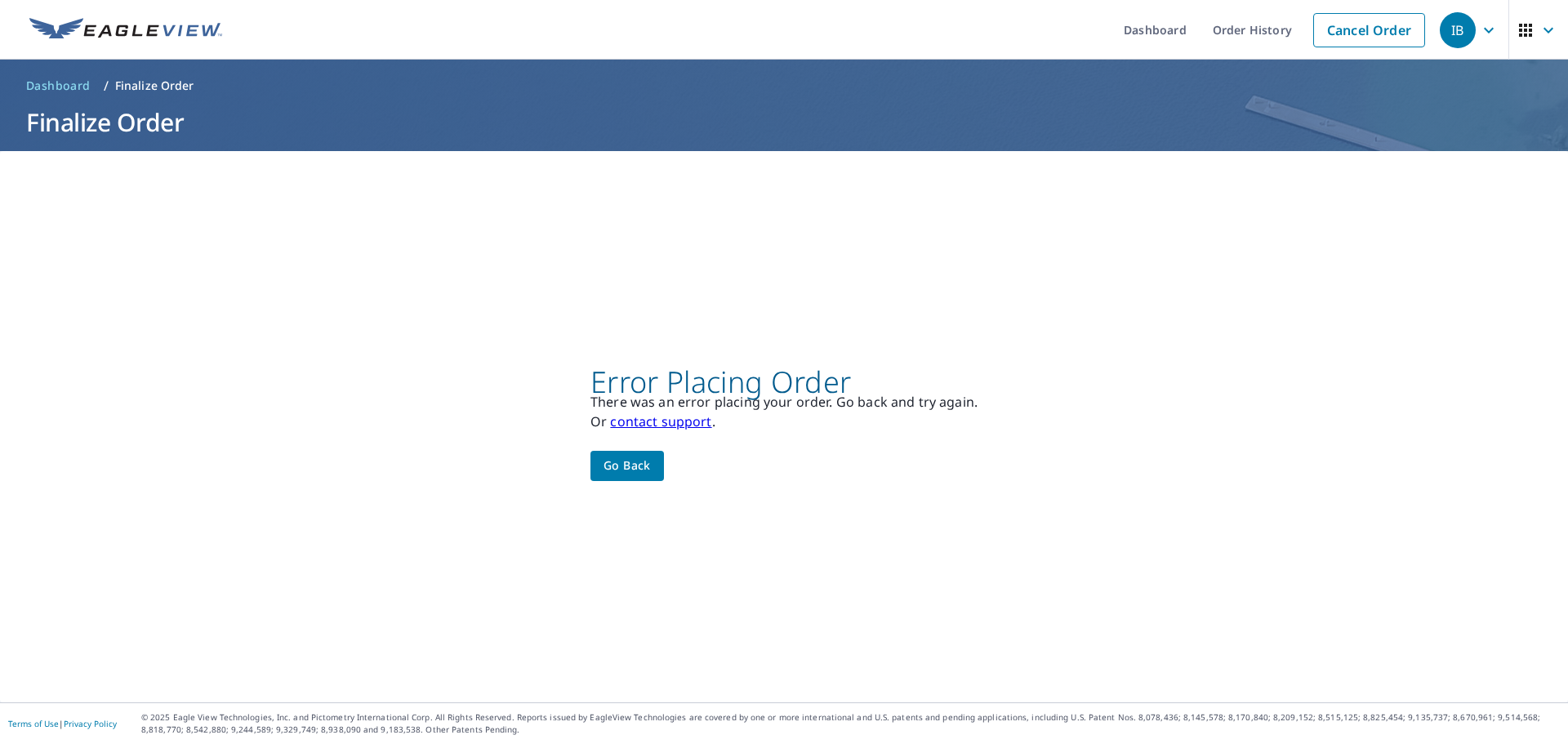
click at [661, 426] on link "contact support" at bounding box center [661, 421] width 101 height 18
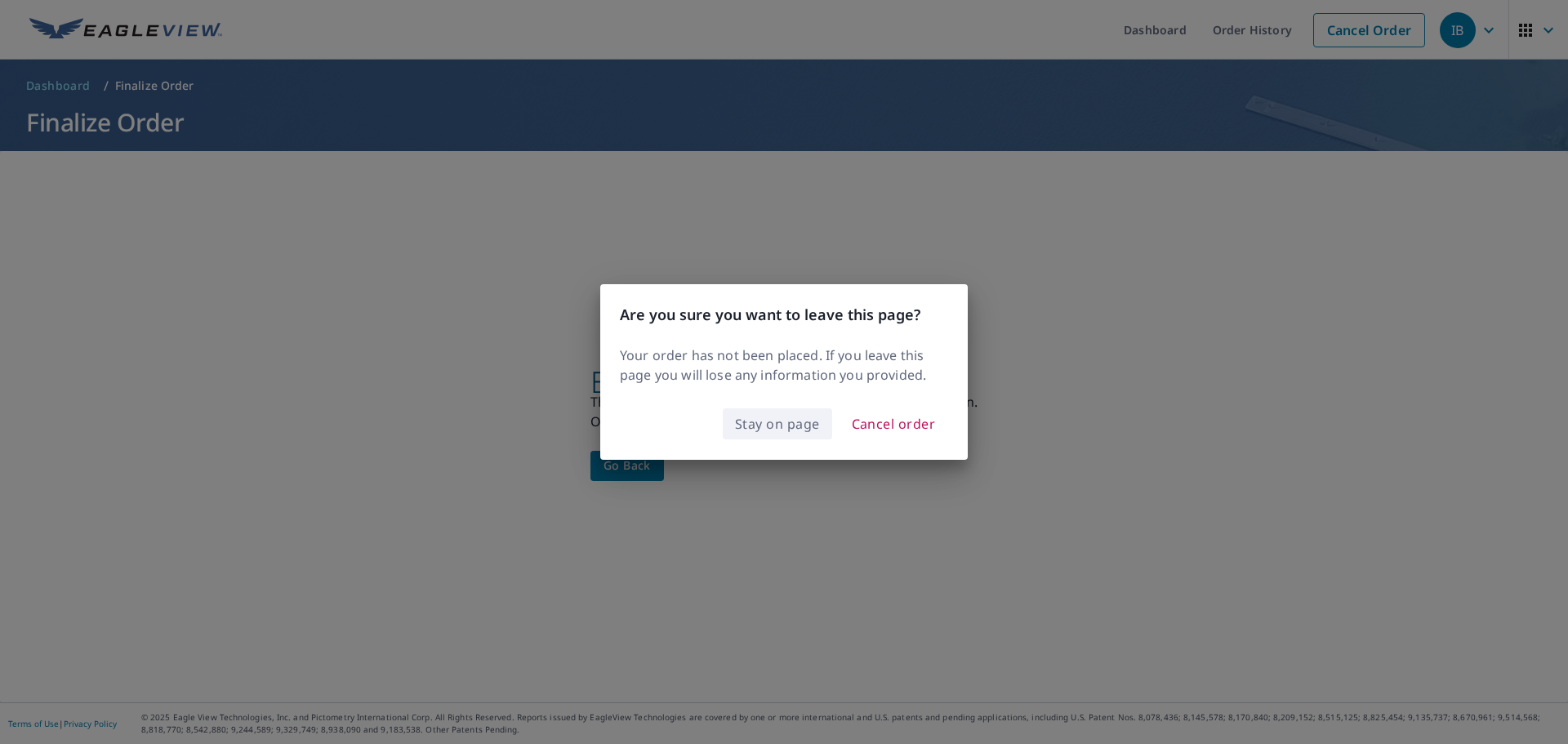
click at [808, 431] on span "Stay on page" at bounding box center [778, 423] width 85 height 23
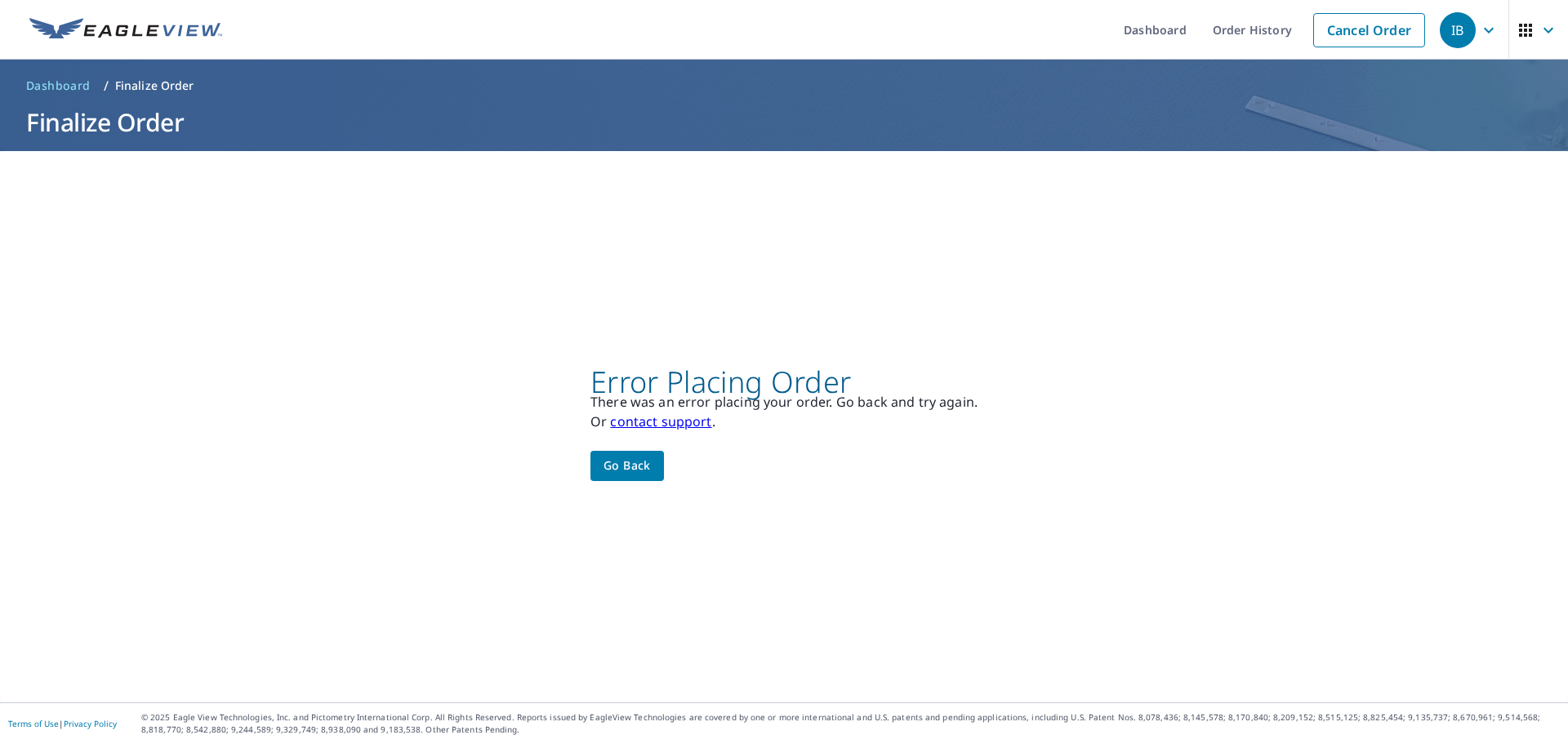
click at [808, 431] on div at bounding box center [784, 372] width 1568 height 744
click at [685, 424] on link "contact support" at bounding box center [661, 421] width 101 height 18
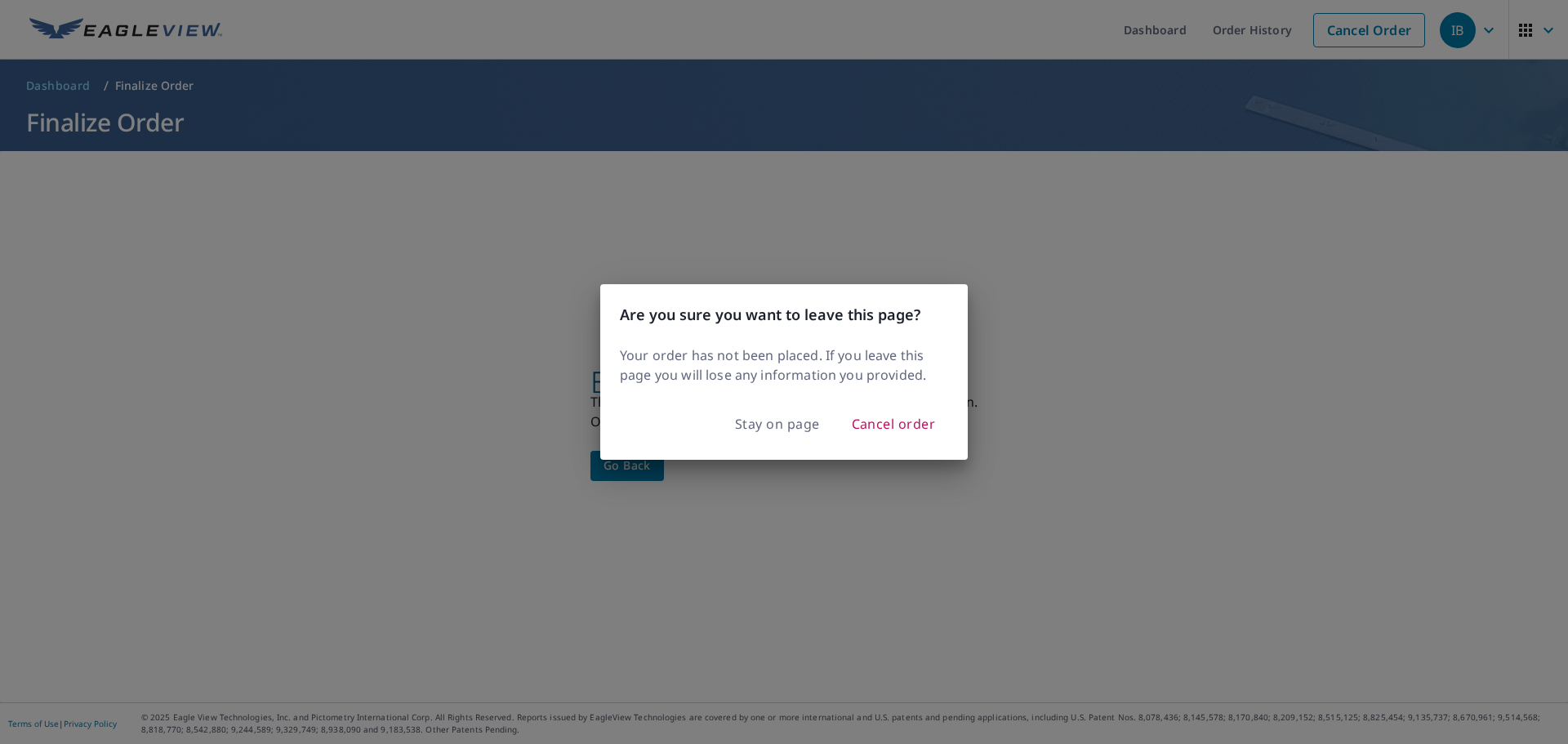
click at [785, 483] on div "Are you sure you want to leave this page? Your order has not been placed. If yo…" at bounding box center [784, 372] width 1568 height 744
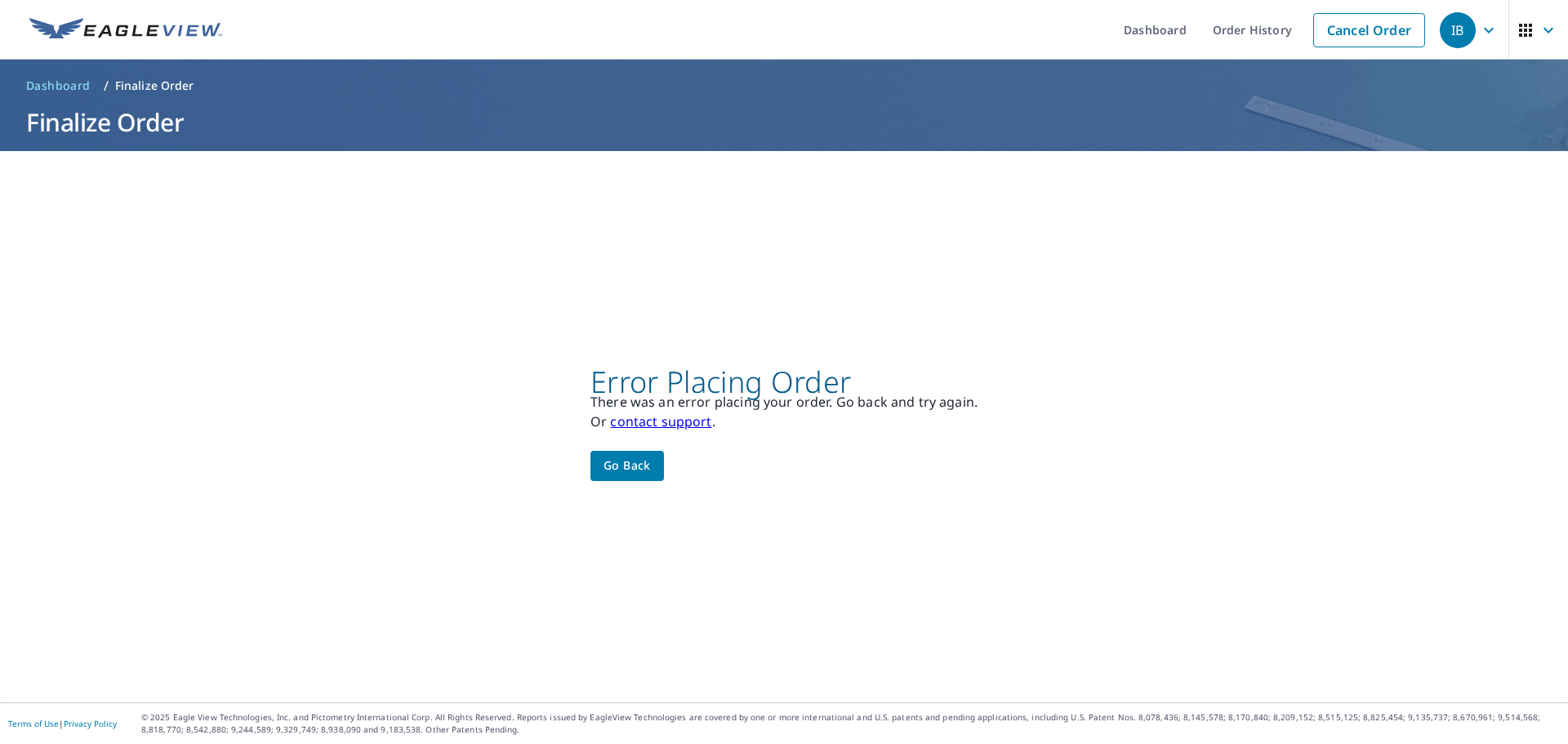
click at [650, 422] on link "contact support" at bounding box center [661, 421] width 101 height 18
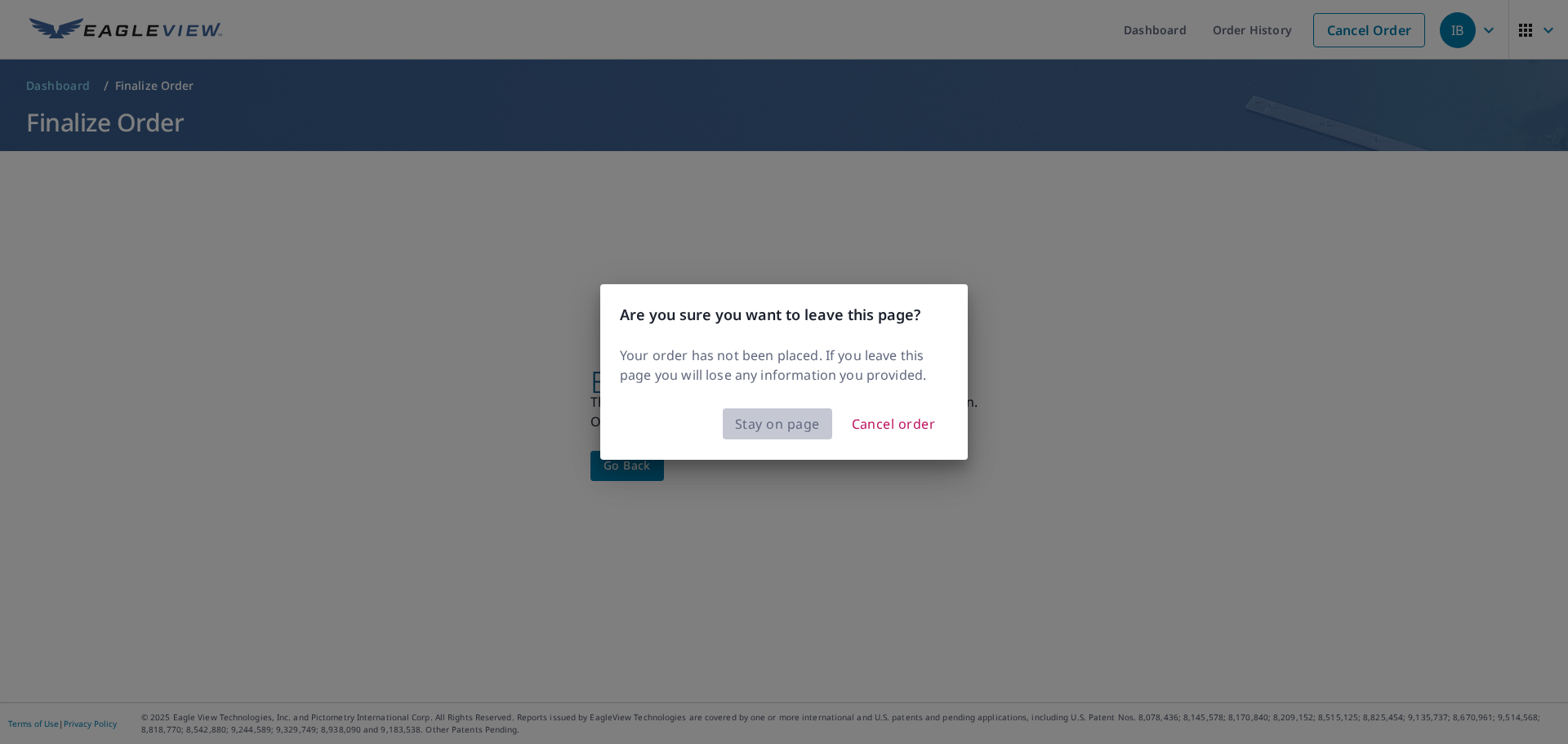
click at [767, 423] on span "Stay on page" at bounding box center [778, 423] width 85 height 23
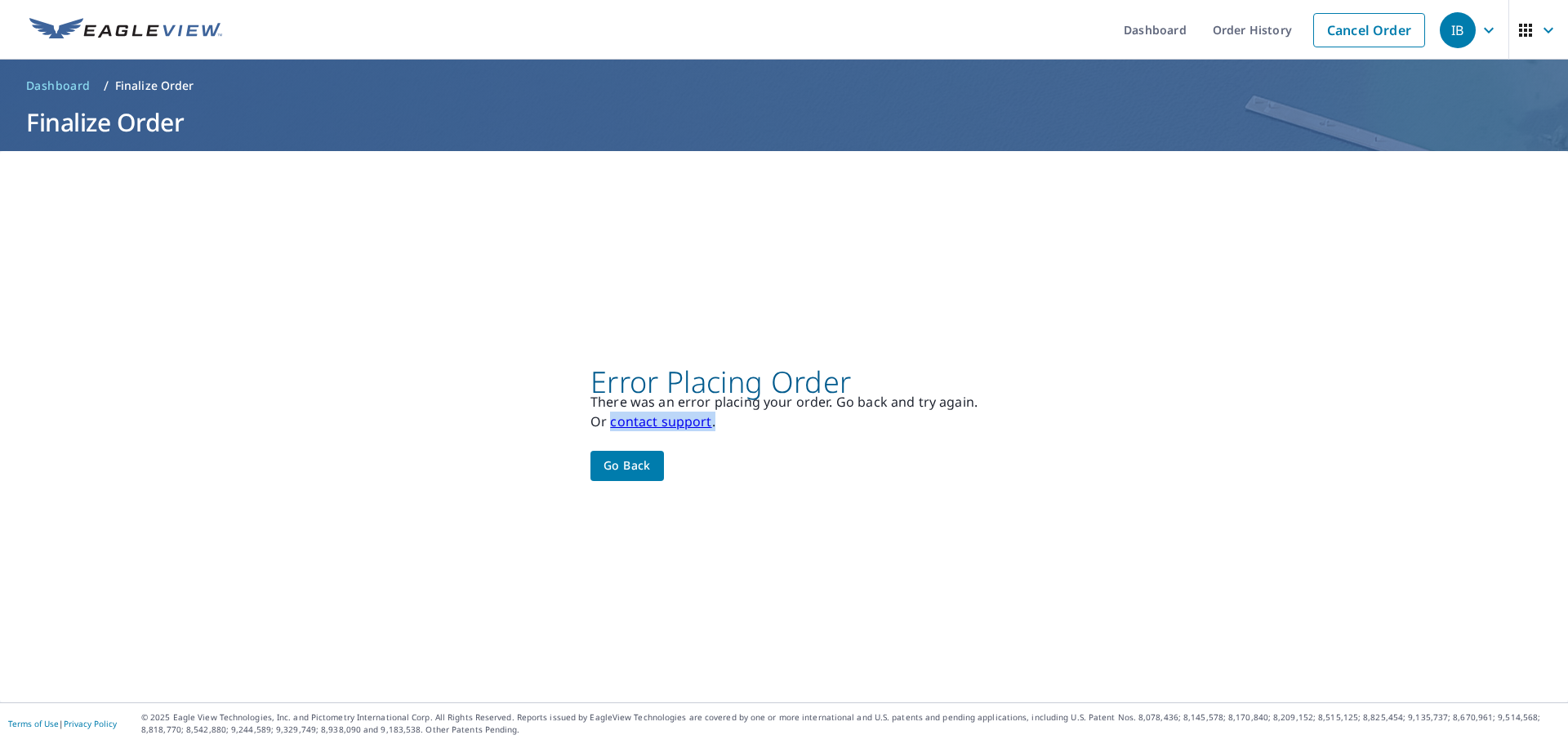
drag, startPoint x: 730, startPoint y: 423, endPoint x: 609, endPoint y: 425, distance: 121.0
click at [609, 425] on p "Or contact support ." at bounding box center [784, 421] width 387 height 20
click at [658, 470] on button "Go back" at bounding box center [627, 466] width 74 height 30
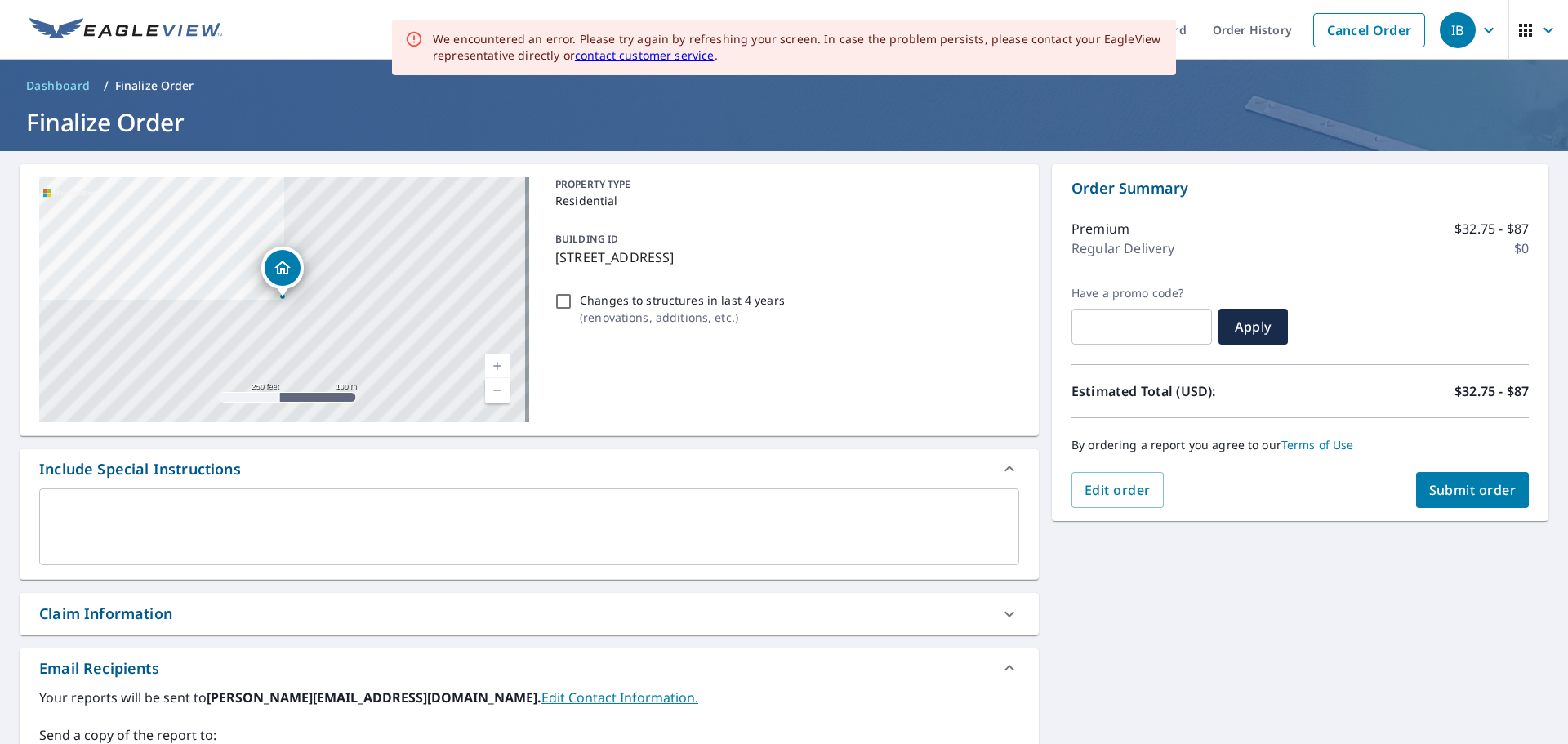
click at [1478, 26] on icon "button" at bounding box center [1488, 30] width 20 height 20
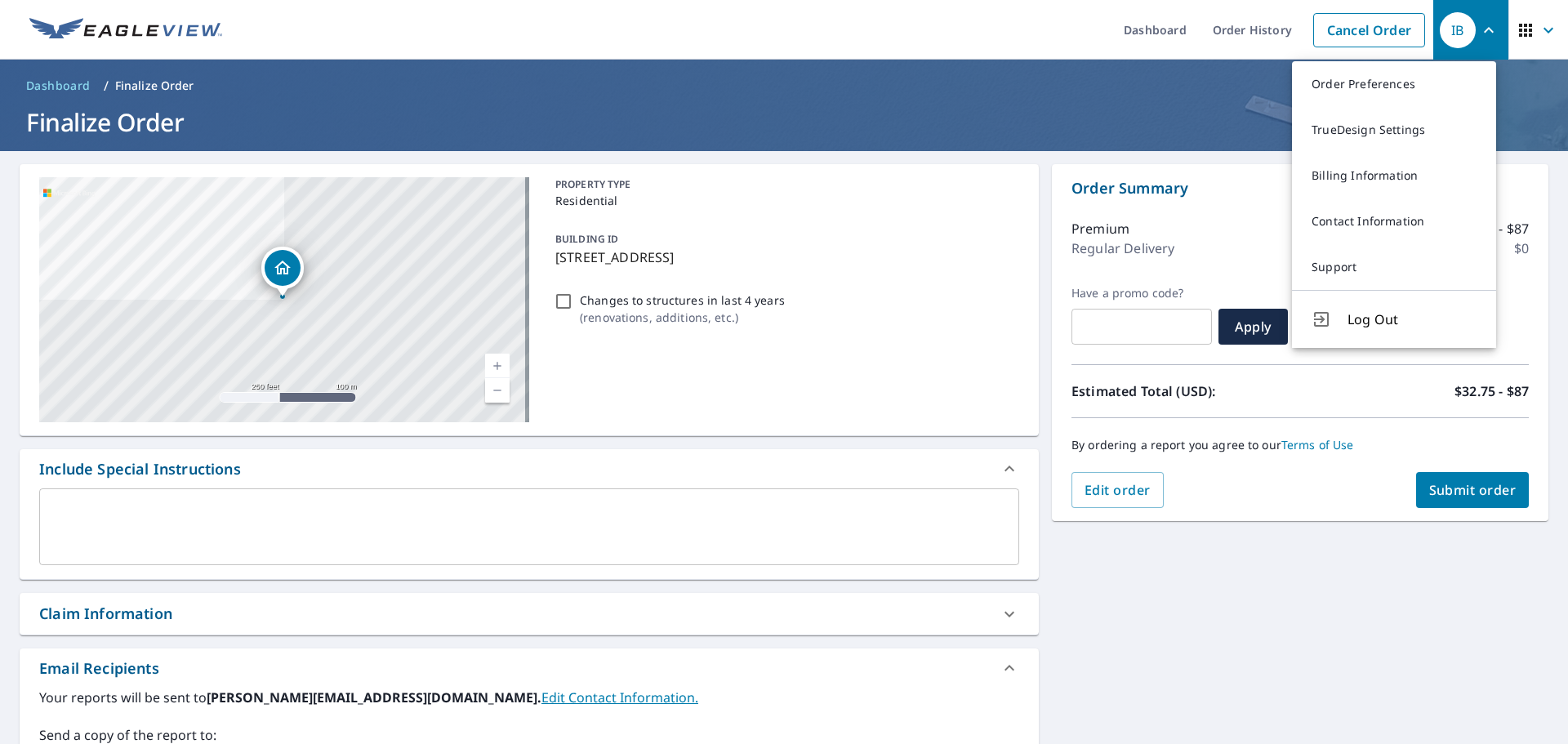
click at [1407, 317] on span "Log Out" at bounding box center [1411, 320] width 129 height 20
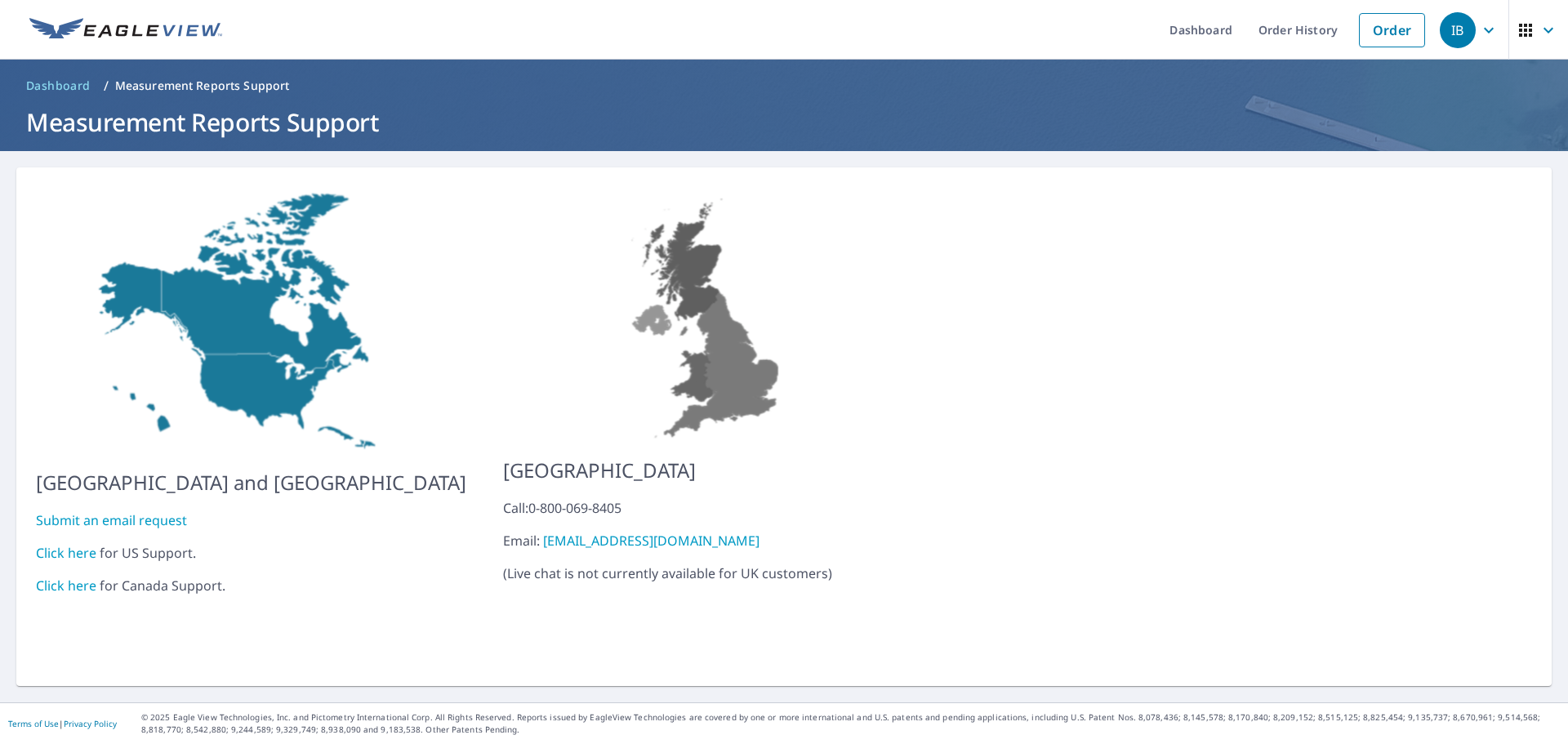
click at [79, 545] on link "Click here" at bounding box center [66, 552] width 60 height 18
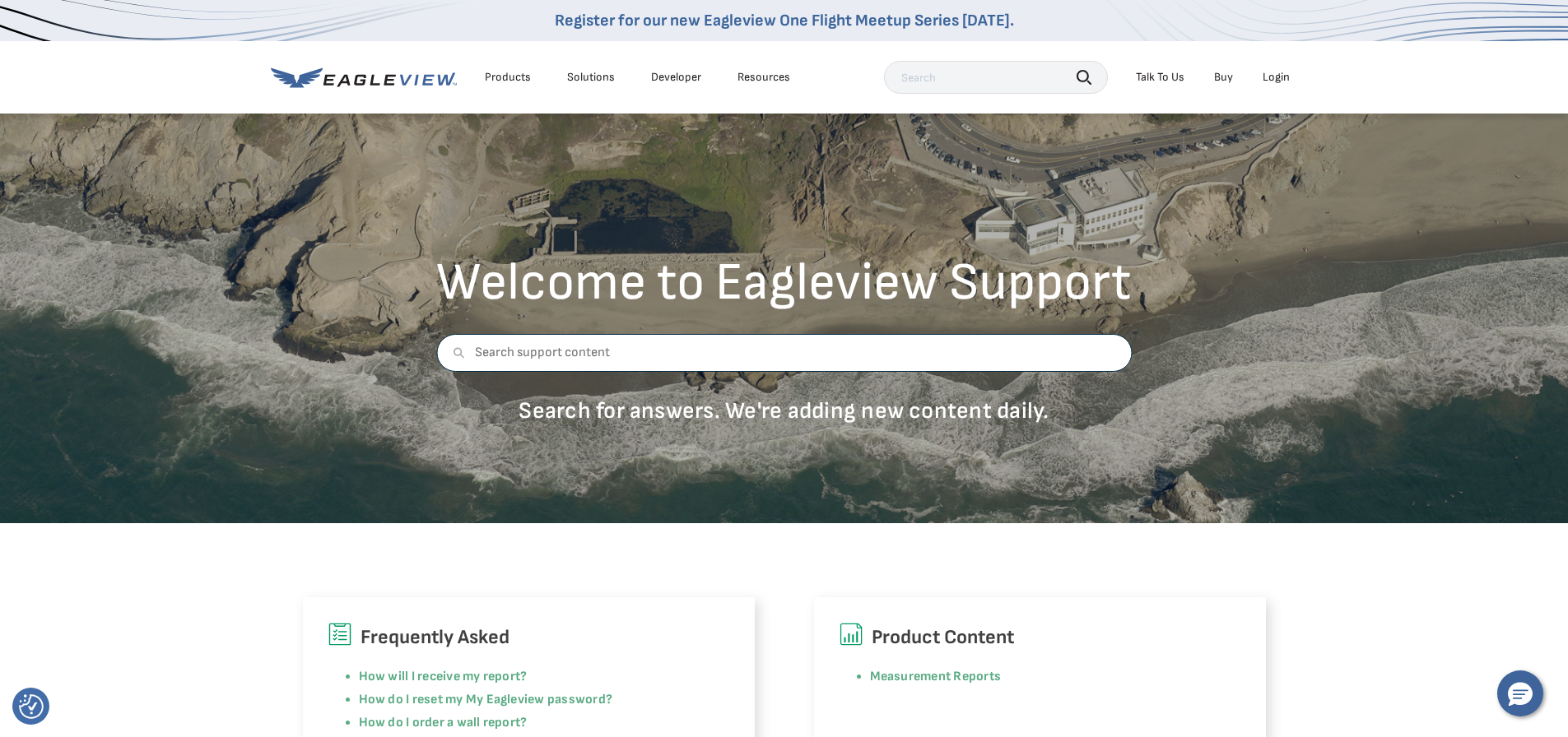
click at [614, 350] on input "text" at bounding box center [783, 352] width 695 height 38
type input "ERROR"
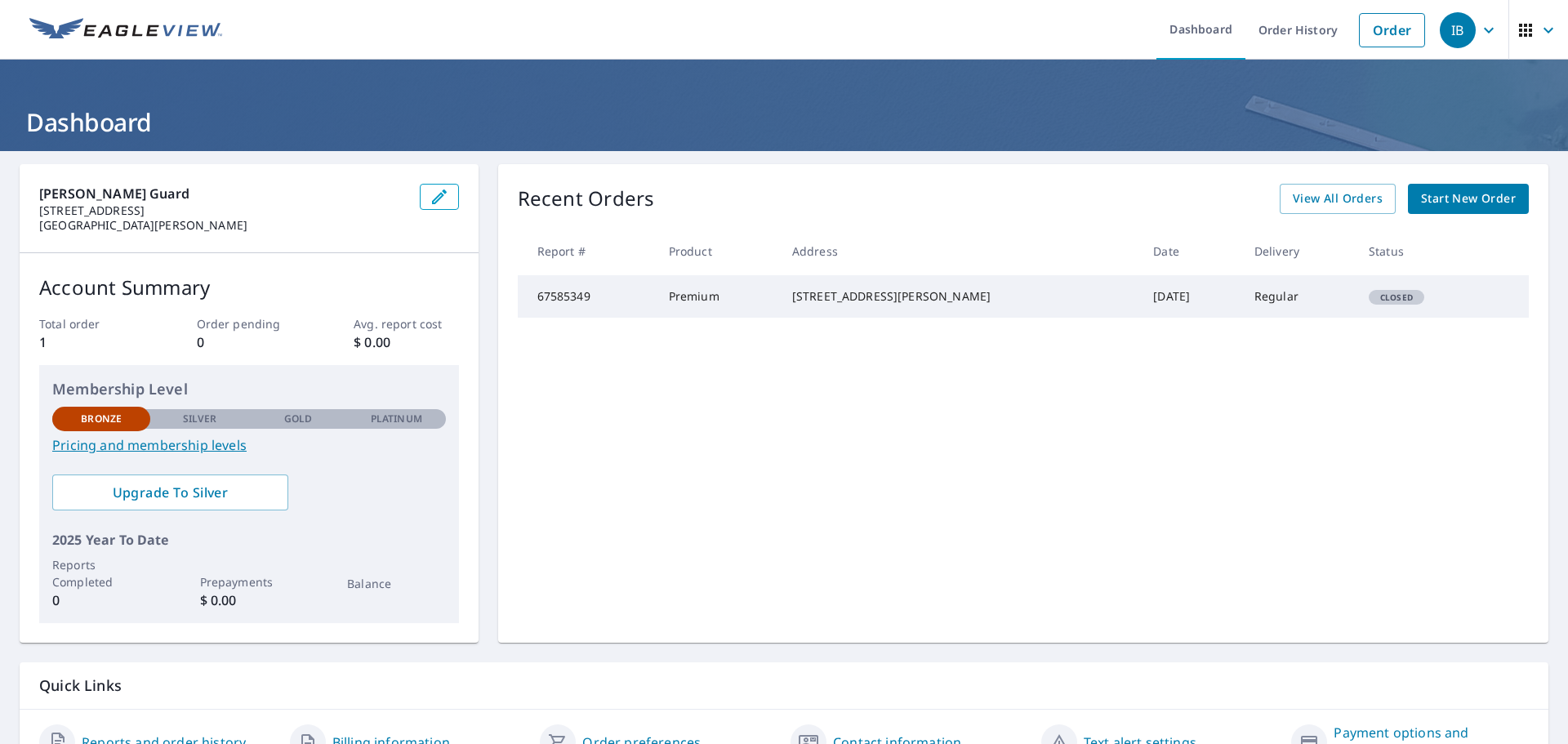
click at [1436, 188] on span "Start New Order" at bounding box center [1468, 198] width 95 height 20
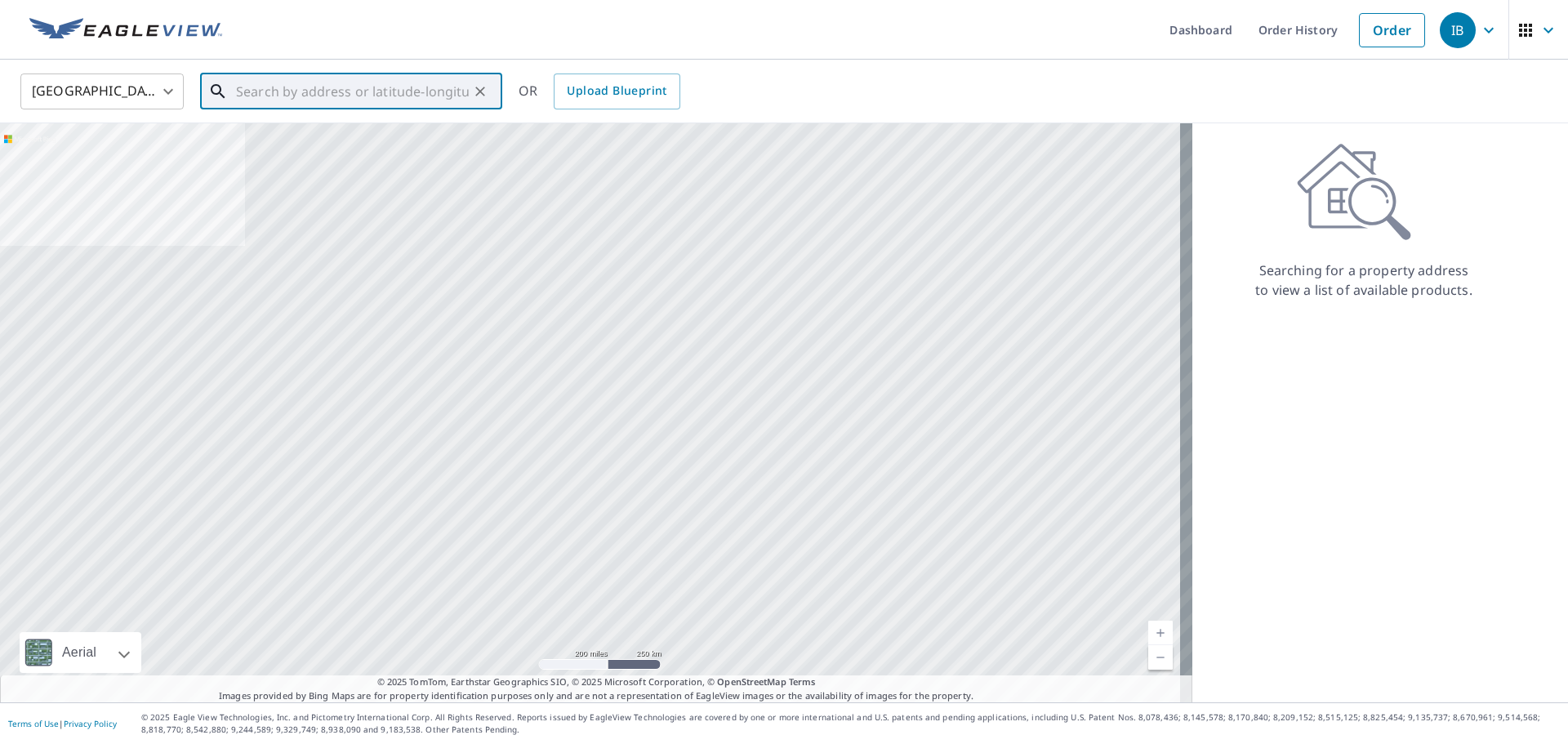
click at [352, 82] on input "text" at bounding box center [352, 91] width 233 height 45
paste input "7696 Forest Green Lane Boynton Beach, FL 33436"
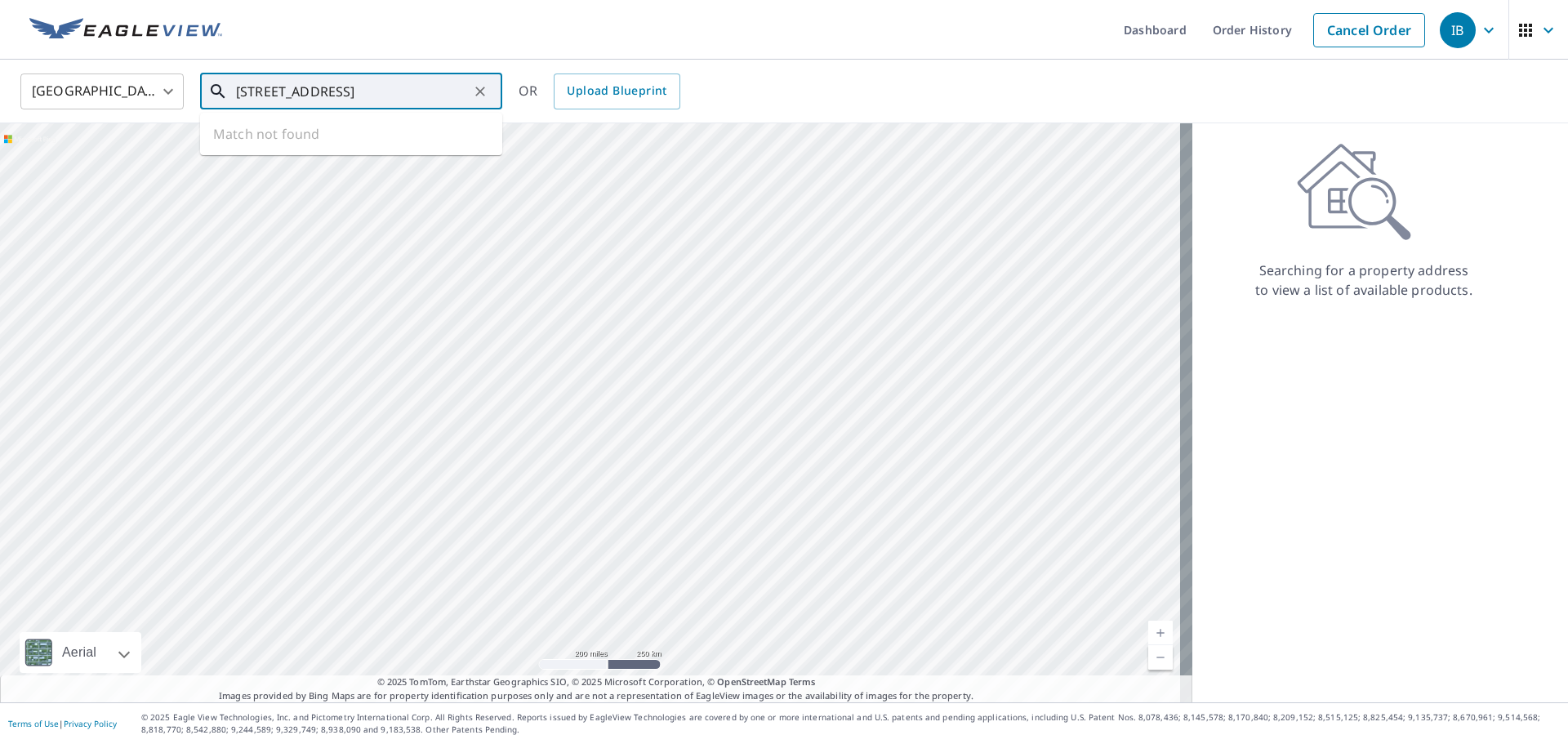
scroll to position [0, 75]
click at [362, 146] on span "7696 Forest Green Ln" at bounding box center [360, 139] width 257 height 20
type input "7696 Forest Green Ln Boynton Beach, FL 33436"
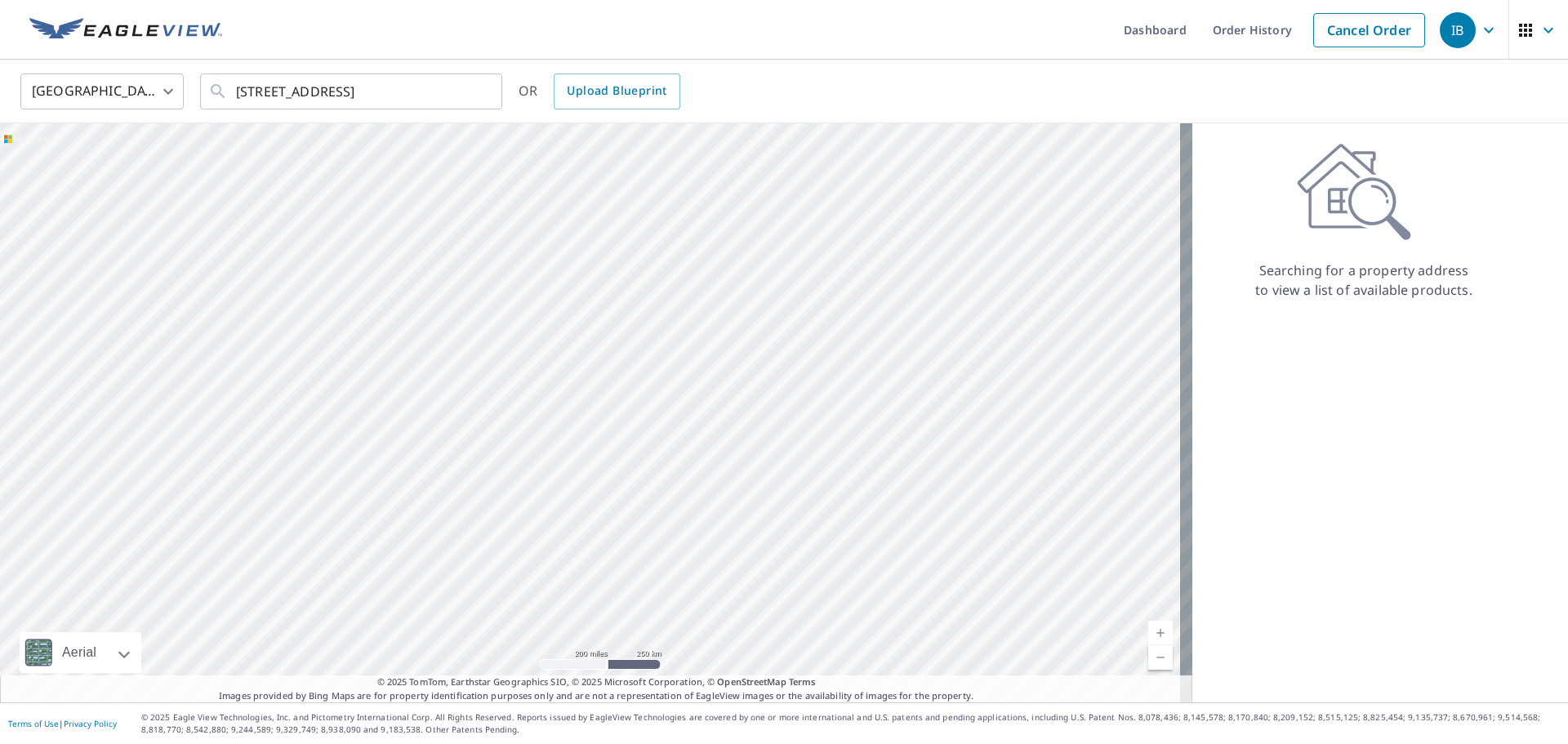
scroll to position [0, 0]
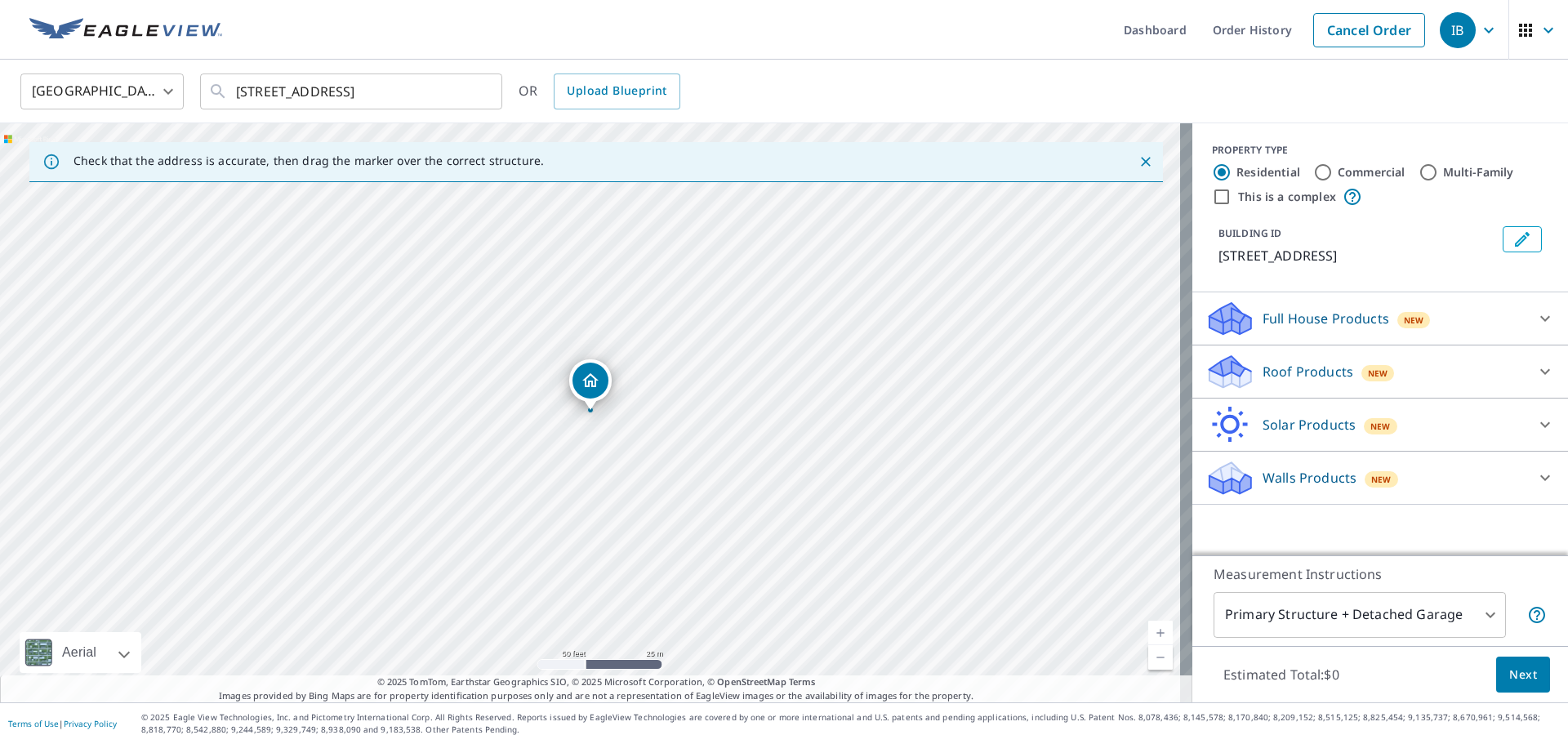
click at [1367, 380] on span "New" at bounding box center [1377, 373] width 20 height 13
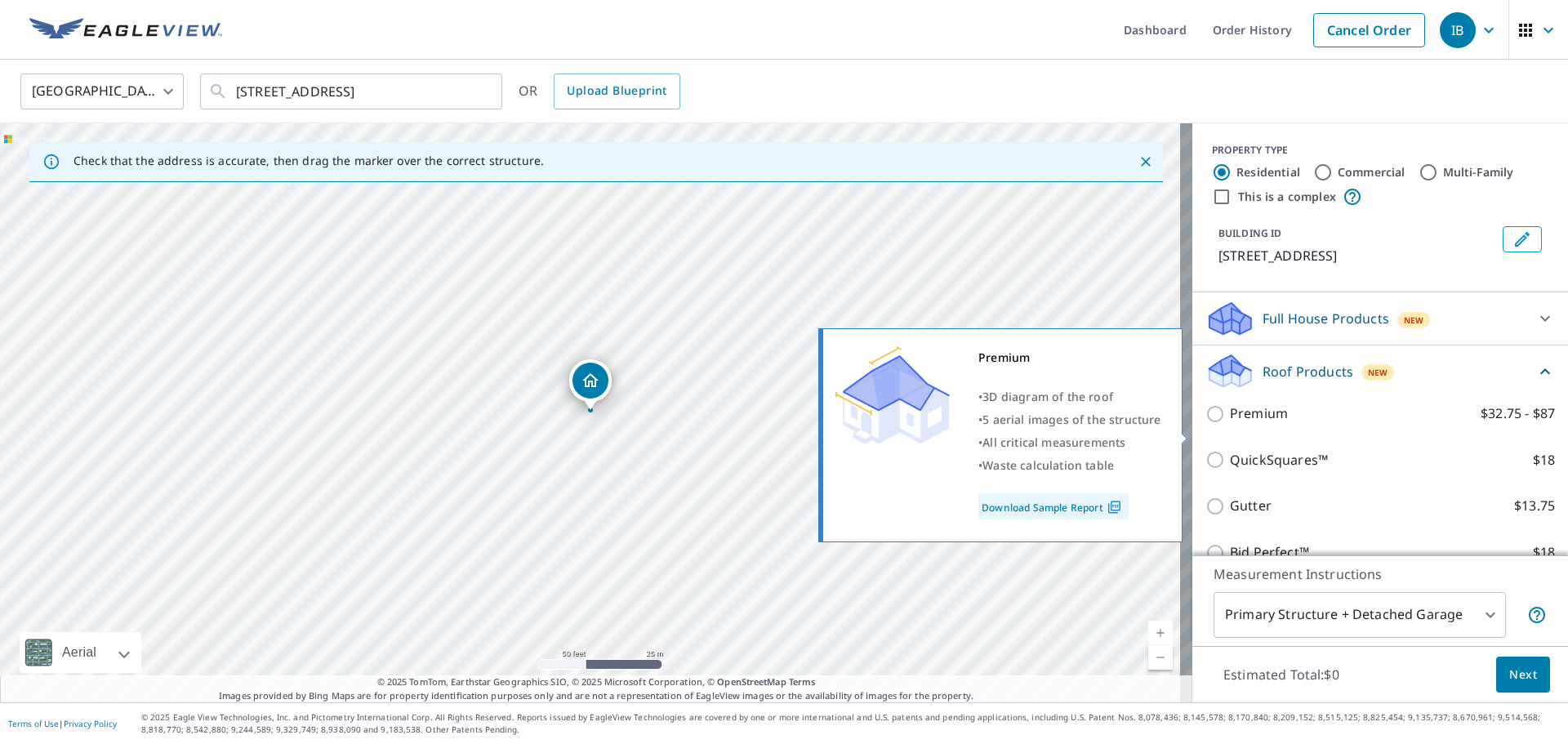
click at [1271, 423] on p "Premium" at bounding box center [1258, 413] width 58 height 20
click at [1230, 423] on input "Premium $32.75 - $87" at bounding box center [1217, 414] width 25 height 20
checkbox input "true"
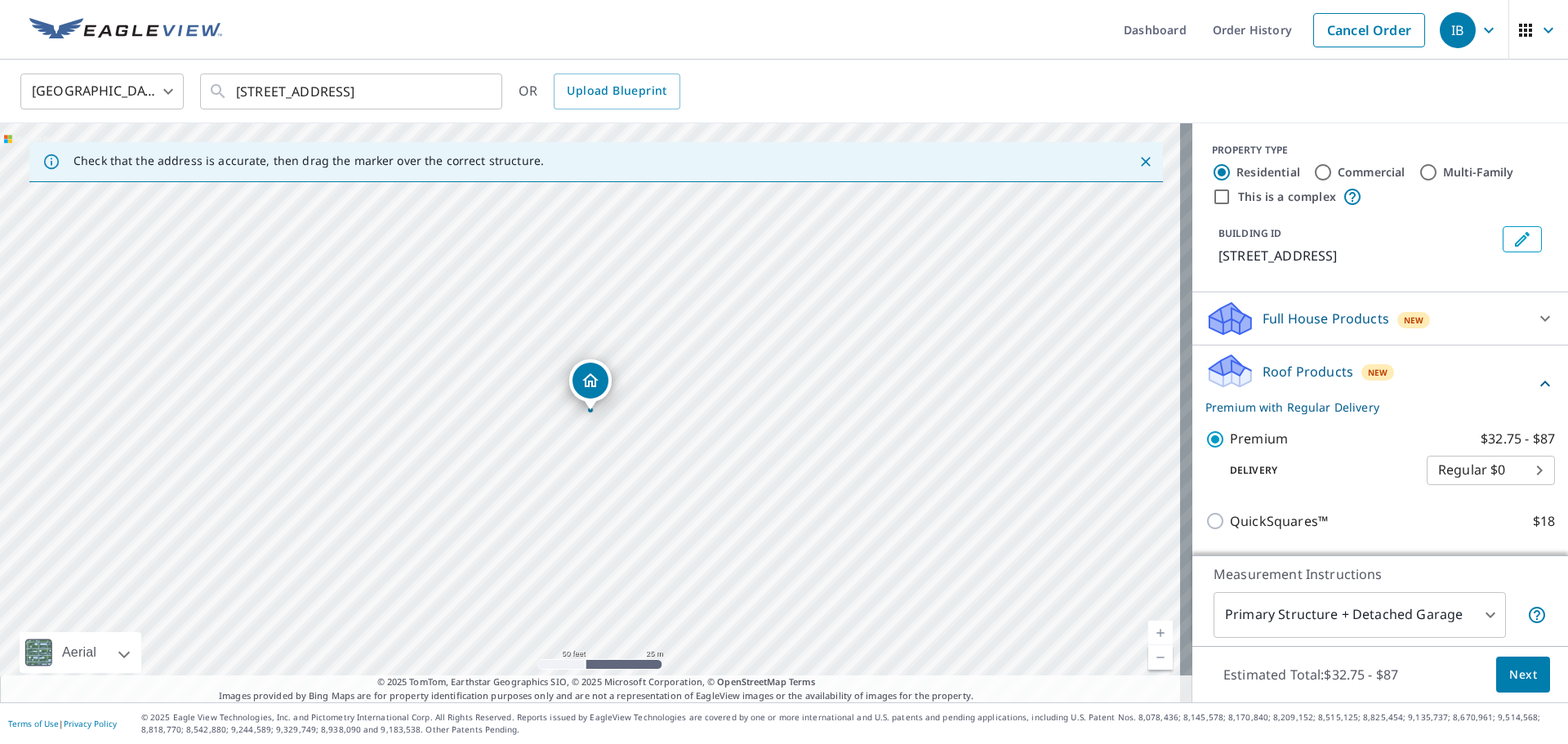
scroll to position [215, 0]
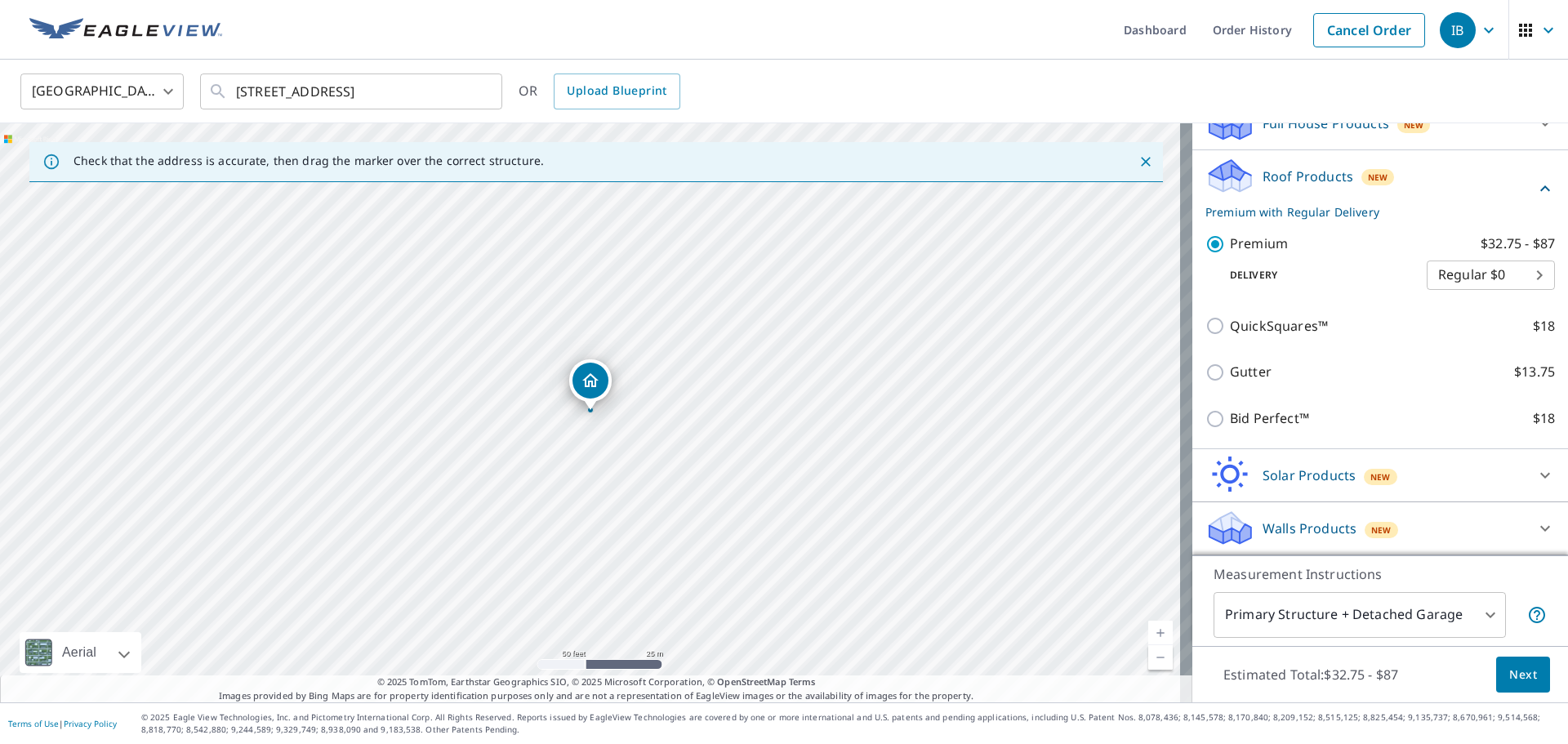
click at [1402, 623] on body "IB IB Dashboard Order History Cancel Order IB United States US ​ 7696 Forest Gr…" at bounding box center [784, 372] width 1568 height 744
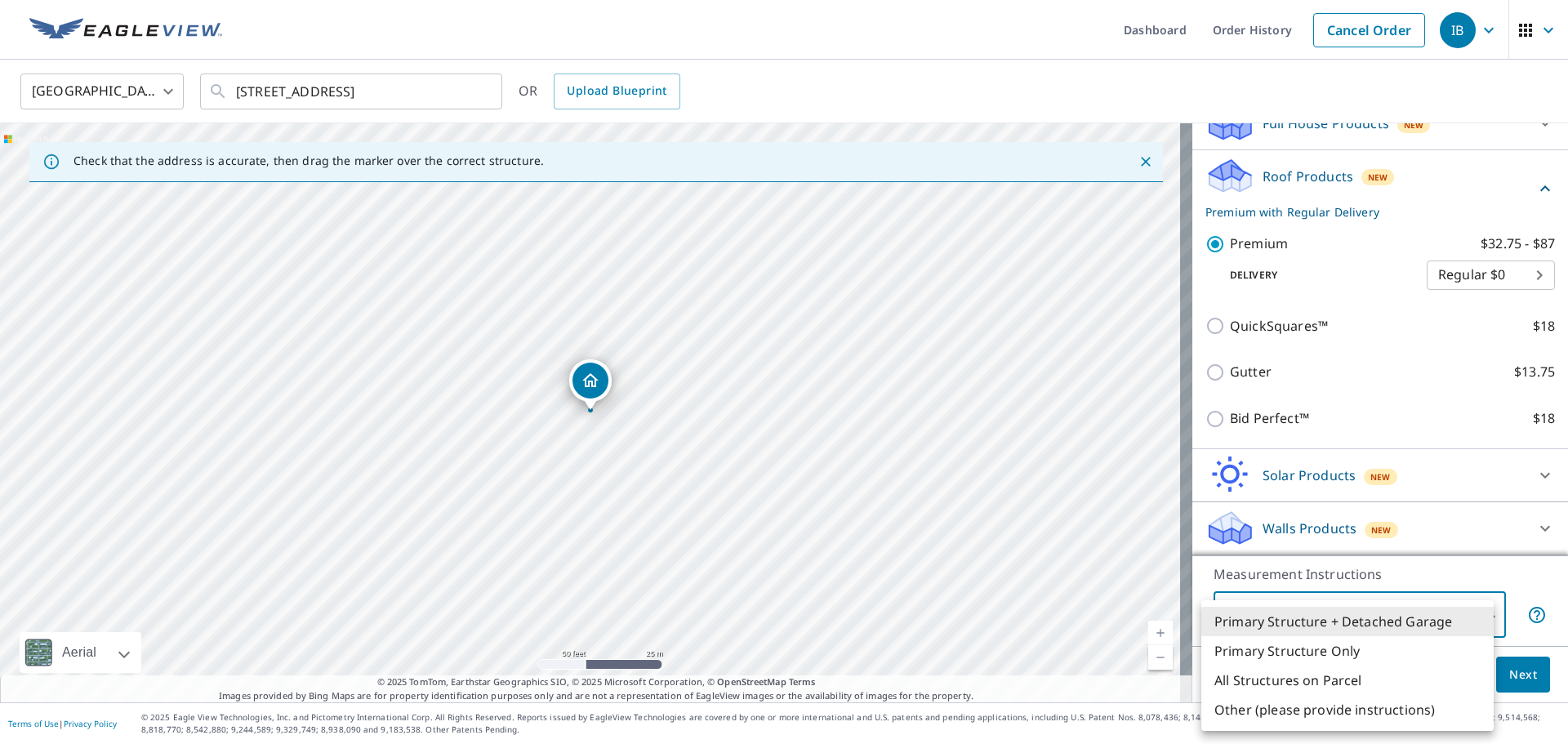
click at [1354, 654] on li "Primary Structure Only" at bounding box center [1347, 650] width 292 height 29
type input "2"
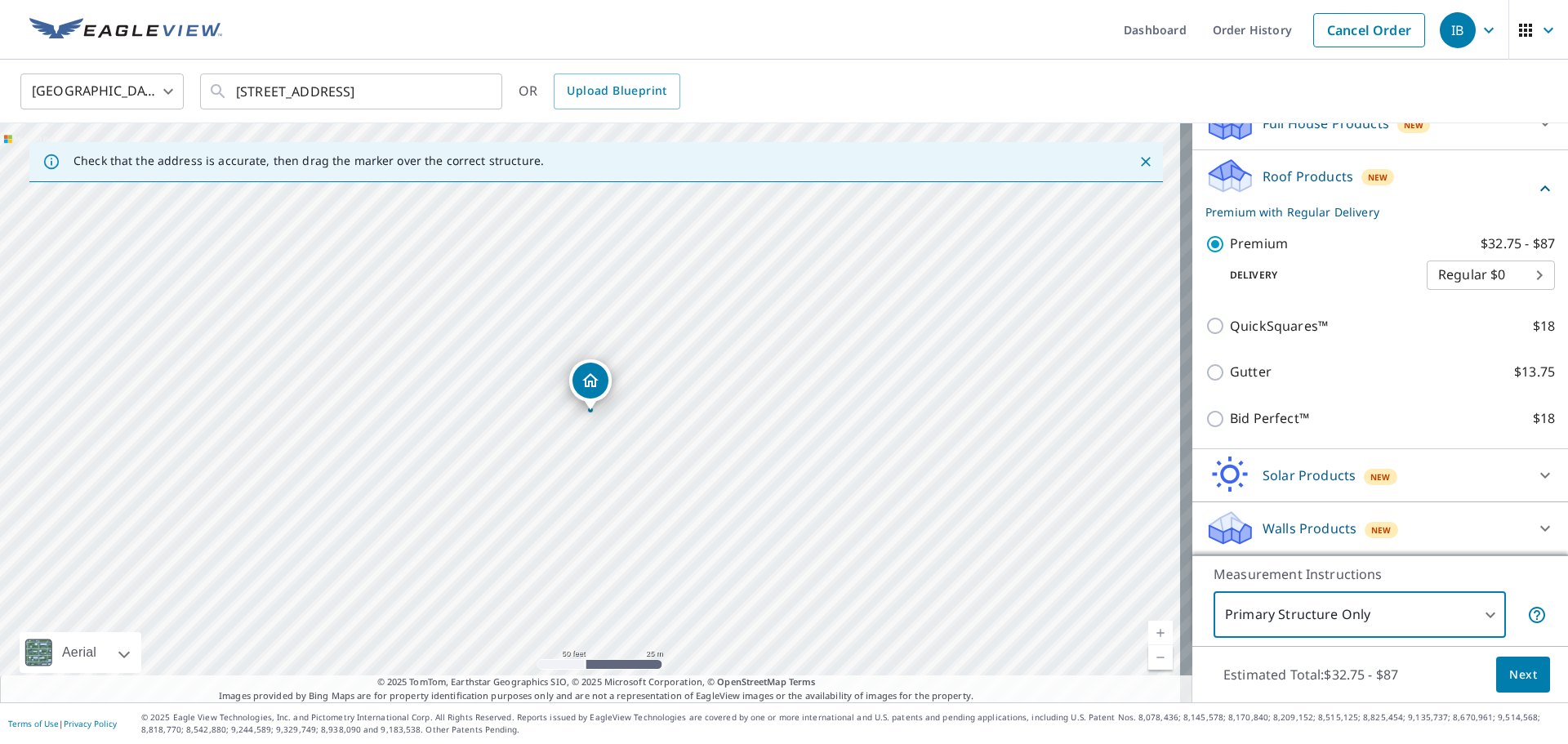
click at [1496, 676] on button "Next" at bounding box center [1523, 674] width 54 height 36
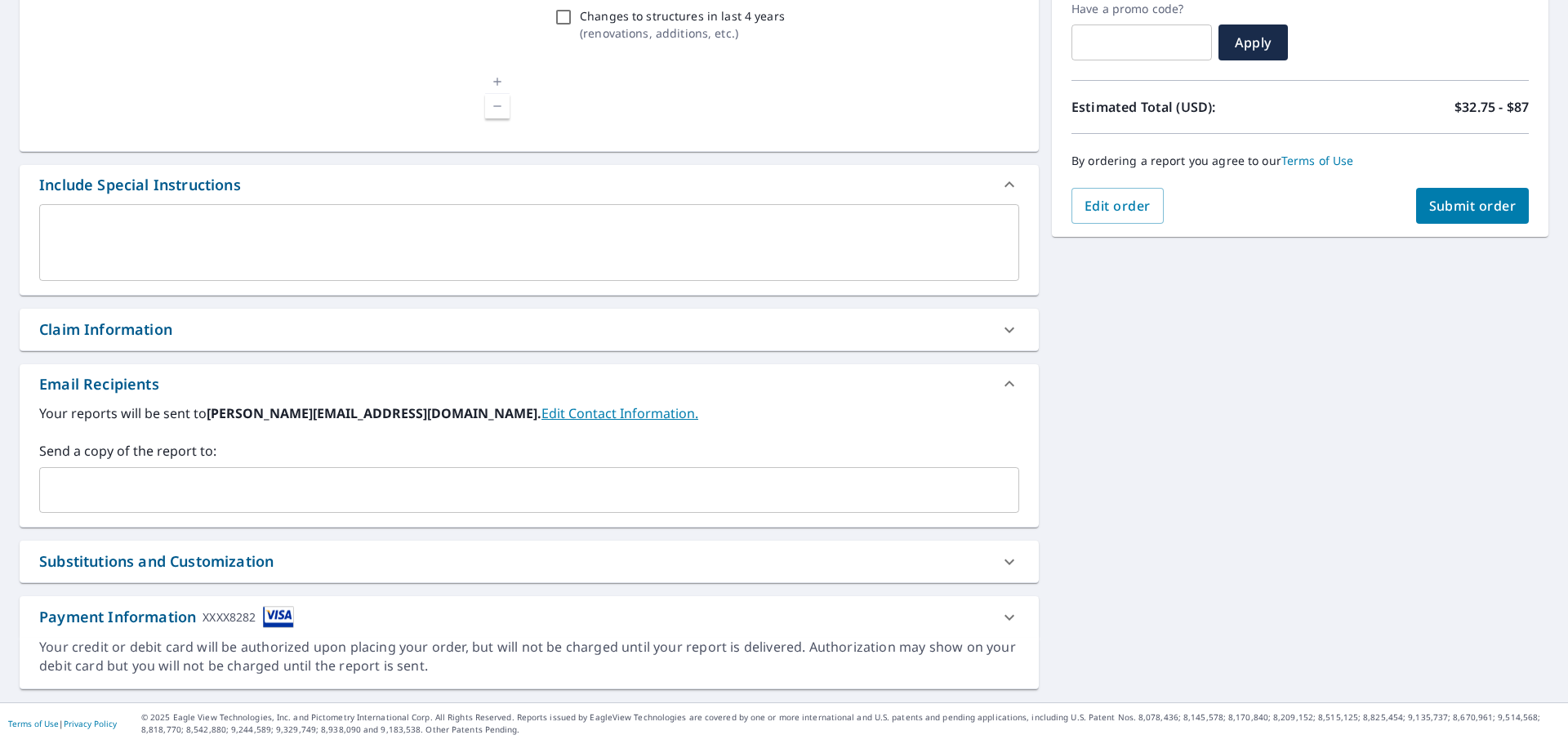
scroll to position [284, 0]
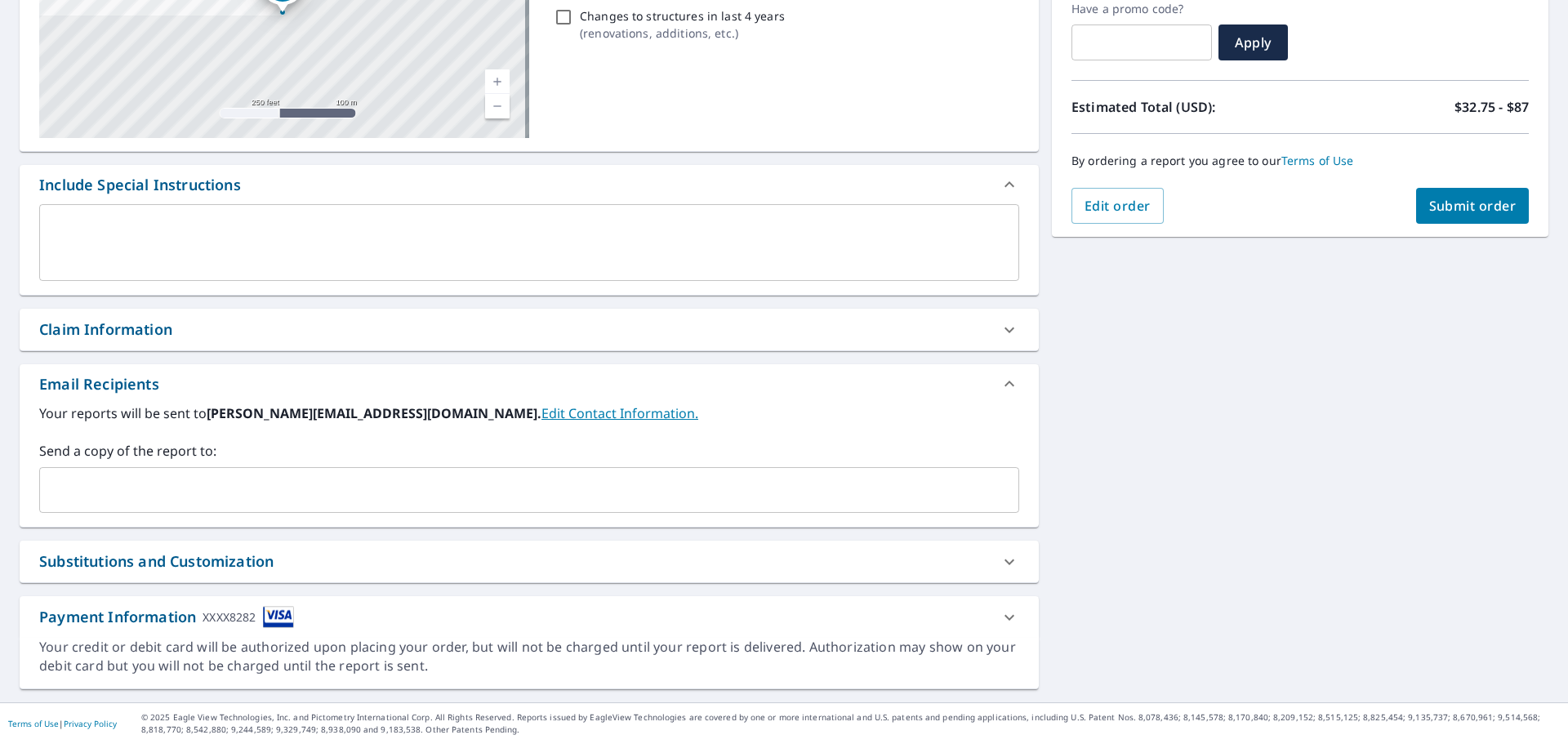
click at [979, 610] on div "Payment Information XXXX8282" at bounding box center [514, 616] width 950 height 22
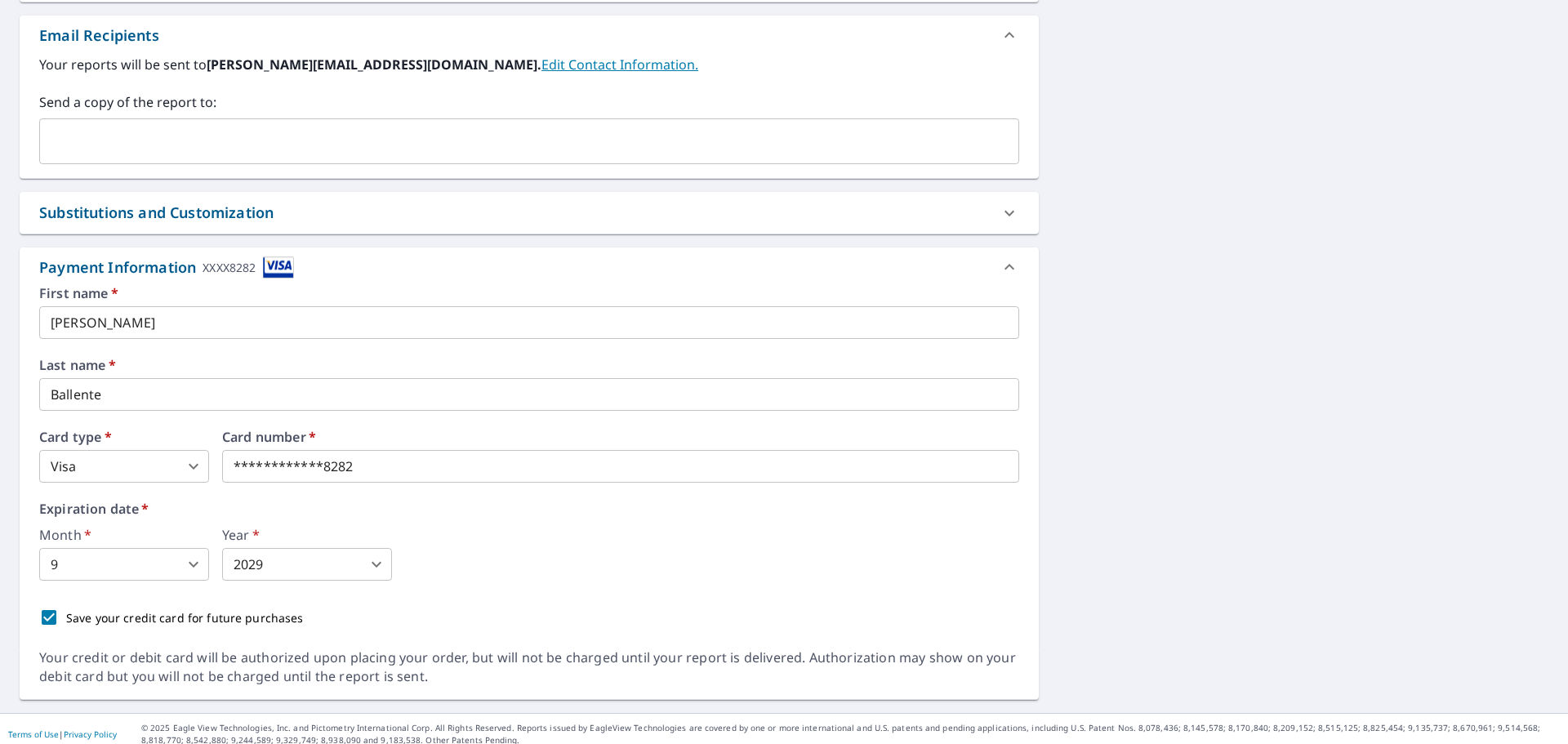
scroll to position [644, 0]
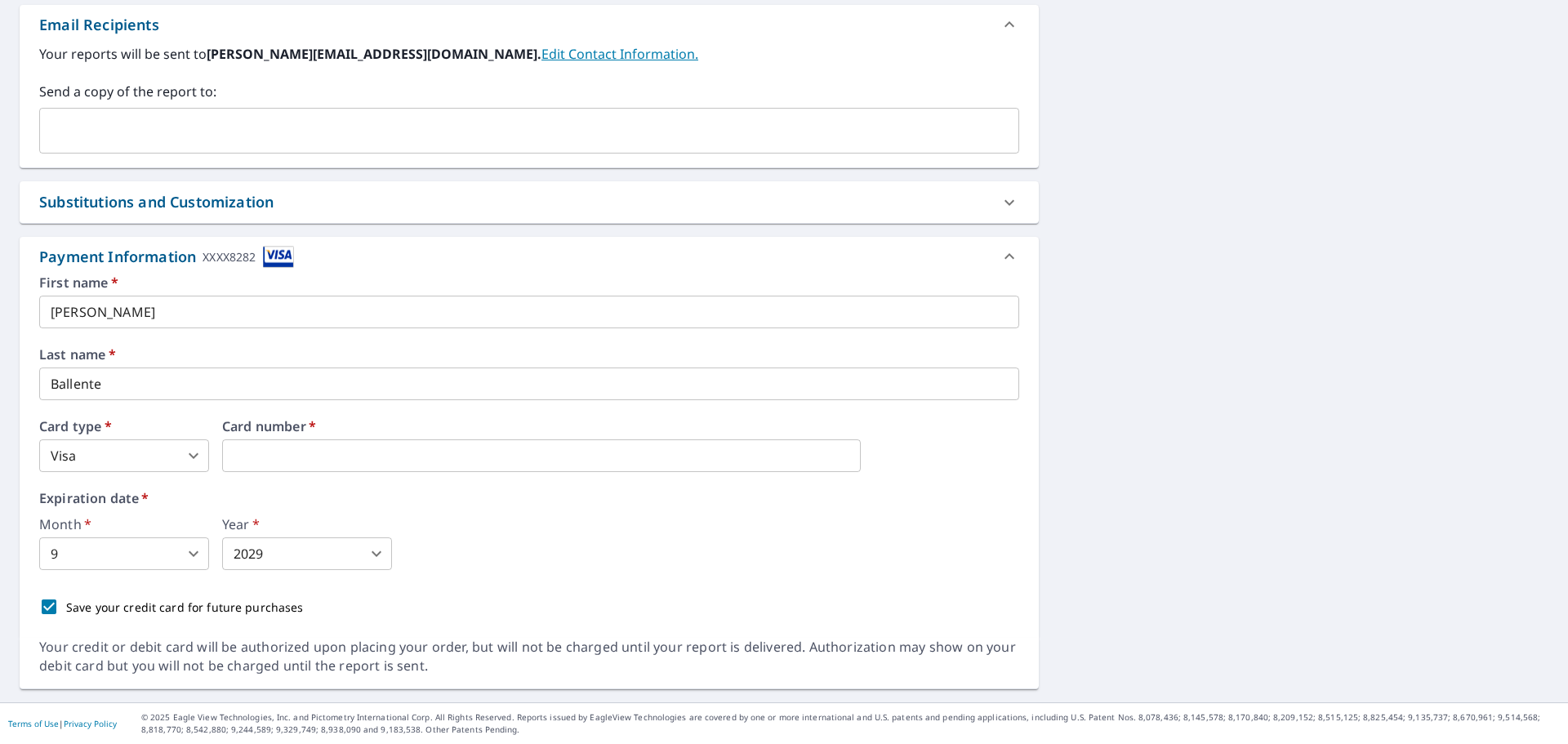
drag, startPoint x: 386, startPoint y: 462, endPoint x: 242, endPoint y: 463, distance: 144.0
click at [1054, 520] on div "7696 Forest Green Ln Boynton Beach, FL 33436 Aerial Road A standard road map Ae…" at bounding box center [784, 105] width 1568 height 1194
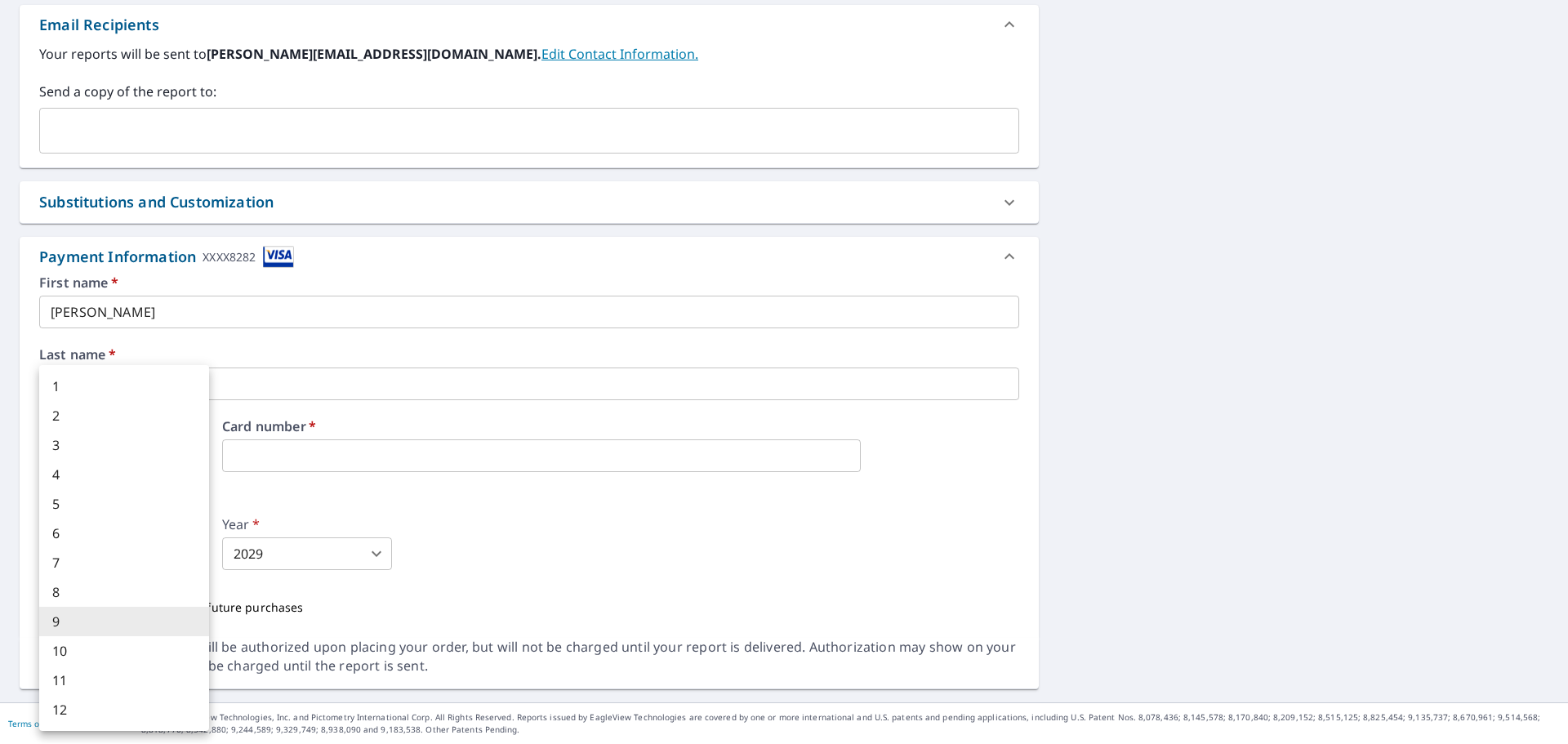
click at [159, 549] on body "IB IB Dashboard Order History Cancel Order IB Dashboard / Finalize Order Finali…" at bounding box center [784, 372] width 1568 height 744
click at [107, 565] on li "7" at bounding box center [123, 562] width 170 height 29
type input "7"
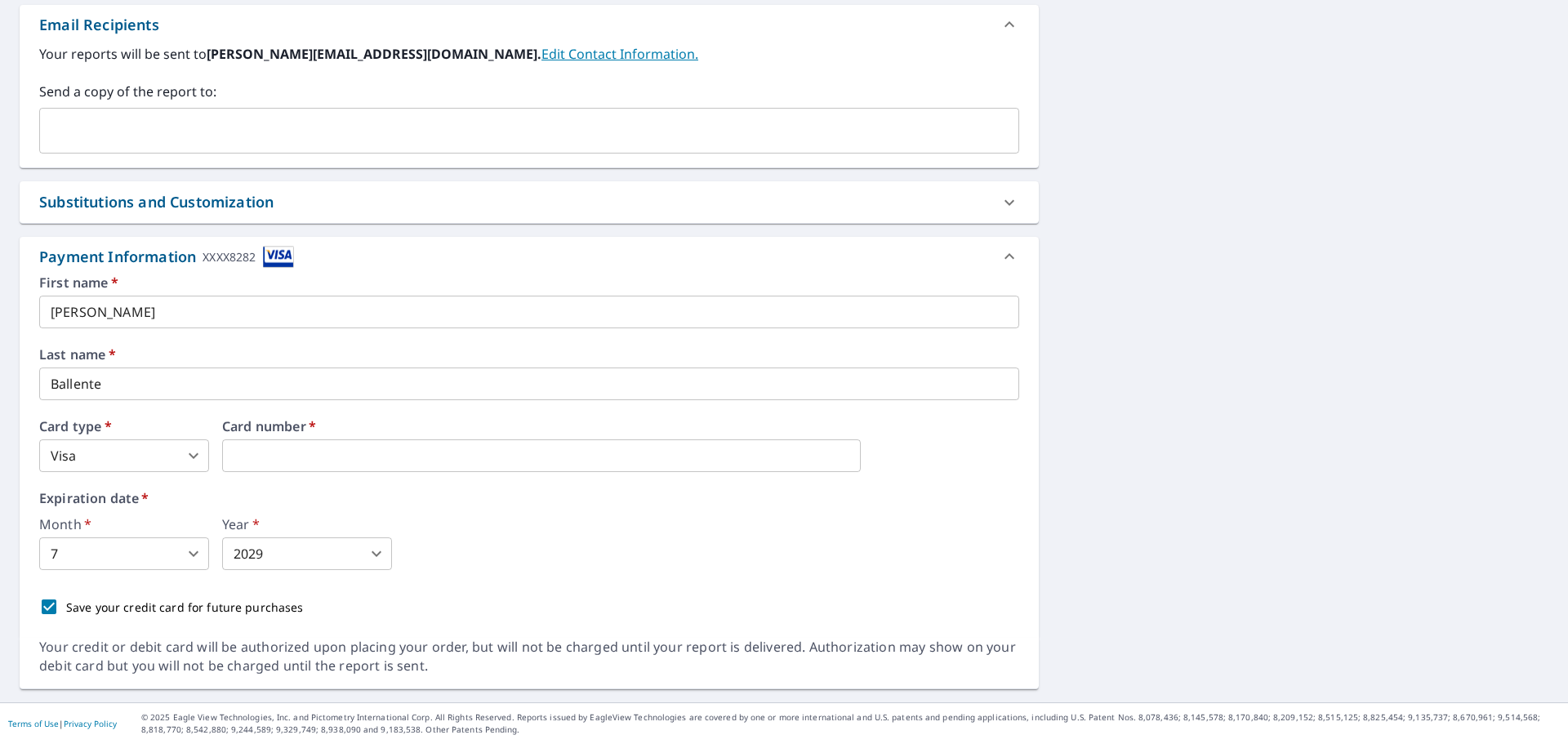
click at [625, 575] on div "First name   * Ivan ​ Last name   * Ballente ​ Card type   * Visa 2 ​ Card numb…" at bounding box center [528, 450] width 979 height 348
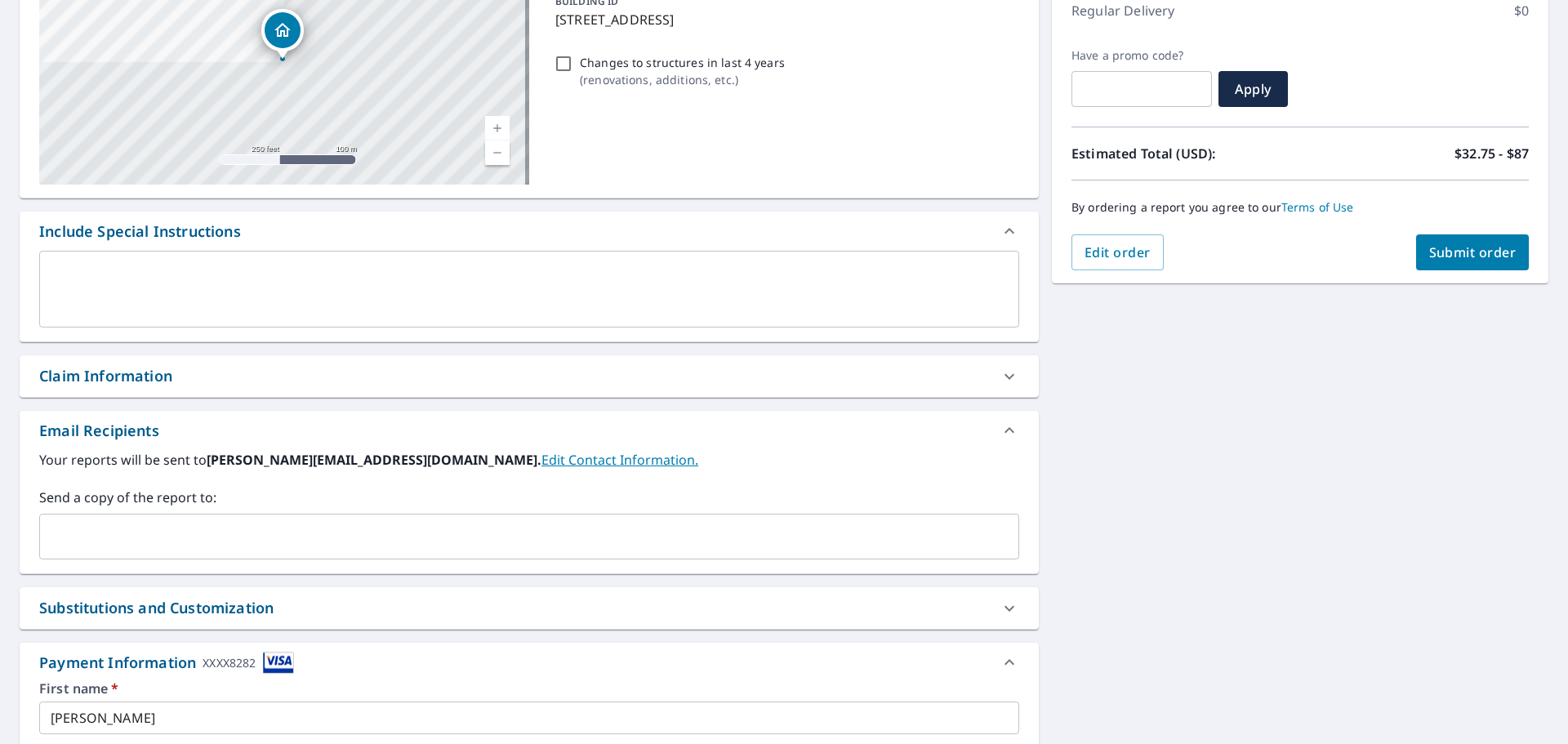
scroll to position [235, 0]
click at [1436, 254] on span "Submit order" at bounding box center [1472, 255] width 87 height 18
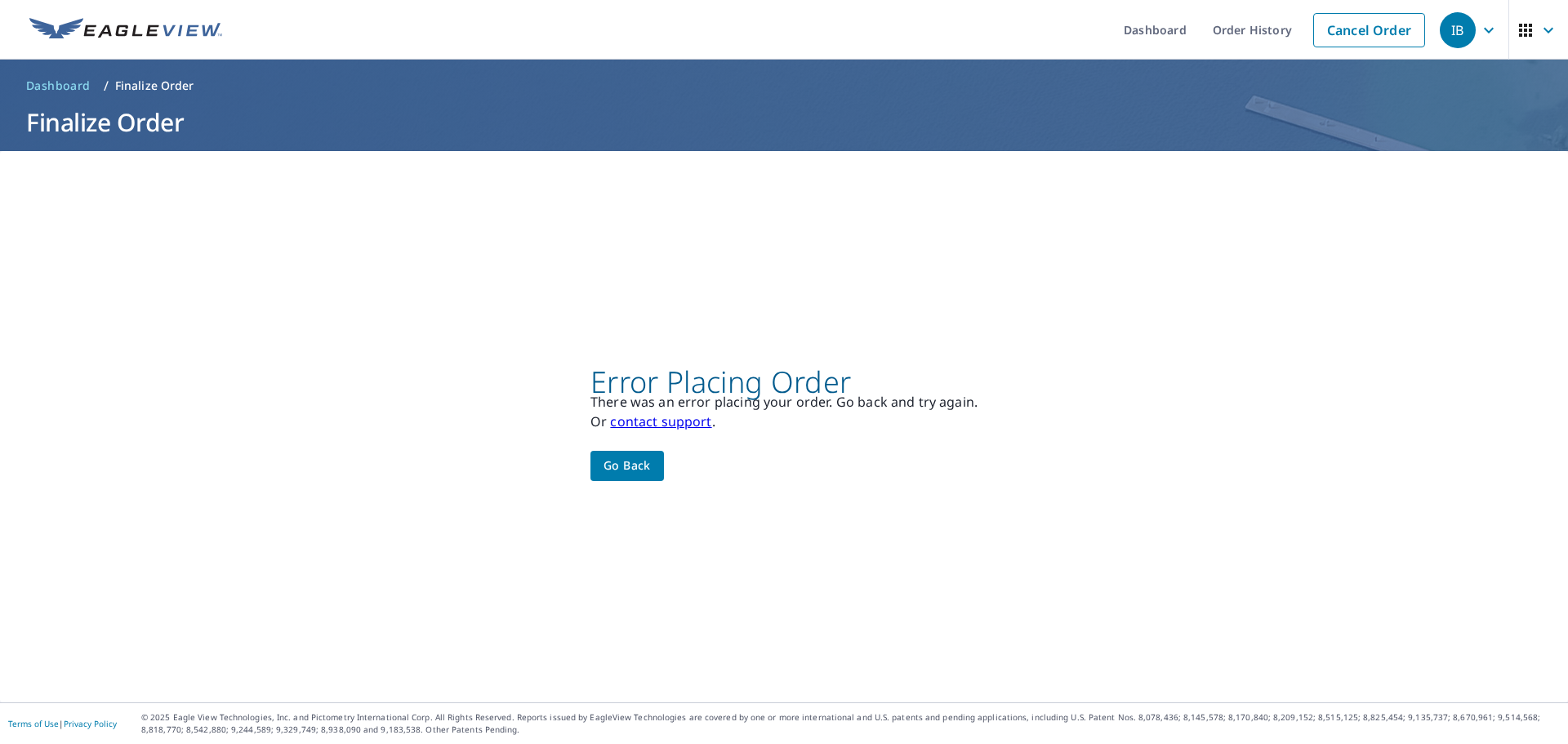
scroll to position [0, 0]
click at [612, 472] on span "Go back" at bounding box center [627, 465] width 47 height 20
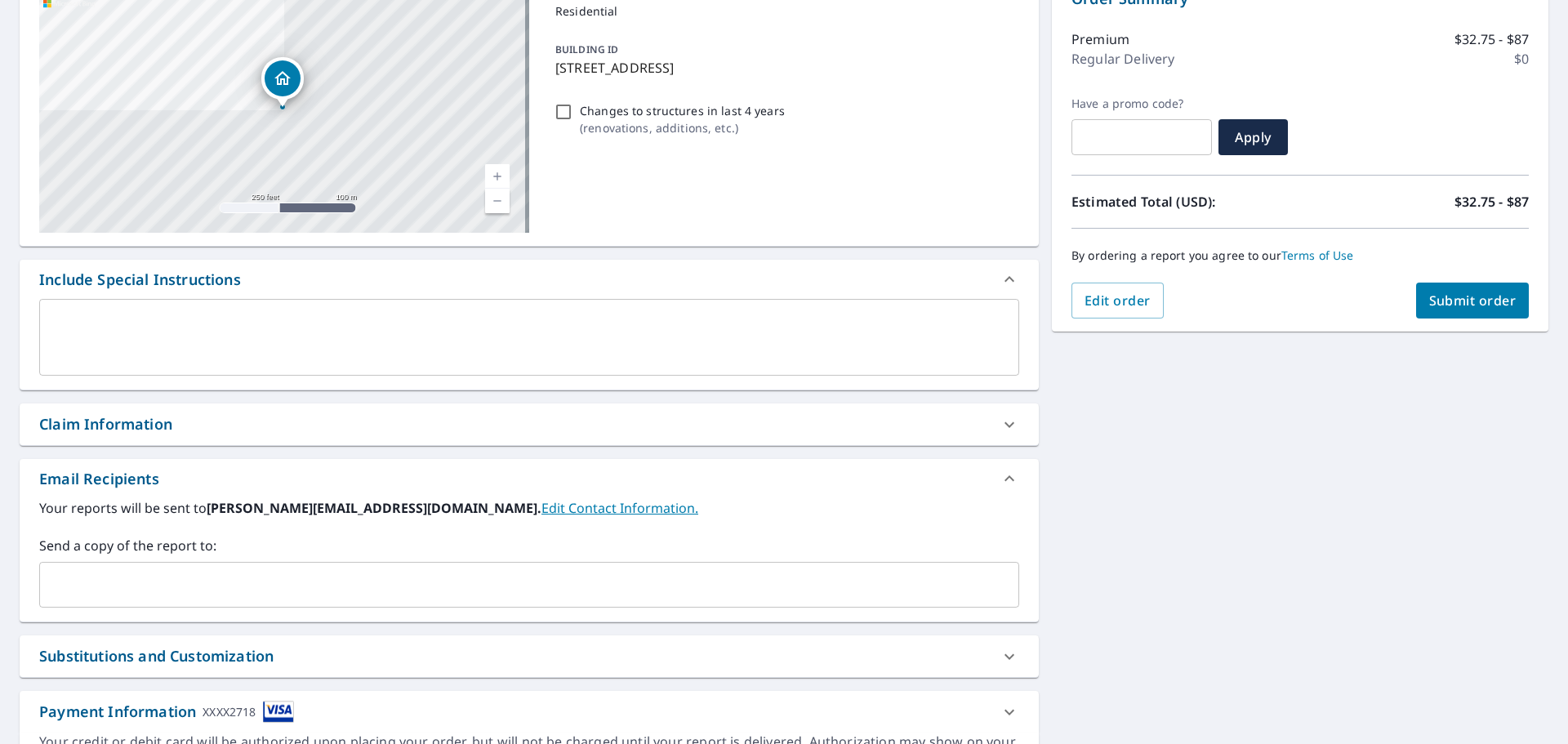
scroll to position [284, 0]
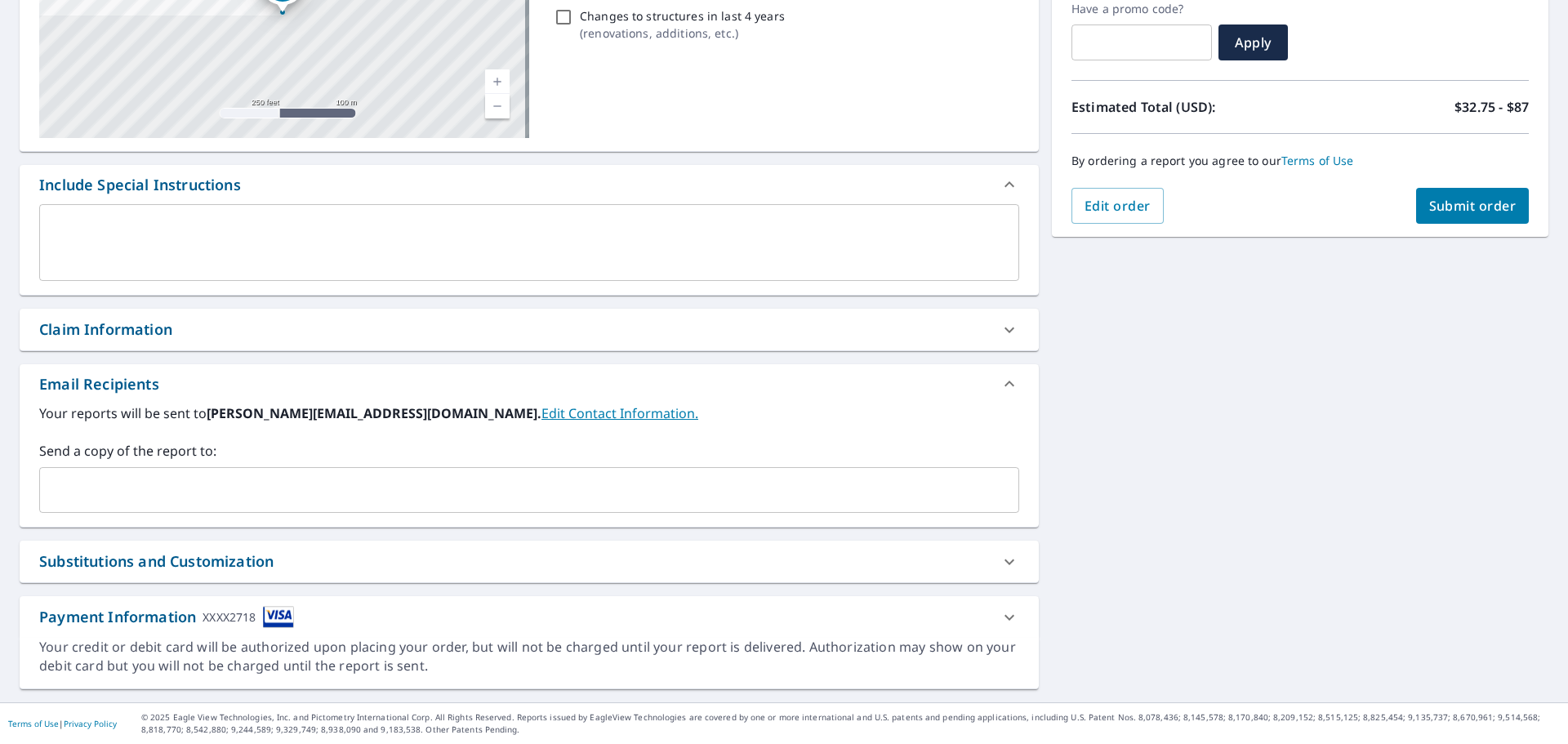
click at [1441, 210] on span "Submit order" at bounding box center [1472, 206] width 87 height 18
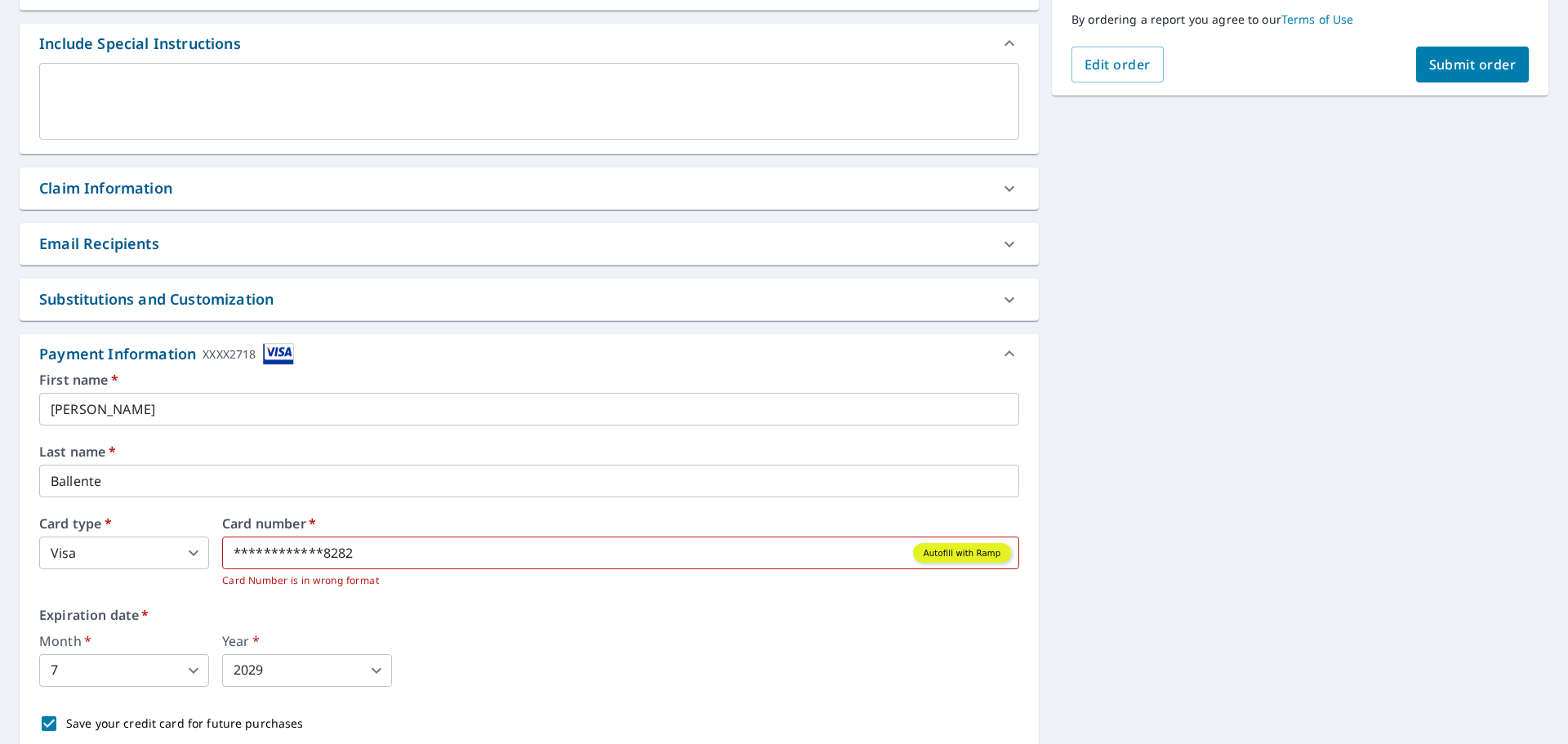
scroll to position [542, 0]
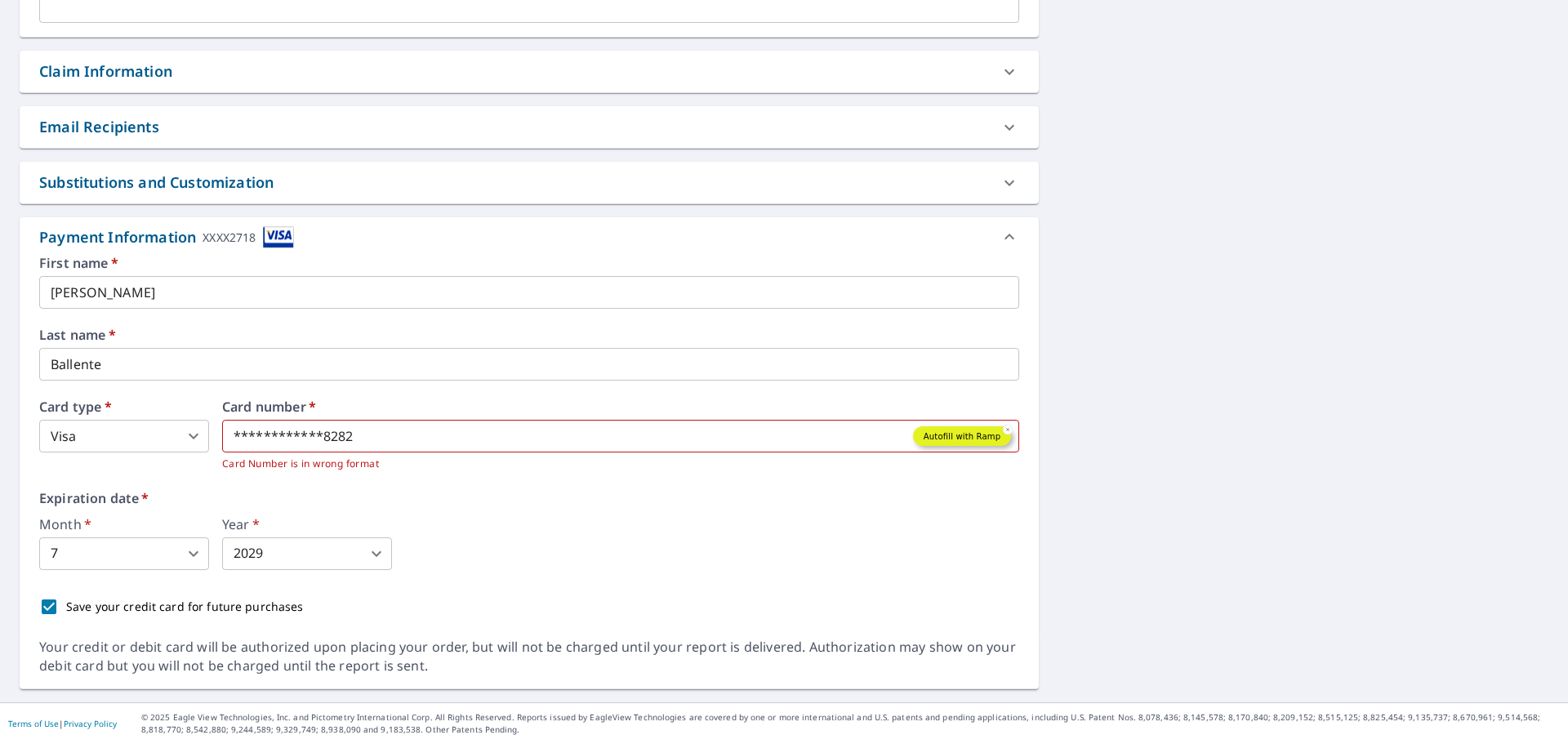
click at [928, 441] on div "Autofill with Ramp" at bounding box center [962, 436] width 76 height 15
click at [564, 514] on div "Expiration date   * Month   * 7 7 ​ Year   * 2029 2029 ​" at bounding box center [528, 531] width 979 height 78
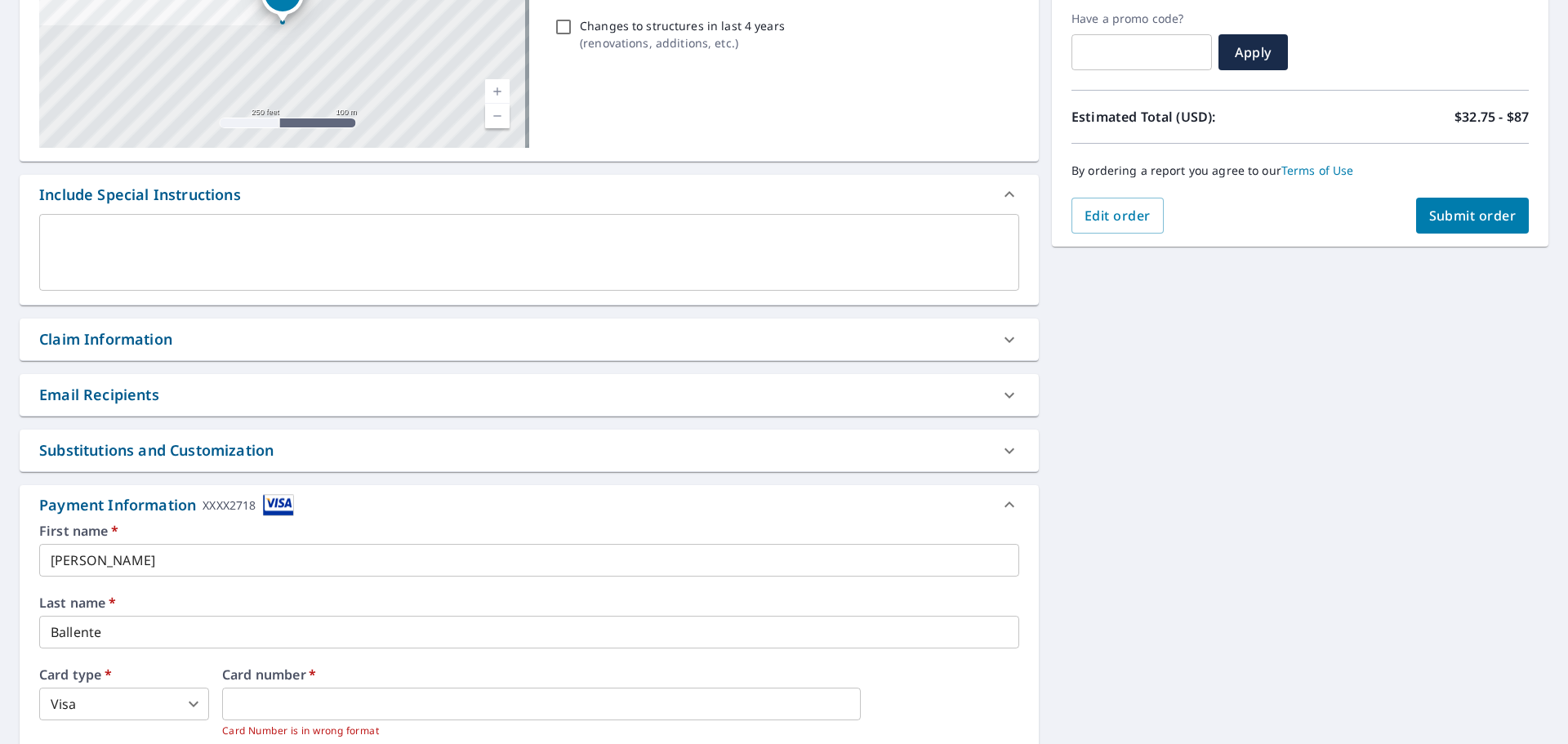
scroll to position [215, 0]
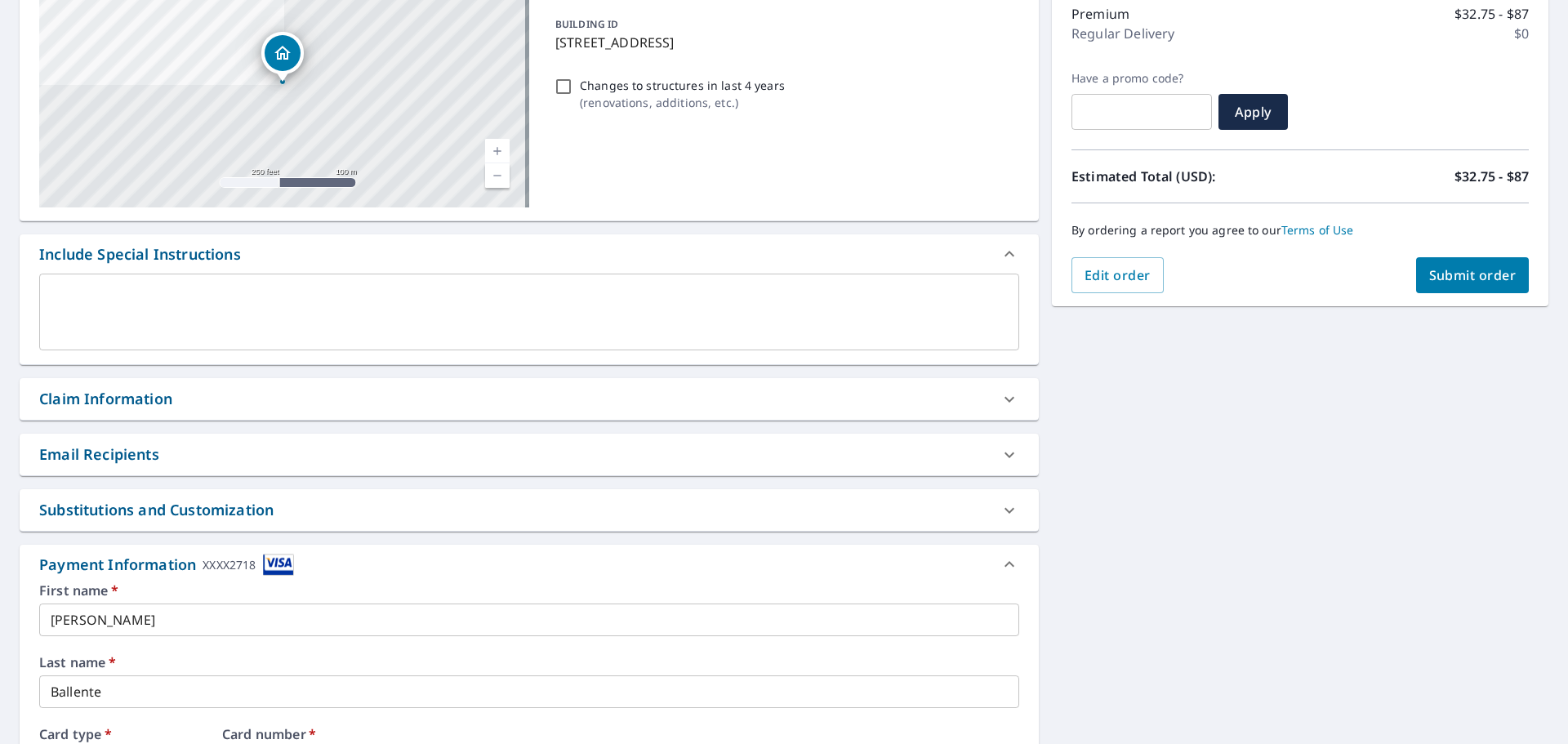
click at [1429, 281] on span "Submit order" at bounding box center [1472, 275] width 87 height 18
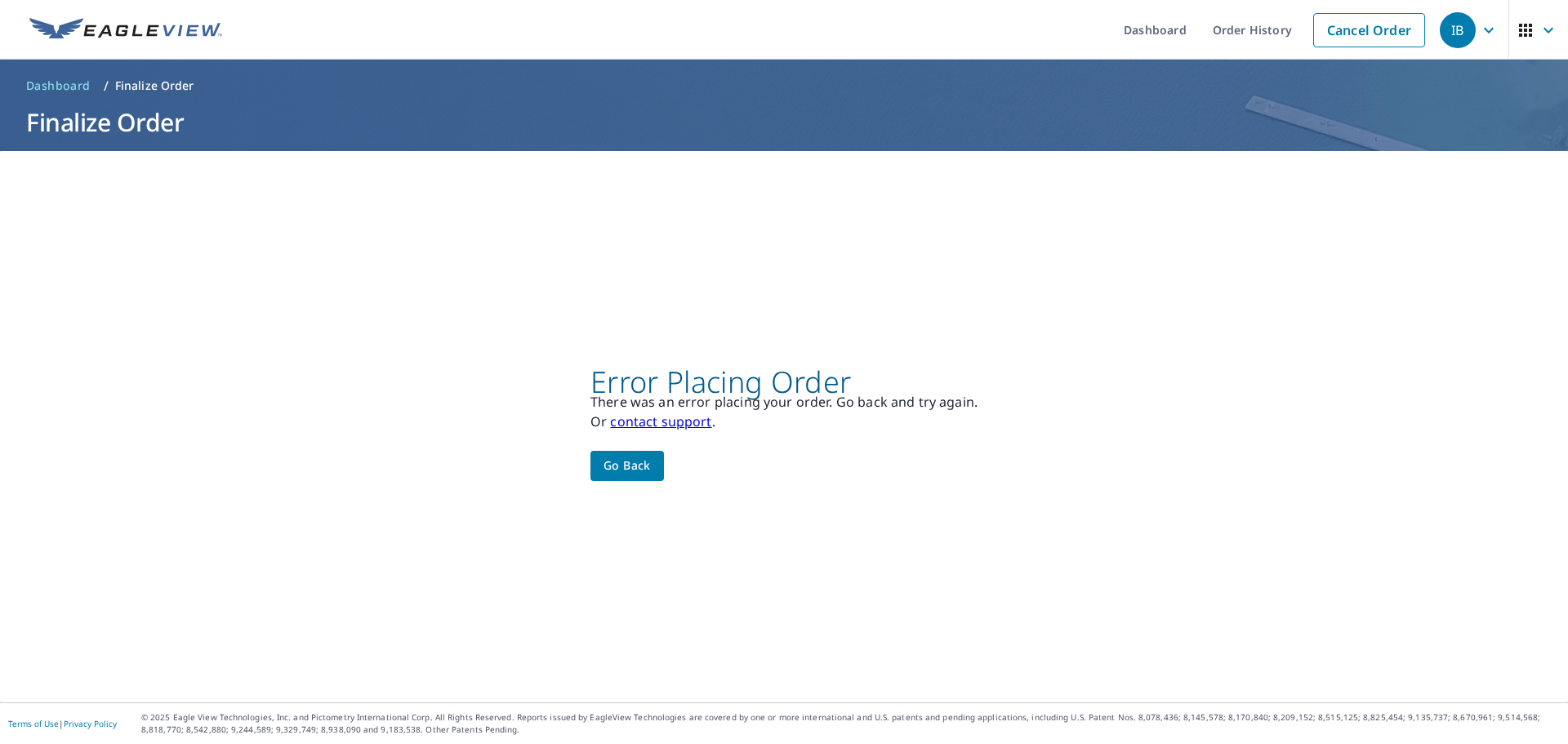
scroll to position [0, 0]
drag, startPoint x: 594, startPoint y: 388, endPoint x: 872, endPoint y: 376, distance: 278.3
click at [872, 376] on p "Error Placing Order" at bounding box center [784, 382] width 387 height 20
copy p "Error Placing Order"
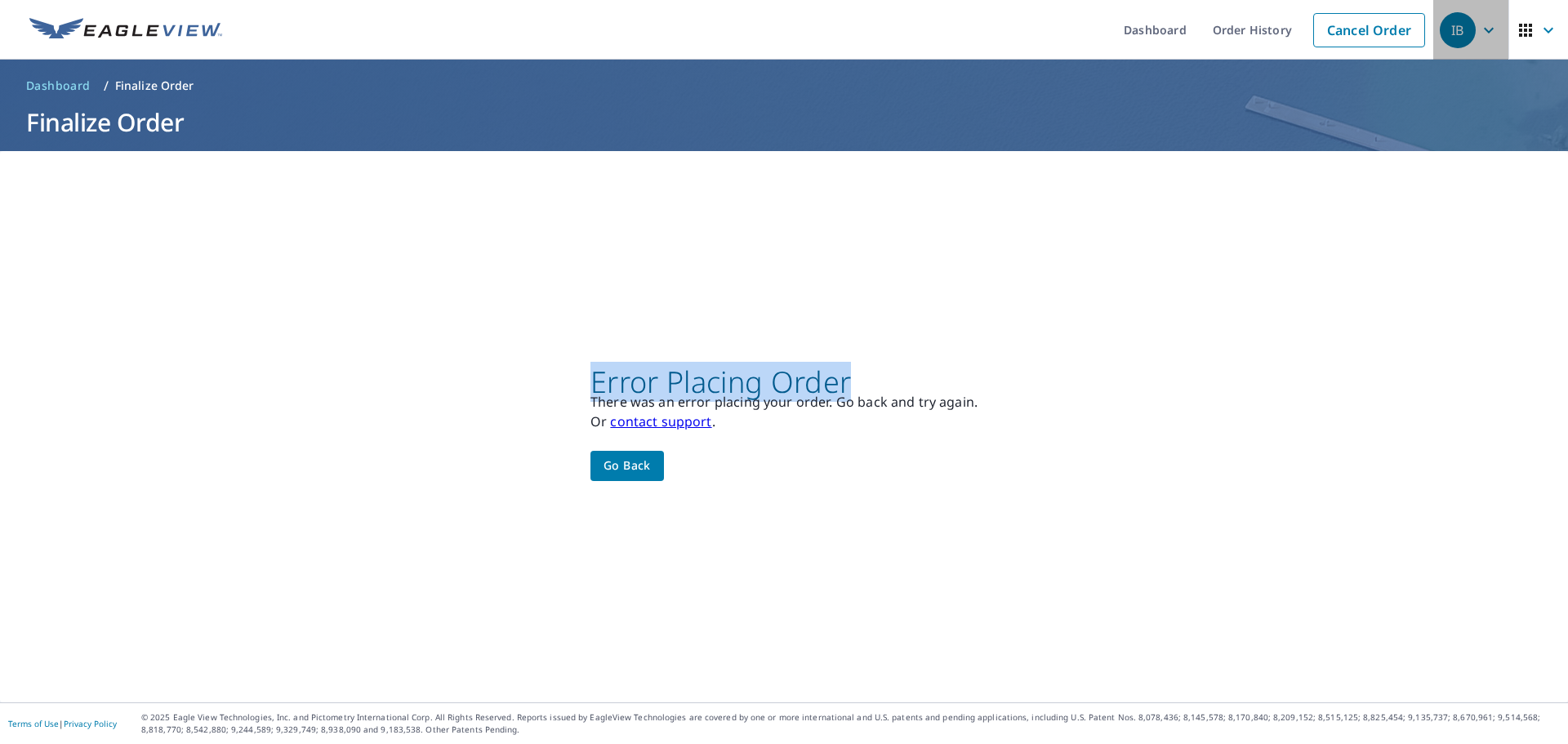
click at [1440, 43] on div "IB" at bounding box center [1457, 30] width 36 height 36
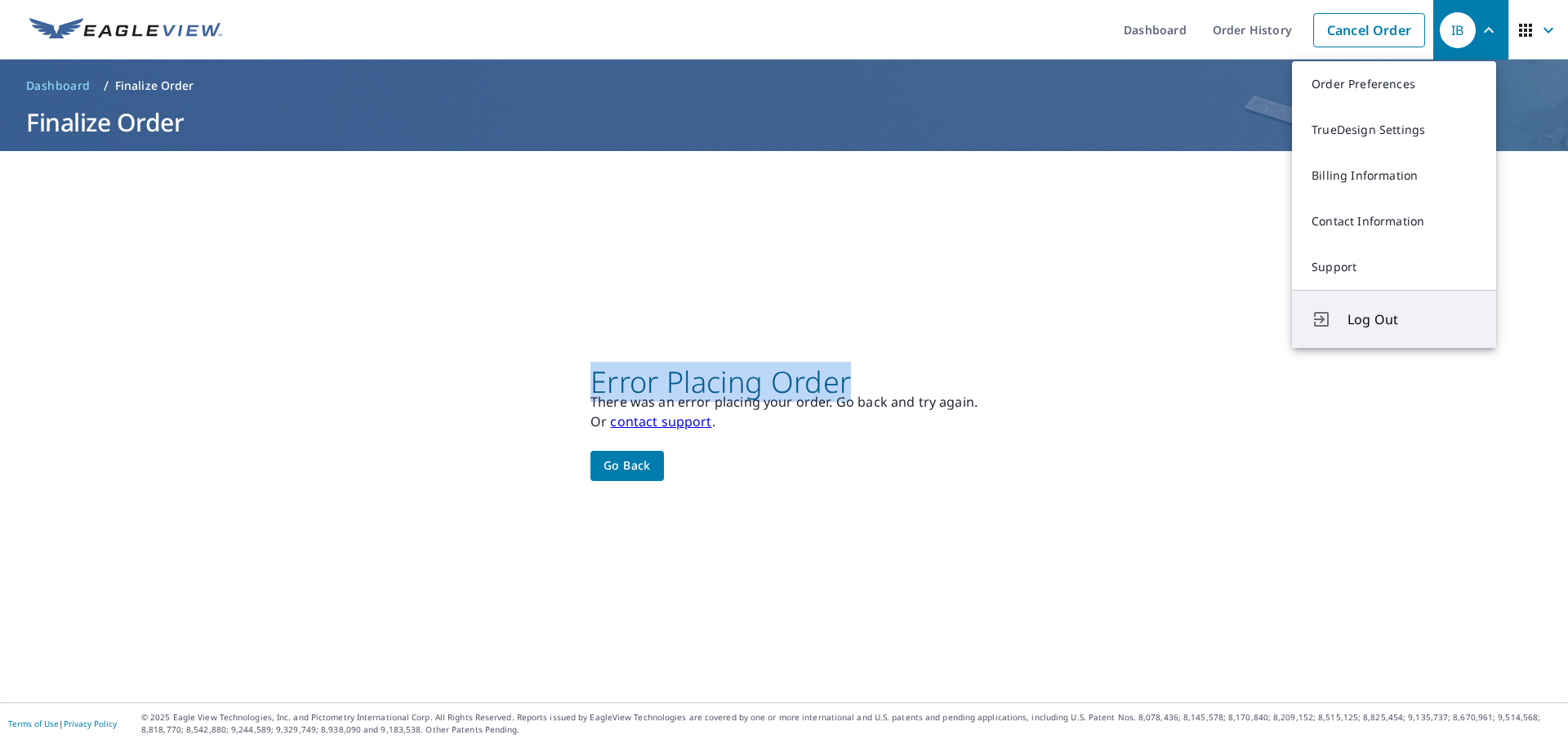
click at [1417, 328] on span "Log Out" at bounding box center [1411, 320] width 129 height 20
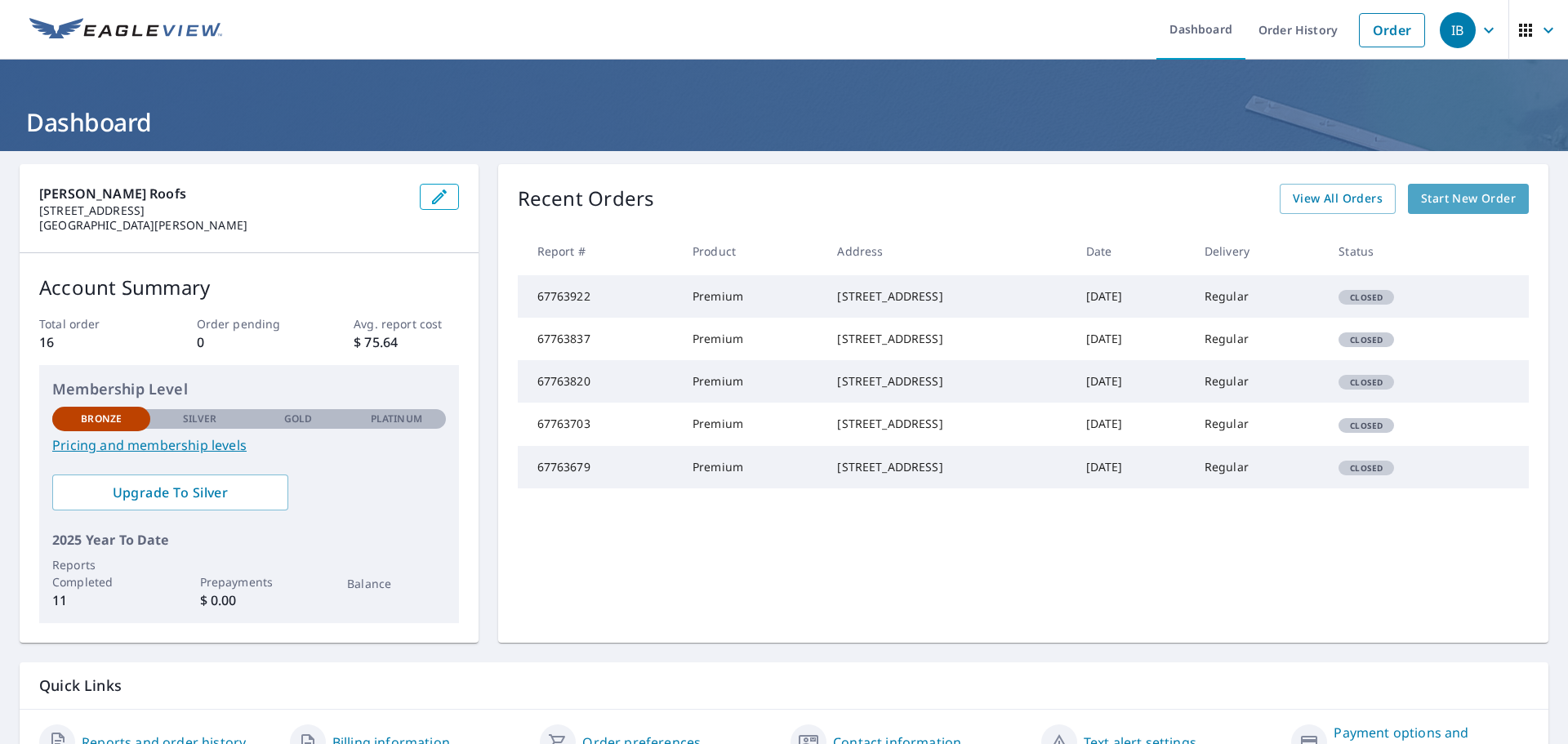
click at [1464, 200] on span "Start New Order" at bounding box center [1468, 198] width 95 height 20
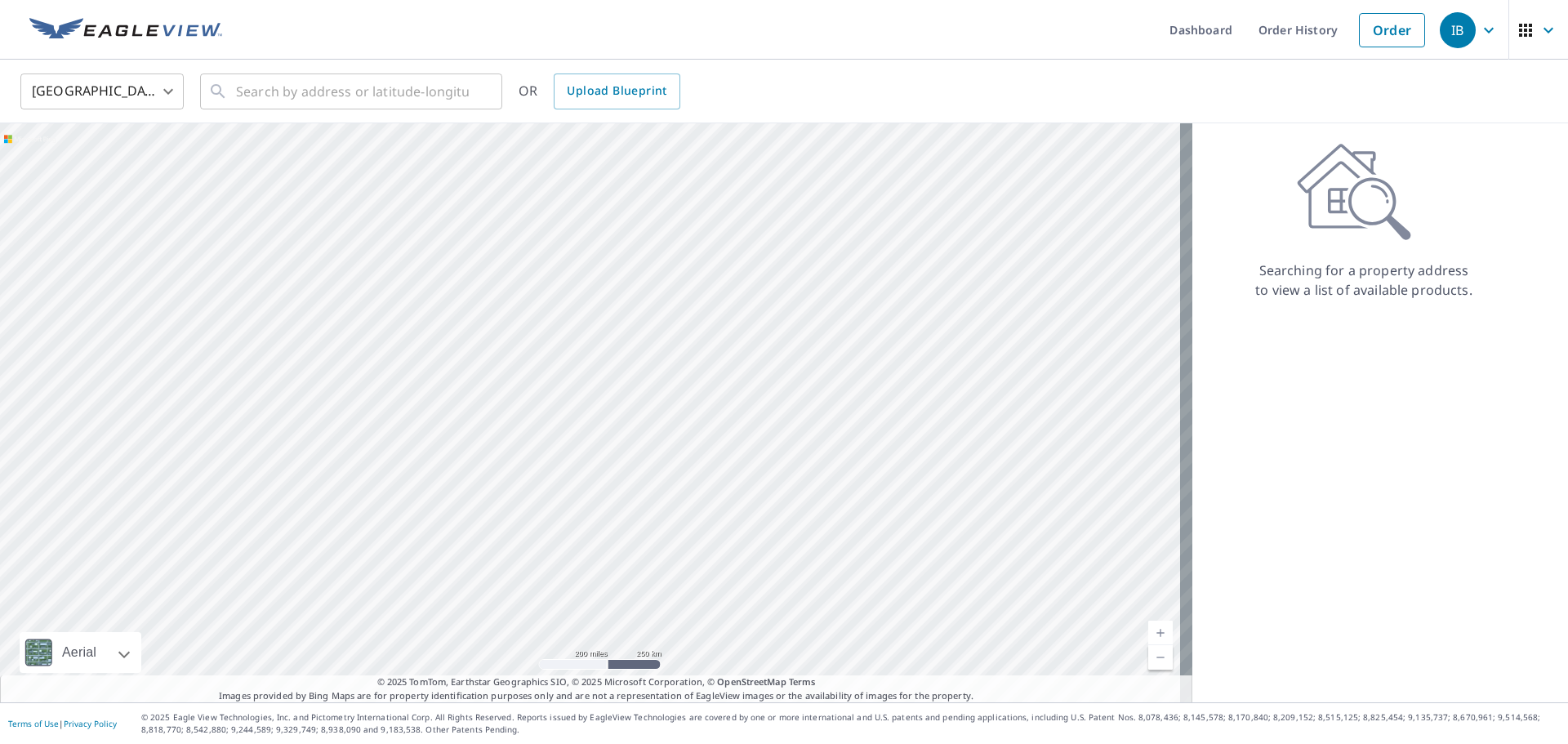
click at [1450, 29] on div "IB" at bounding box center [1457, 30] width 36 height 36
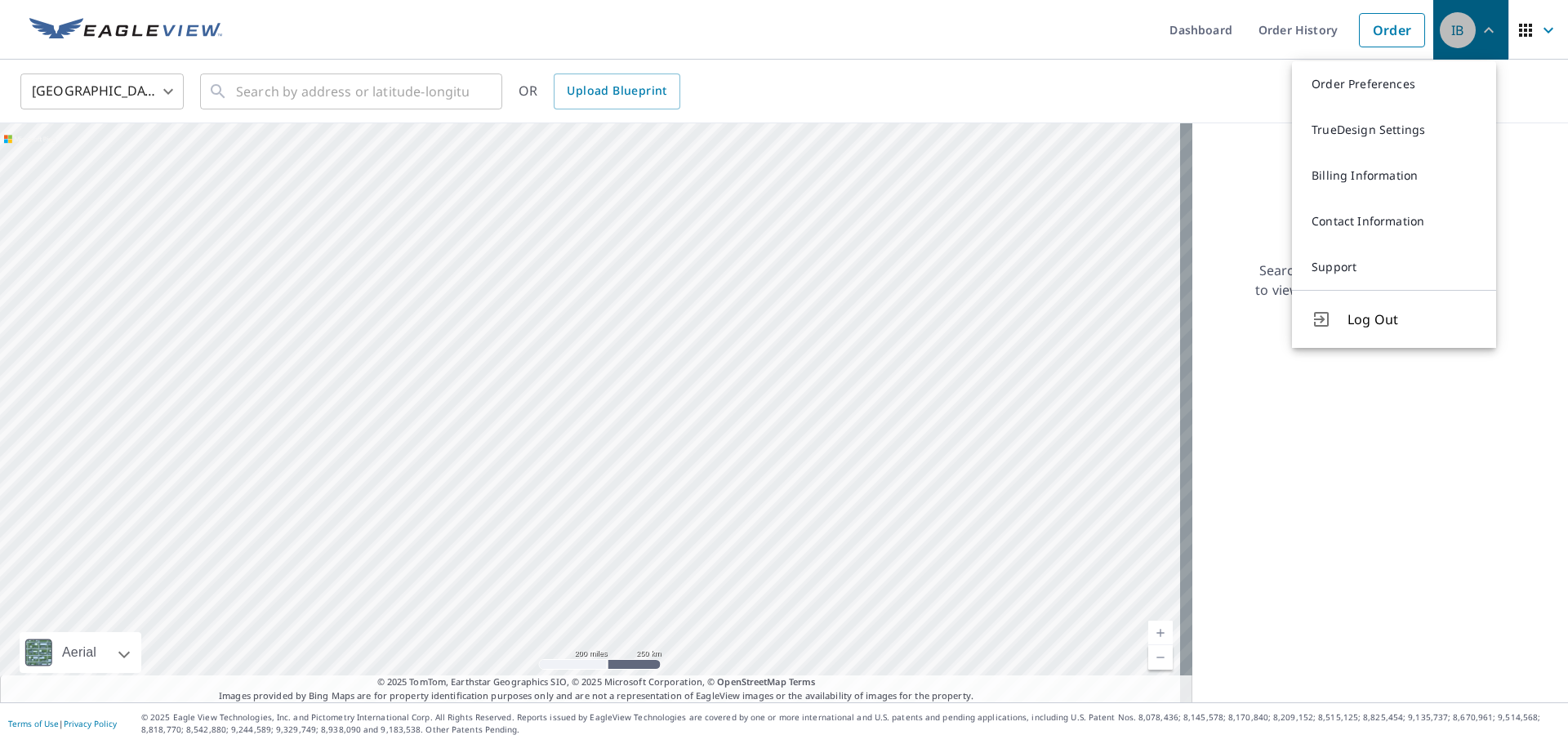
click at [1451, 29] on div "IB" at bounding box center [1457, 30] width 36 height 36
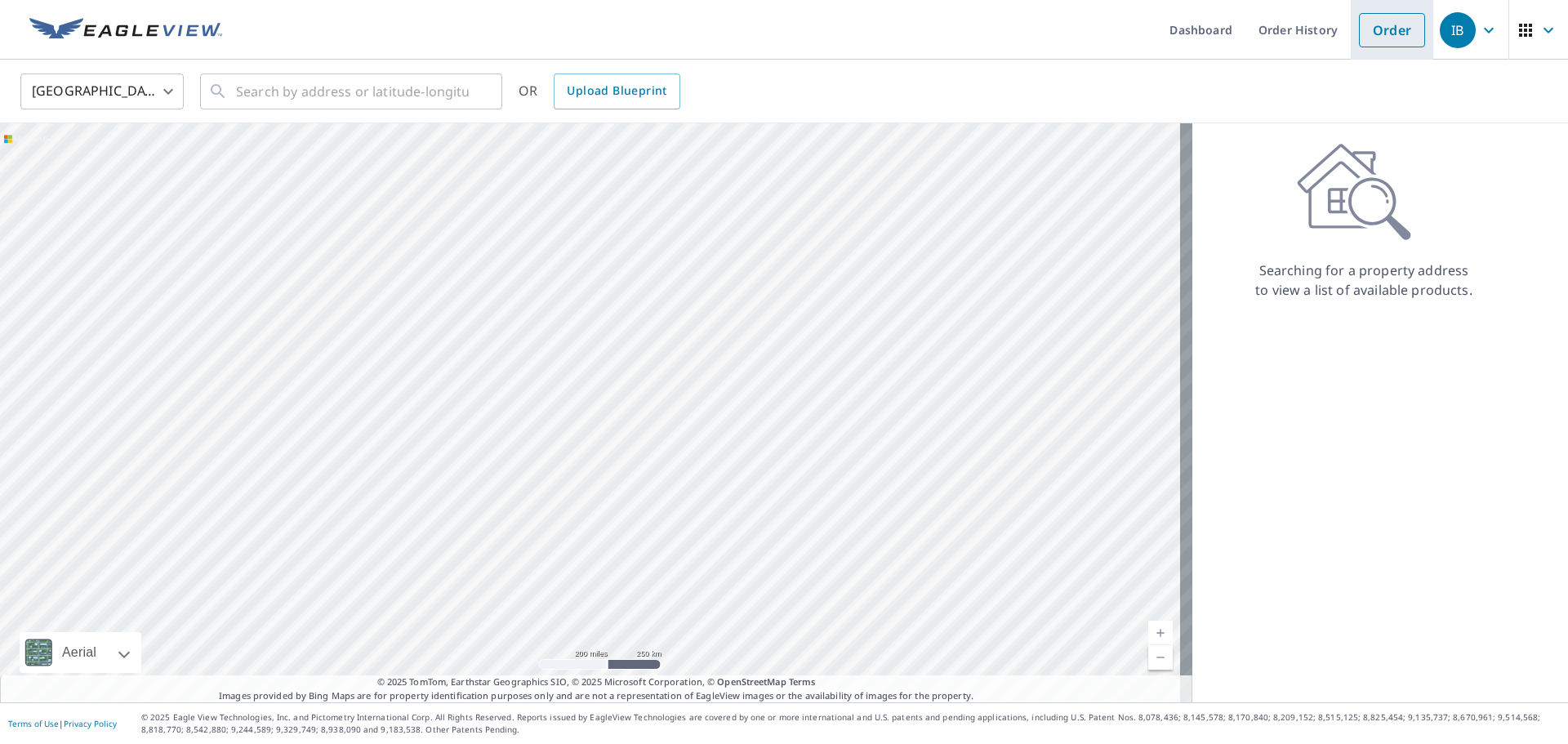
click at [1391, 26] on link "Order" at bounding box center [1391, 30] width 66 height 35
click at [1388, 4] on li "Order" at bounding box center [1391, 29] width 83 height 59
click at [1390, 44] on link "Order" at bounding box center [1391, 30] width 66 height 35
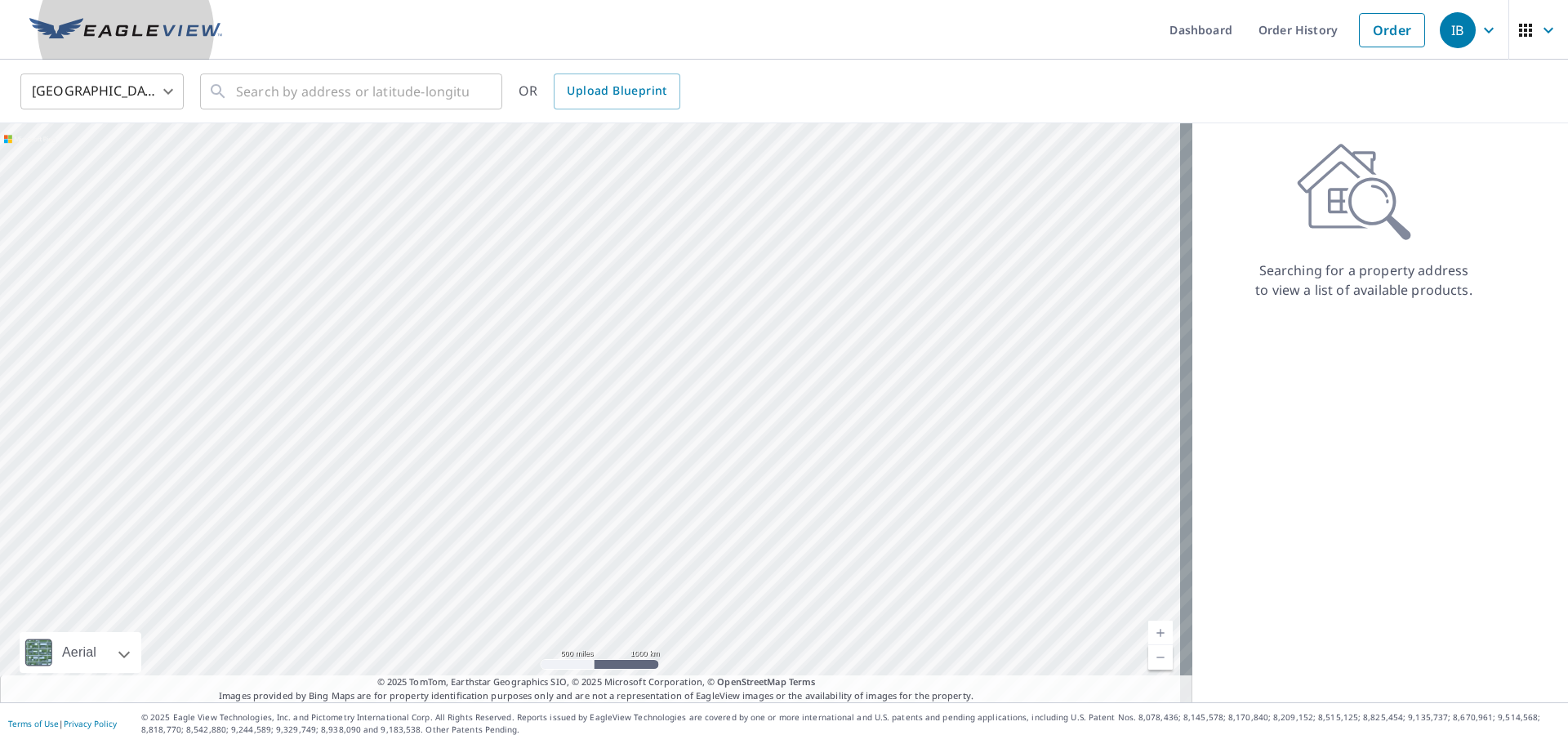
click at [177, 33] on img at bounding box center [125, 30] width 193 height 25
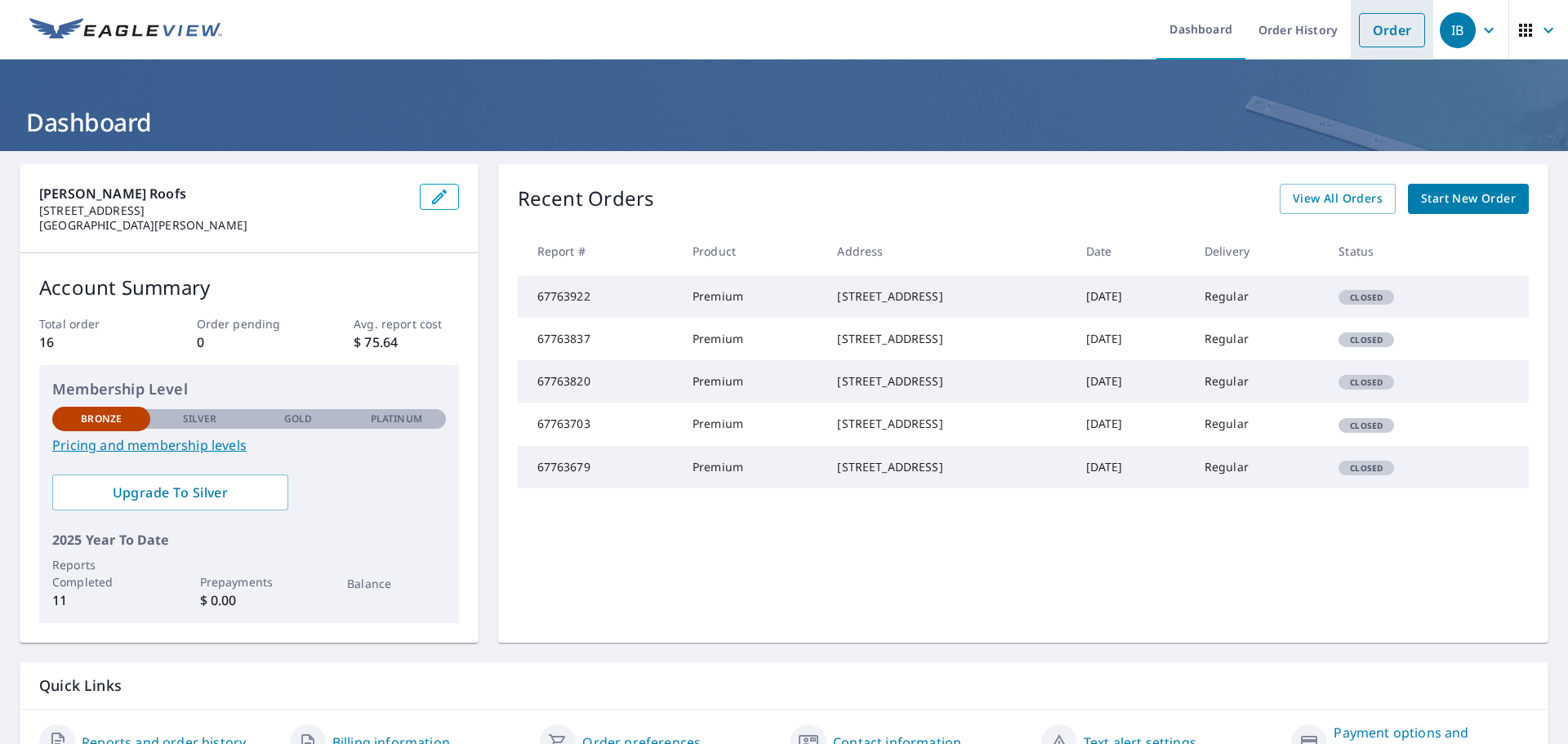
click at [1378, 35] on link "Order" at bounding box center [1391, 30] width 66 height 35
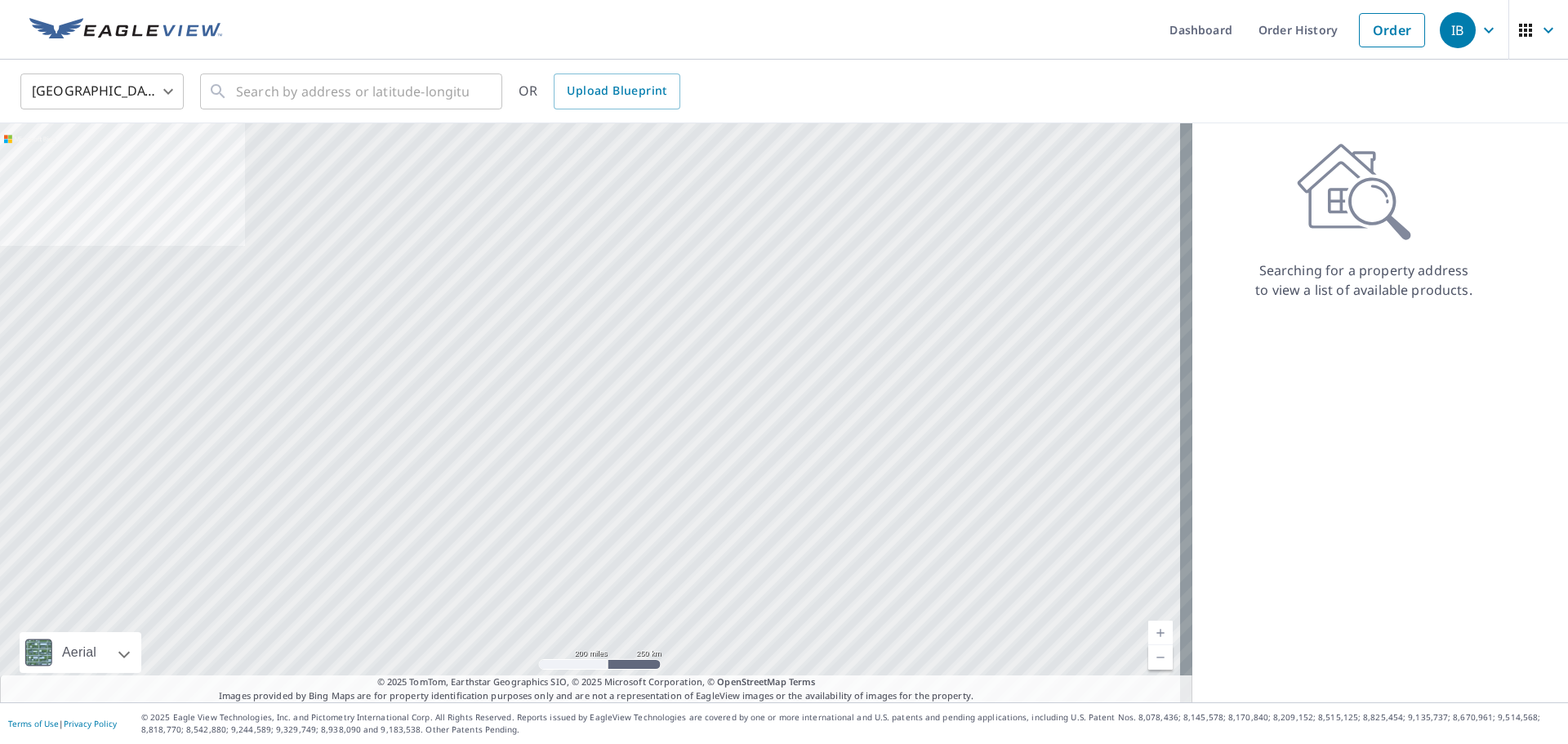
click at [173, 26] on img at bounding box center [125, 30] width 193 height 25
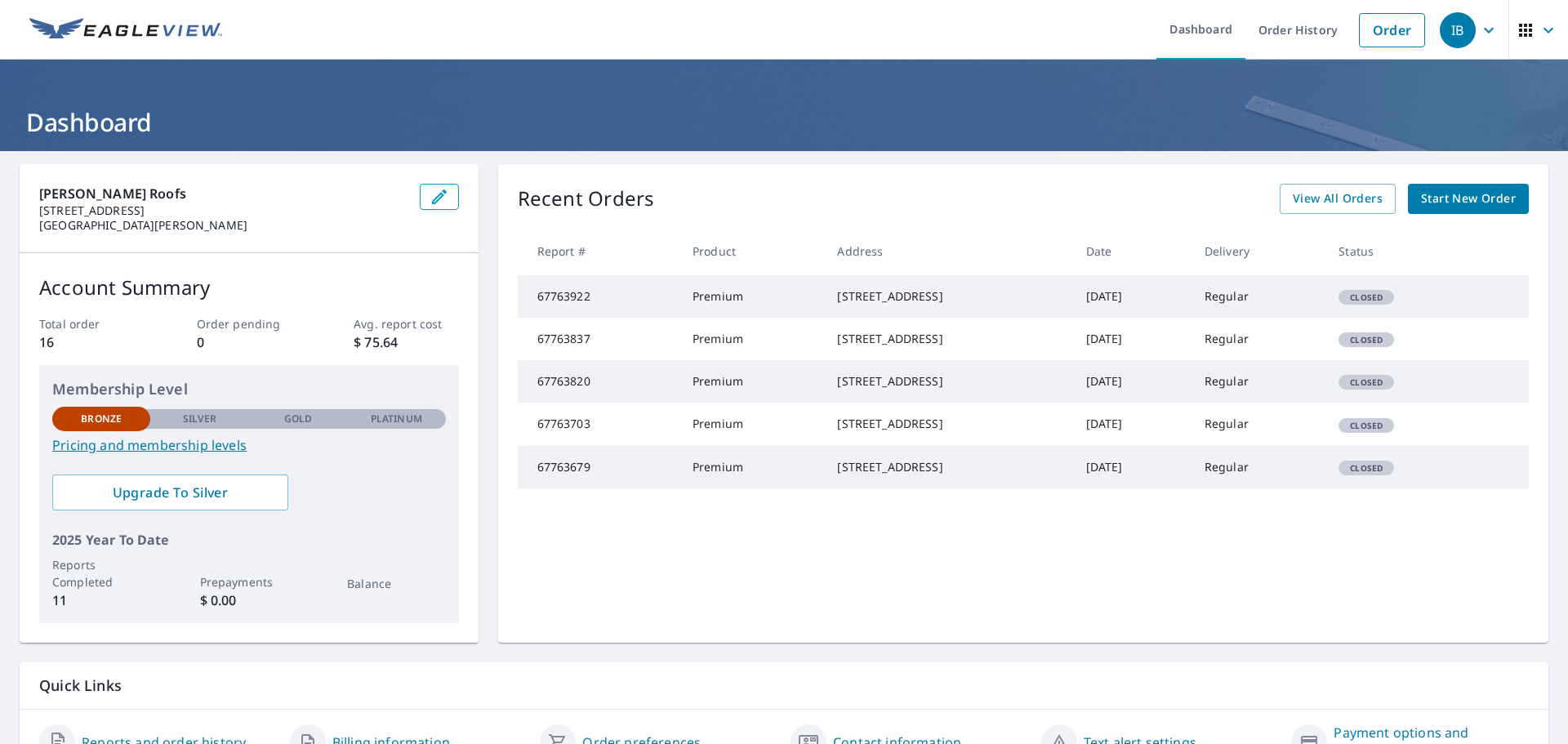
drag, startPoint x: 797, startPoint y: 296, endPoint x: 944, endPoint y: 311, distance: 147.8
click at [944, 311] on td "[STREET_ADDRESS]" at bounding box center [948, 297] width 249 height 43
copy div "[STREET_ADDRESS]"
click at [1449, 202] on span "Start New Order" at bounding box center [1468, 198] width 95 height 20
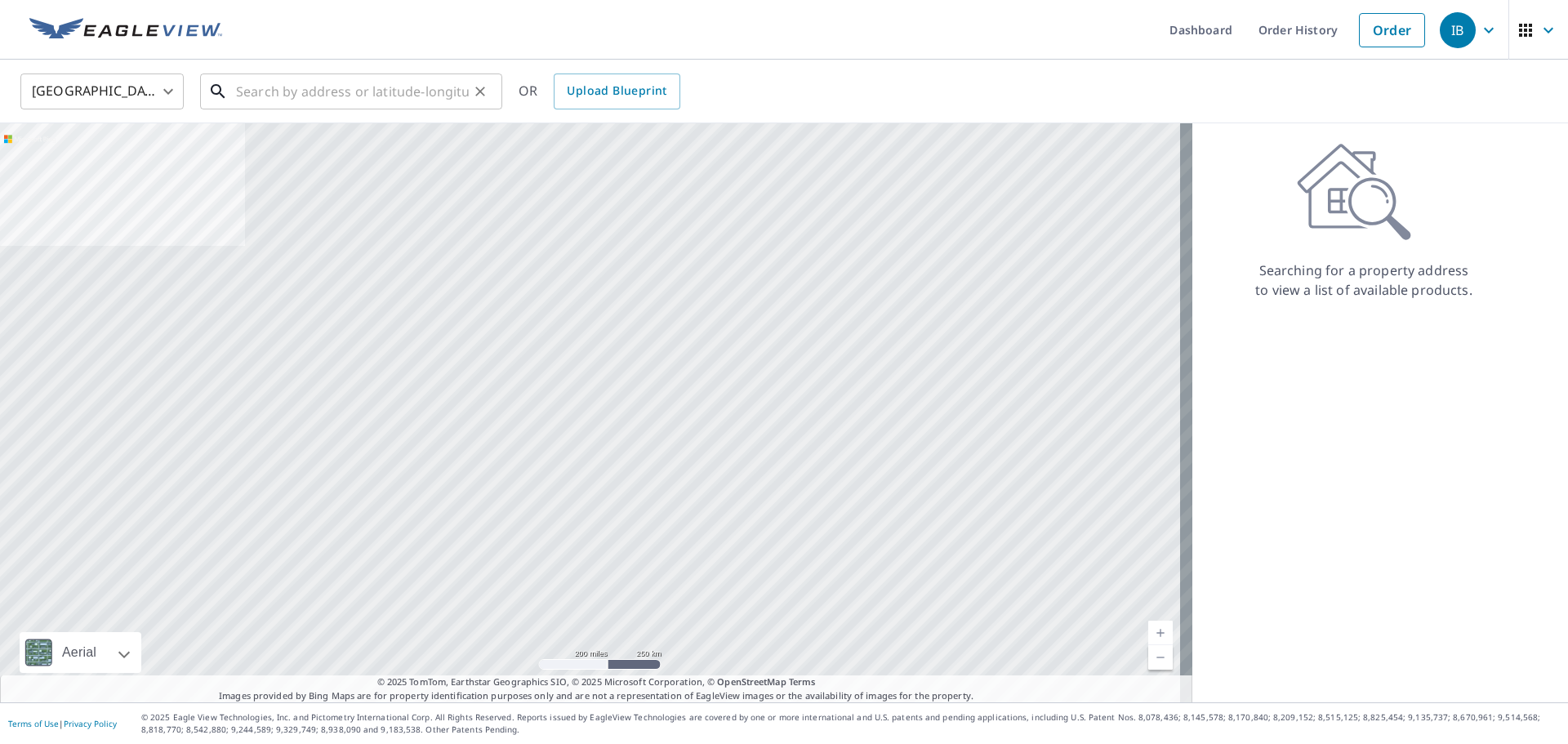
click at [356, 92] on input "text" at bounding box center [352, 91] width 233 height 45
paste input "[STREET_ADDRESS]"
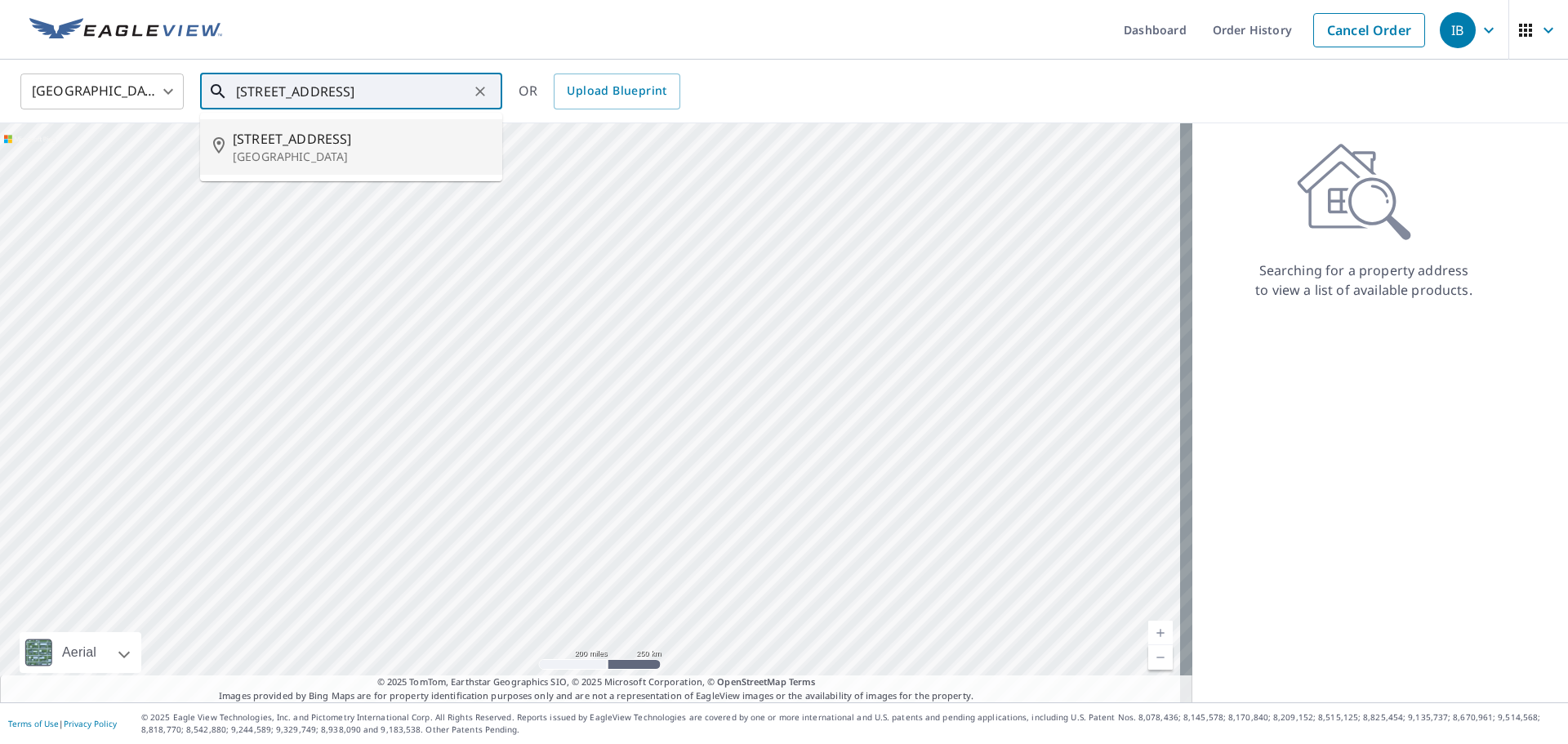
click at [364, 148] on p "[GEOGRAPHIC_DATA]" at bounding box center [360, 156] width 257 height 16
type input "[STREET_ADDRESS]"
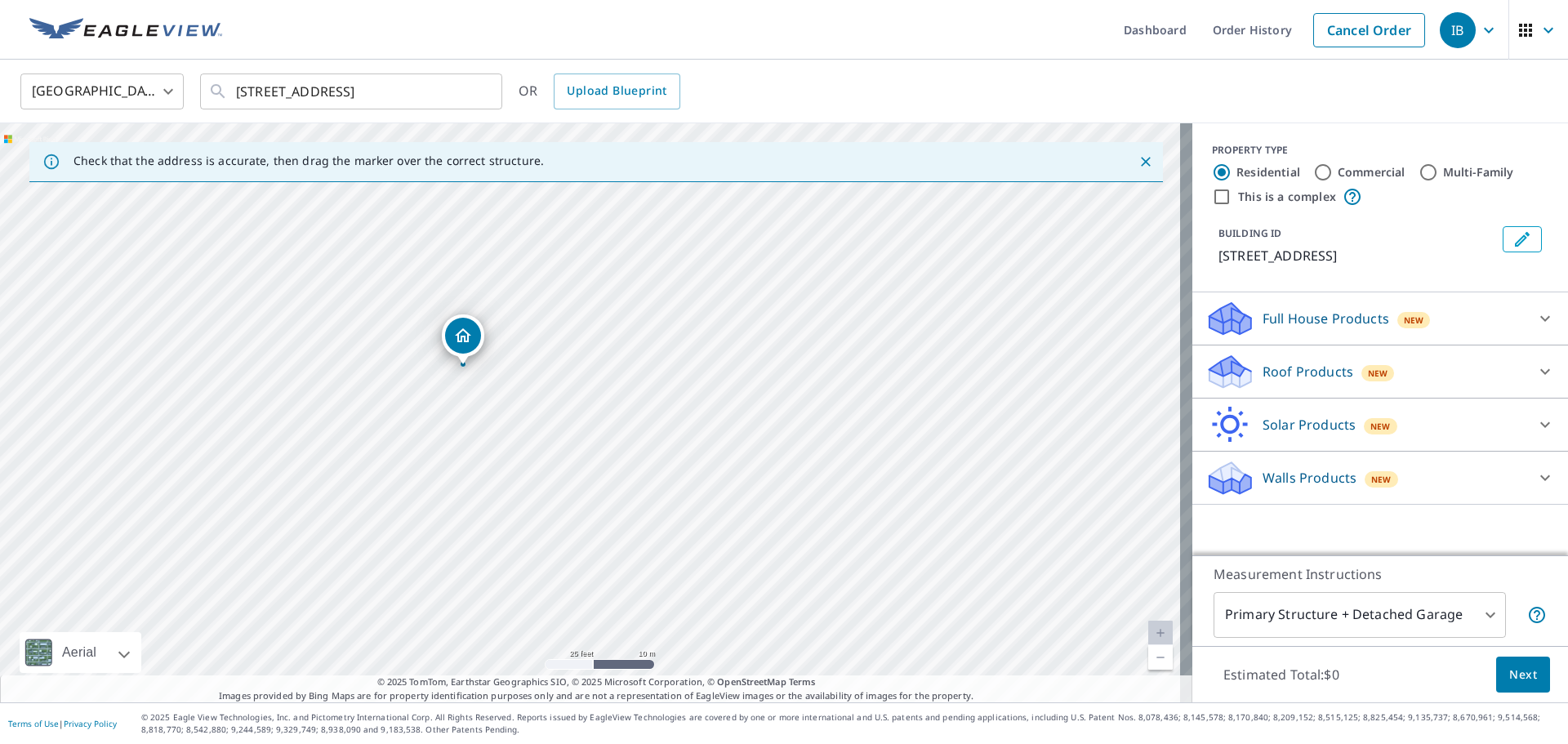
click at [1373, 381] on div "New" at bounding box center [1378, 373] width 34 height 16
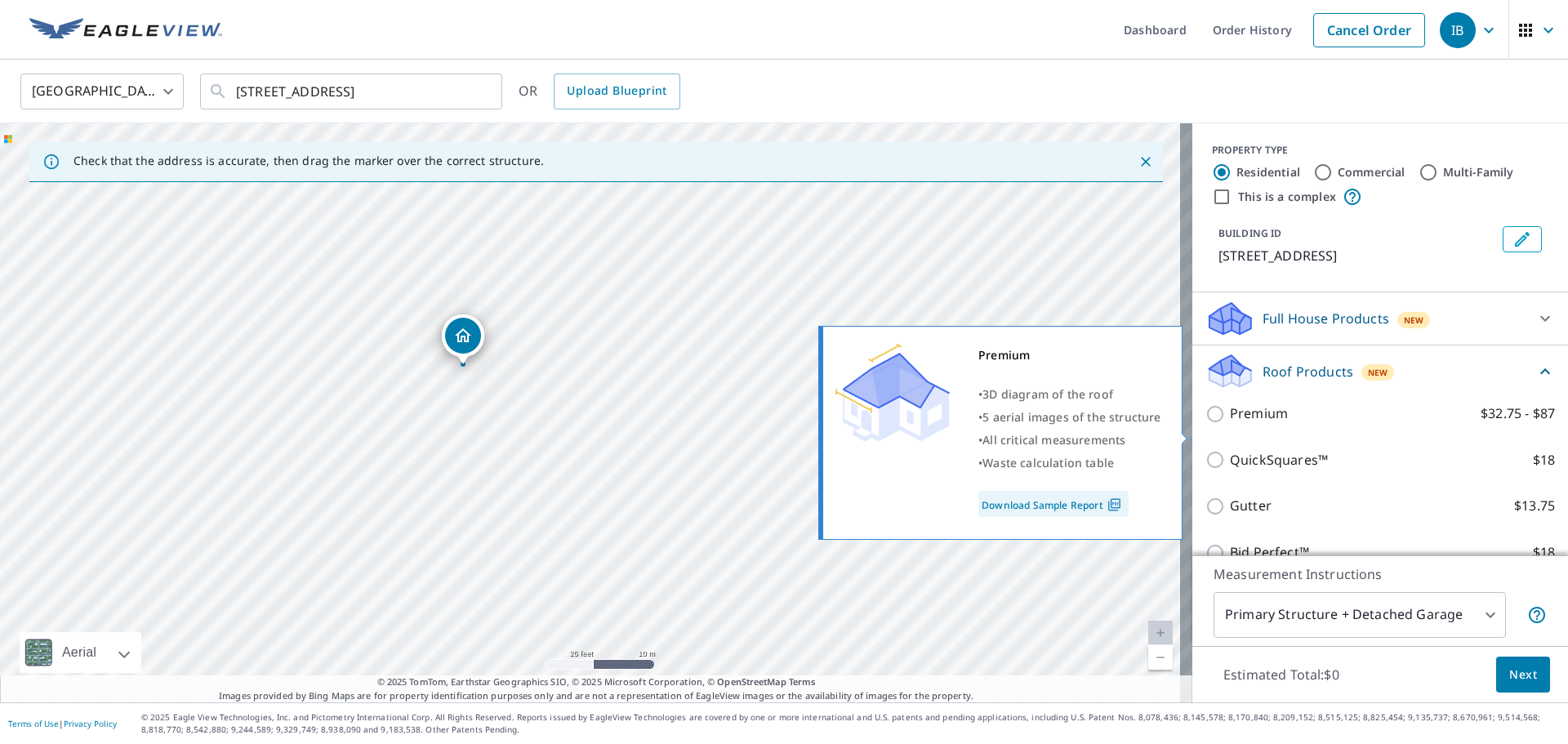
click at [1238, 423] on p "Premium" at bounding box center [1258, 413] width 58 height 20
click at [1230, 423] on input "Premium $32.75 - $87" at bounding box center [1217, 414] width 25 height 20
checkbox input "true"
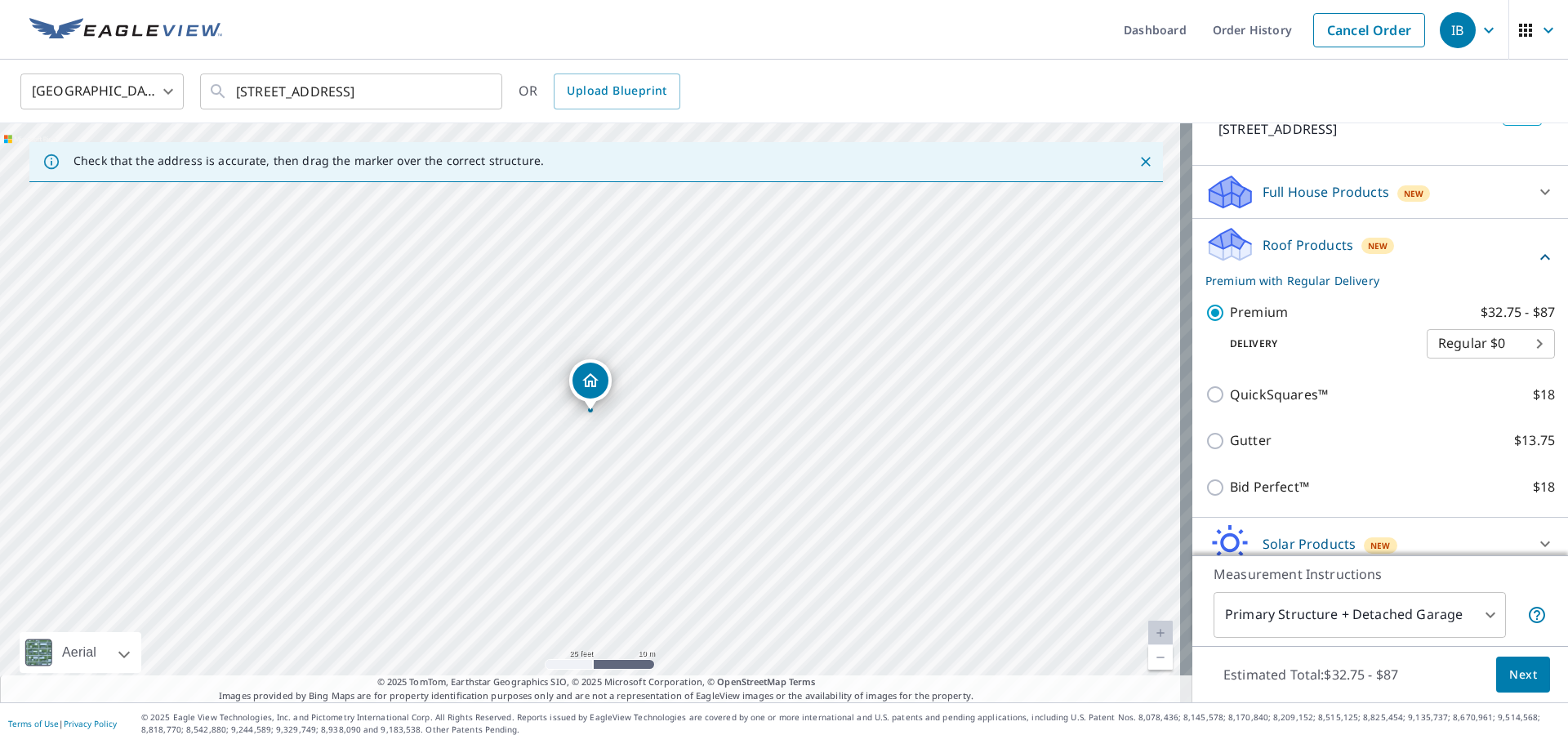
scroll to position [215, 0]
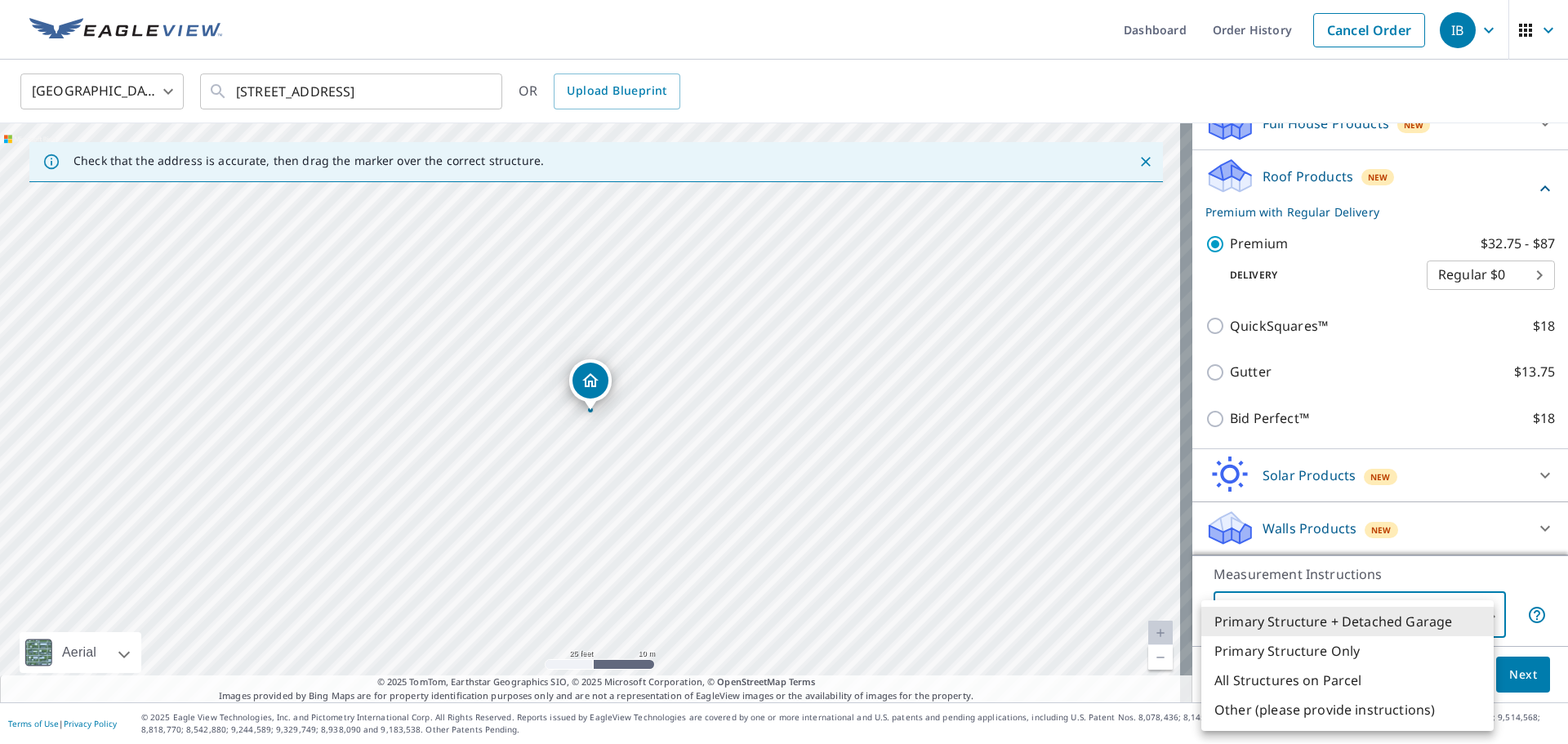
click at [1383, 614] on body "IB IB Dashboard Order History Cancel Order IB United States US ​ 7696 Forest Gr…" at bounding box center [784, 372] width 1568 height 744
click at [1358, 657] on li "Primary Structure Only" at bounding box center [1347, 650] width 292 height 29
type input "2"
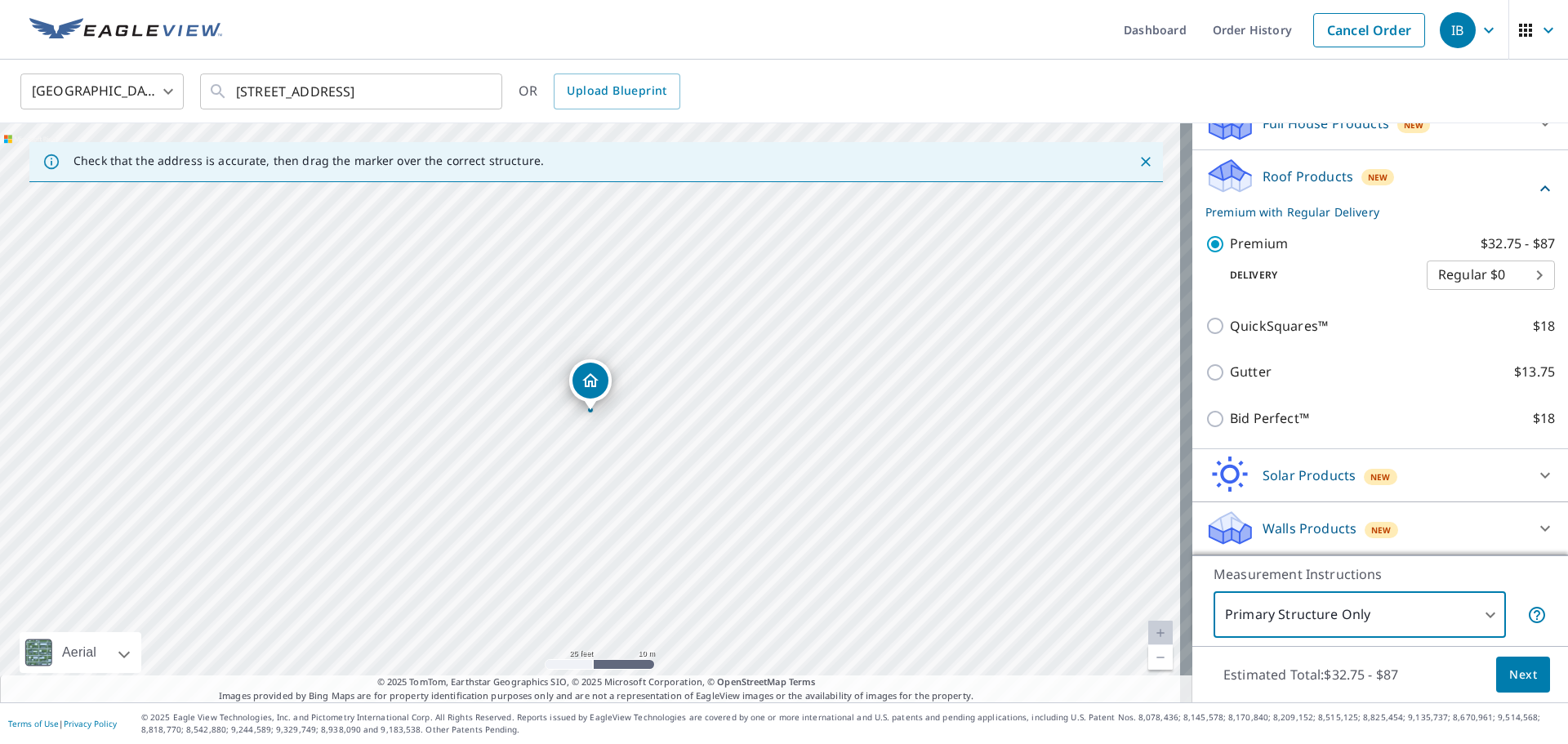
click at [1516, 675] on span "Next" at bounding box center [1522, 675] width 28 height 20
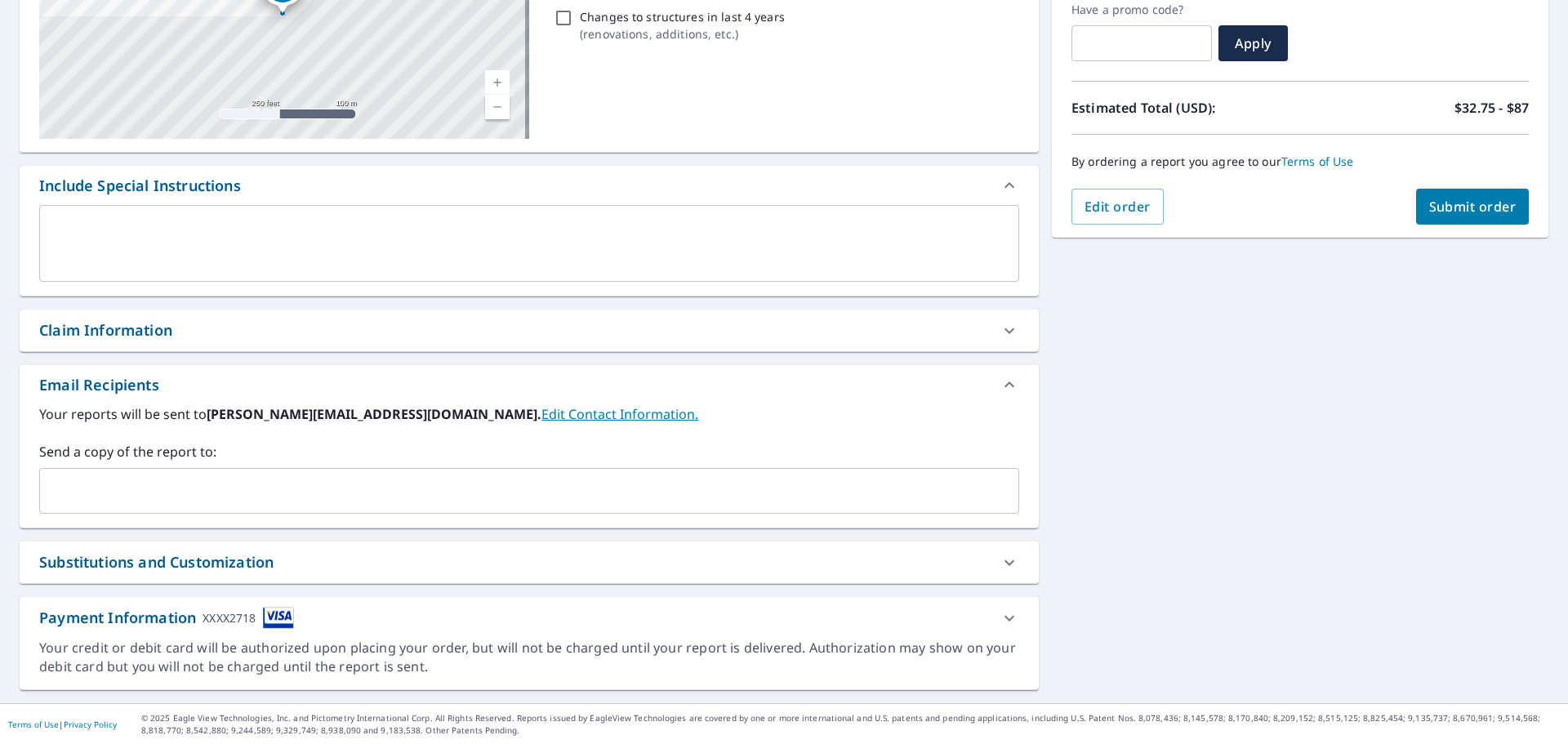
scroll to position [284, 0]
click at [1458, 192] on button "Submit order" at bounding box center [1473, 205] width 114 height 36
checkbox input "true"
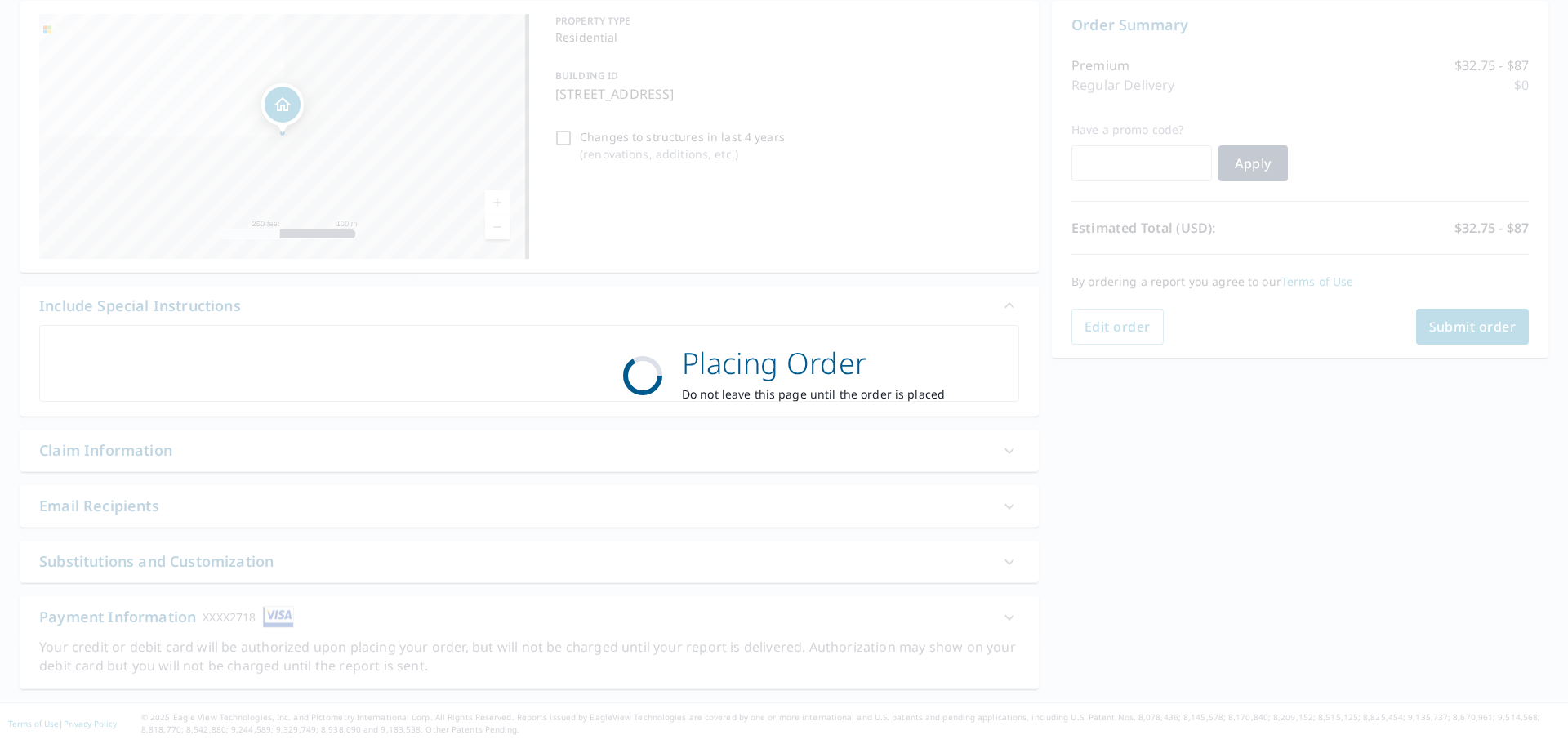
scroll to position [163, 0]
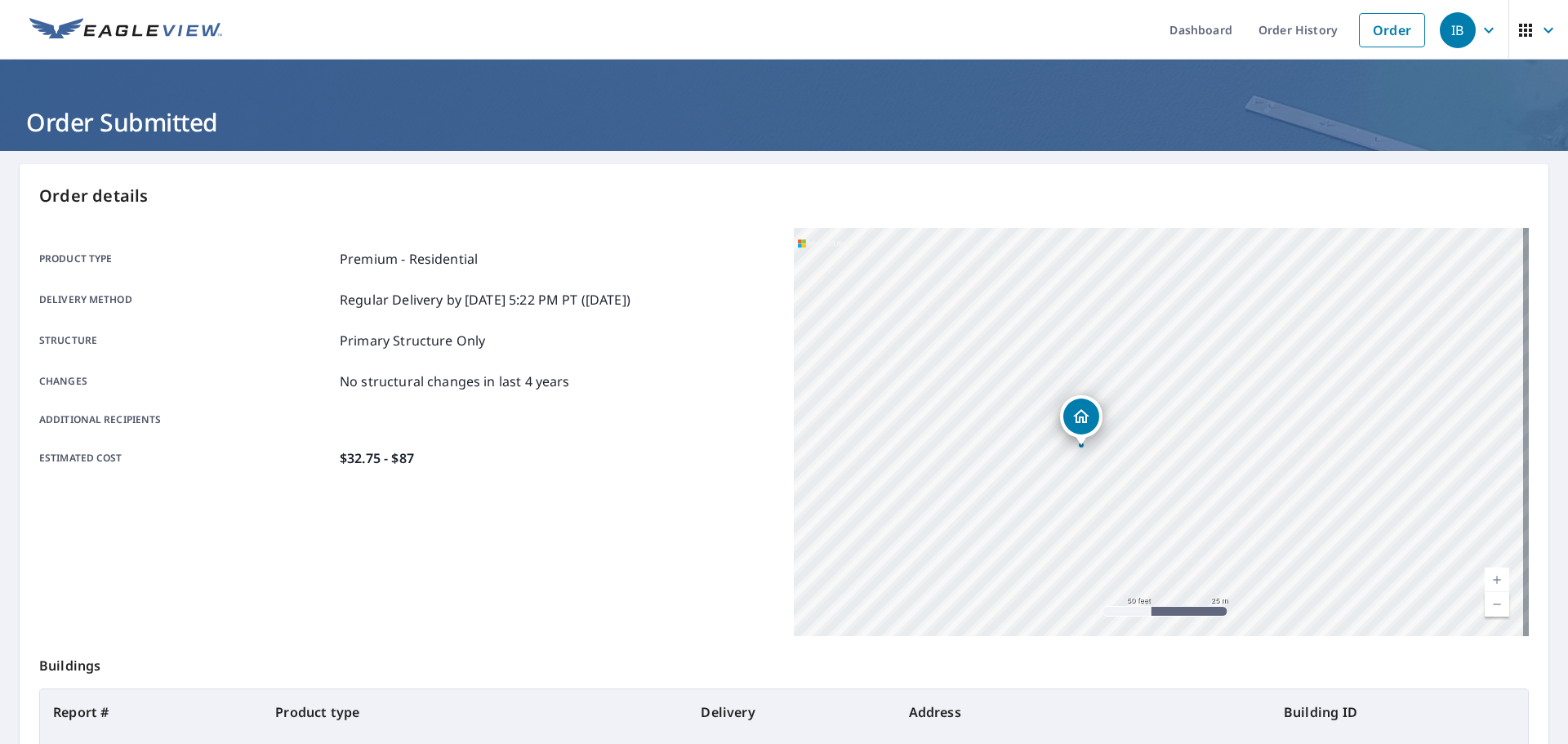
click at [150, 16] on link at bounding box center [125, 29] width 212 height 59
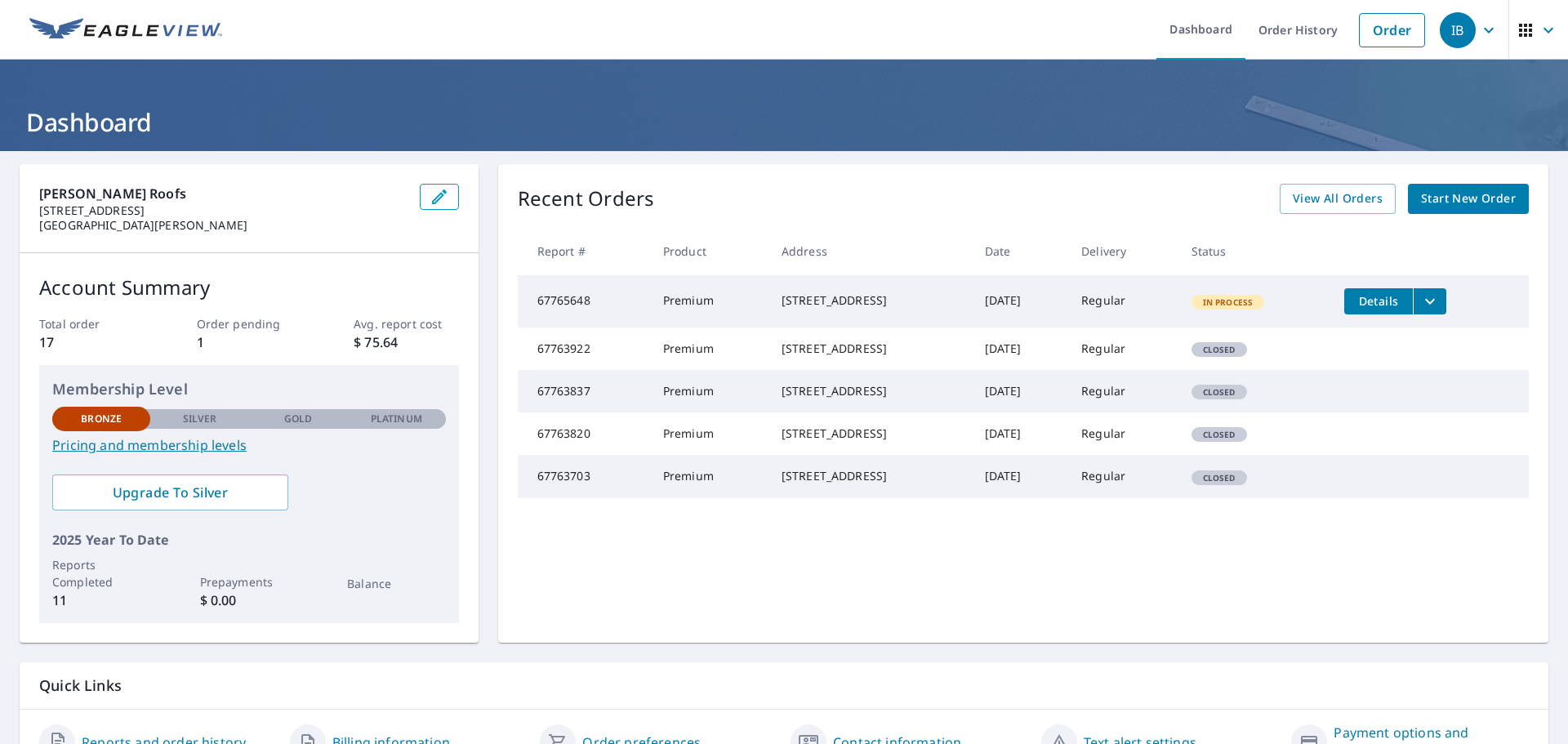
drag, startPoint x: 910, startPoint y: 314, endPoint x: 754, endPoint y: 302, distance: 156.5
click at [781, 302] on div "[STREET_ADDRESS]" at bounding box center [870, 300] width 178 height 16
copy div "[STREET_ADDRESS]"
click at [1437, 200] on span "Start New Order" at bounding box center [1468, 198] width 95 height 20
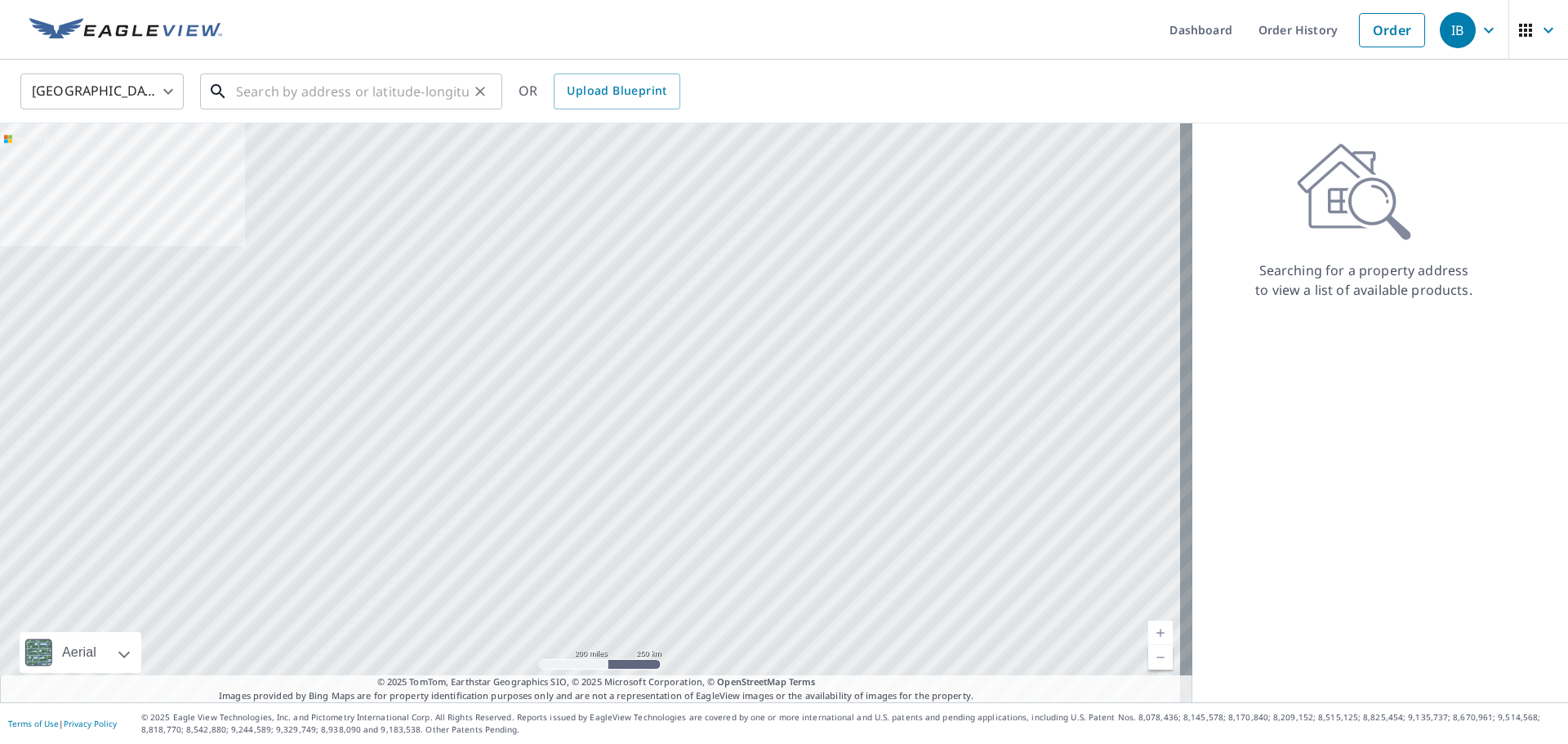
click at [389, 100] on input "text" at bounding box center [352, 91] width 233 height 45
paste input "[STREET_ADDRESS]"
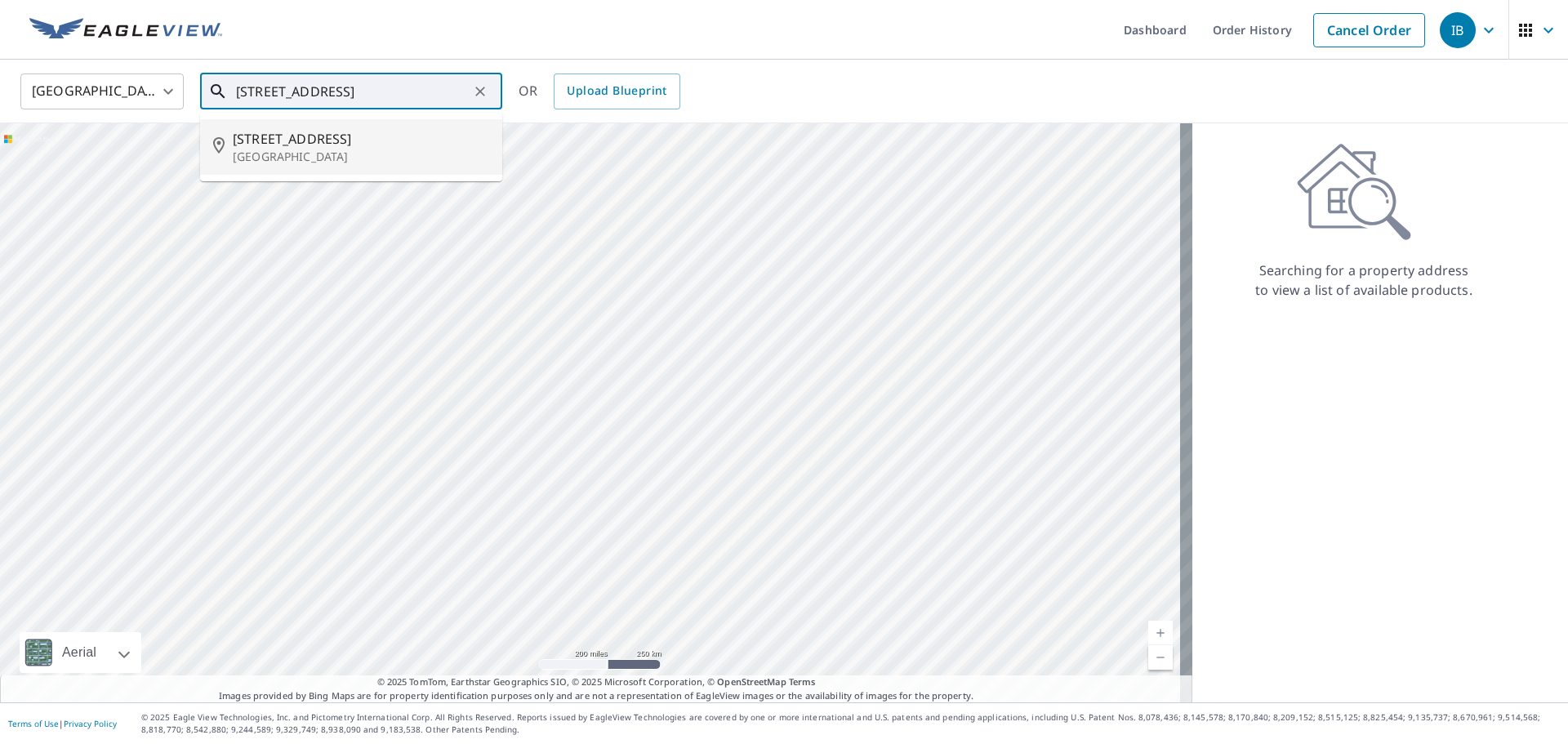
click at [359, 140] on span "[STREET_ADDRESS]" at bounding box center [360, 139] width 257 height 20
type input "[STREET_ADDRESS]"
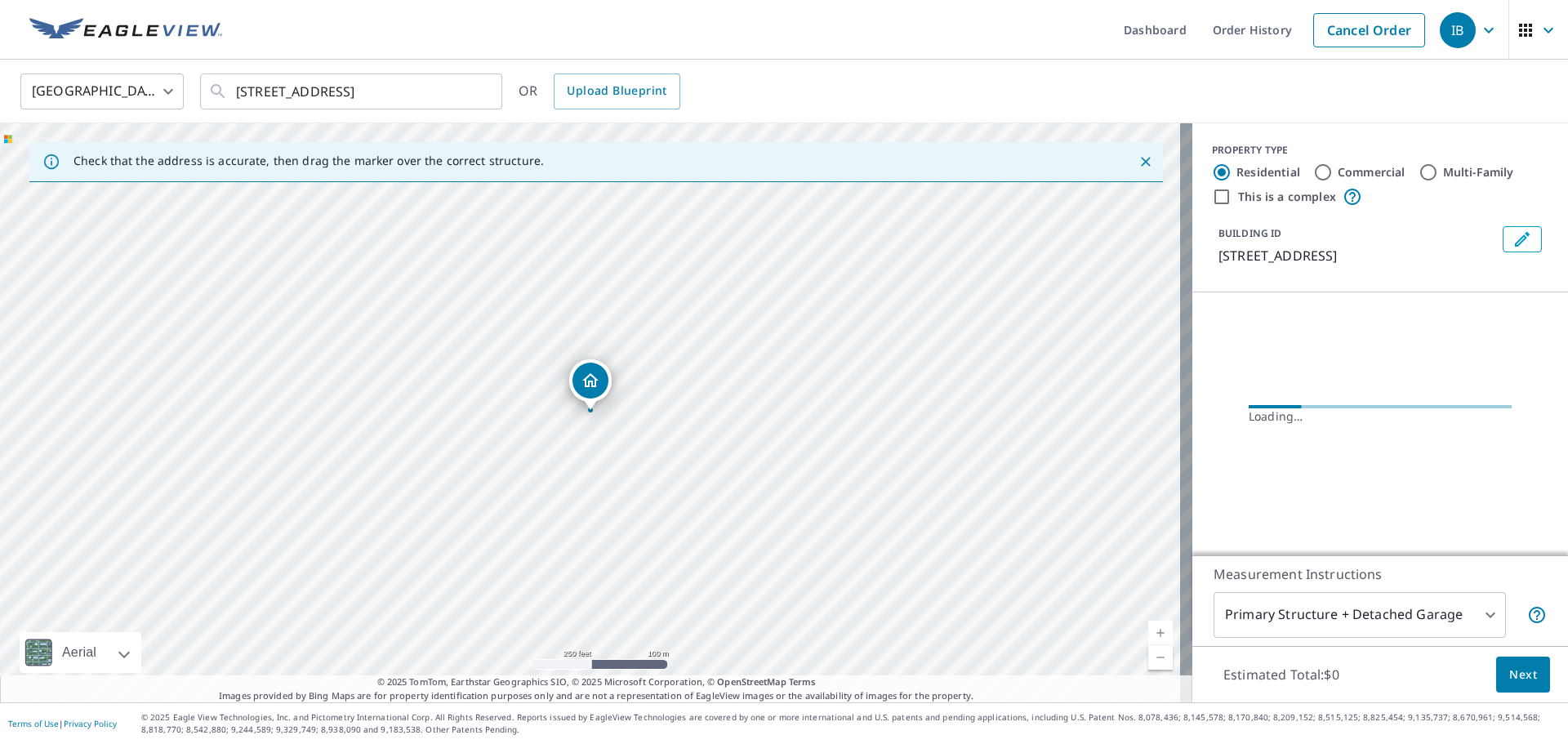
click at [1324, 613] on body "IB IB Dashboard Order History Cancel Order IB [GEOGRAPHIC_DATA] [GEOGRAPHIC_DAT…" at bounding box center [784, 372] width 1568 height 744
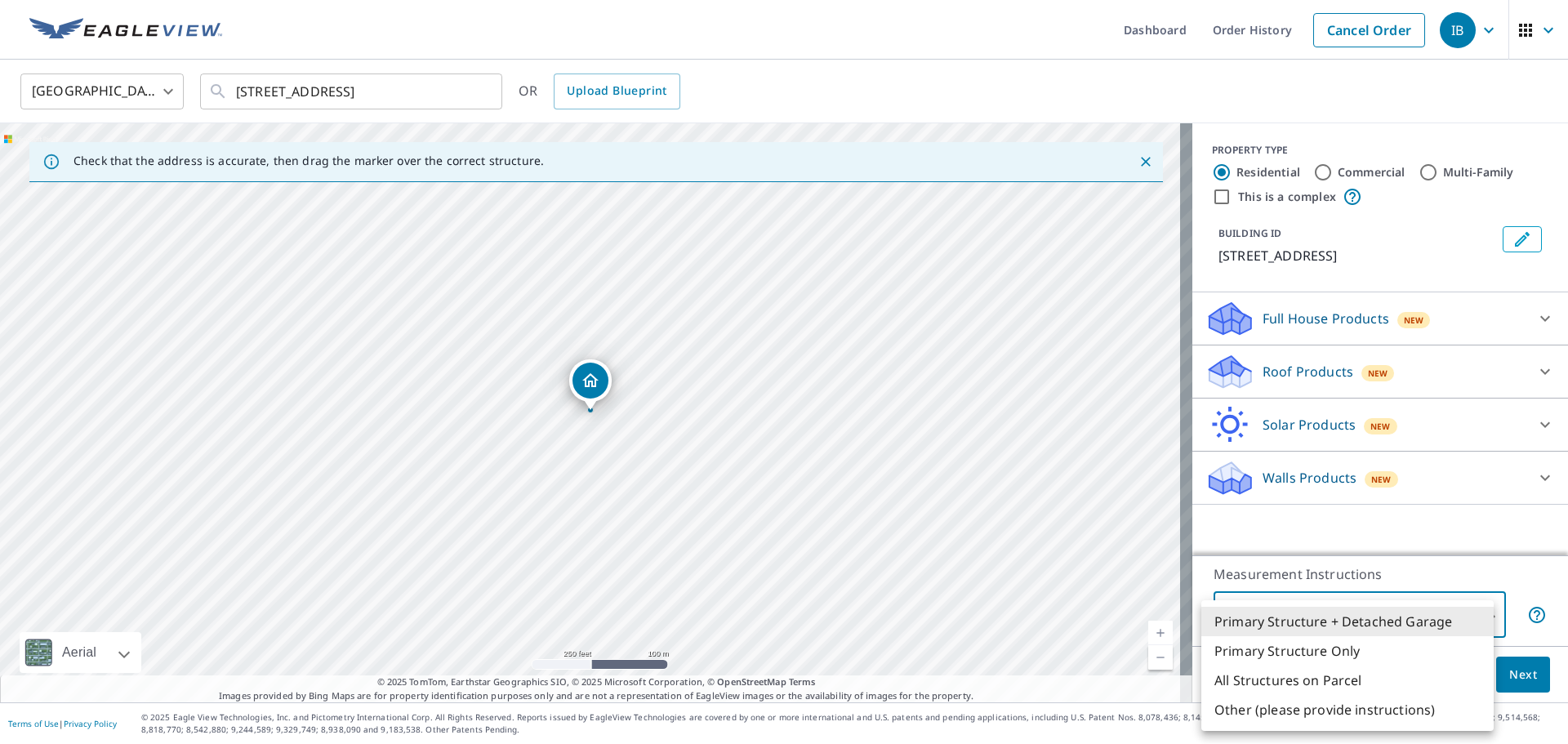
click at [1317, 654] on li "Primary Structure Only" at bounding box center [1347, 650] width 292 height 29
type input "2"
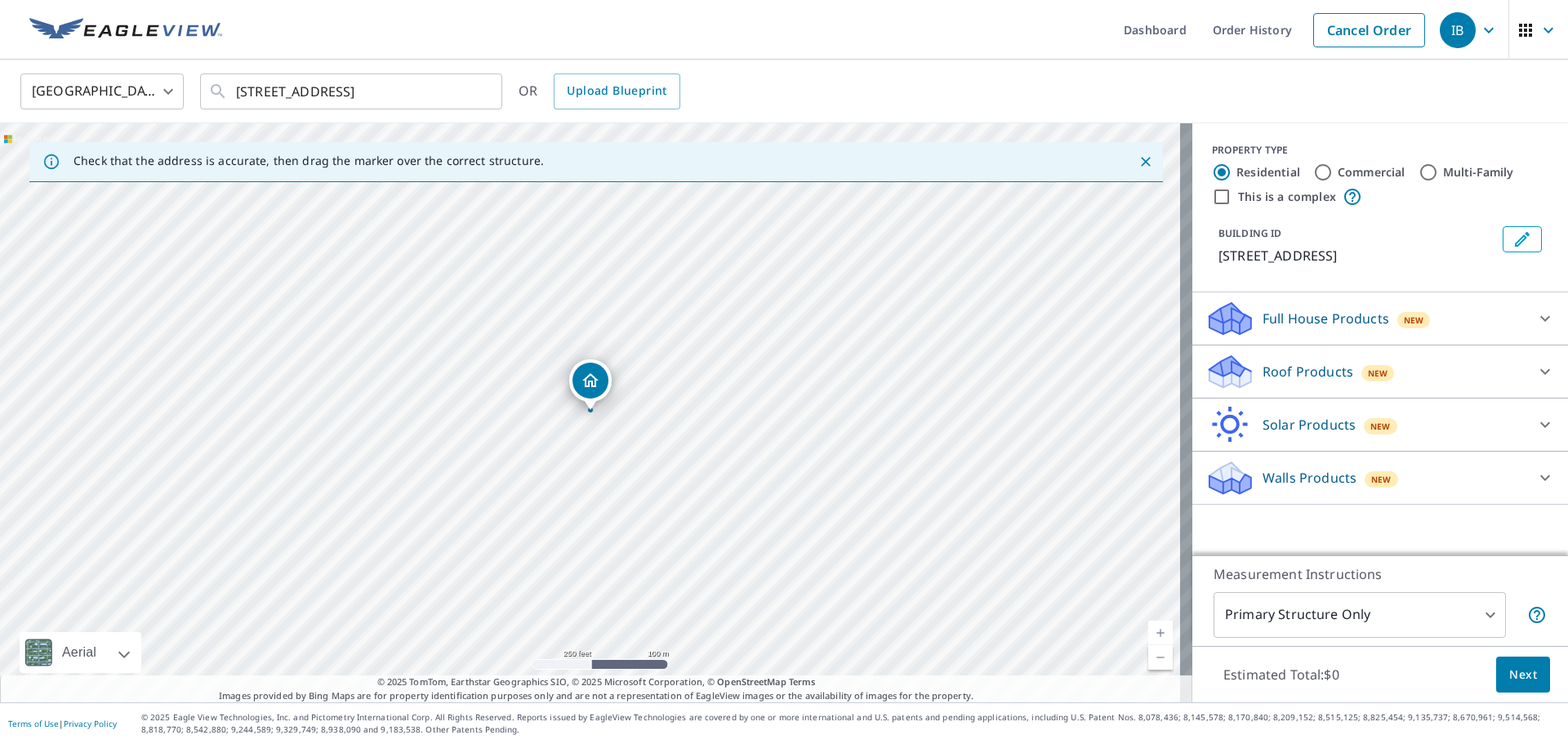
click at [1301, 391] on div "Roof Products New" at bounding box center [1365, 371] width 320 height 38
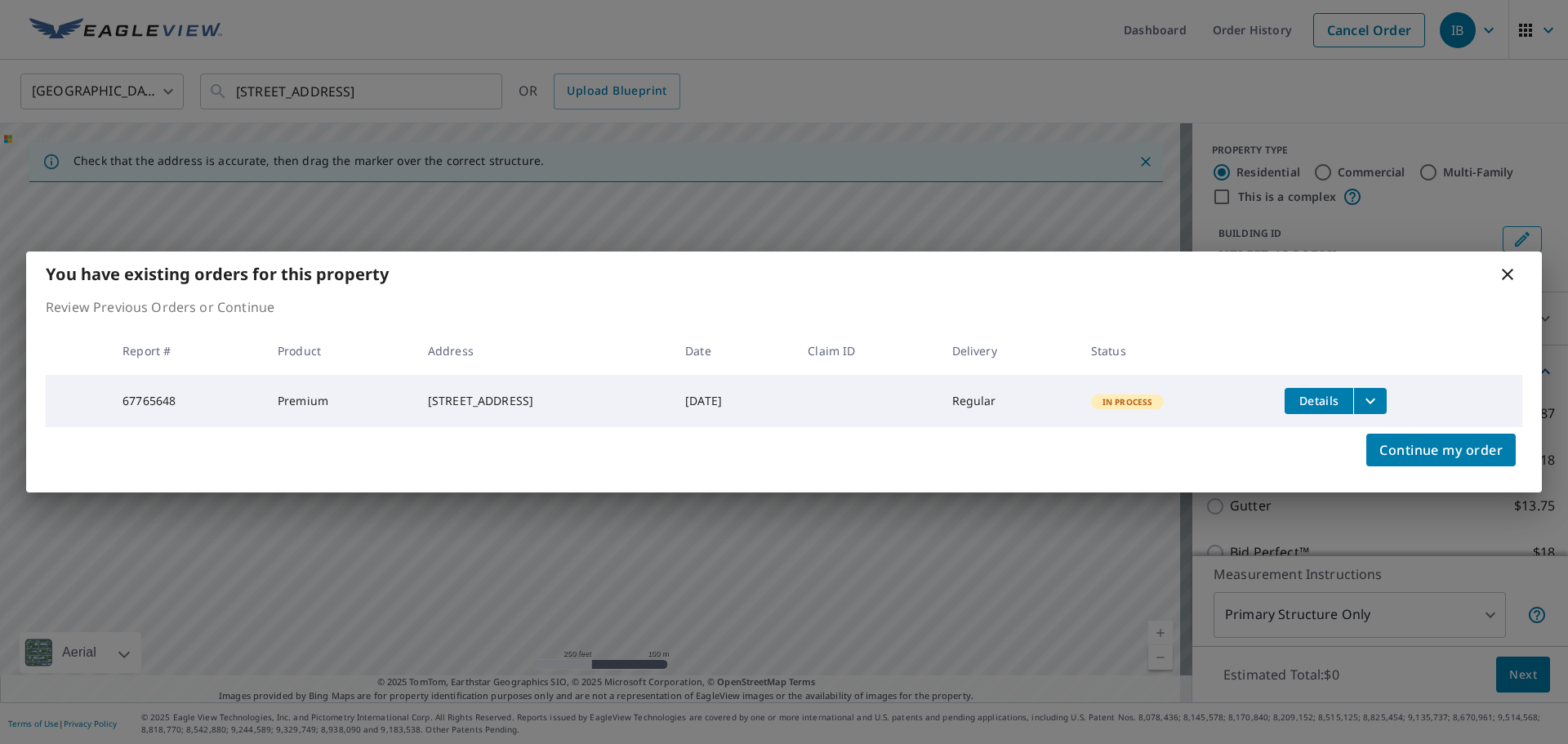
click at [1515, 279] on icon at bounding box center [1507, 274] width 20 height 20
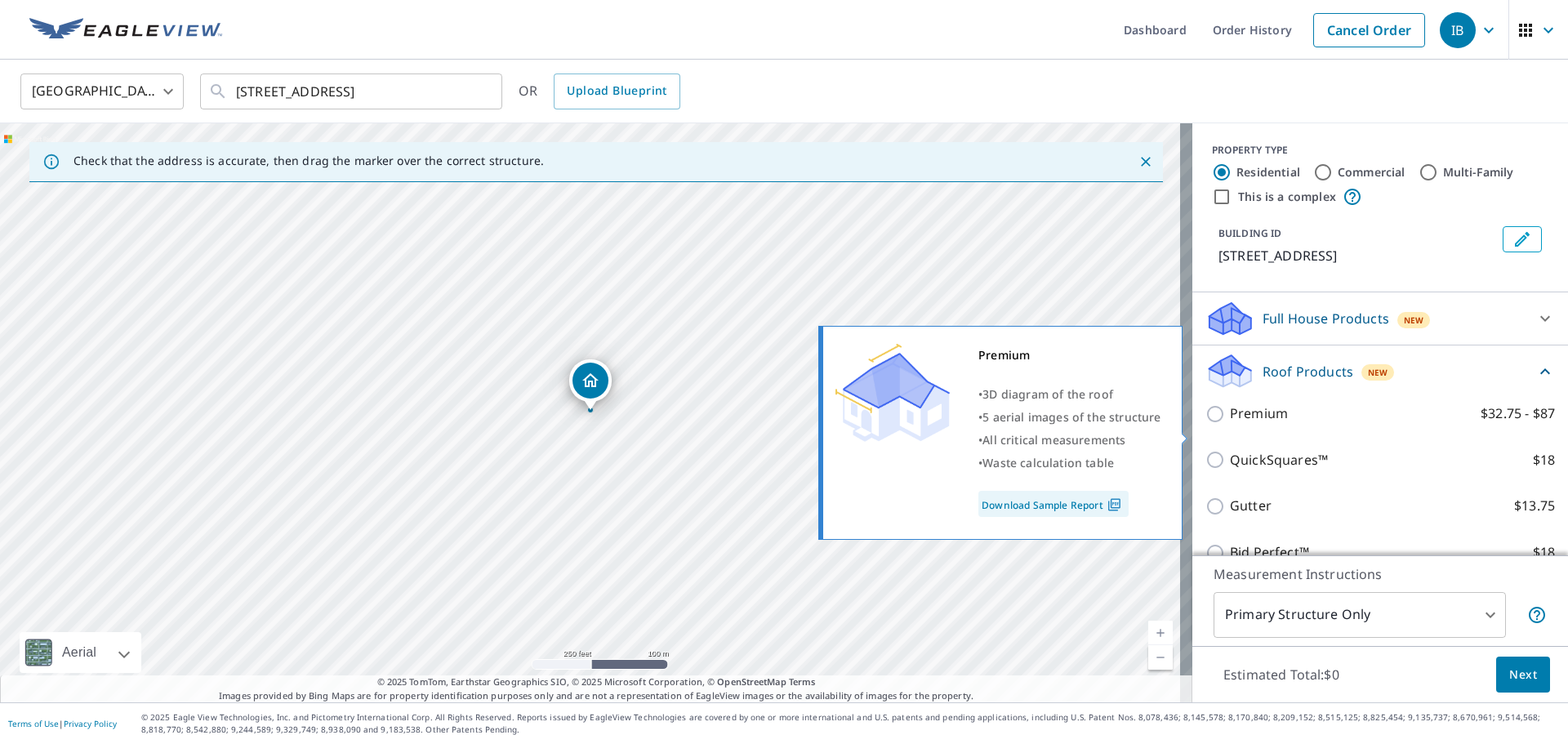
click at [1205, 423] on input "Premium $32.75 - $87" at bounding box center [1217, 414] width 25 height 20
checkbox input "true"
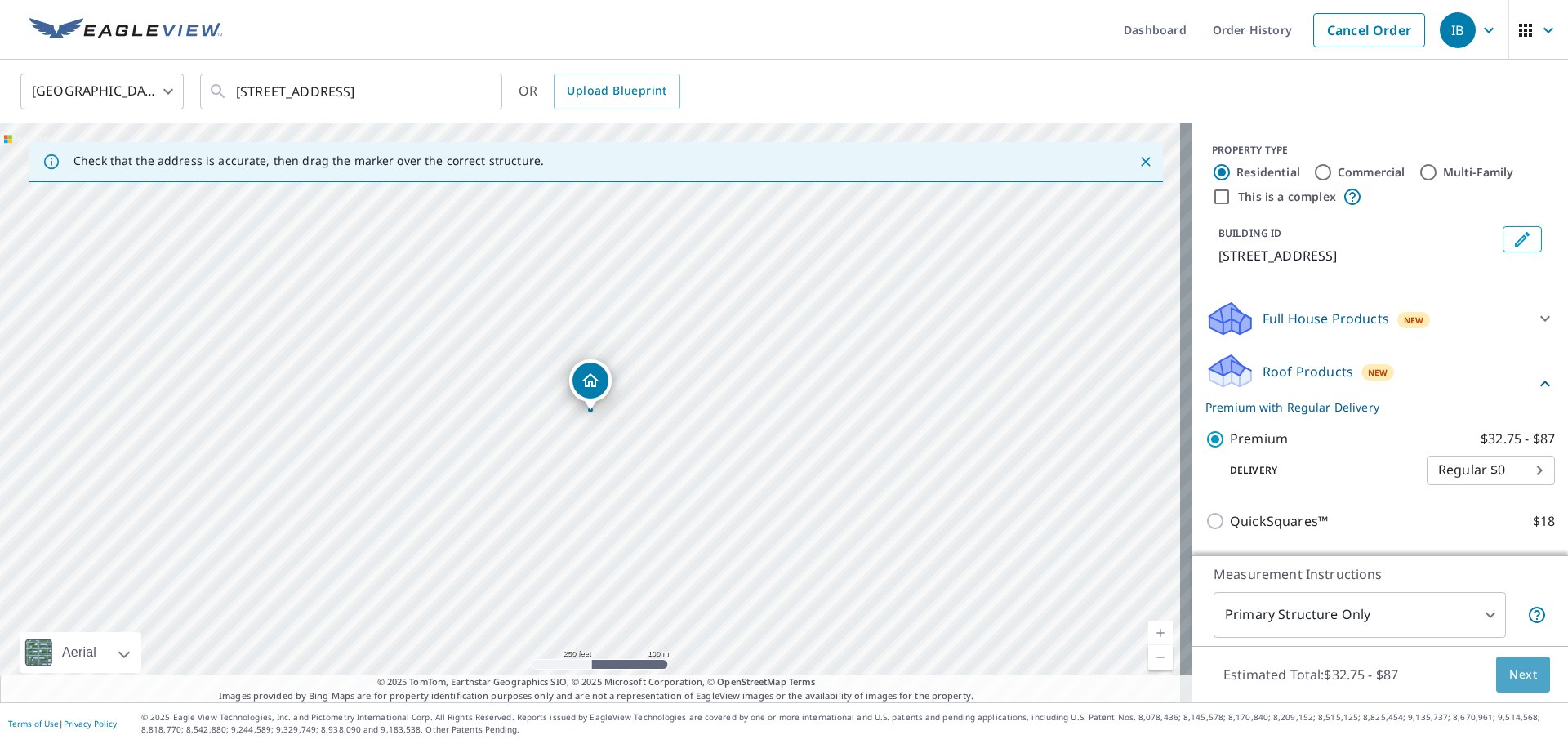
click at [1509, 676] on span "Next" at bounding box center [1522, 675] width 28 height 20
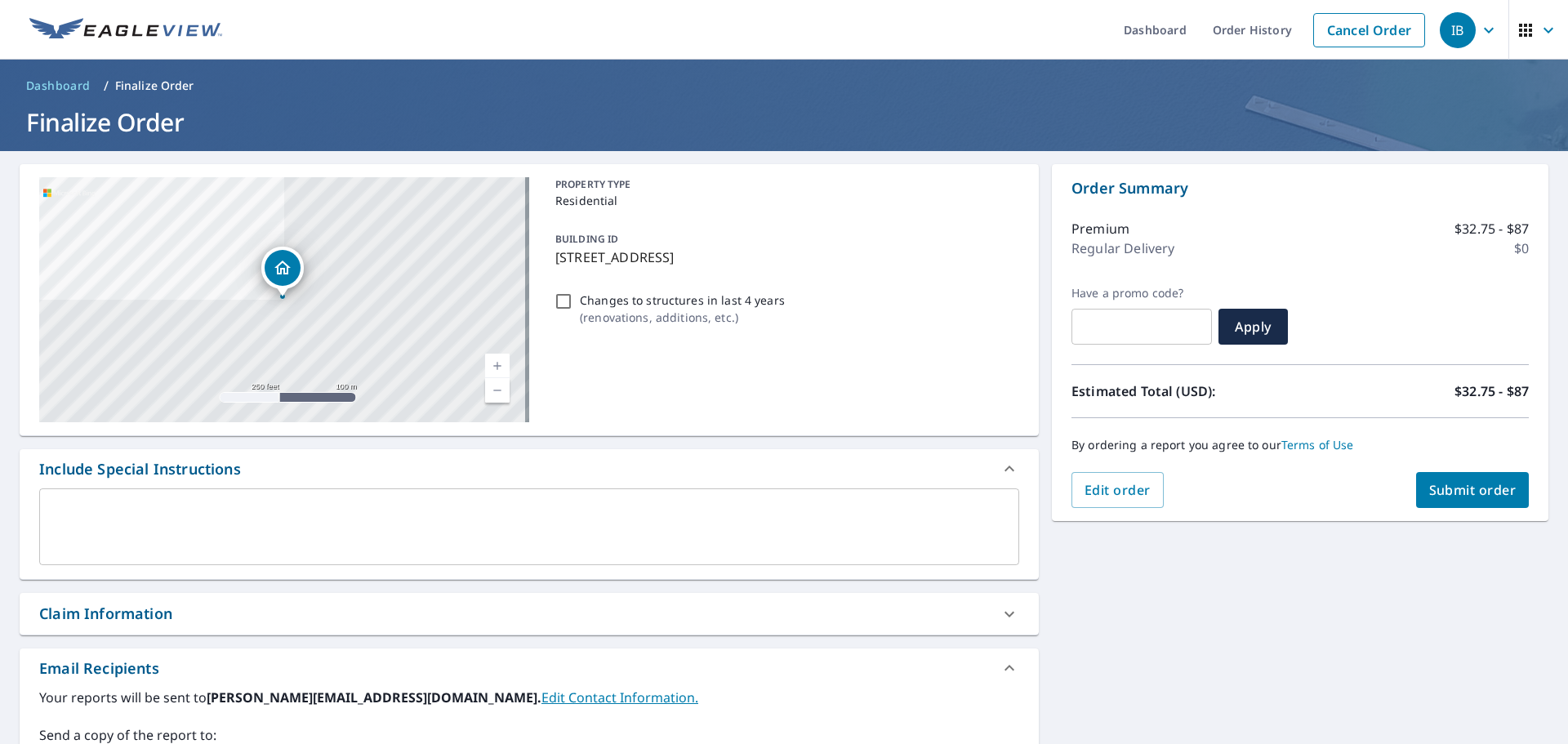
click at [347, 526] on textarea at bounding box center [529, 526] width 957 height 46
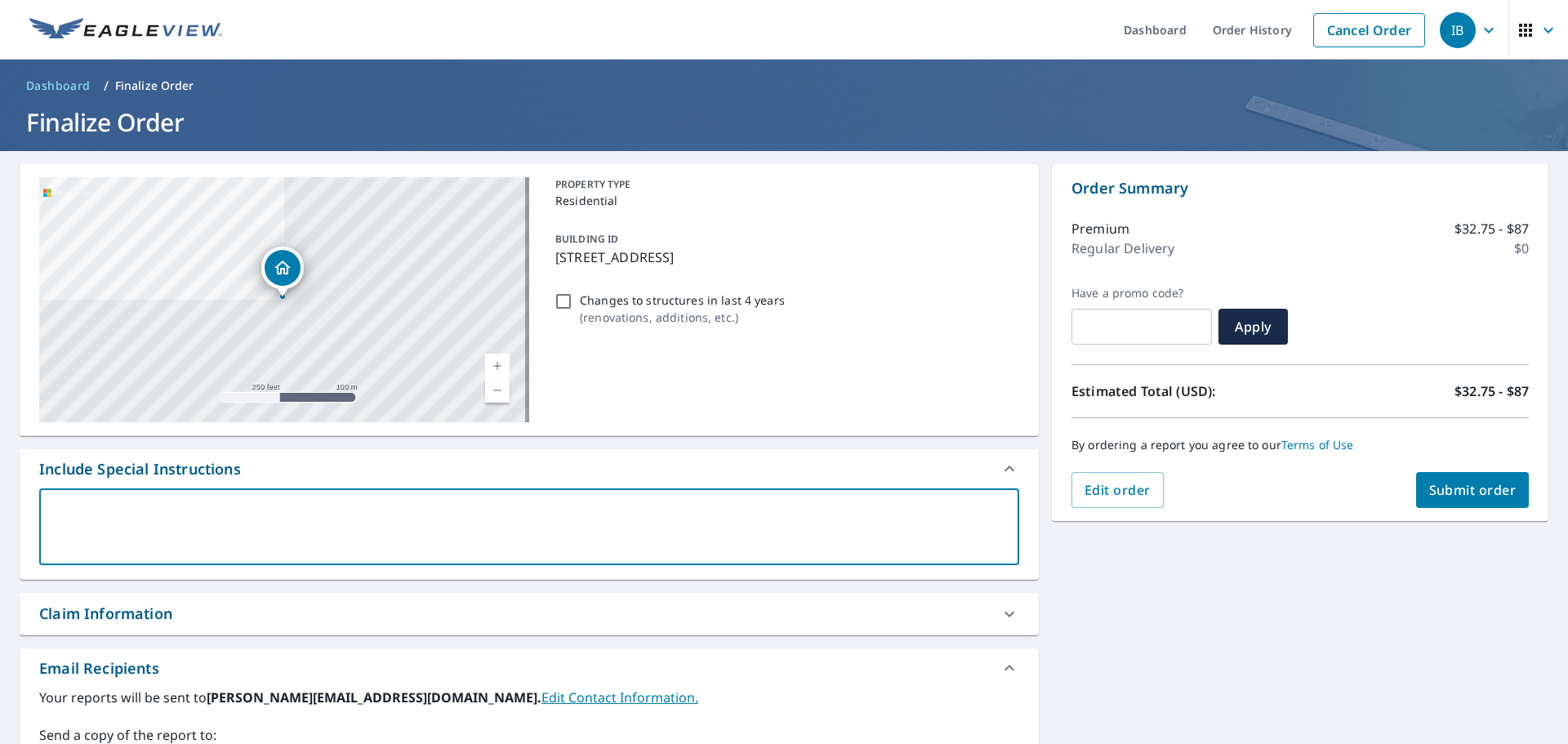
type textarea "H"
type textarea "x"
checkbox input "true"
type textarea "HA"
type textarea "x"
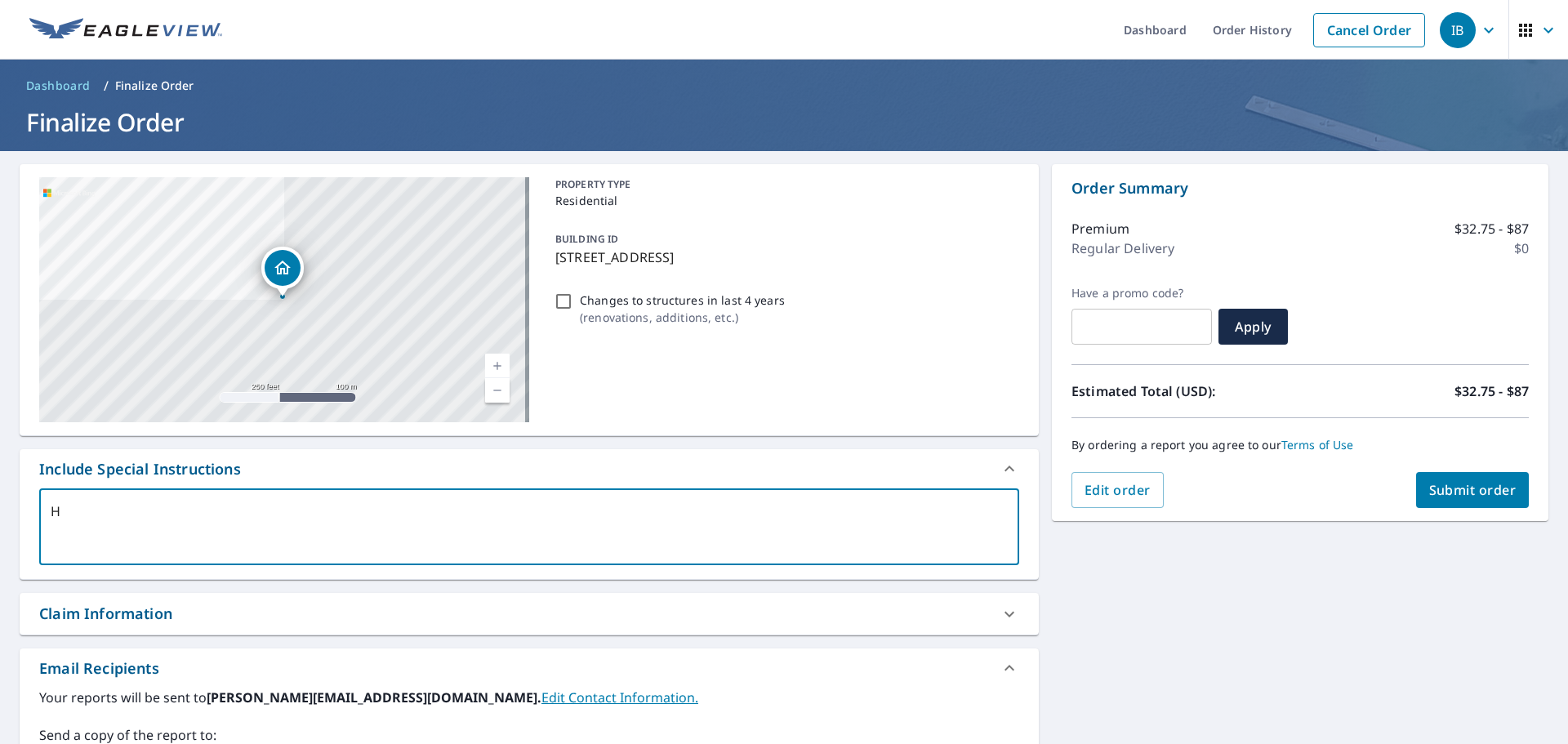
checkbox input "true"
type textarea "HAL"
type textarea "x"
checkbox input "true"
type textarea "HALF"
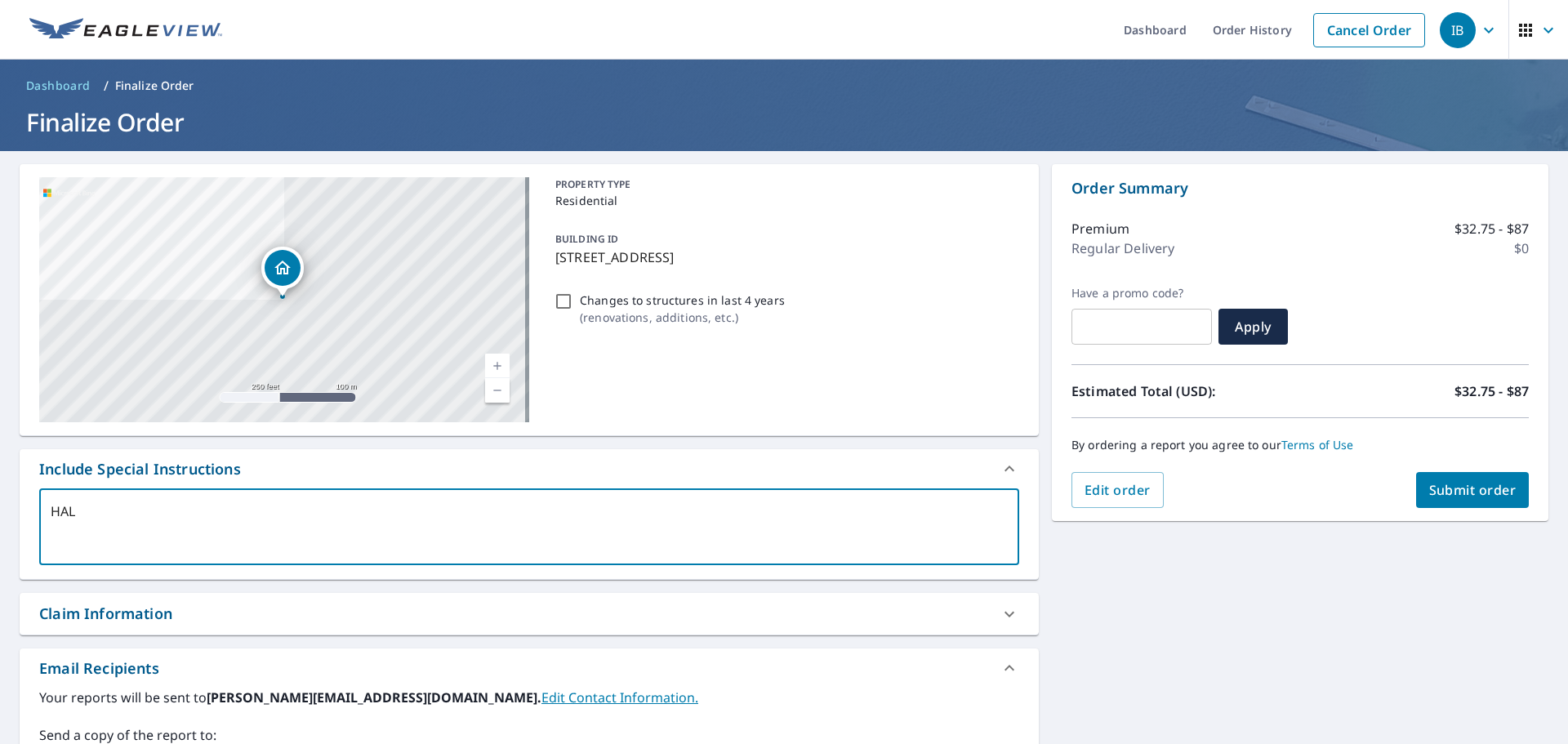
type textarea "x"
checkbox input "true"
type textarea "HALF"
type textarea "x"
checkbox input "true"
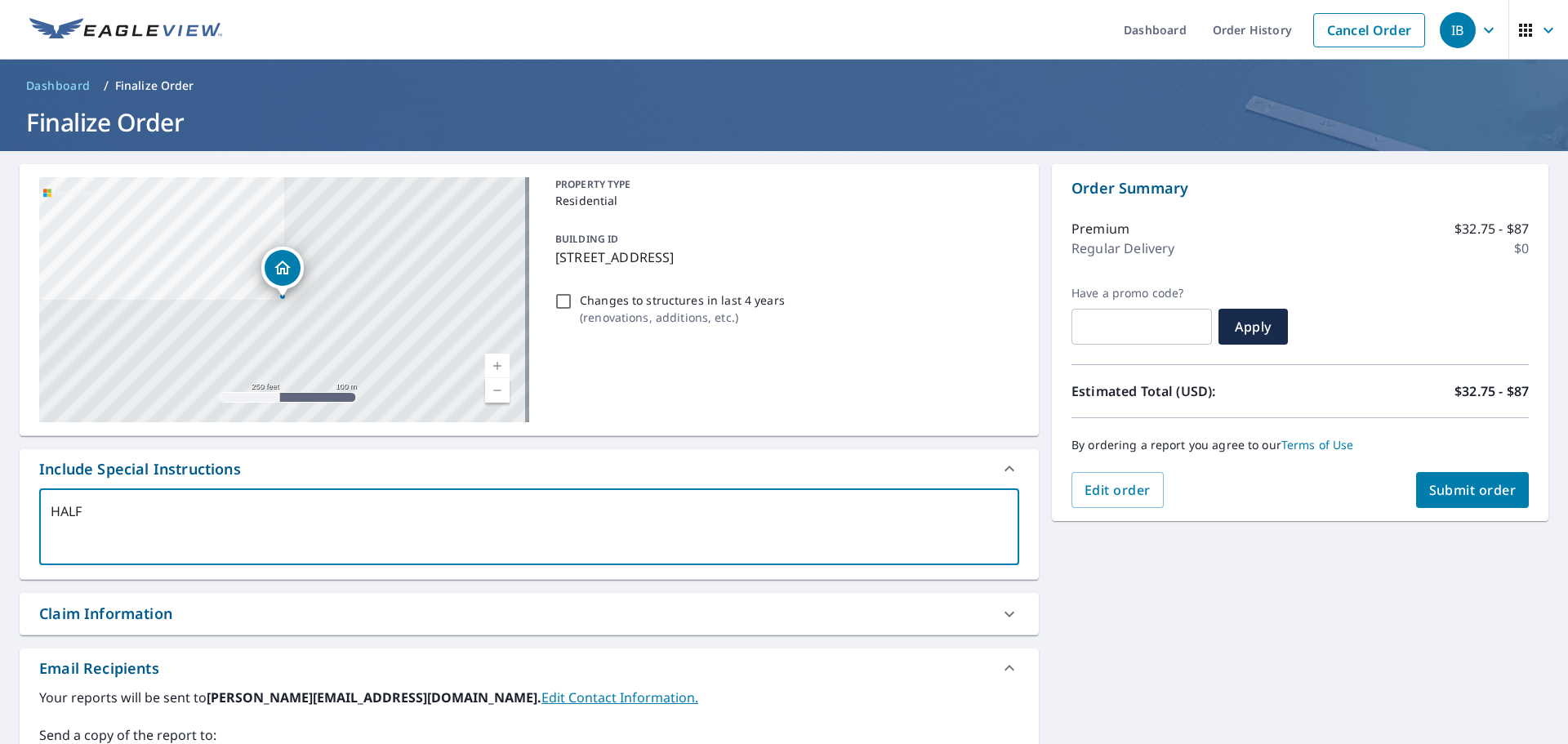
type textarea "HALF o"
type textarea "x"
checkbox input "true"
type textarea "HALF of"
type textarea "x"
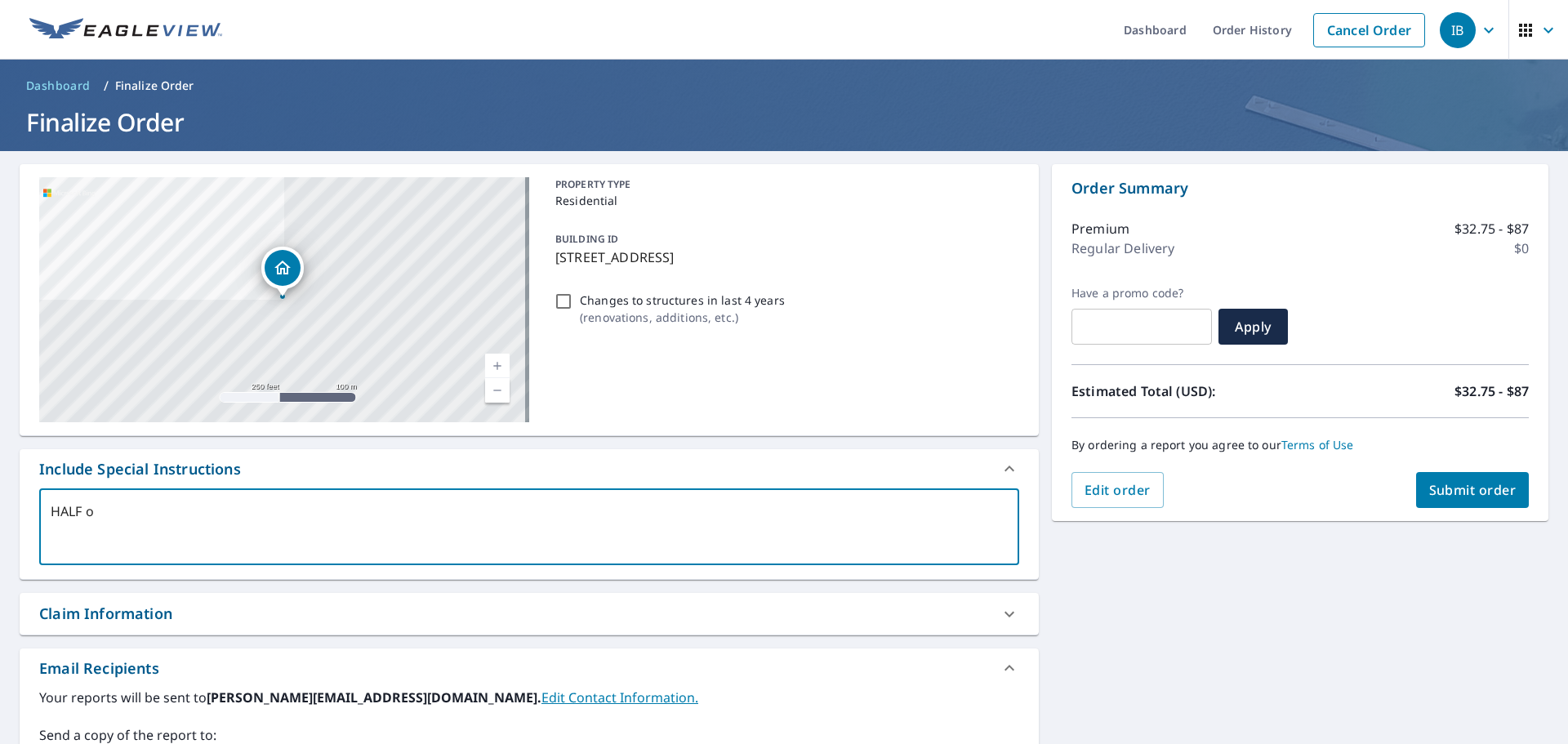
checkbox input "true"
type textarea "HALF of"
type textarea "x"
checkbox input "true"
type textarea "HALF of F"
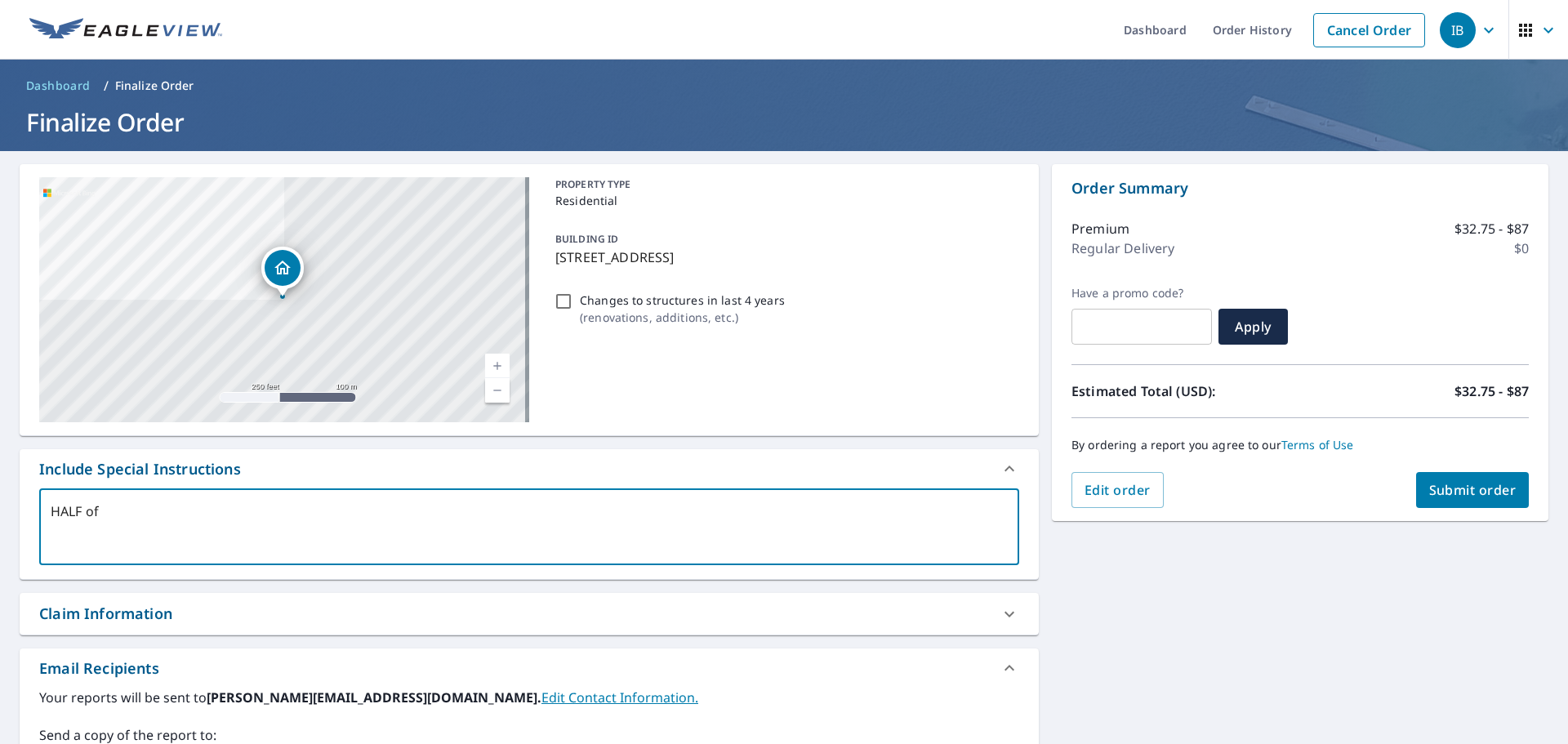
type textarea "x"
checkbox input "true"
type textarea "HALF of"
type textarea "x"
checkbox input "true"
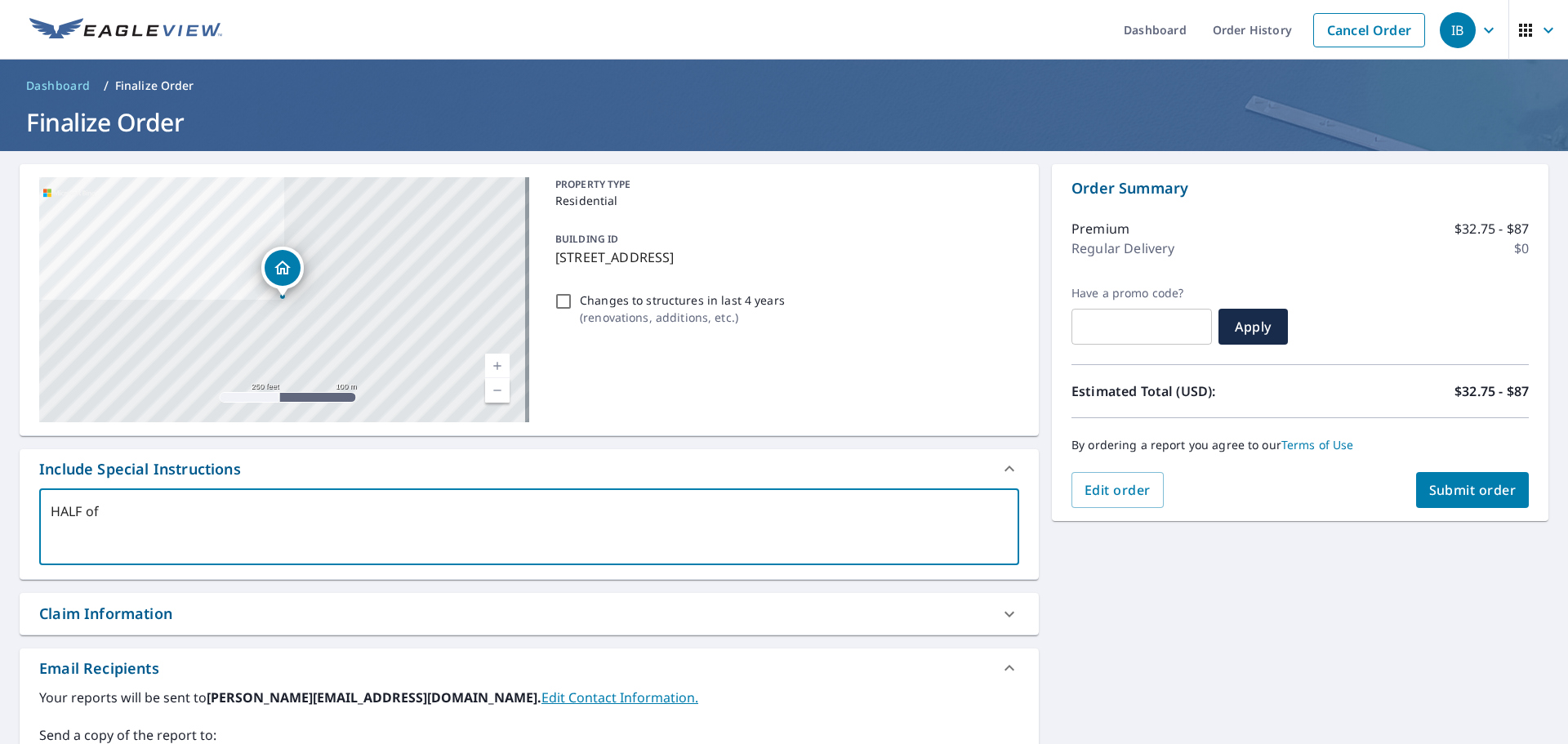
type textarea "HALF of D"
type textarea "x"
checkbox input "true"
type textarea "HALF of DU"
type textarea "x"
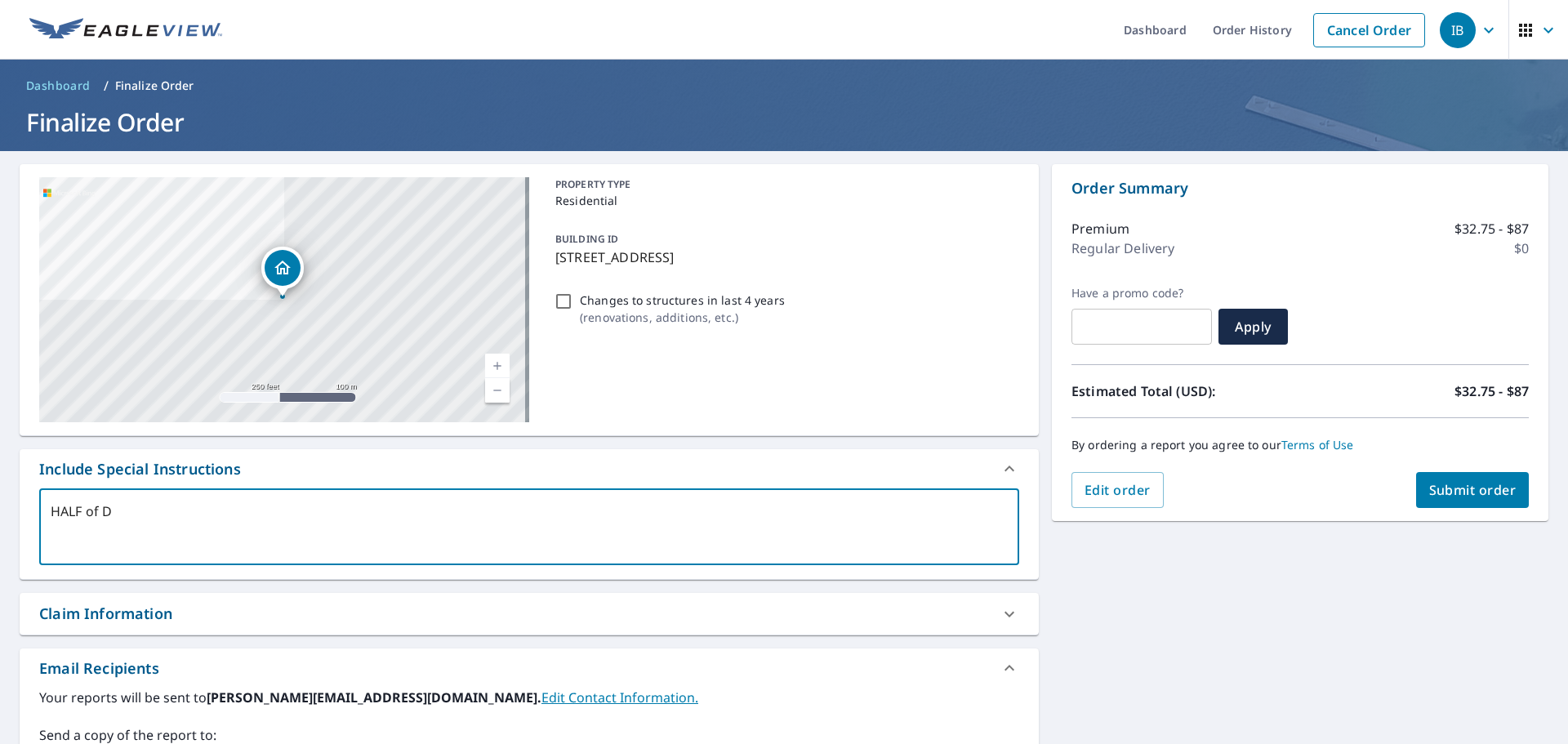
checkbox input "true"
type textarea "HALF of DUP"
type textarea "x"
checkbox input "true"
type textarea "HALF of DUPL"
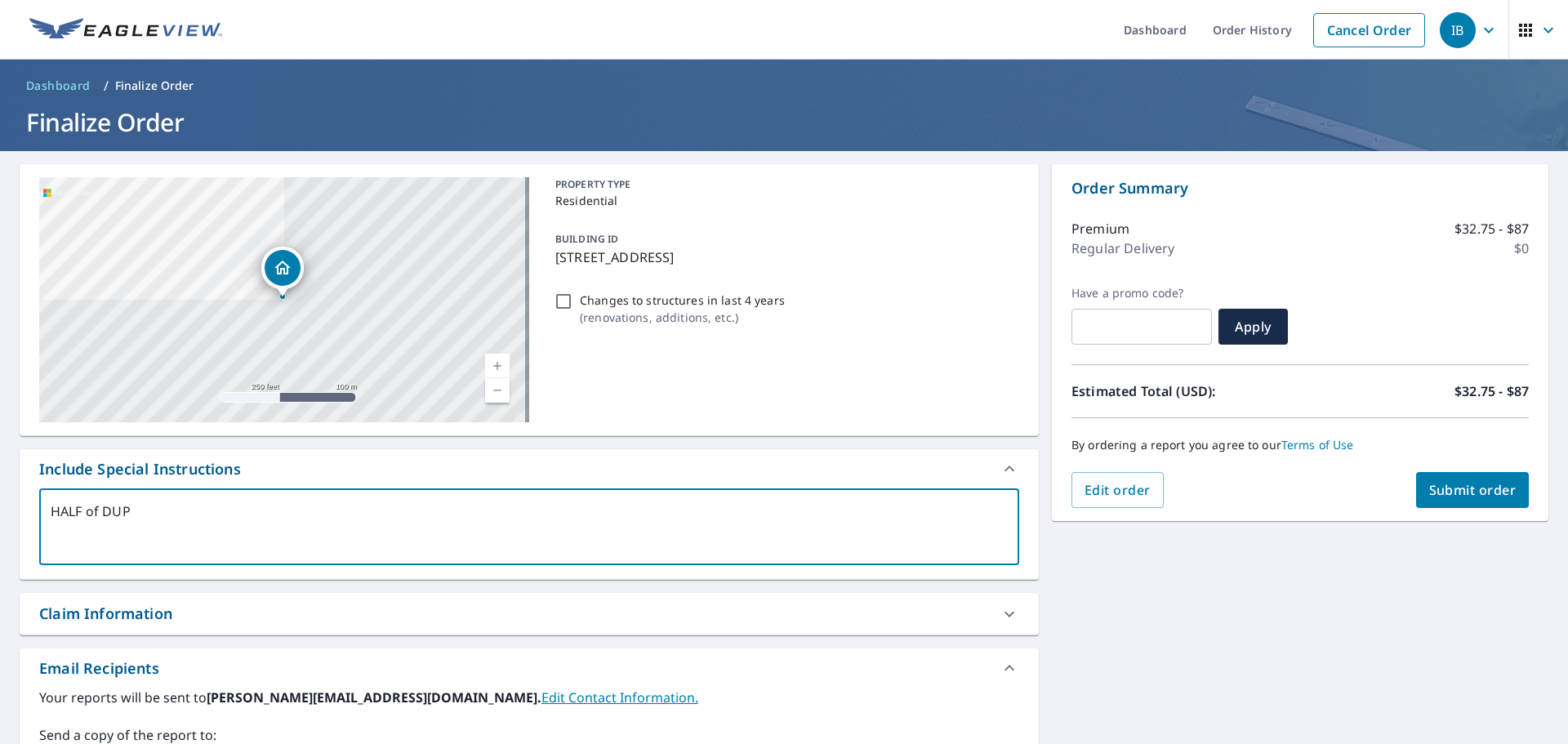
type textarea "x"
checkbox input "true"
type textarea "HALF of DUPLE"
type textarea "x"
checkbox input "true"
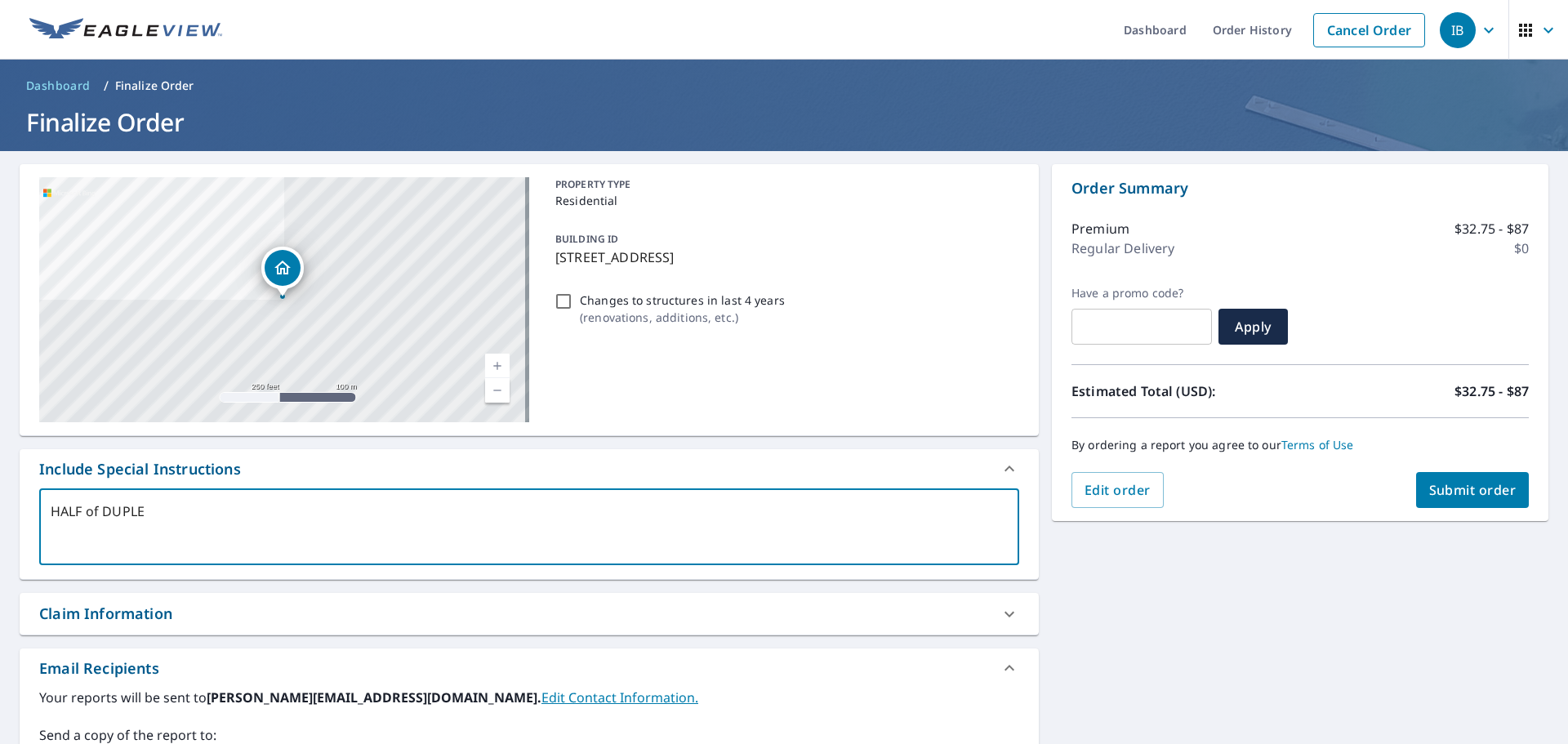
type textarea "HALF of DUPLEX"
type textarea "x"
checkbox input "true"
type textarea "HALF of DUPLEX"
click at [1150, 653] on div "[STREET_ADDRESS] Aerial Road A standard road map Aerial A detailed look from ab…" at bounding box center [784, 568] width 1568 height 835
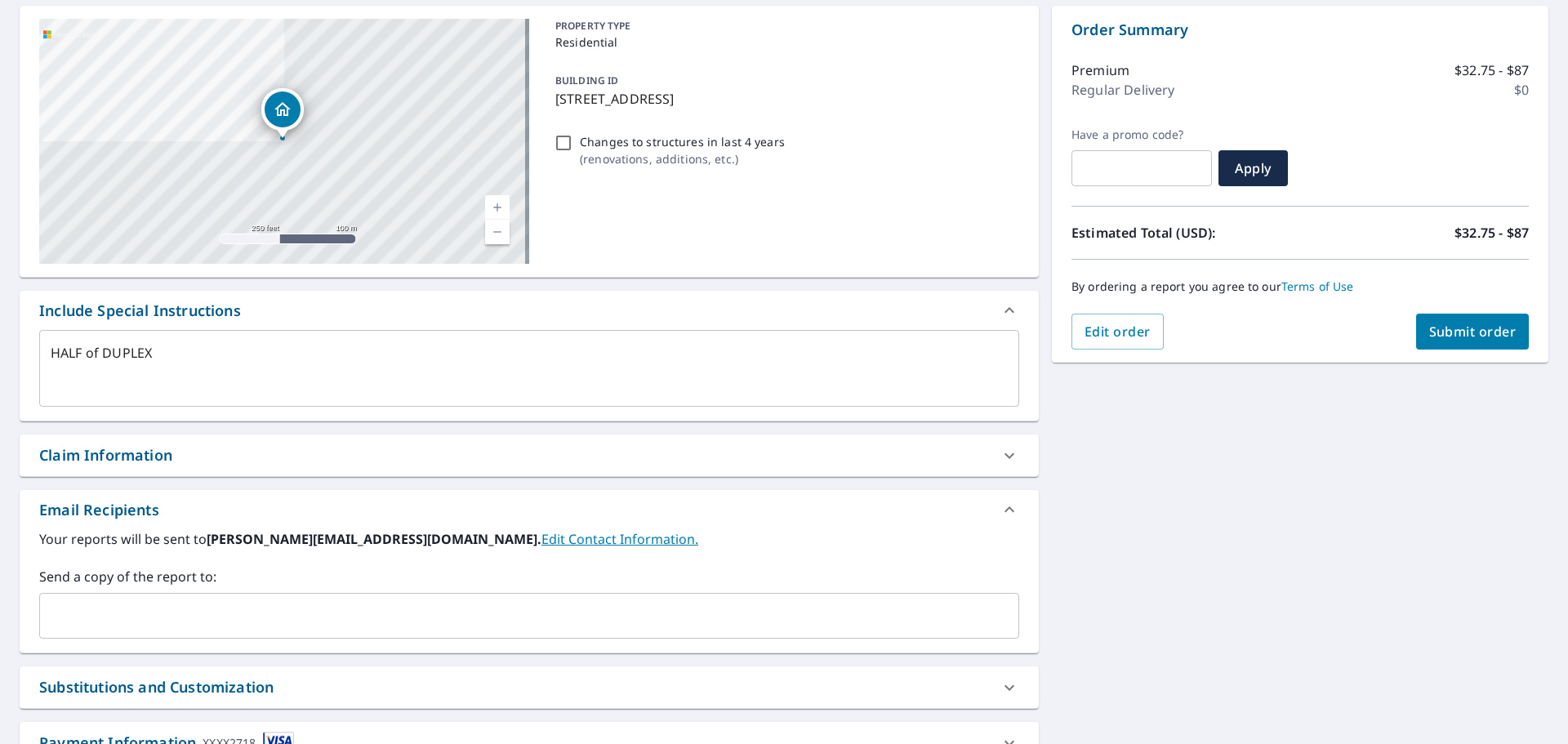
scroll to position [39, 0]
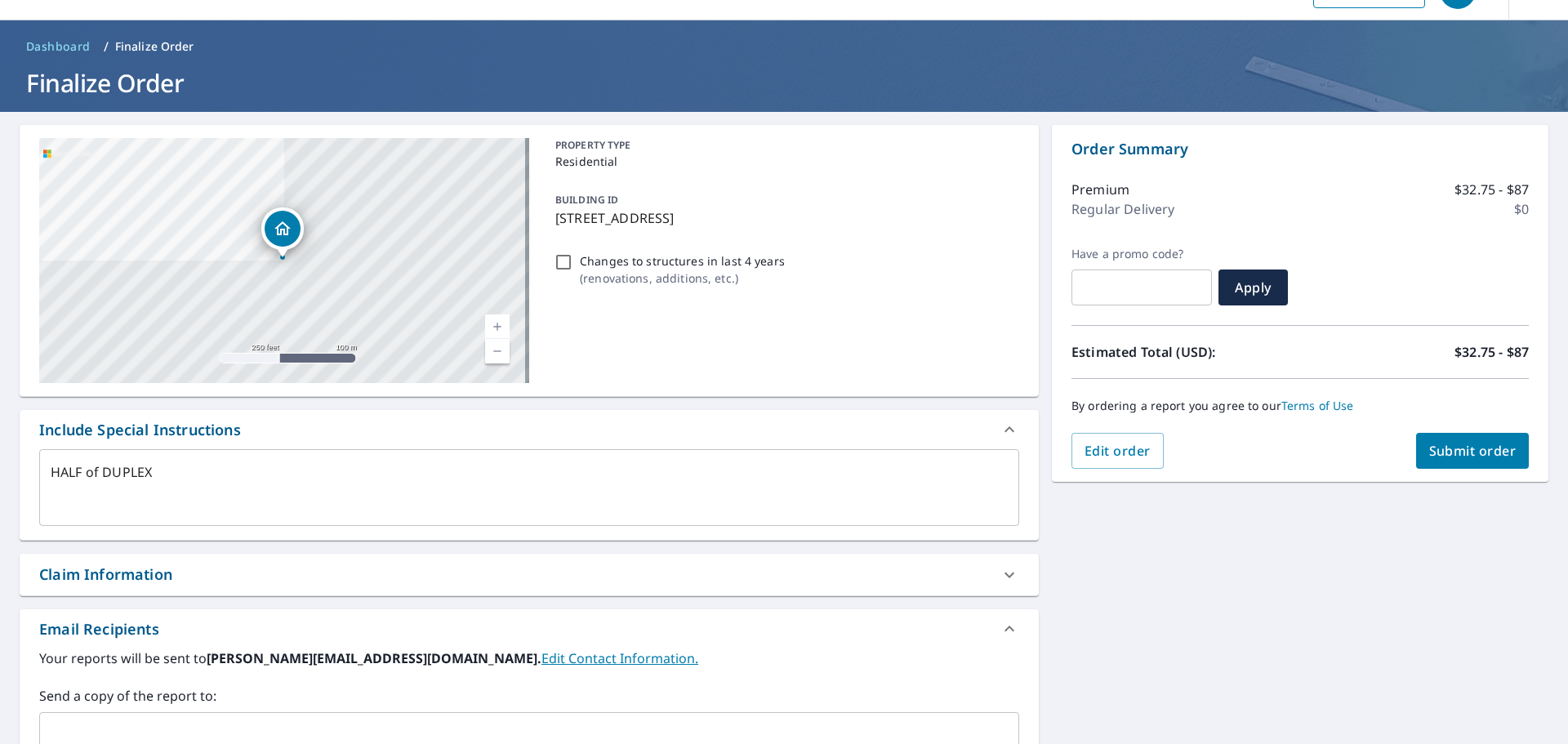
click at [1445, 452] on span "Submit order" at bounding box center [1472, 450] width 87 height 18
type textarea "x"
checkbox input "true"
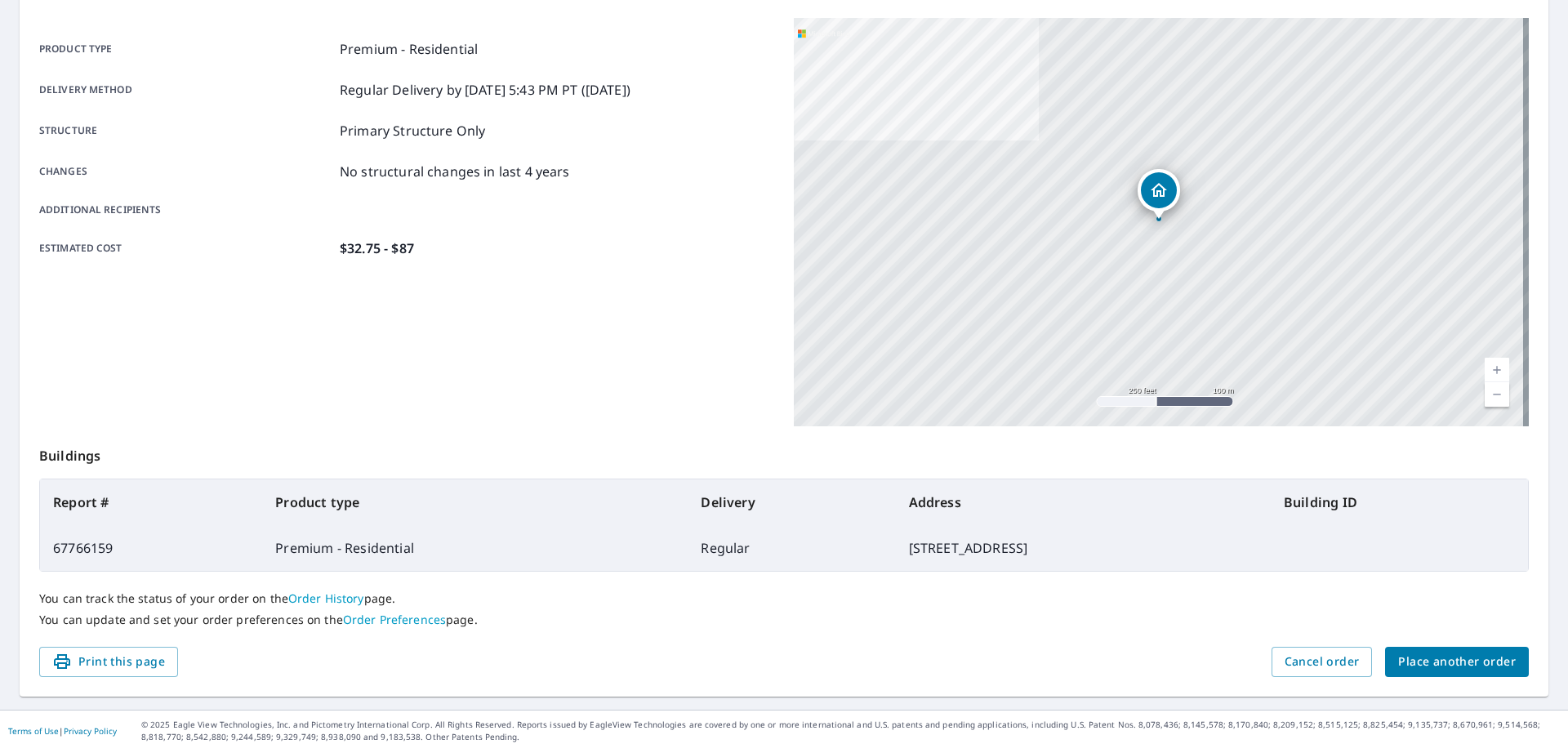
scroll to position [218, 0]
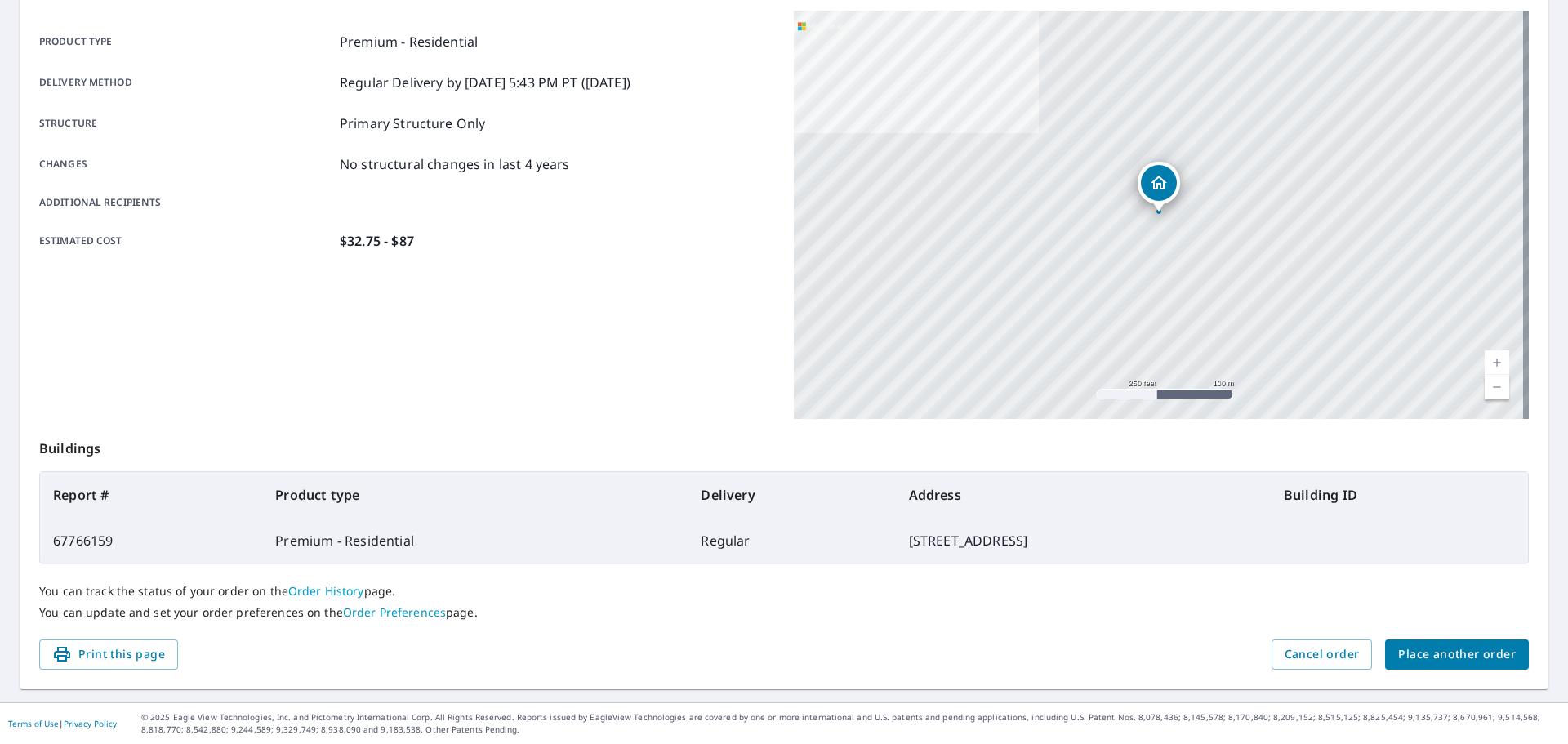
click at [1406, 647] on span "Place another order" at bounding box center [1456, 654] width 117 height 20
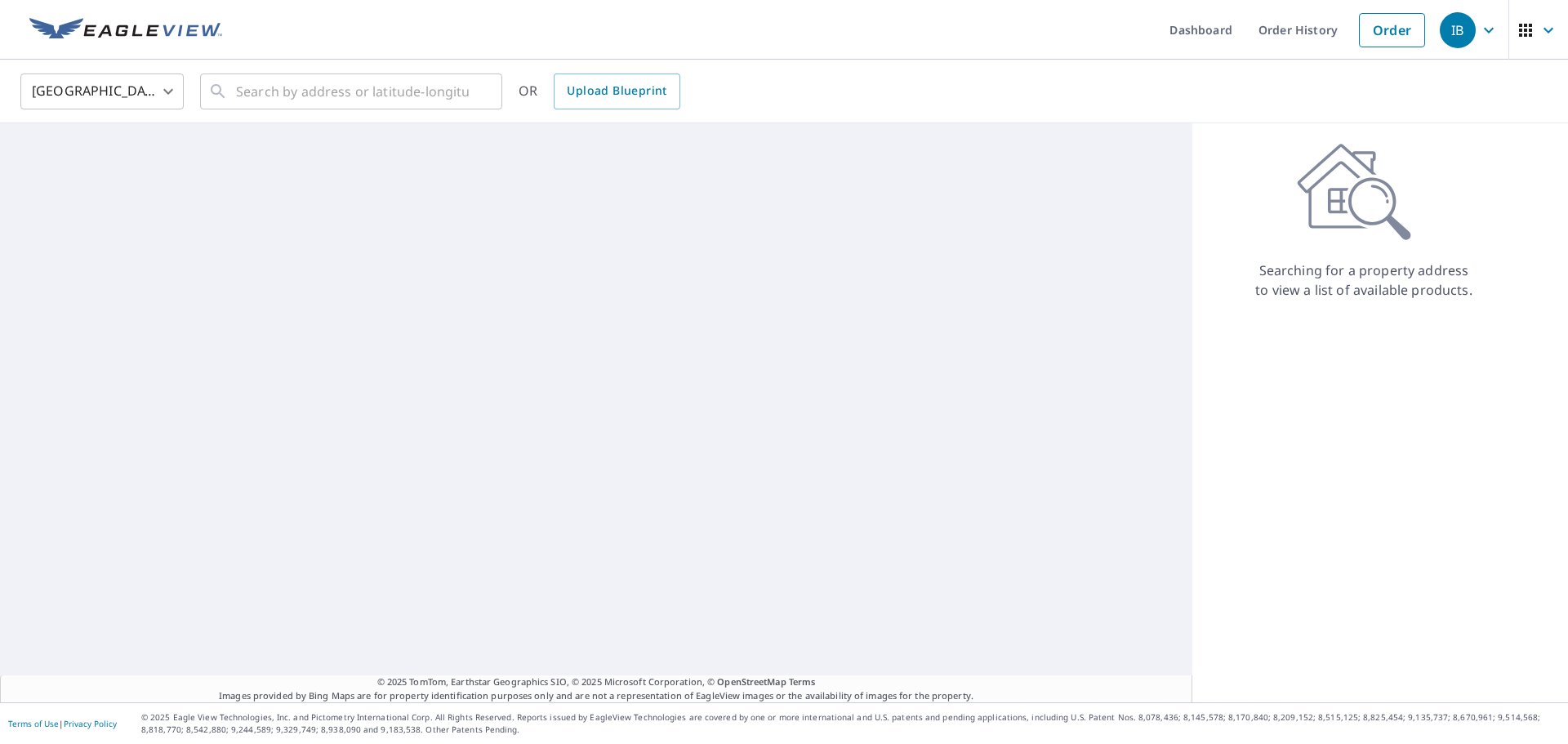
click at [202, 26] on img at bounding box center [125, 30] width 193 height 25
